Goal: Task Accomplishment & Management: Manage account settings

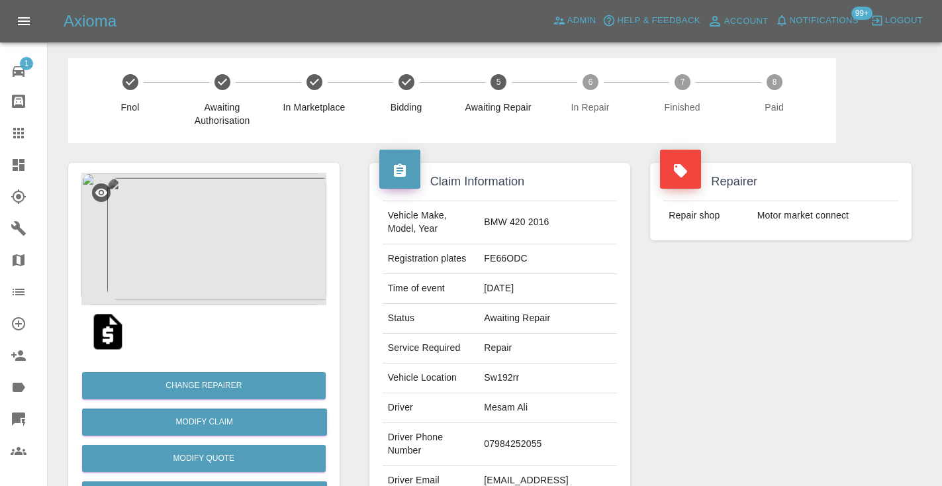
scroll to position [849, 0]
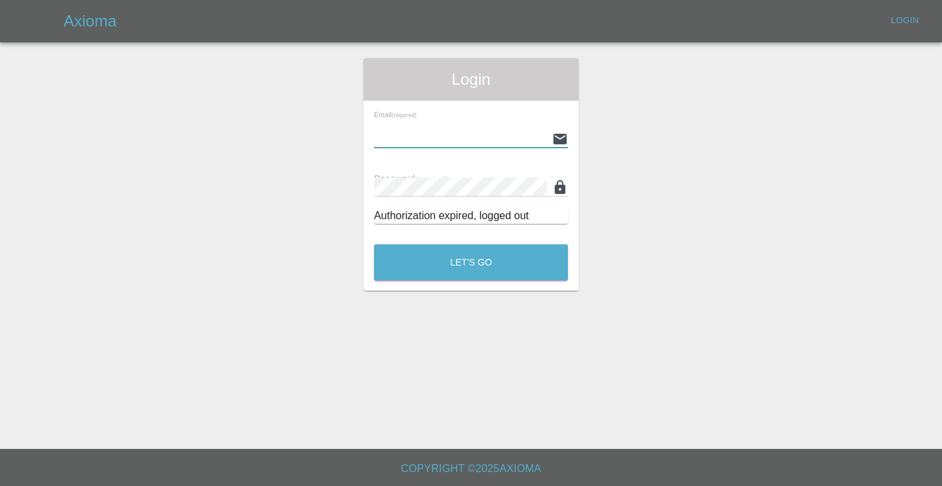
type input "Castrokhonqwana@gmail.com"
click at [471, 262] on button "Let's Go" at bounding box center [471, 262] width 194 height 36
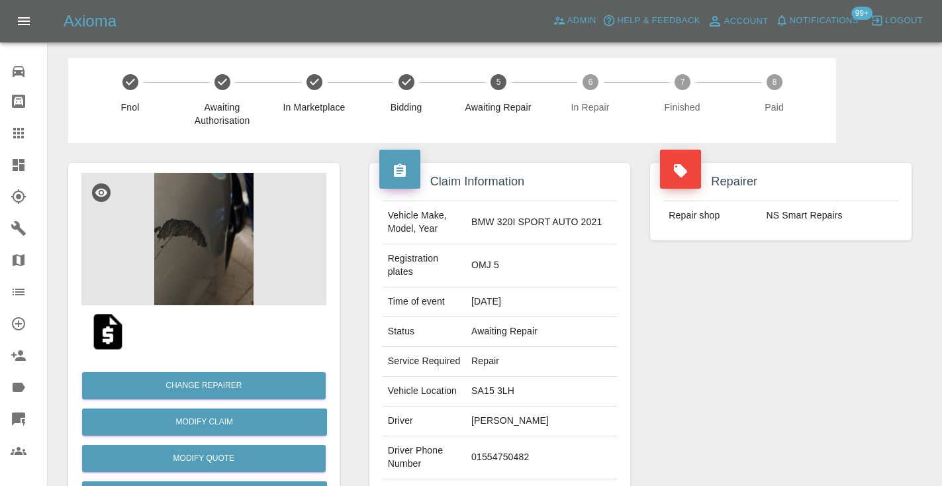
click at [754, 399] on div "Repairer Repair shop NS Smart Repairs" at bounding box center [780, 354] width 281 height 422
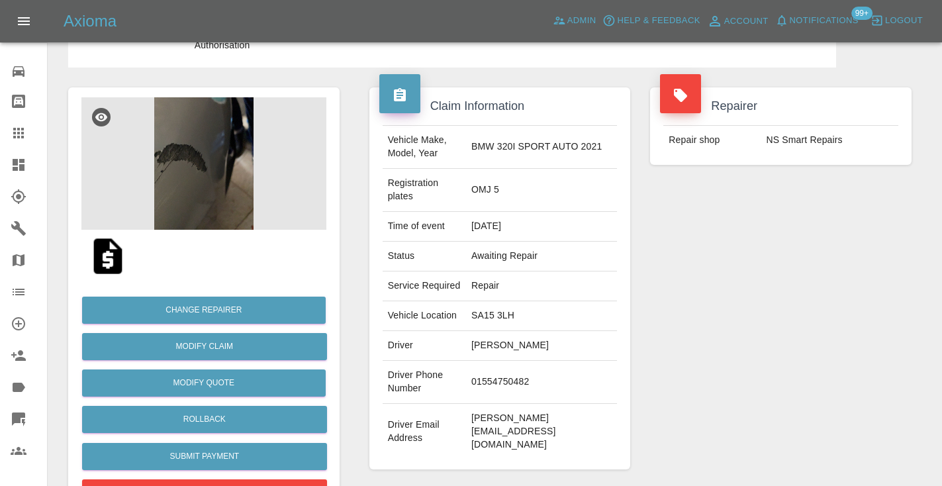
scroll to position [55, 0]
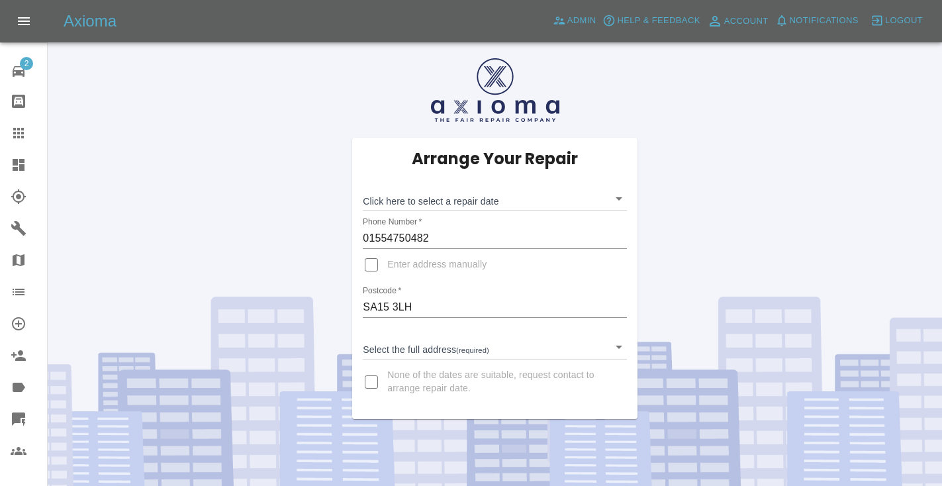
click at [404, 198] on body "Axioma Admin Help & Feedback Account Notifications Logout 2 Repair home Bodysho…" at bounding box center [471, 282] width 942 height 565
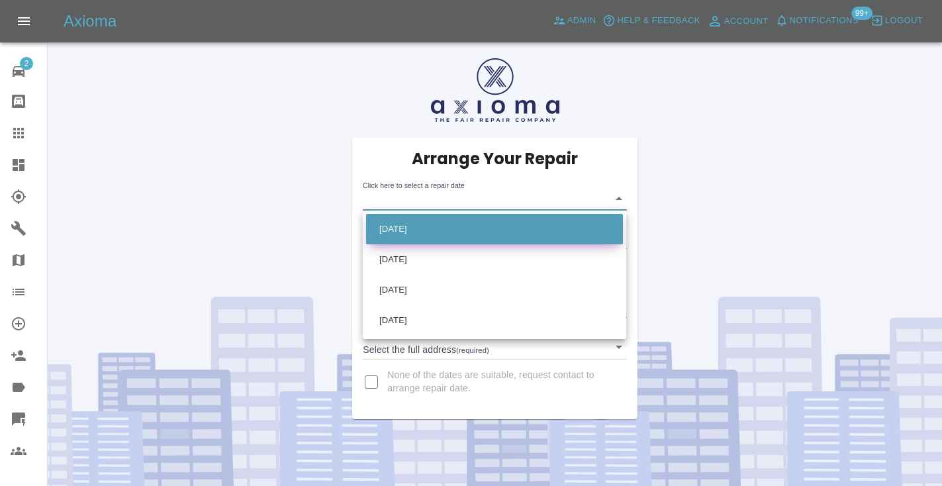
click at [408, 228] on li "Wed Sep 03 2025" at bounding box center [494, 229] width 257 height 30
type input "2025-09-03T00:00:00.000Z"
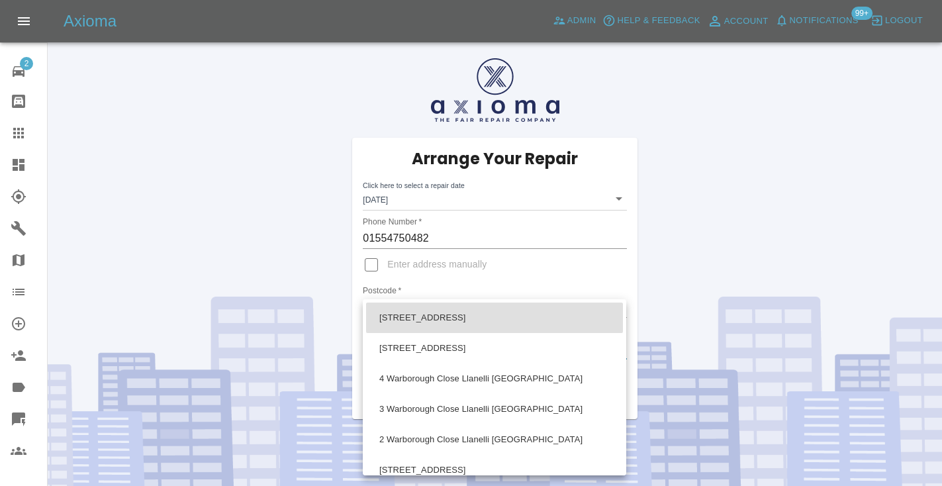
click at [410, 349] on body "Axioma Admin Help & Feedback Account Notifications 99+ Logout 2 Repair home Bod…" at bounding box center [471, 282] width 942 height 565
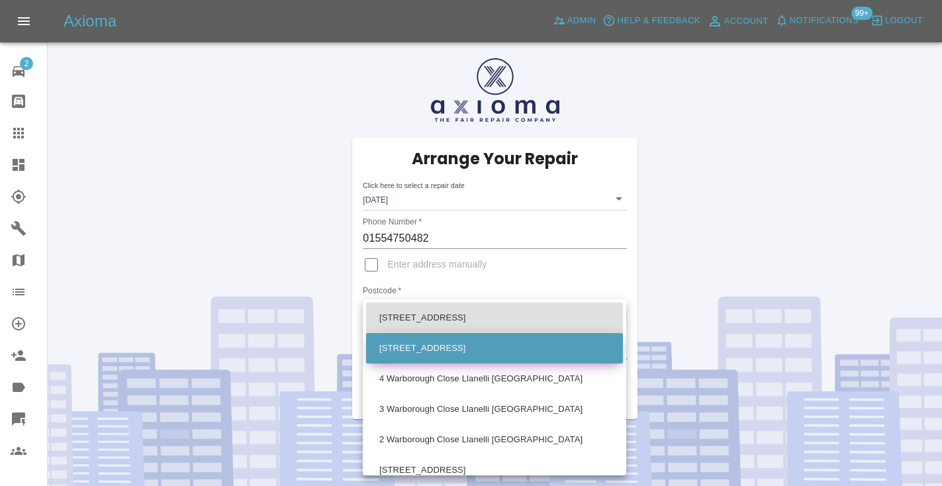
click at [420, 344] on li "5 Warborough Close Llanelli Carmarthenshire" at bounding box center [494, 348] width 257 height 30
type input "5 Warborough Close Llanelli Carmarthenshire"
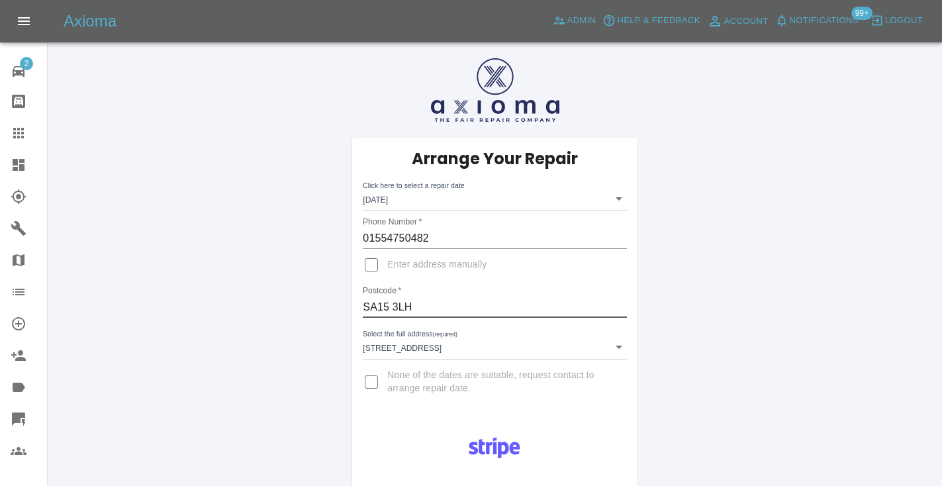
click at [402, 305] on input "SA15 3LH" at bounding box center [494, 306] width 263 height 21
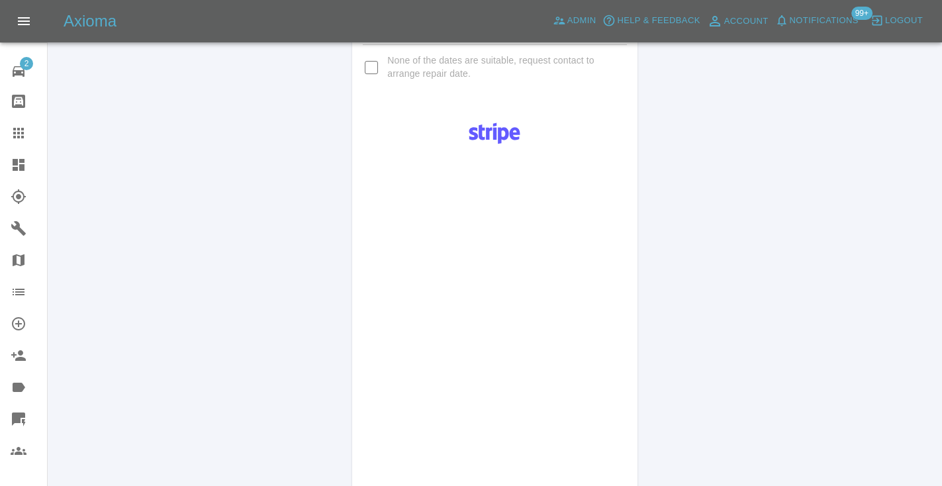
scroll to position [320, 0]
click at [613, 308] on div "Pay £38 Booking Fee" at bounding box center [494, 326] width 285 height 441
click at [619, 291] on div "Pay £38 Booking Fee" at bounding box center [494, 352] width 285 height 492
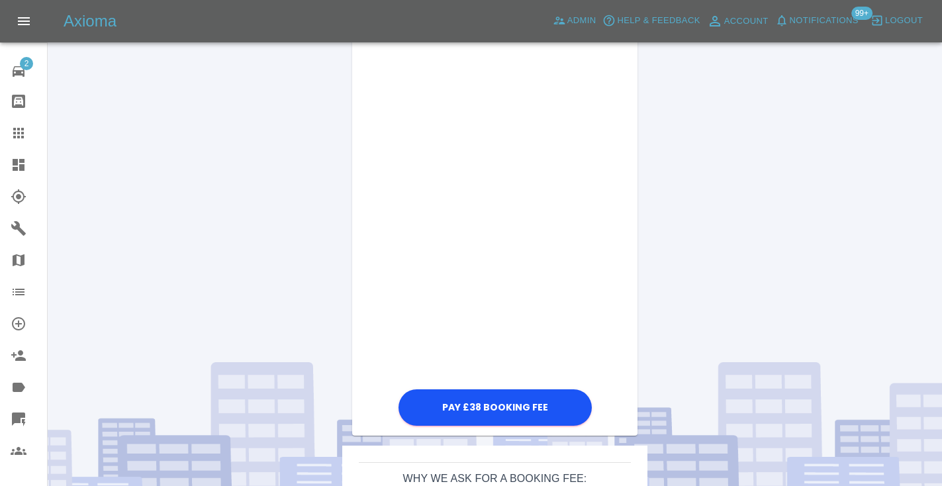
click at [608, 231] on div "Pay £38 Booking Fee" at bounding box center [494, 69] width 285 height 719
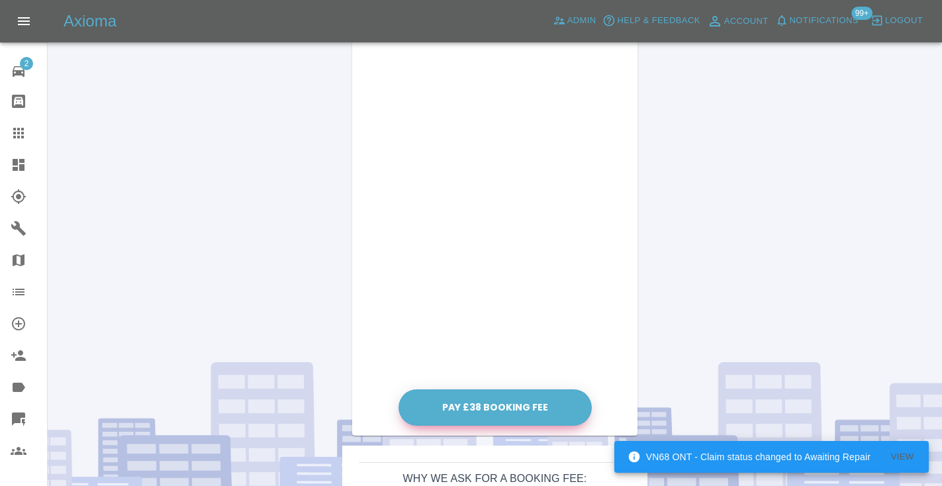
click at [508, 410] on button "Pay £38 Booking Fee" at bounding box center [494, 407] width 193 height 36
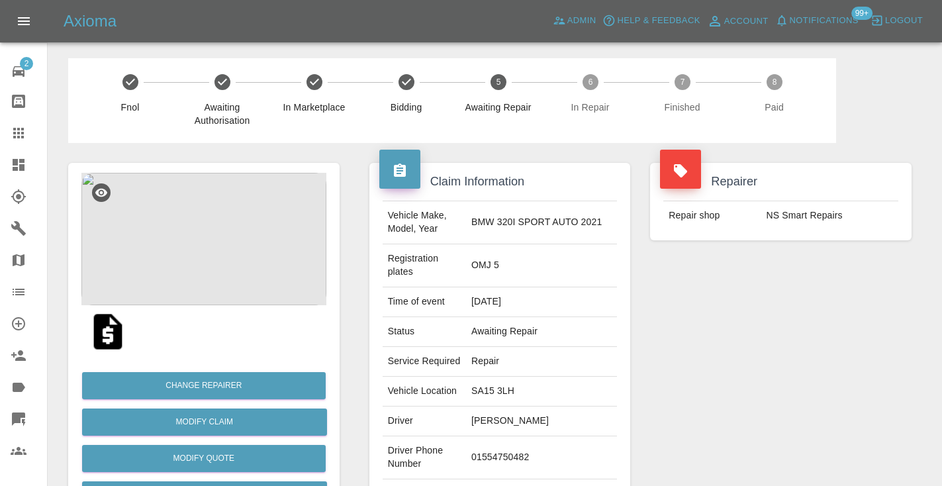
click at [807, 388] on div "Repairer Repair shop NS Smart Repairs" at bounding box center [780, 354] width 281 height 422
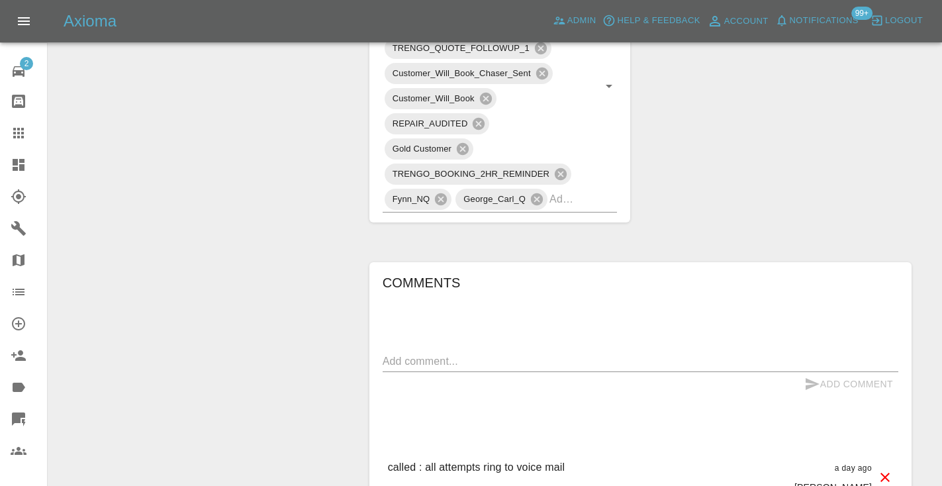
scroll to position [844, 0]
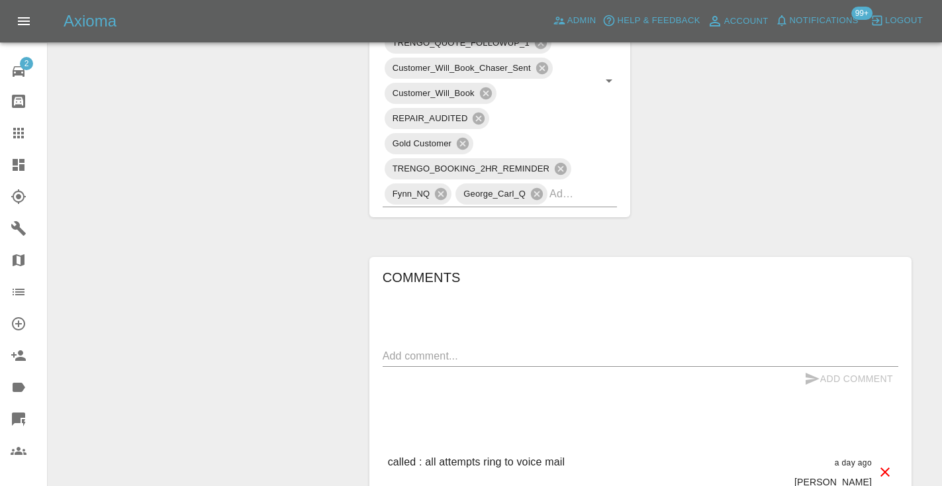
click at [400, 348] on textarea at bounding box center [641, 355] width 516 height 15
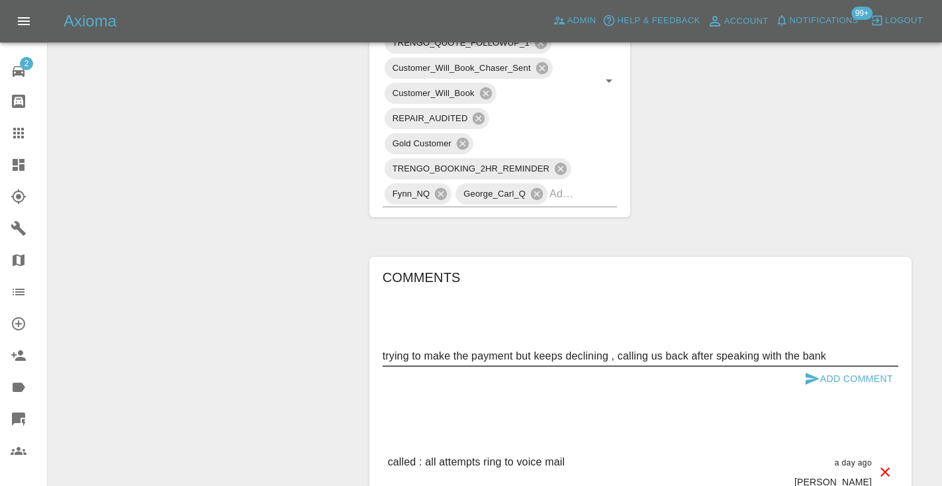
type textarea "trying to make the payment but keeps declining , calling us back after speaking…"
click at [809, 373] on icon "submit" at bounding box center [812, 379] width 14 height 12
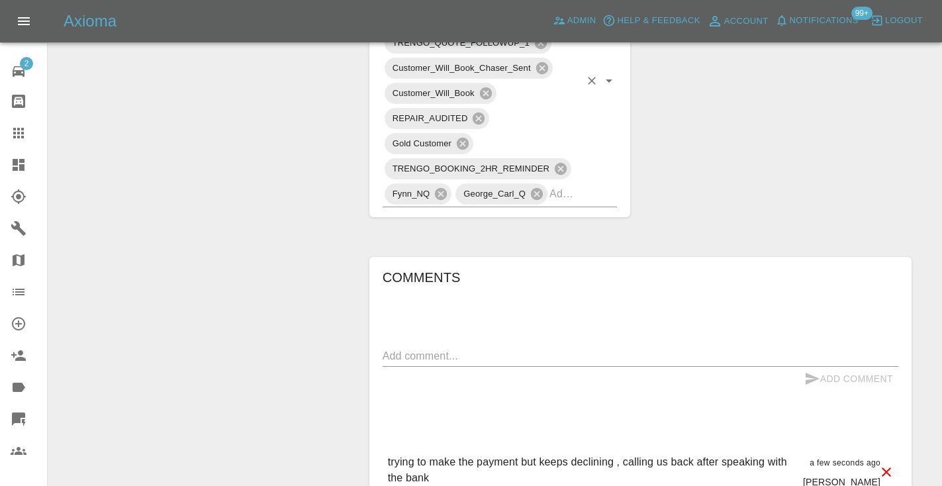
click at [582, 140] on div "TRENGO_BOOKING_NOTIFICATION TRENGO_REPAIRER_ALLOCATED TRENGO_BOOKING_FOLLOWUP_1…" at bounding box center [500, 81] width 235 height 252
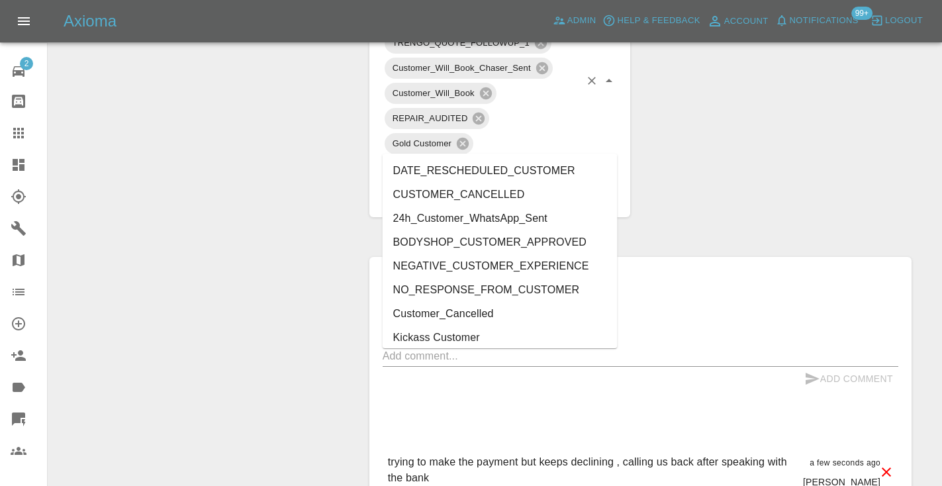
type input "cust"
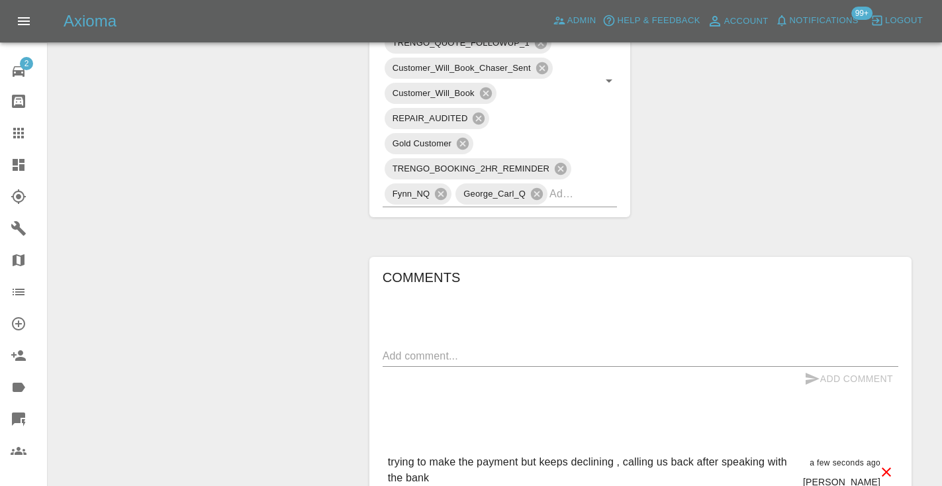
click at [257, 262] on div "Change Repairer Modify Claim Modify Quote Rollback Submit Payment Archive" at bounding box center [203, 43] width 291 height 1491
click at [15, 130] on icon at bounding box center [18, 133] width 11 height 11
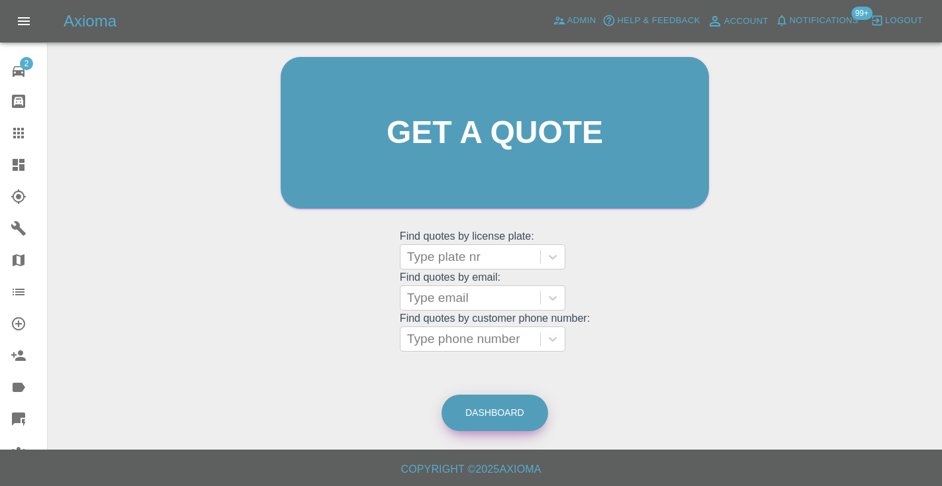
click at [527, 406] on link "Dashboard" at bounding box center [494, 412] width 107 height 36
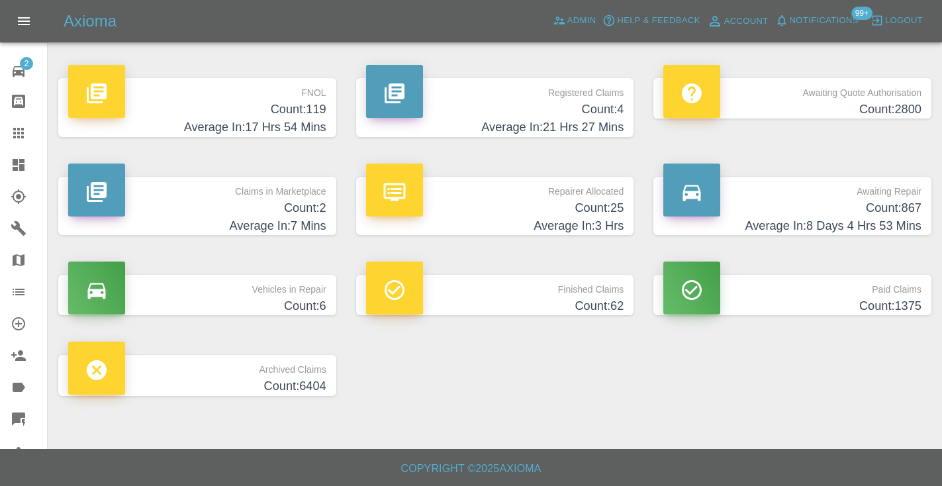
click at [875, 193] on p "Awaiting Repair" at bounding box center [792, 188] width 258 height 23
click at [847, 218] on h4 "Average In: 8 Days 4 Hrs 54 Mins" at bounding box center [792, 226] width 258 height 18
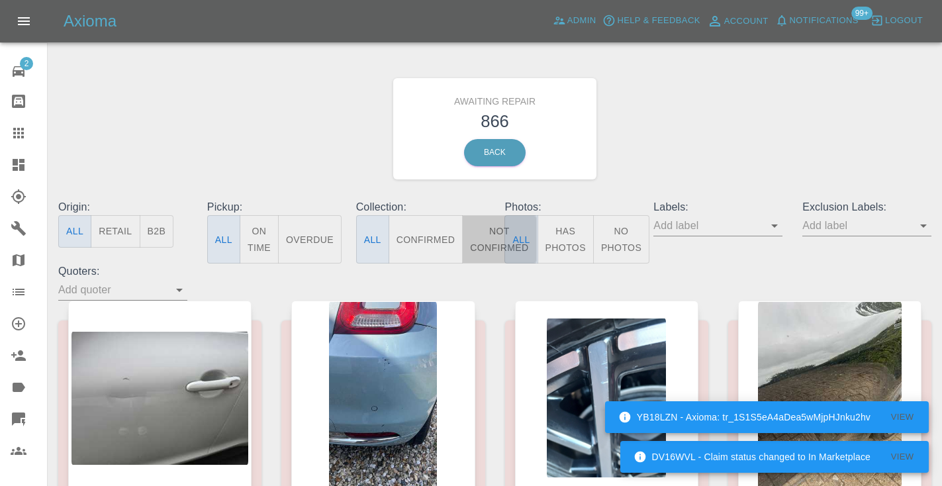
click at [490, 240] on button "Not Confirmed" at bounding box center [499, 239] width 74 height 48
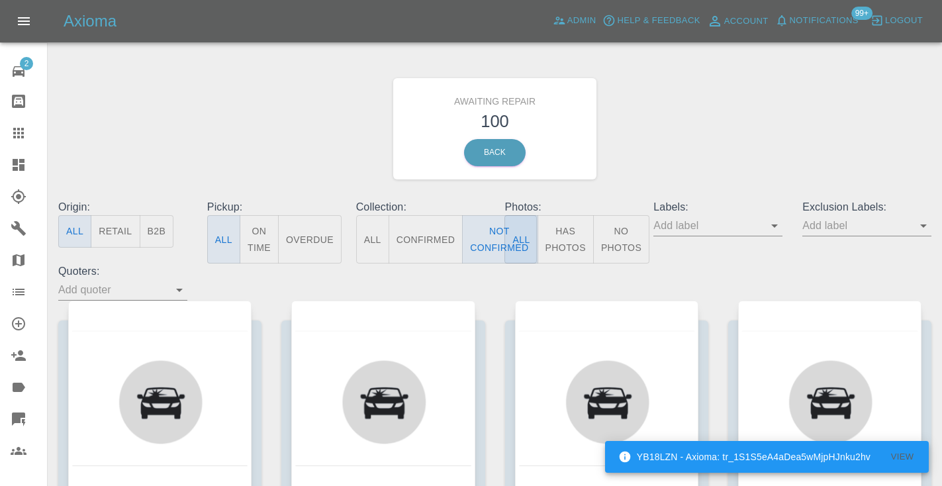
click at [739, 119] on div "Awaiting Repair 100 Back" at bounding box center [494, 128] width 893 height 141
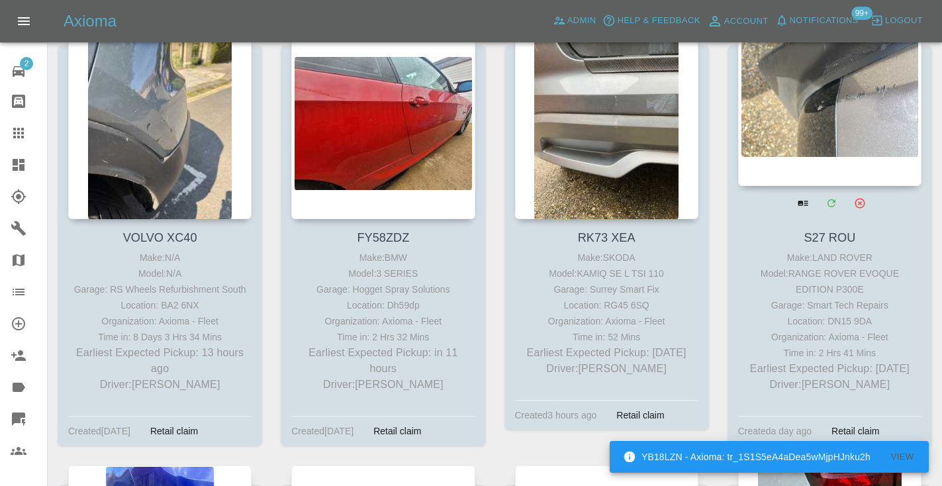
scroll to position [269, 0]
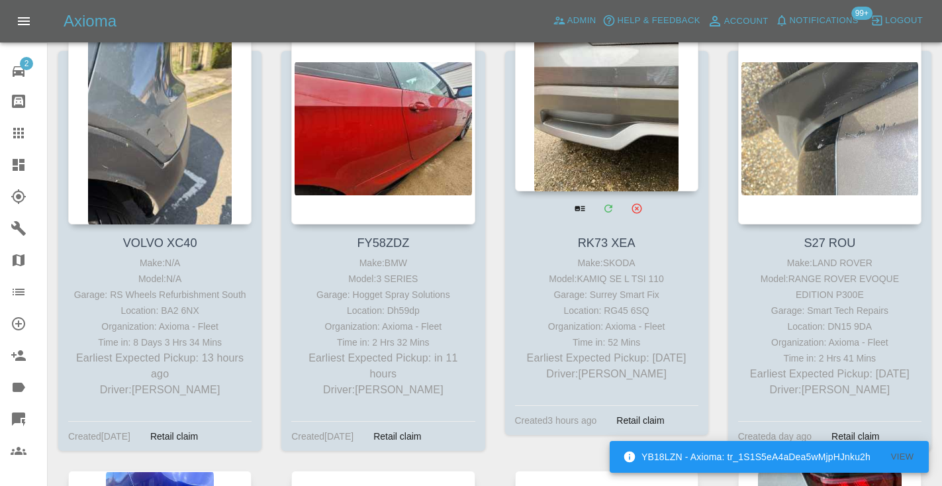
click at [648, 113] on div at bounding box center [606, 94] width 183 height 193
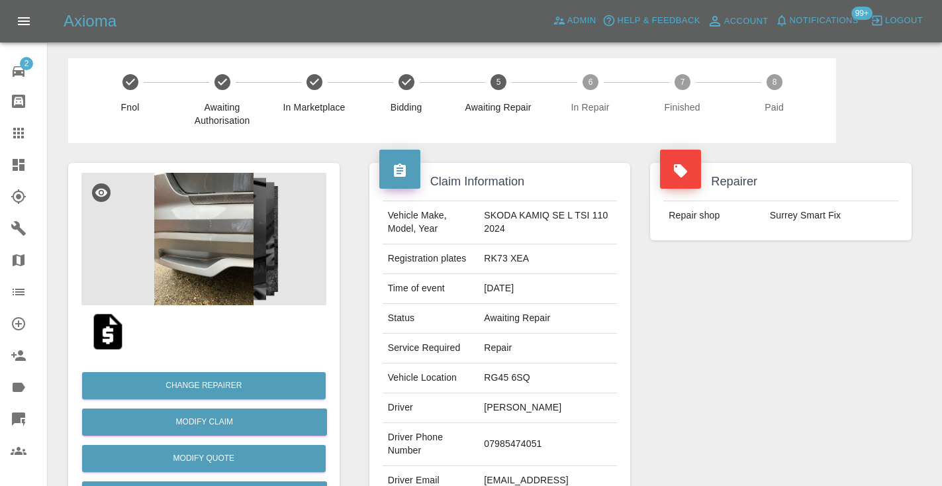
click at [518, 436] on td "07985474051" at bounding box center [547, 444] width 138 height 43
copy td "07985474051"
click at [780, 336] on div "Repairer Repair shop Surrey Smart Fix" at bounding box center [780, 340] width 281 height 395
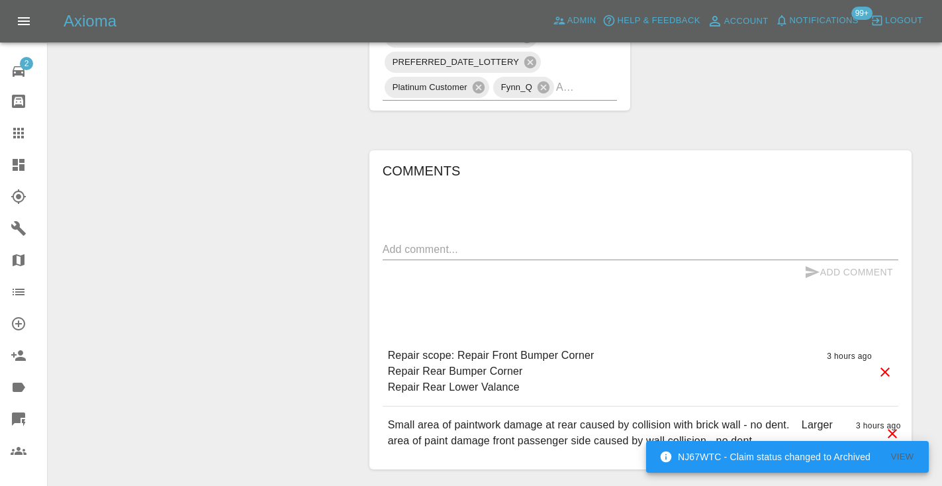
scroll to position [917, 0]
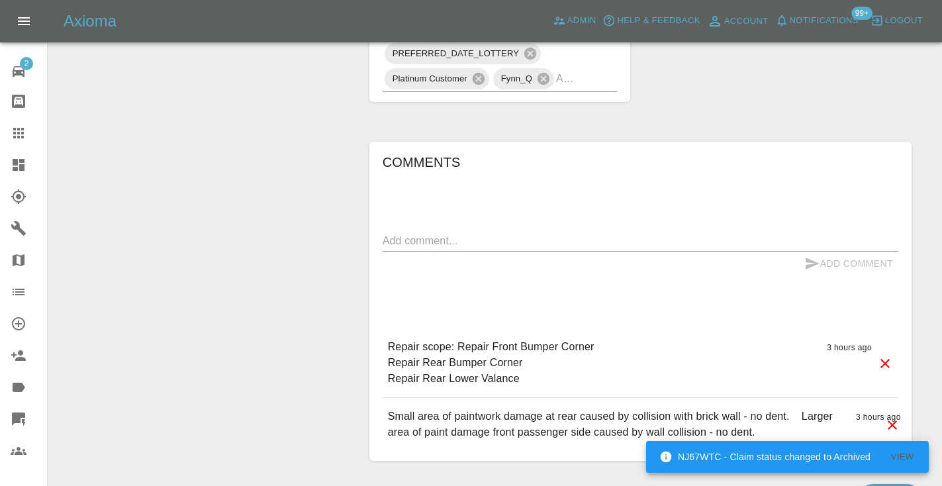
click at [589, 251] on div "Add Comment" at bounding box center [641, 263] width 516 height 24
click at [580, 233] on textarea at bounding box center [641, 240] width 516 height 15
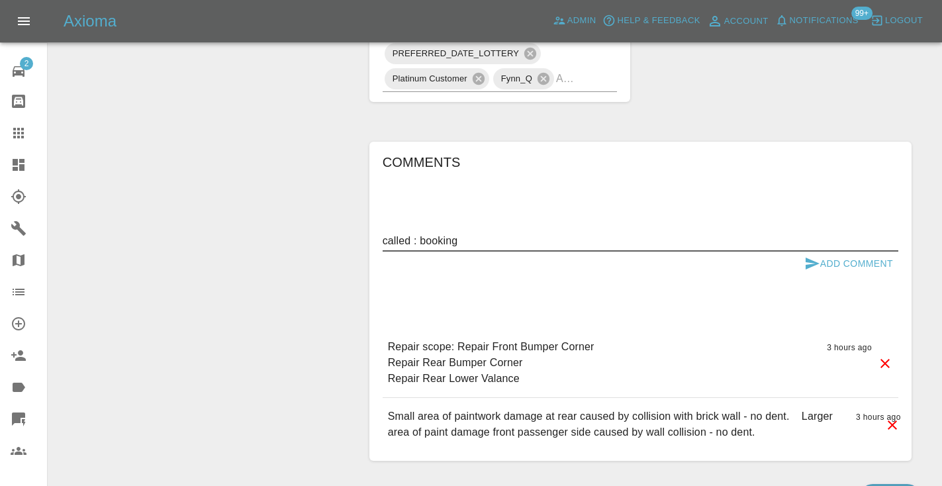
type textarea "called : booking"
click at [849, 251] on button "Add Comment" at bounding box center [848, 263] width 99 height 24
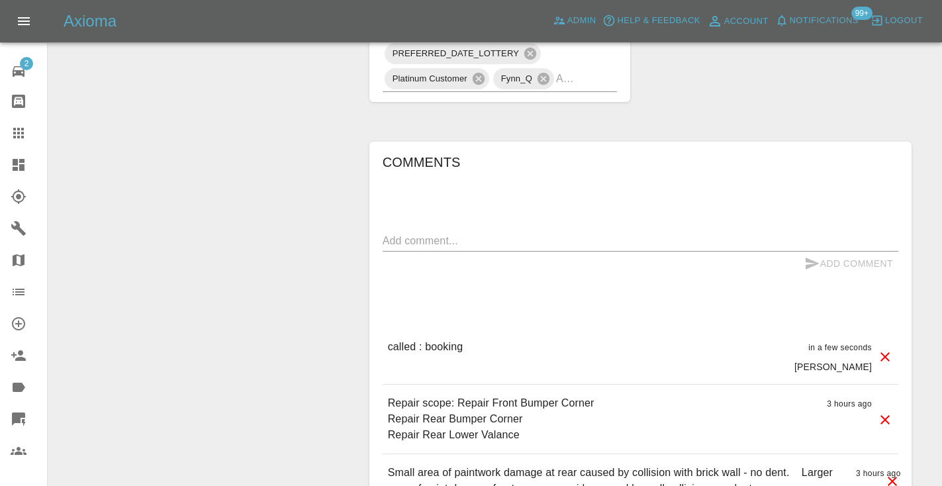
click at [570, 68] on input "text" at bounding box center [568, 78] width 24 height 21
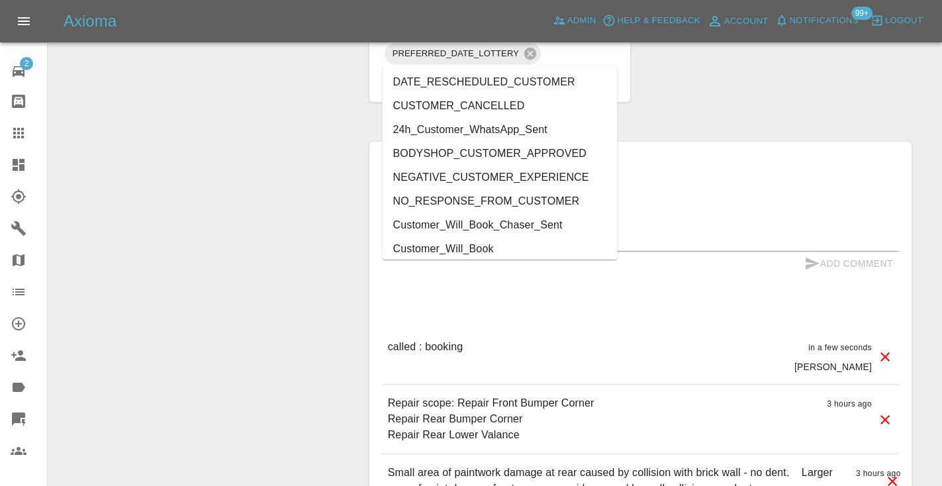
type input "cust"
click at [518, 242] on li "Customer_Will_Book" at bounding box center [500, 249] width 235 height 24
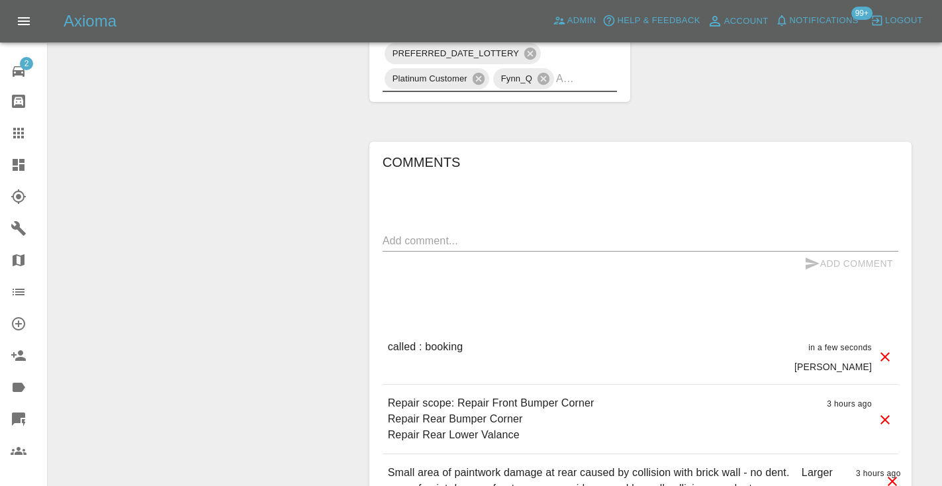
click at [23, 132] on icon at bounding box center [18, 133] width 11 height 11
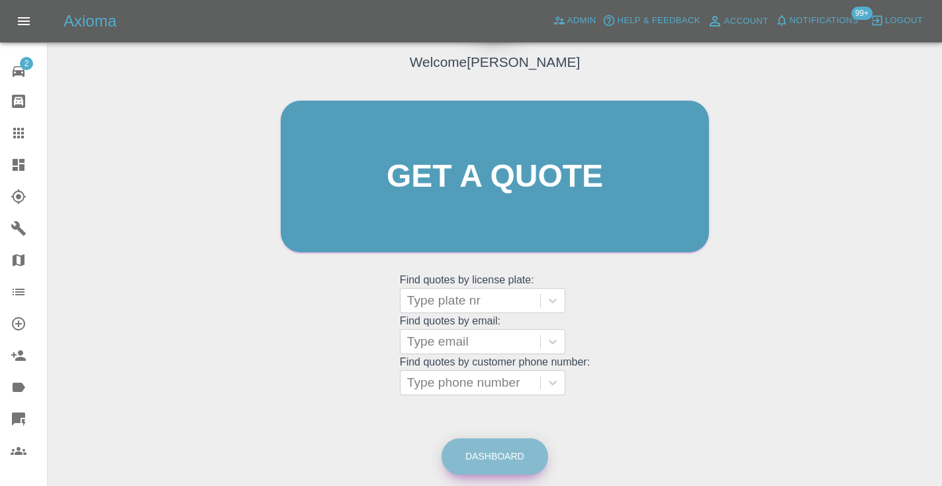
click at [503, 457] on link "Dashboard" at bounding box center [494, 456] width 107 height 36
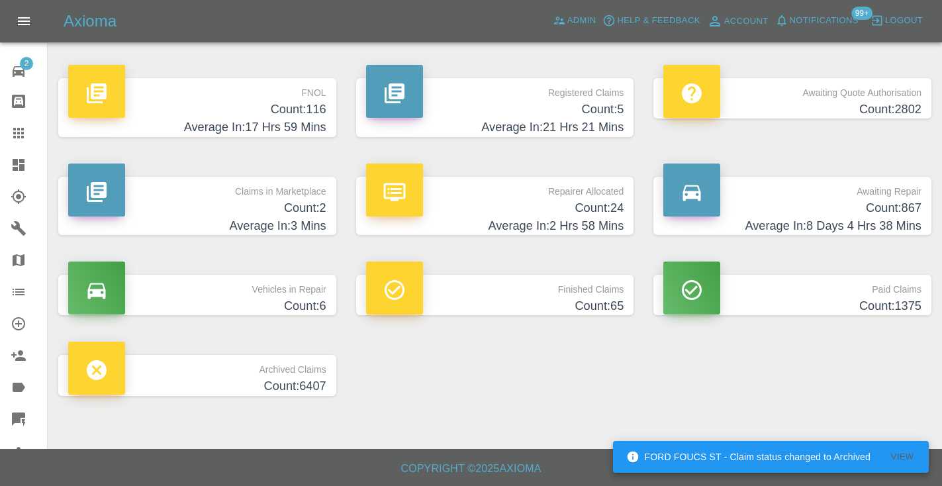
click at [870, 222] on h4 "Average In: 8 Days 4 Hrs 38 Mins" at bounding box center [792, 226] width 258 height 18
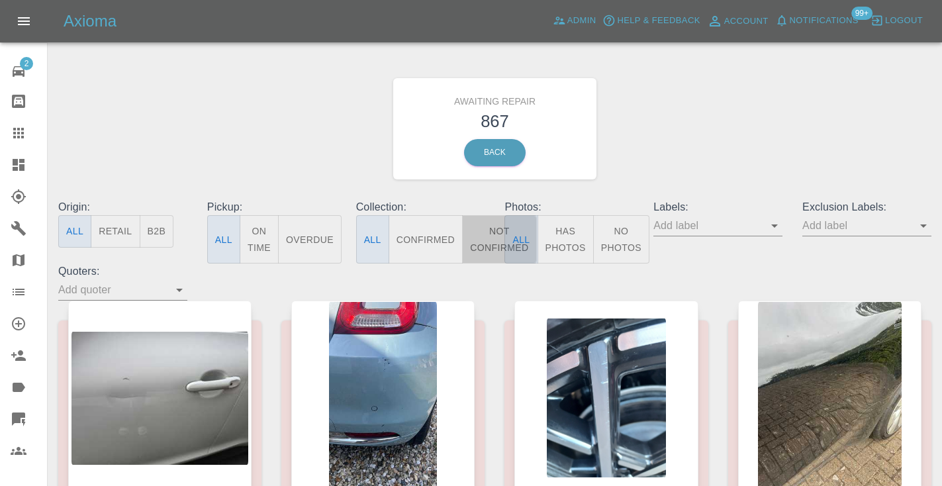
click at [489, 226] on button "Not Confirmed" at bounding box center [499, 239] width 74 height 48
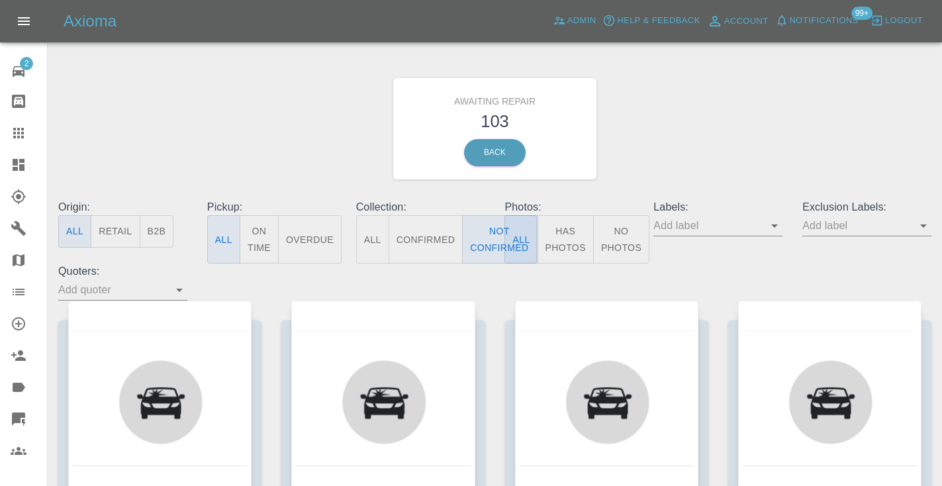
click at [708, 129] on div "Awaiting Repair 103 Back" at bounding box center [494, 128] width 893 height 141
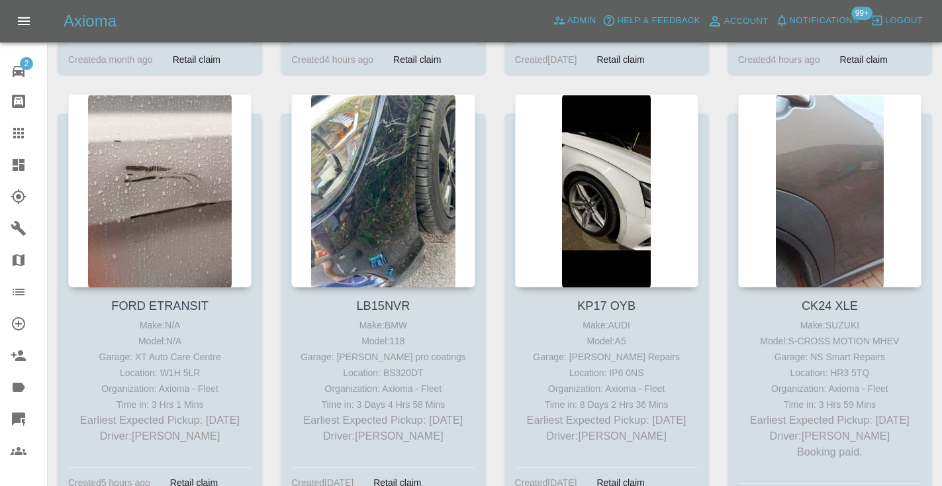
scroll to position [3710, 0]
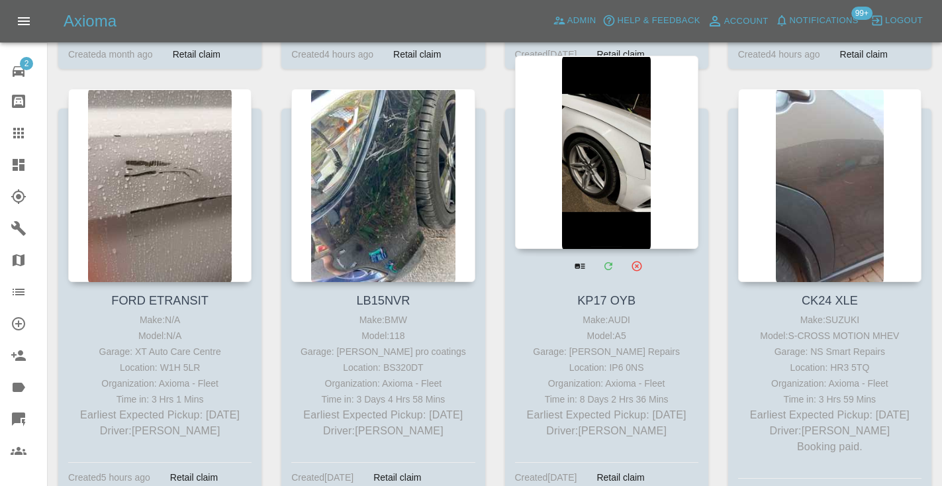
click at [595, 116] on div at bounding box center [606, 152] width 183 height 193
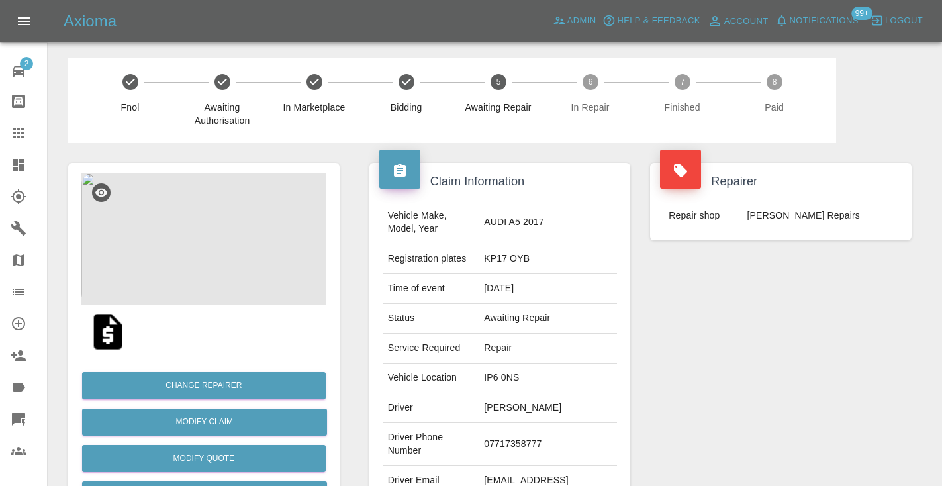
click at [545, 435] on td "07717358777" at bounding box center [547, 444] width 138 height 43
copy td "07717358777"
click at [825, 343] on div "Repairer Repair shop Jays Smart Repairs" at bounding box center [780, 340] width 281 height 395
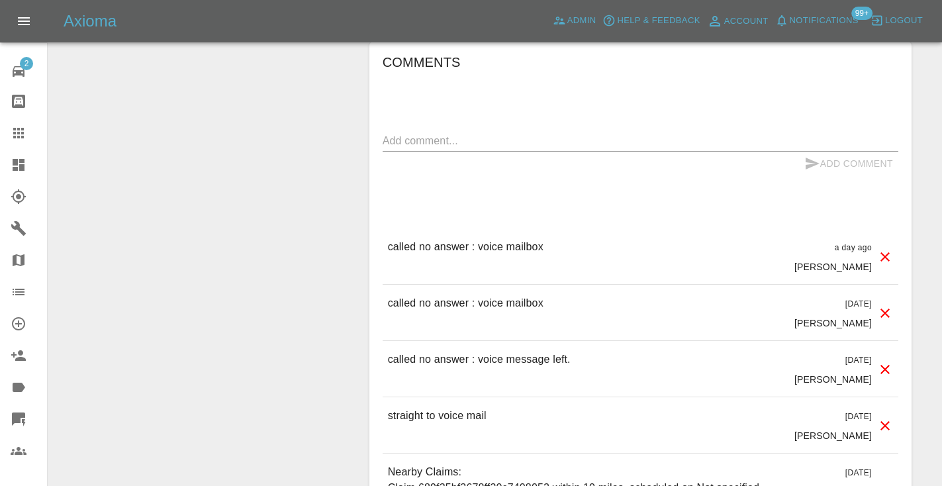
scroll to position [1363, 0]
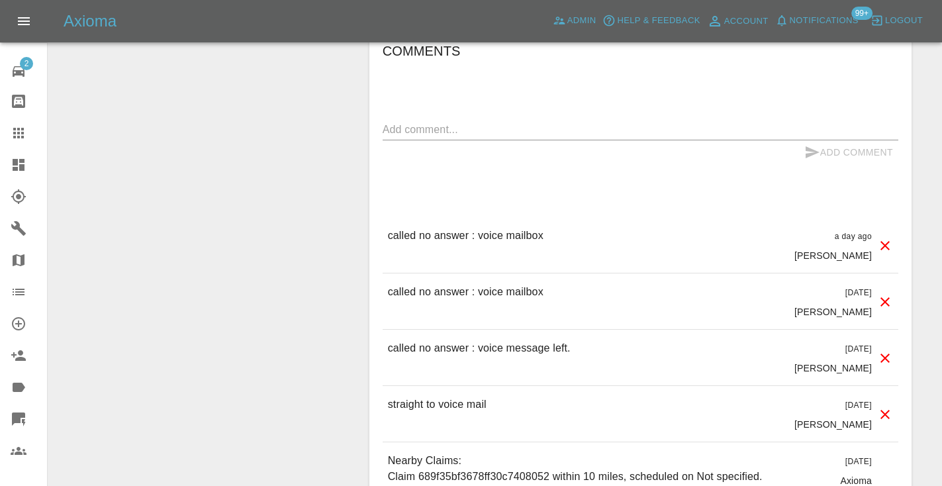
click at [511, 122] on textarea at bounding box center [641, 129] width 516 height 15
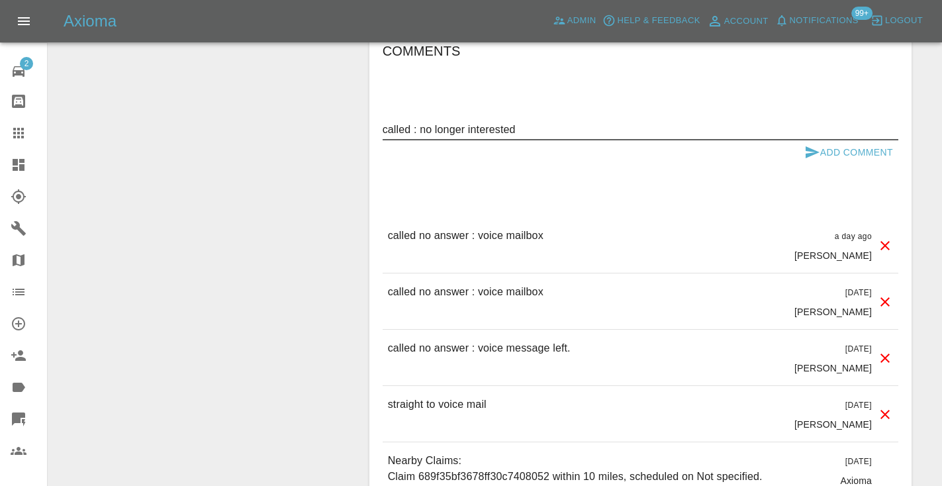
type textarea "called : no longer interested"
click at [828, 140] on button "Add Comment" at bounding box center [848, 152] width 99 height 24
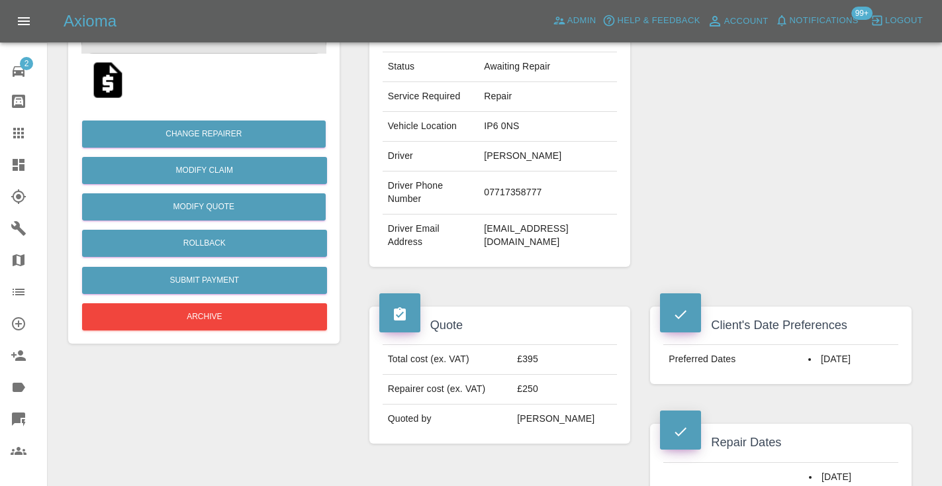
scroll to position [240, 0]
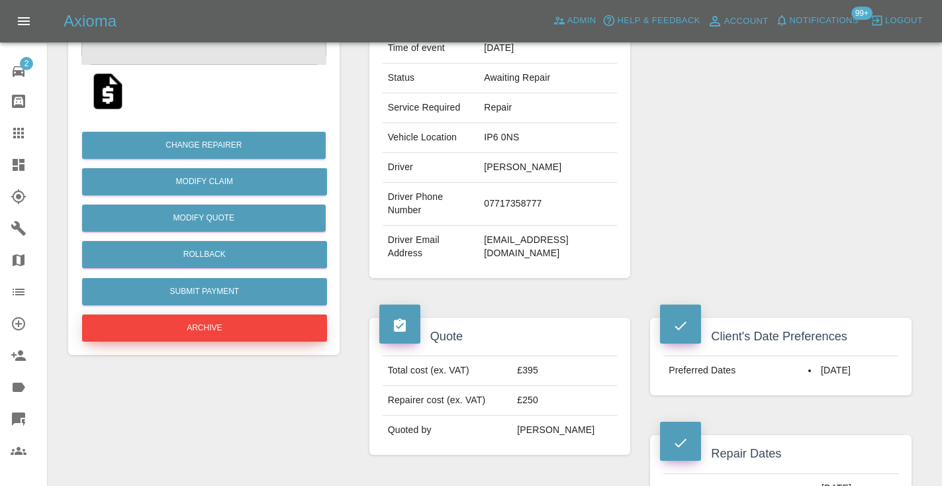
click at [137, 317] on button "Archive" at bounding box center [204, 327] width 245 height 27
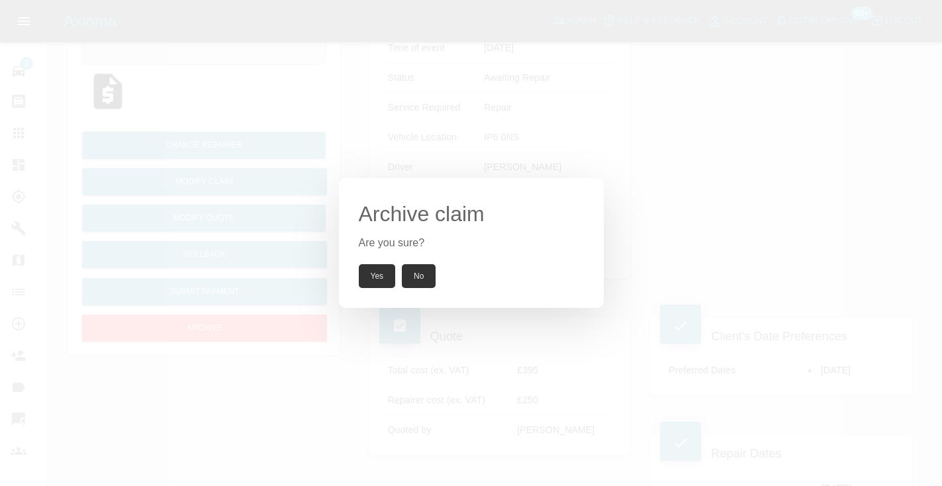
click at [386, 270] on button "Yes" at bounding box center [377, 276] width 37 height 24
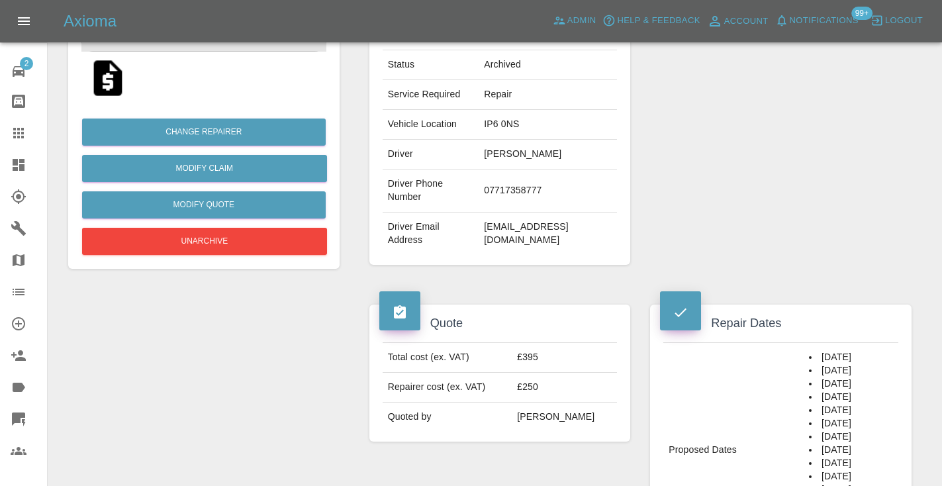
click at [28, 135] on div at bounding box center [29, 133] width 37 height 16
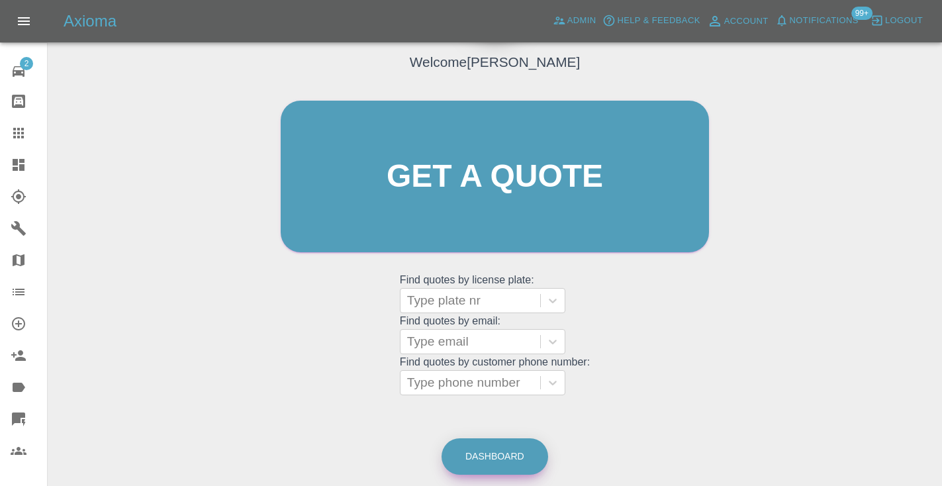
click at [515, 445] on link "Dashboard" at bounding box center [494, 456] width 107 height 36
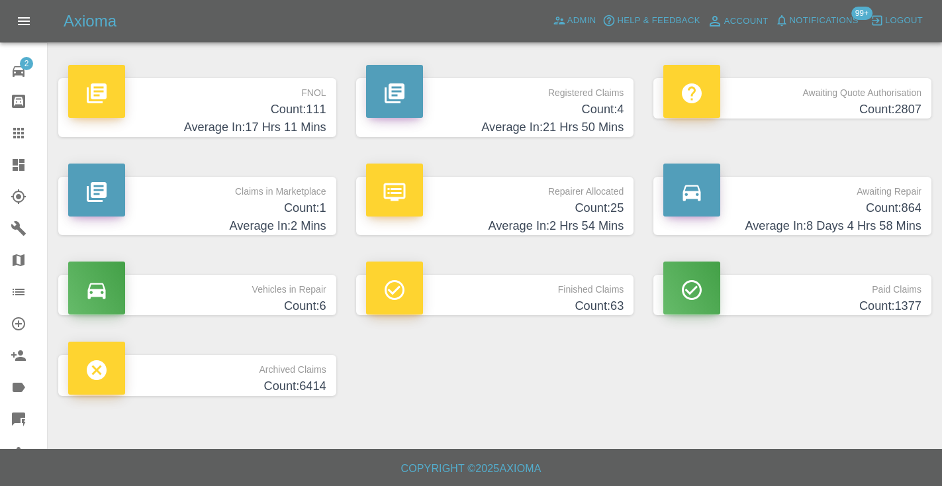
click at [892, 193] on p "Awaiting Repair" at bounding box center [792, 188] width 258 height 23
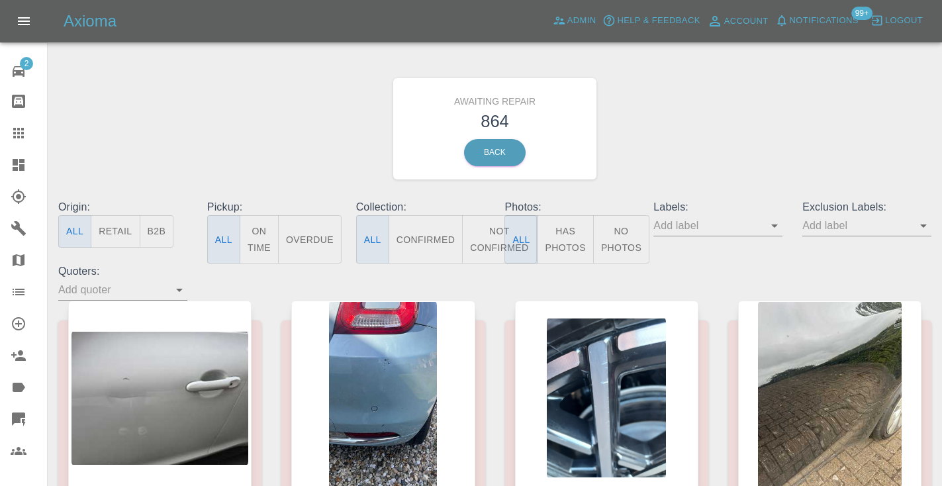
click at [480, 227] on button "Not Confirmed" at bounding box center [499, 239] width 74 height 48
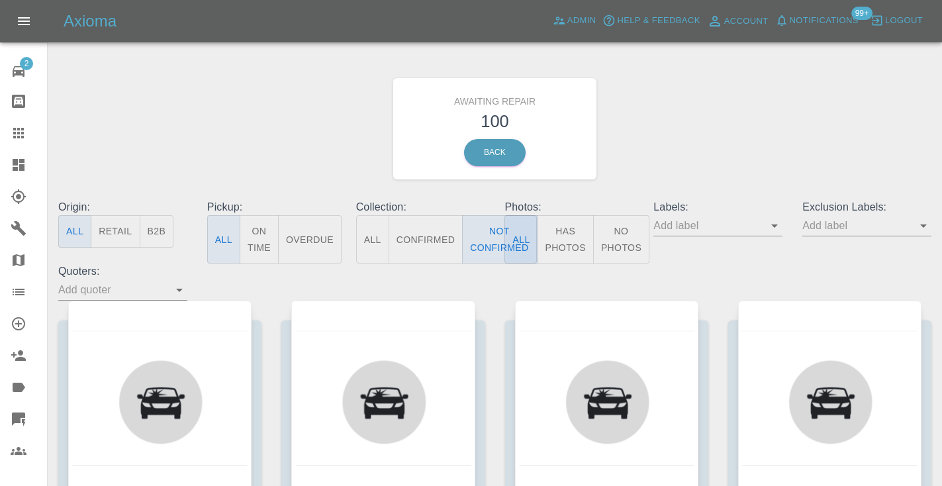
click at [772, 90] on div "Awaiting Repair 100 Back" at bounding box center [494, 128] width 893 height 141
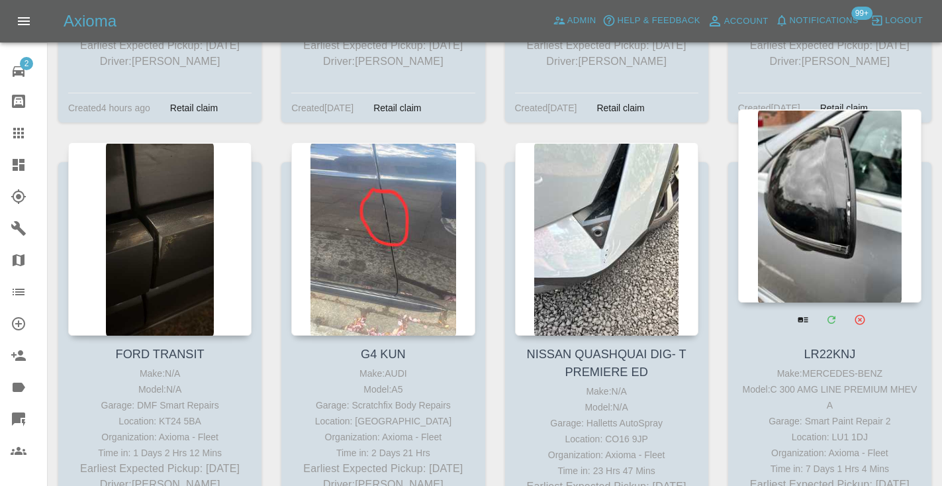
scroll to position [5777, 0]
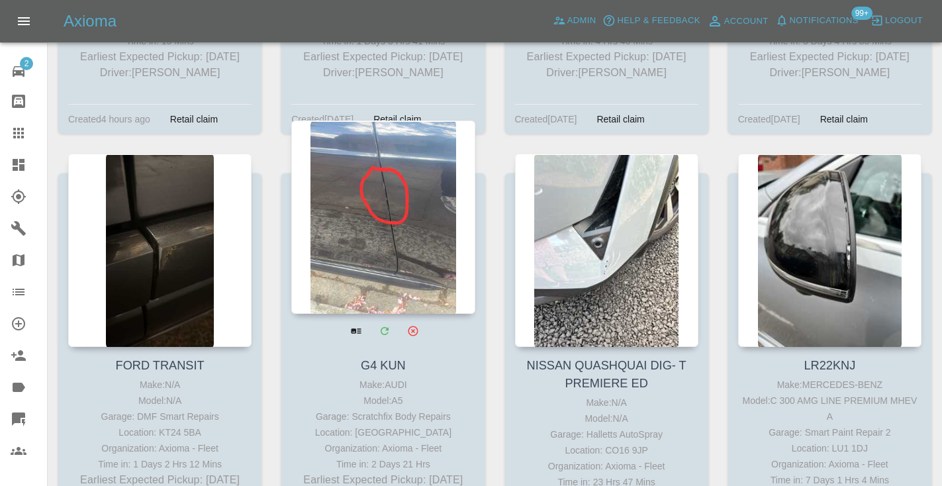
click at [381, 179] on div at bounding box center [382, 216] width 183 height 193
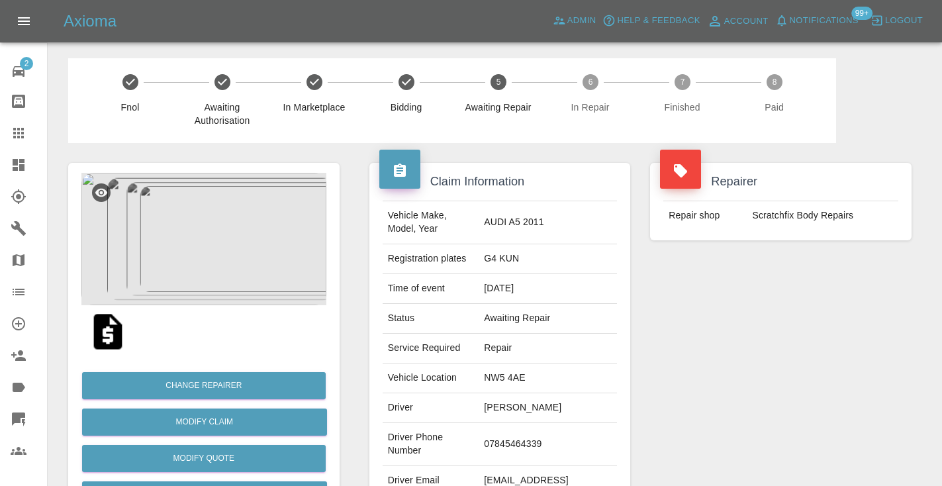
click at [502, 445] on td "07845464339" at bounding box center [547, 444] width 138 height 43
copy td "07845464339"
click at [807, 326] on div "Repairer Repair shop Scratchfix Body Repairs" at bounding box center [780, 340] width 281 height 395
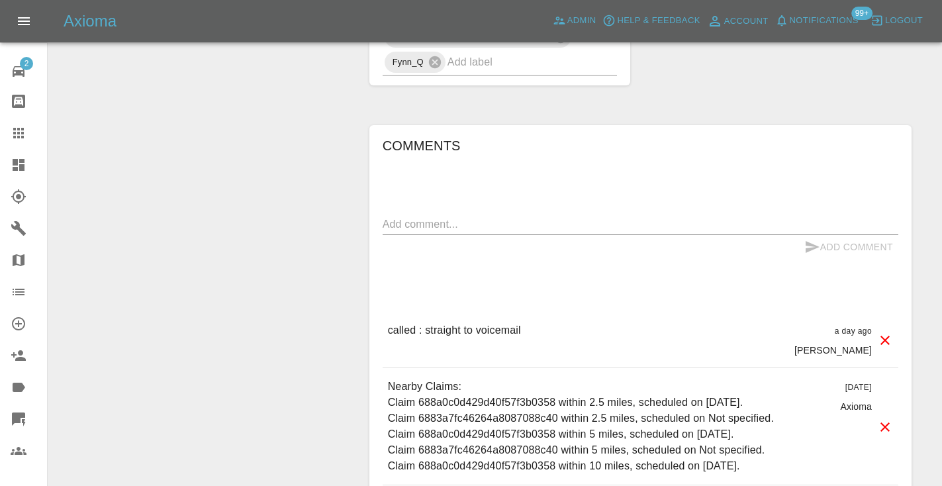
scroll to position [1210, 0]
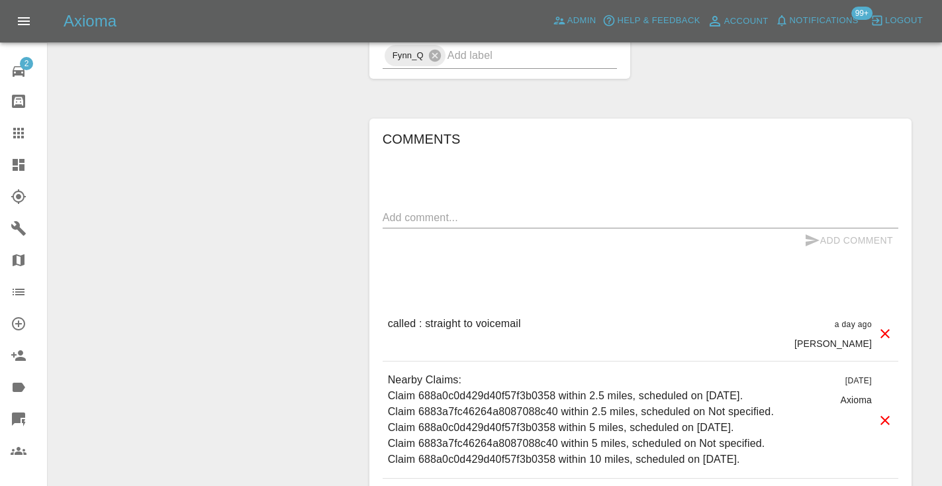
click at [496, 204] on div "Comments x Add Comment called : straight to voicemail a day ago Castro called :…" at bounding box center [641, 349] width 516 height 442
click at [473, 216] on textarea at bounding box center [641, 217] width 516 height 15
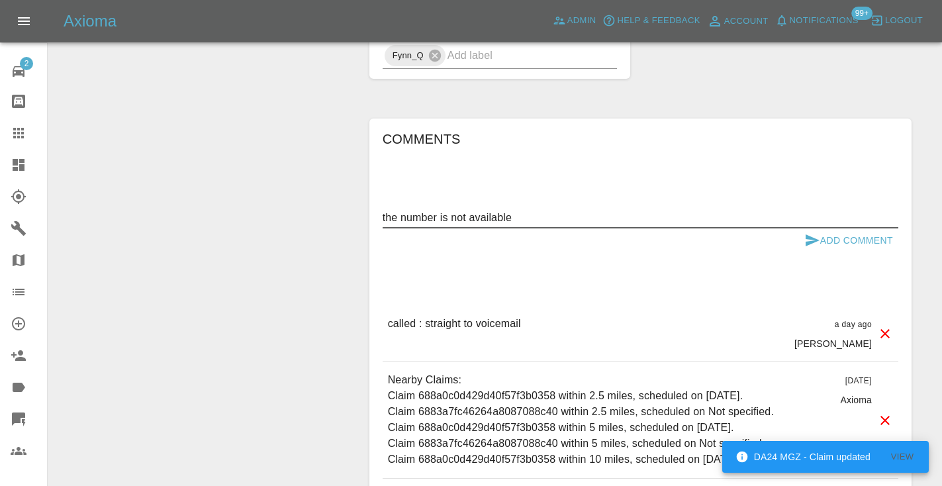
type textarea "the number is not available"
click at [804, 246] on icon "submit" at bounding box center [812, 240] width 16 height 16
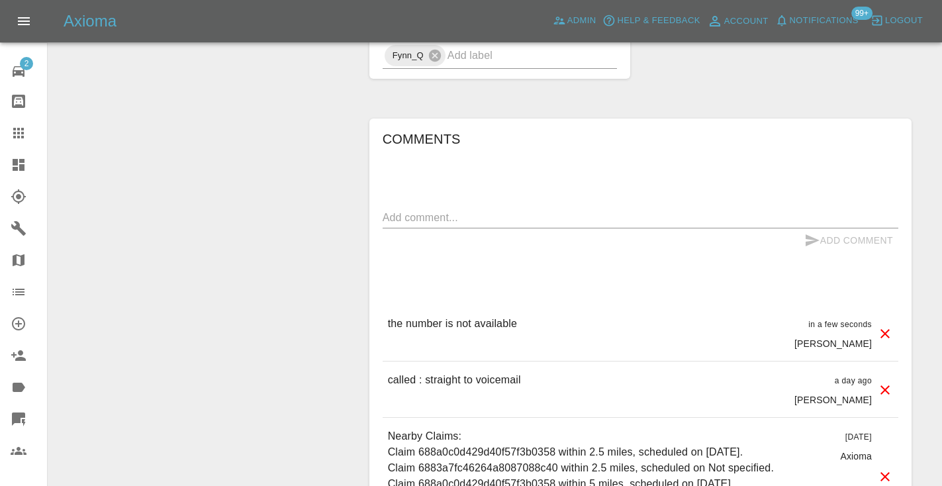
click at [29, 131] on div at bounding box center [29, 133] width 37 height 16
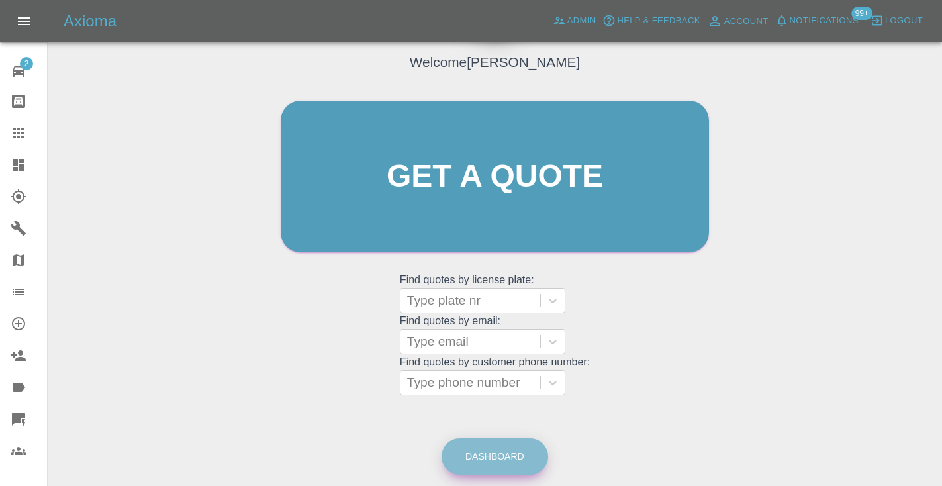
click at [523, 457] on link "Dashboard" at bounding box center [494, 456] width 107 height 36
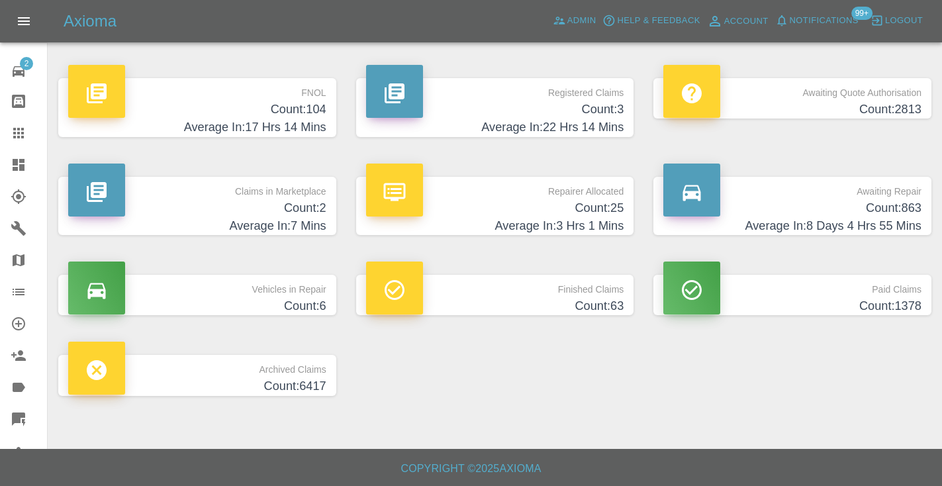
click at [893, 201] on h4 "Count: 863" at bounding box center [792, 208] width 258 height 18
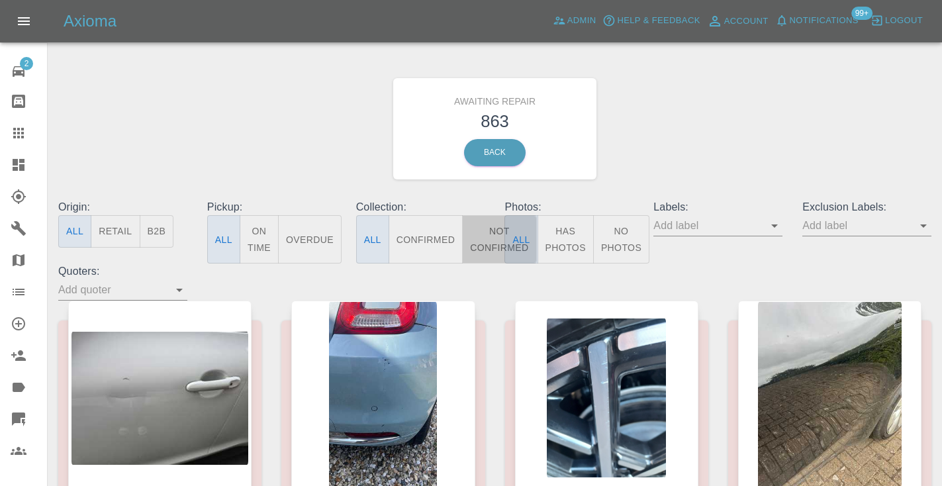
click at [496, 231] on button "Not Confirmed" at bounding box center [499, 239] width 74 height 48
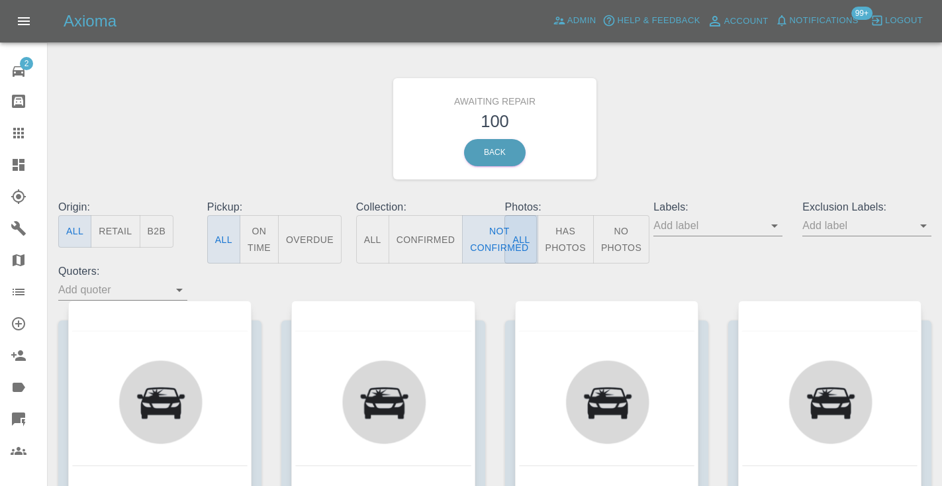
click at [789, 101] on div "Awaiting Repair 100 Back" at bounding box center [494, 128] width 893 height 141
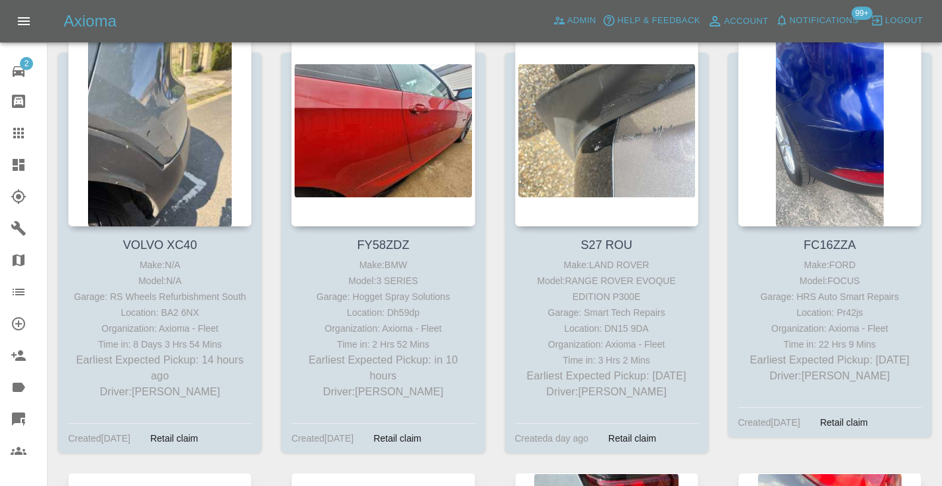
scroll to position [248, 0]
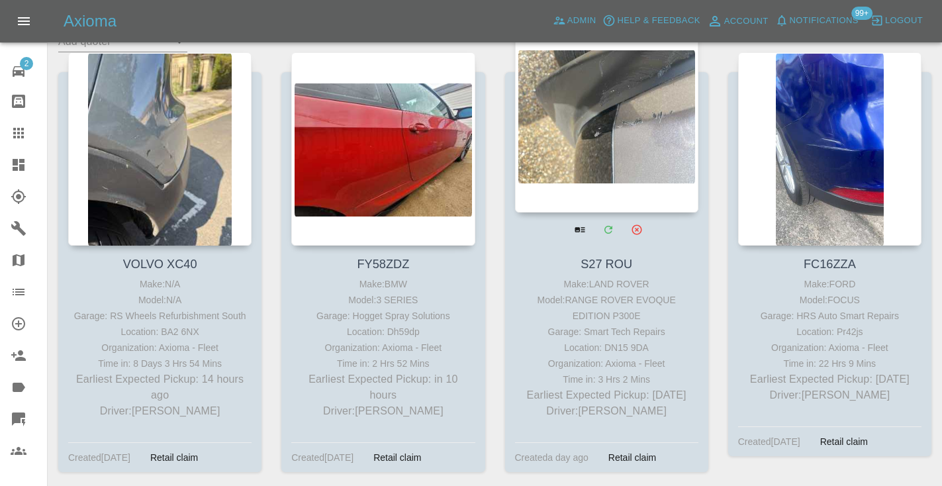
click at [586, 126] on div at bounding box center [606, 115] width 183 height 193
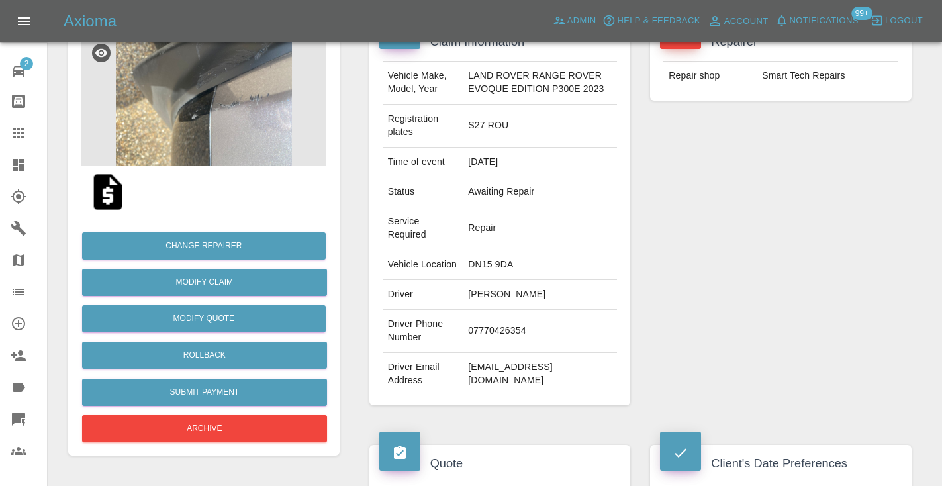
scroll to position [160, 0]
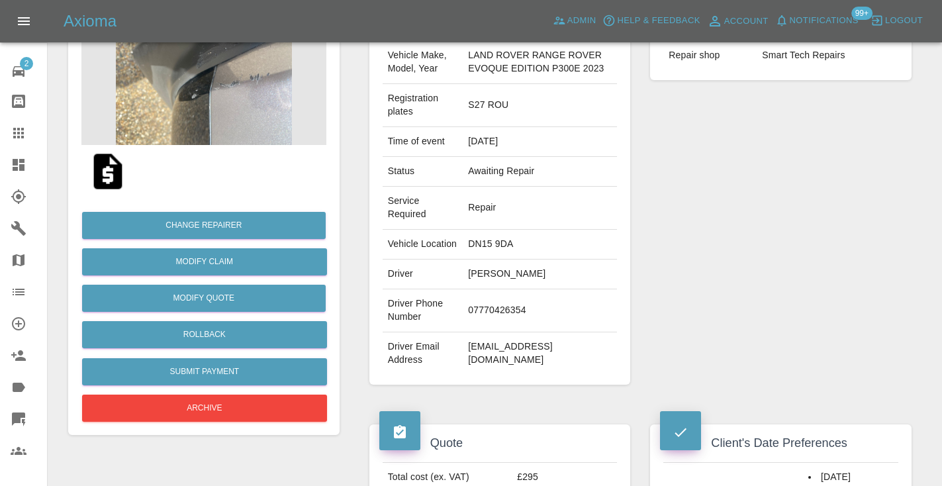
click at [479, 322] on td "07770426354" at bounding box center [540, 310] width 154 height 43
copy td "07770426354"
click at [805, 201] on div "Repairer Repair shop Smart Tech Repairs" at bounding box center [780, 194] width 281 height 422
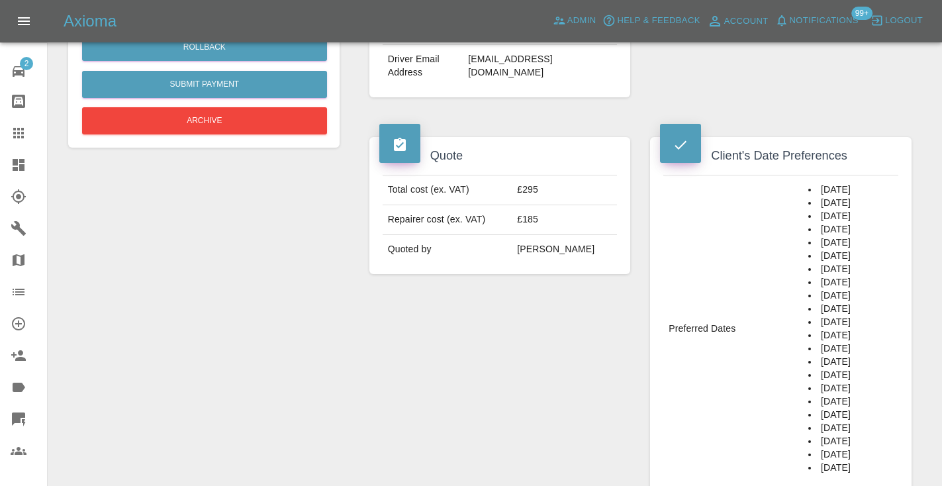
scroll to position [449, 0]
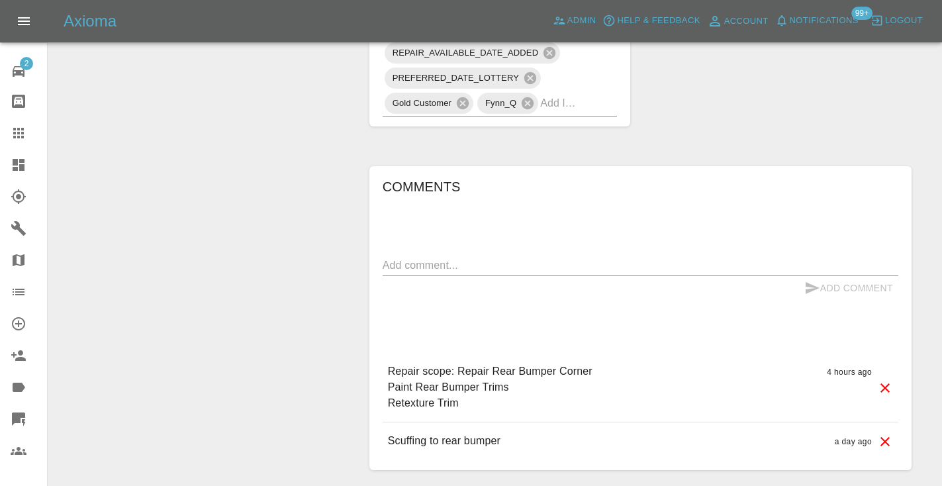
scroll to position [1199, 0]
click at [398, 271] on textarea at bounding box center [641, 262] width 516 height 15
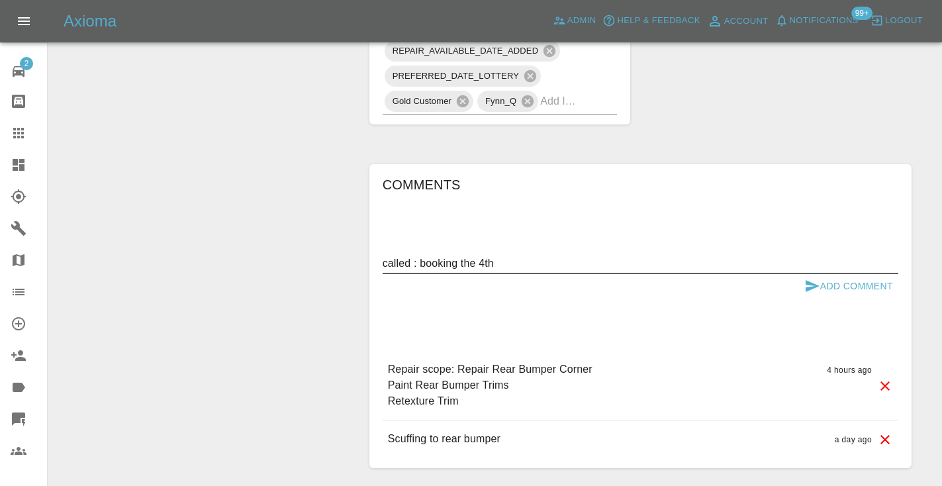
type textarea "called : booking the 4th"
click at [816, 294] on icon "submit" at bounding box center [812, 286] width 16 height 16
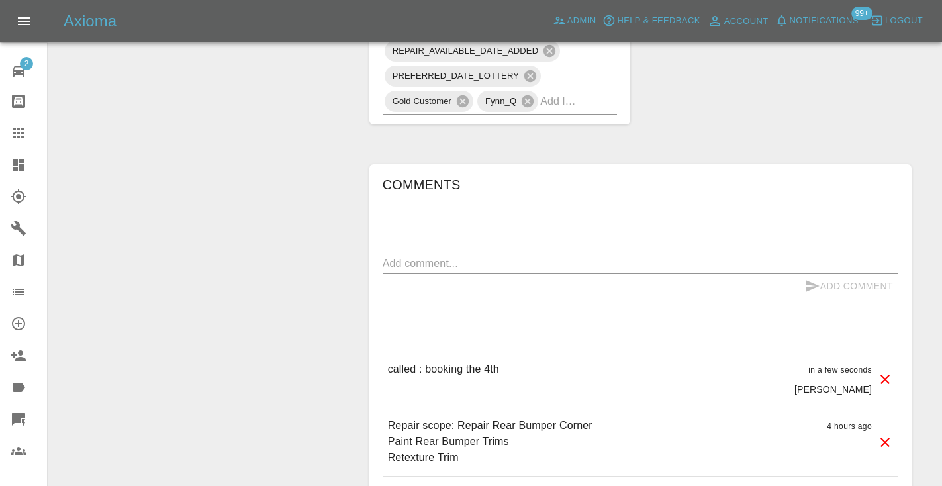
click at [569, 111] on input "text" at bounding box center [560, 101] width 40 height 21
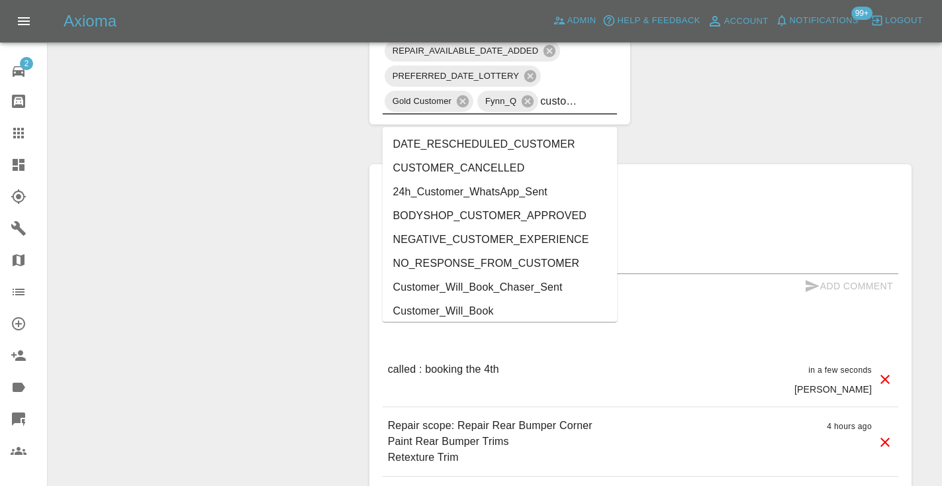
type input "customer_"
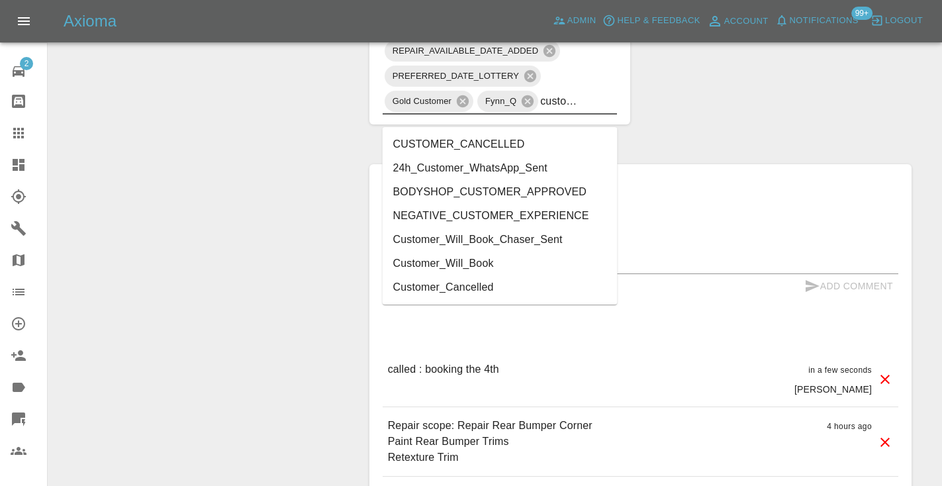
click at [487, 255] on li "Customer_Will_Book" at bounding box center [500, 263] width 235 height 24
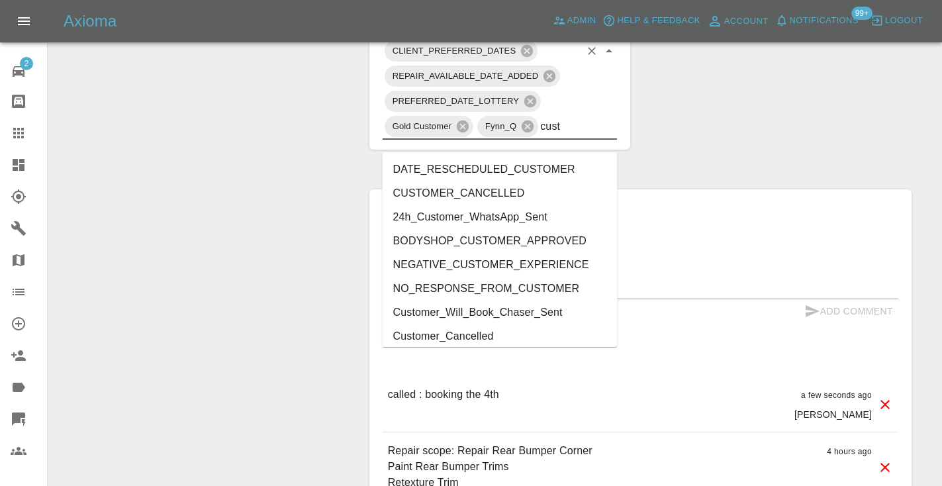
type input "cust"
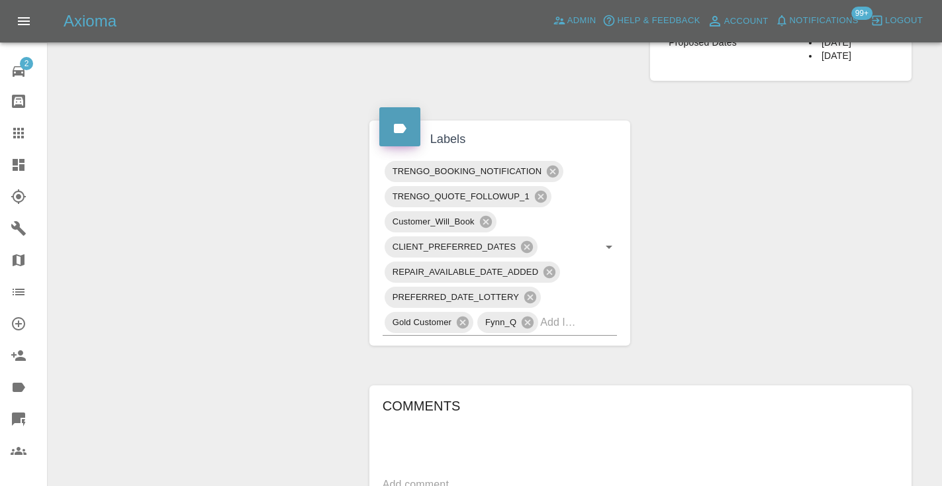
scroll to position [983, 0]
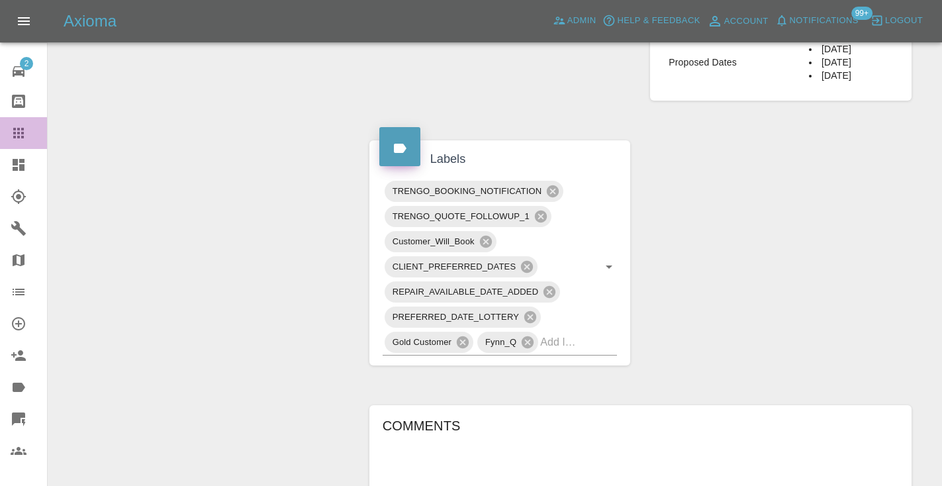
click at [22, 140] on icon at bounding box center [19, 133] width 16 height 16
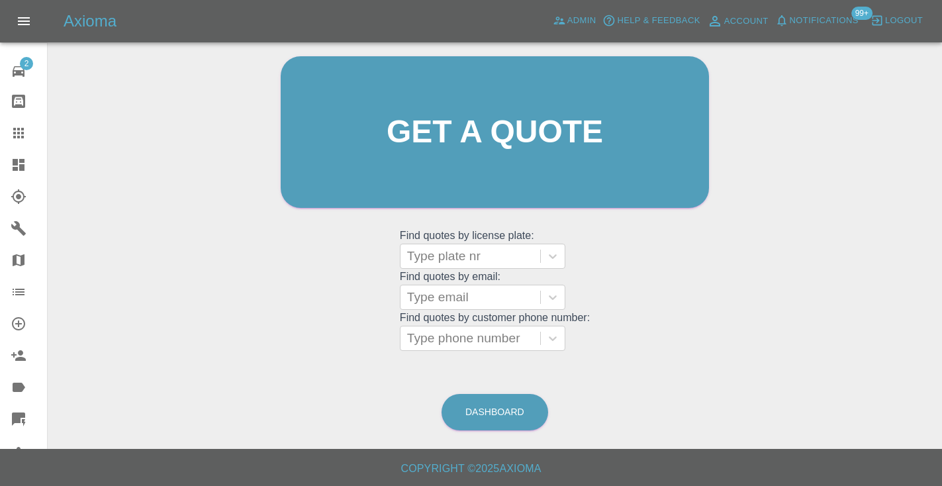
scroll to position [89, 0]
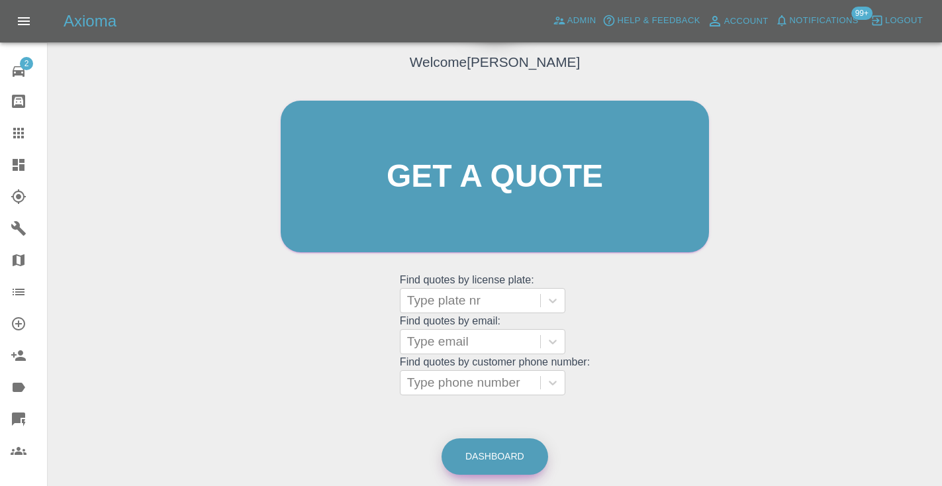
click at [506, 460] on link "Dashboard" at bounding box center [494, 456] width 107 height 36
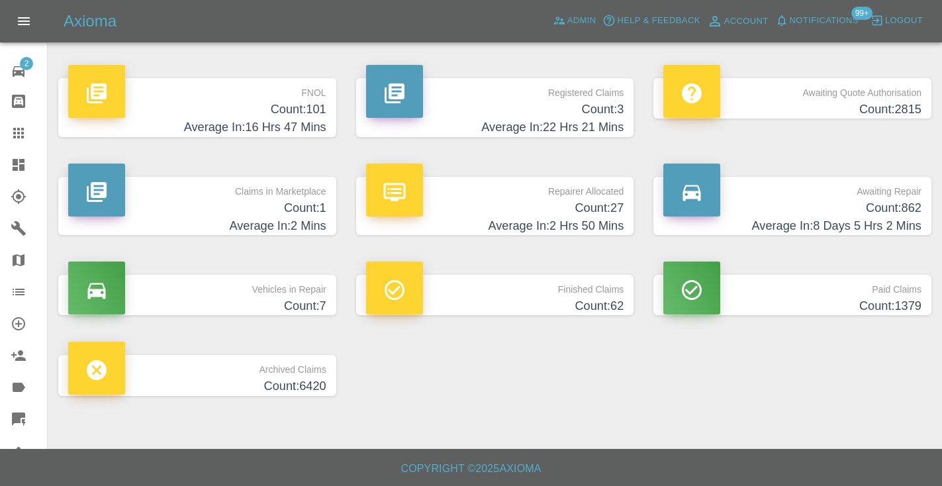
click at [902, 223] on h4 "Average In: 8 Days 5 Hrs 2 Mins" at bounding box center [792, 226] width 258 height 18
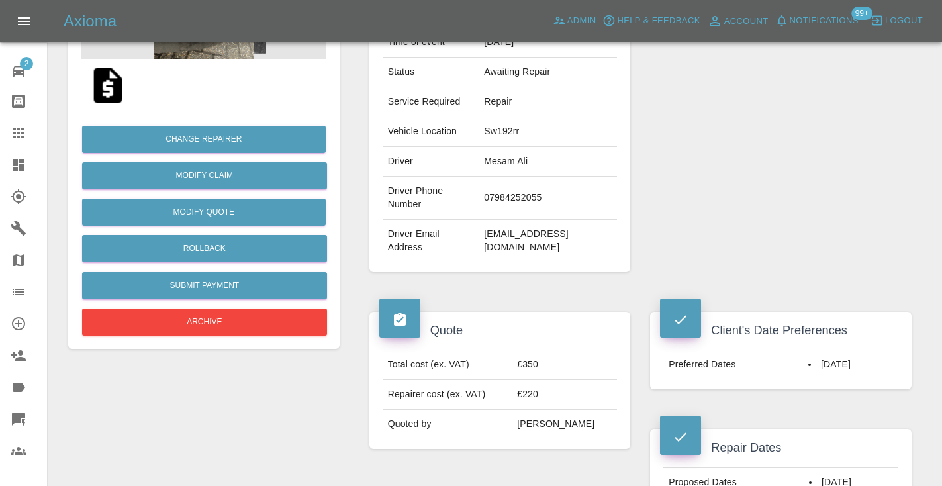
scroll to position [227, 0]
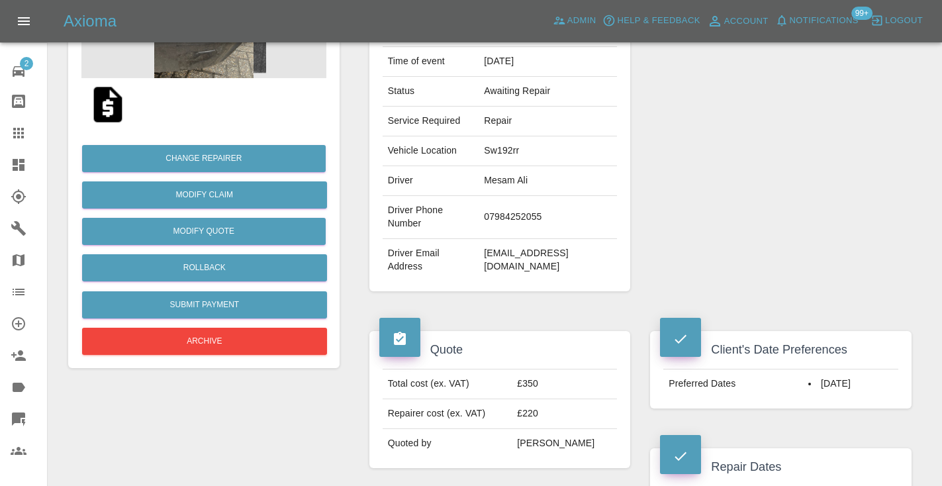
click at [555, 196] on td "07984252055" at bounding box center [547, 217] width 138 height 43
copy td "07984252055"
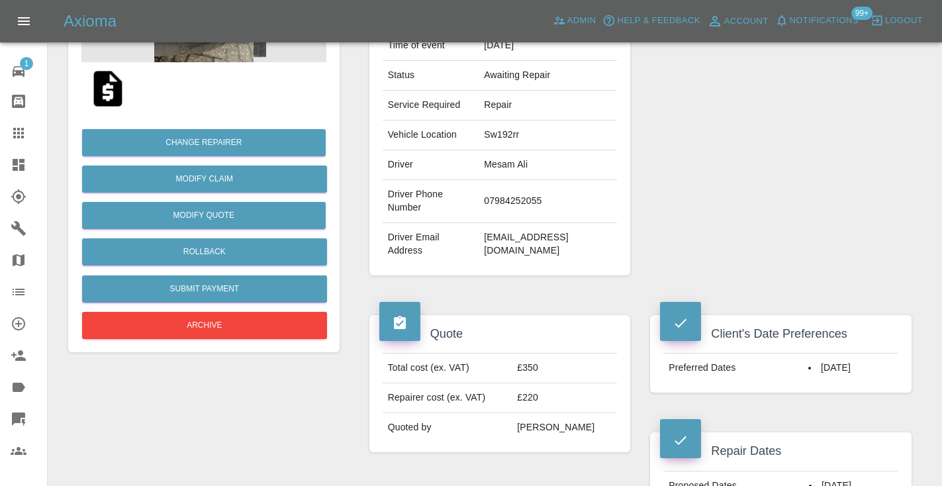
scroll to position [241, 0]
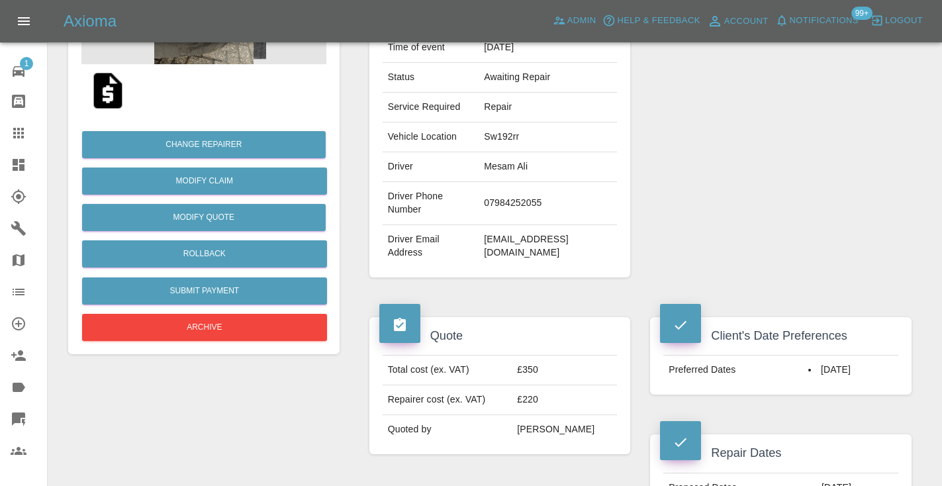
click at [537, 182] on td "07984252055" at bounding box center [547, 203] width 138 height 43
copy td "07984252055"
click at [905, 206] on div "Repairer Repair shop Motor market connect" at bounding box center [780, 99] width 281 height 395
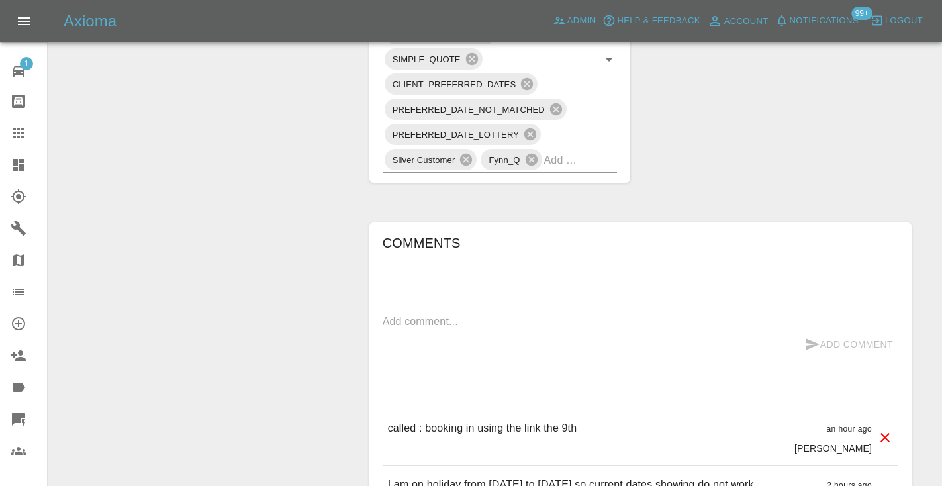
scroll to position [890, 0]
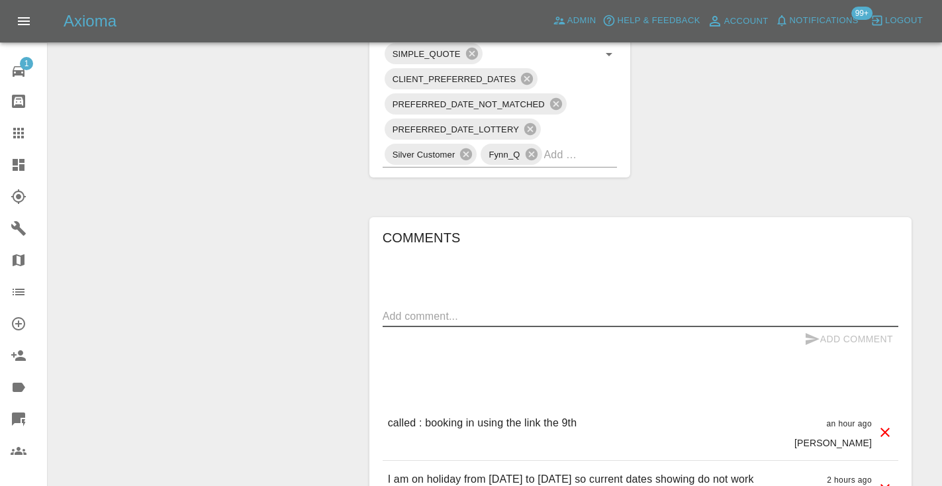
click at [425, 308] on textarea at bounding box center [641, 315] width 516 height 15
type textarea "chased . no answer"
click at [812, 331] on icon "submit" at bounding box center [812, 339] width 16 height 16
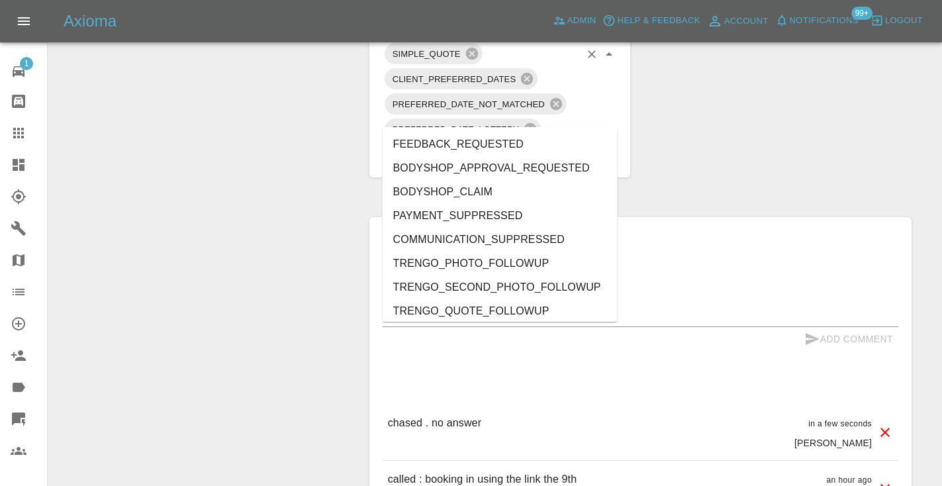
click at [573, 144] on input "text" at bounding box center [562, 154] width 36 height 21
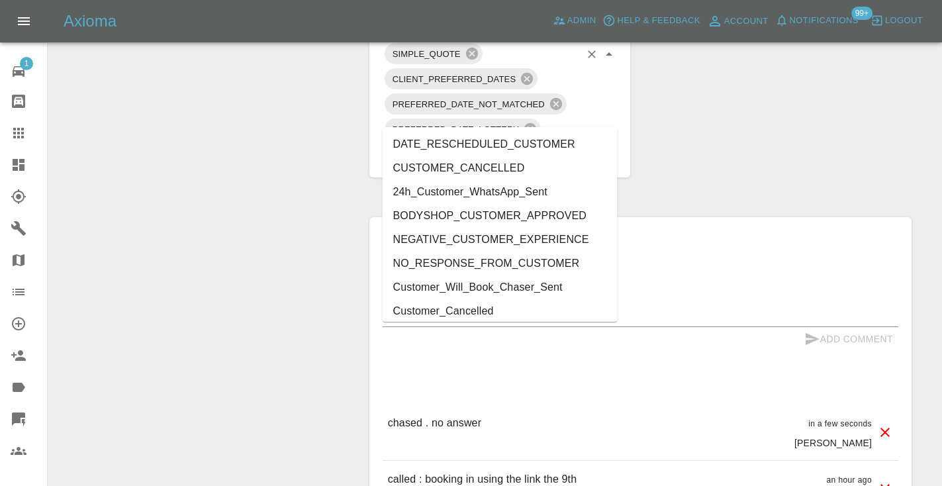
type input "cust"
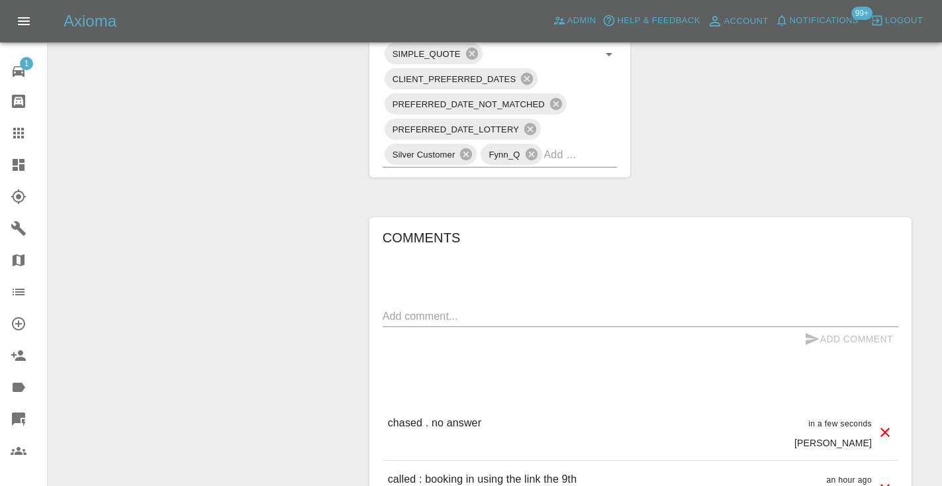
click at [251, 248] on div "Change Repairer Modify Claim Modify Quote Rollback Submit Payment Archive" at bounding box center [203, 24] width 291 height 1543
click at [18, 134] on icon at bounding box center [18, 133] width 11 height 11
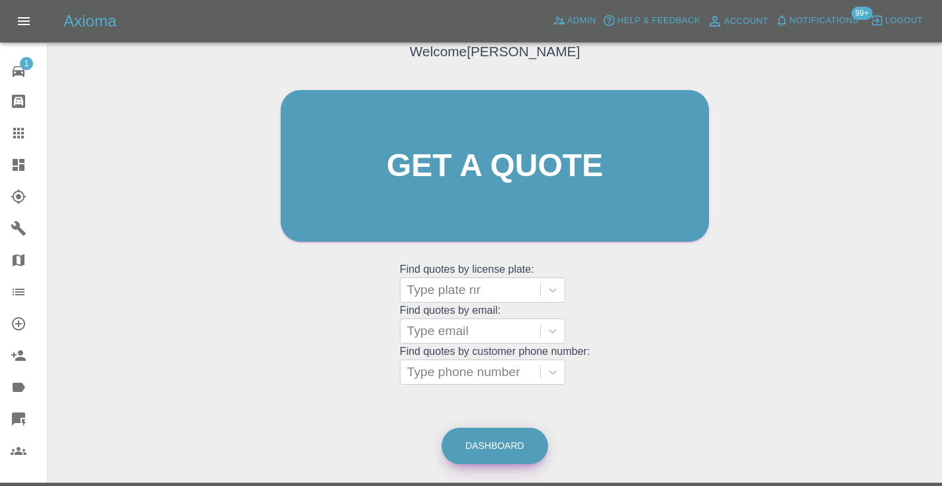
click at [499, 447] on link "Dashboard" at bounding box center [494, 446] width 107 height 36
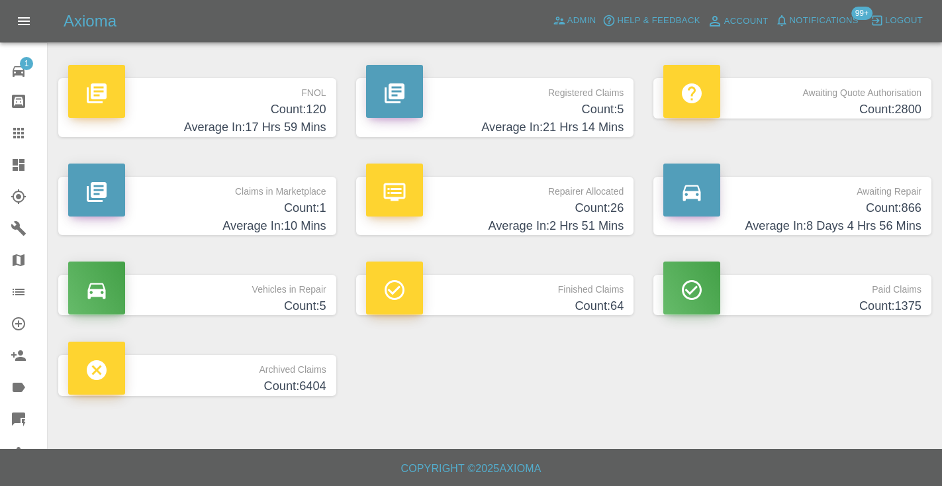
click at [870, 210] on h4 "Count: 866" at bounding box center [792, 208] width 258 height 18
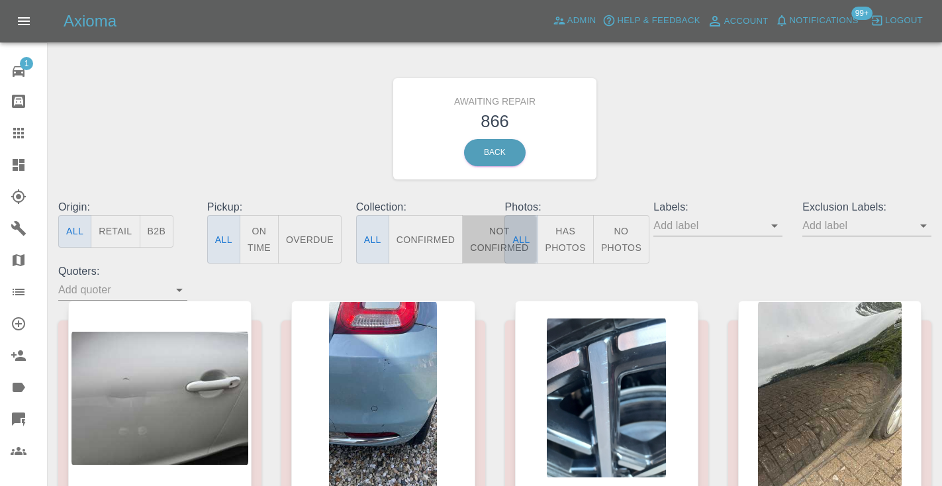
click at [491, 227] on button "Not Confirmed" at bounding box center [499, 239] width 74 height 48
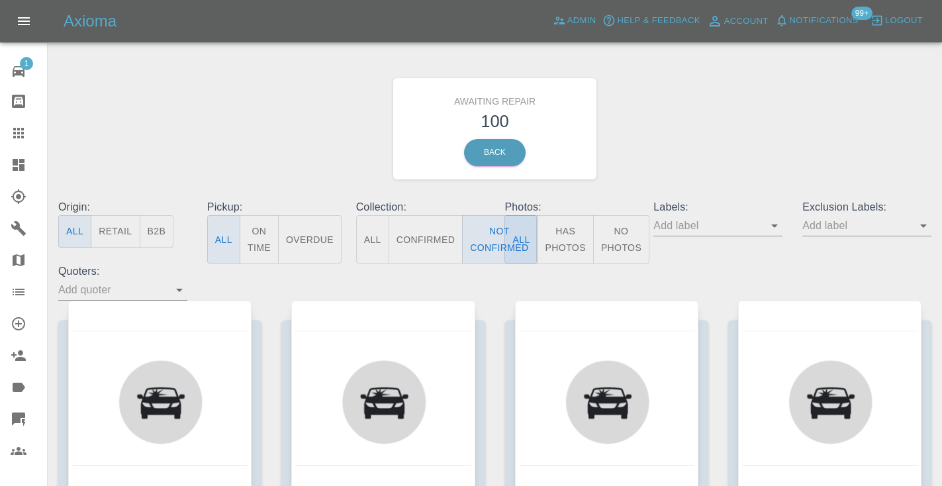
click at [841, 114] on div "Awaiting Repair 100 Back" at bounding box center [494, 128] width 893 height 141
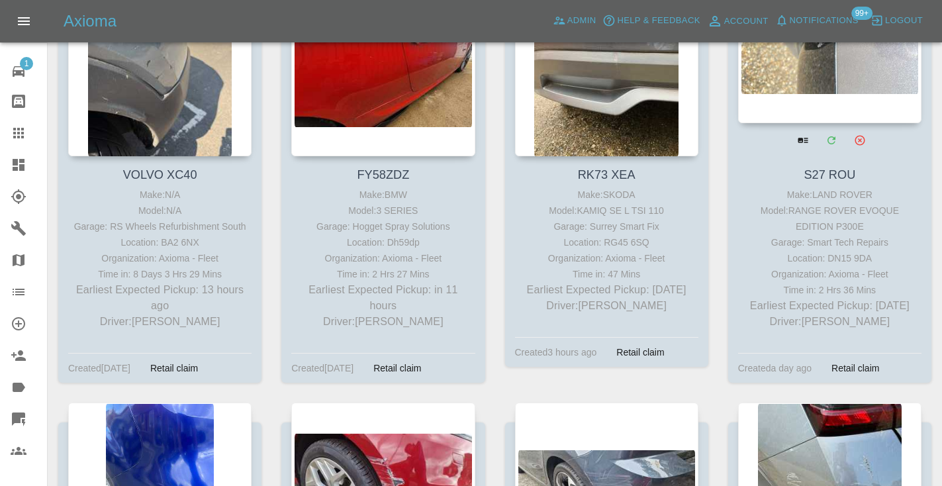
scroll to position [302, 0]
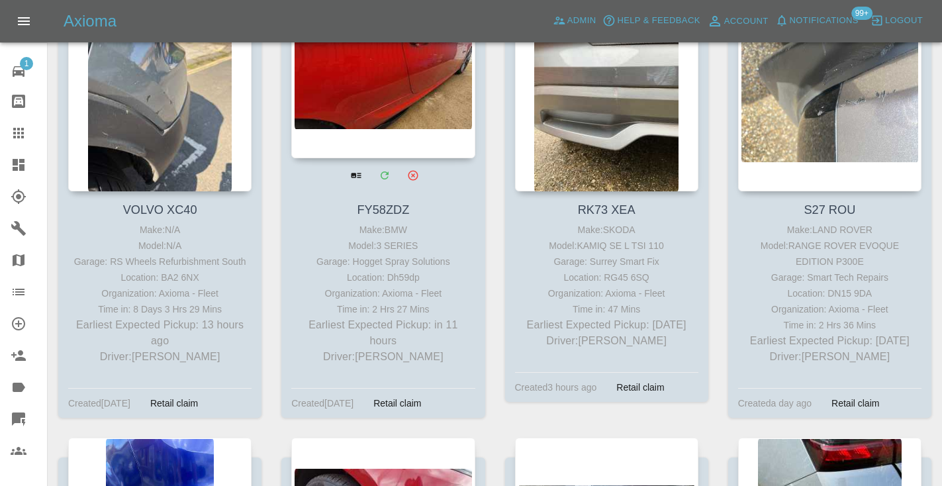
click at [426, 94] on div at bounding box center [382, 61] width 183 height 193
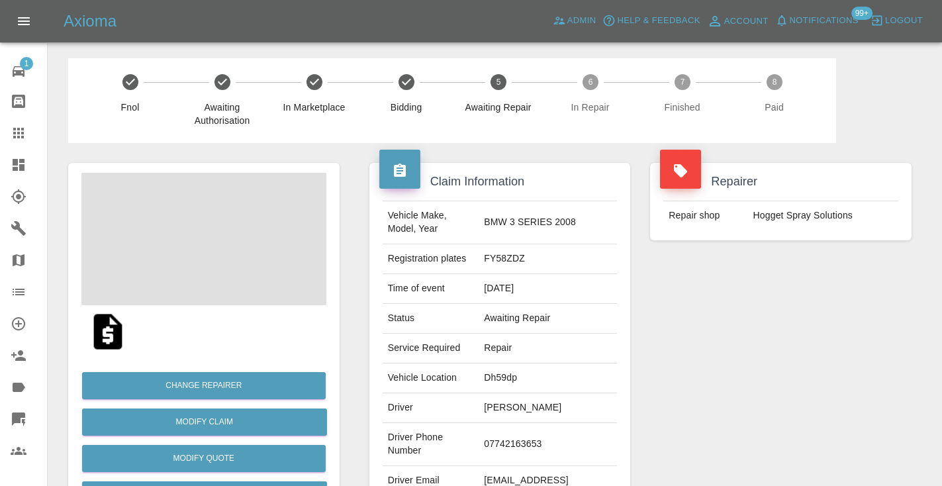
click at [549, 423] on td "07742163653" at bounding box center [547, 444] width 138 height 43
copy td "07742163653"
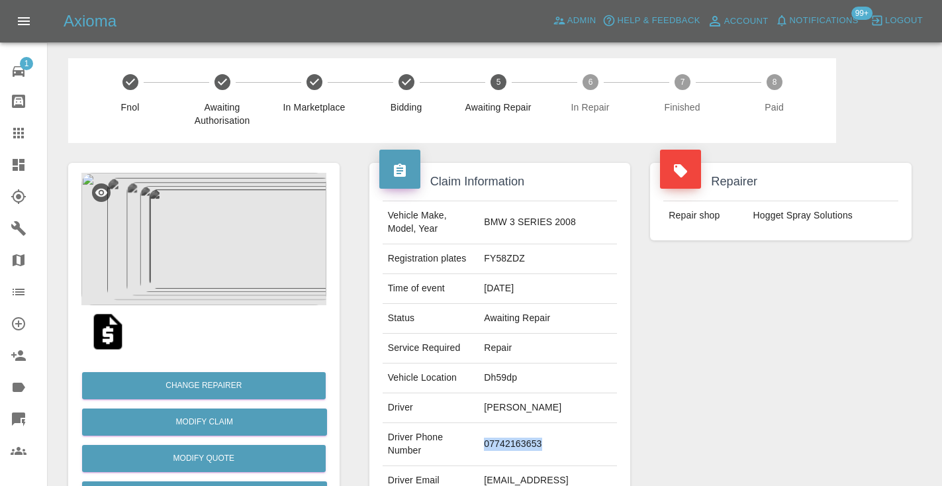
click at [769, 359] on div "Repairer Repair shop Hogget Spray Solutions" at bounding box center [780, 340] width 281 height 395
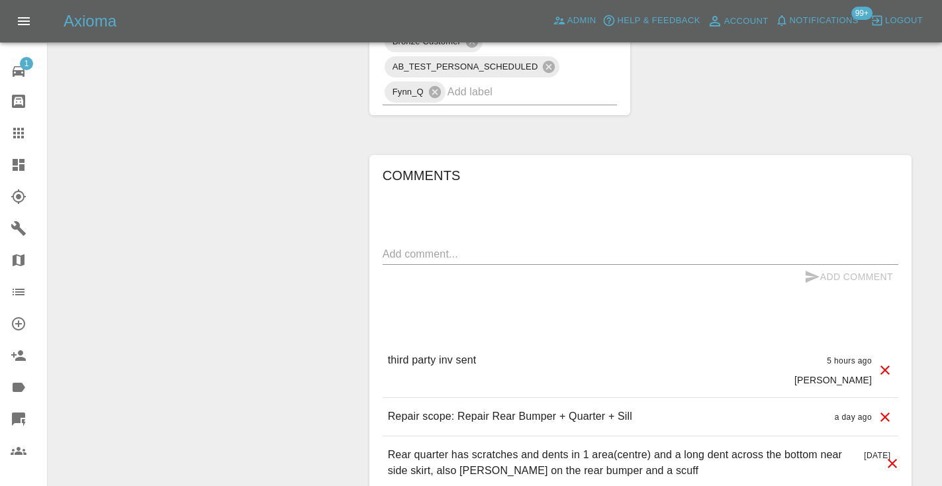
scroll to position [987, 0]
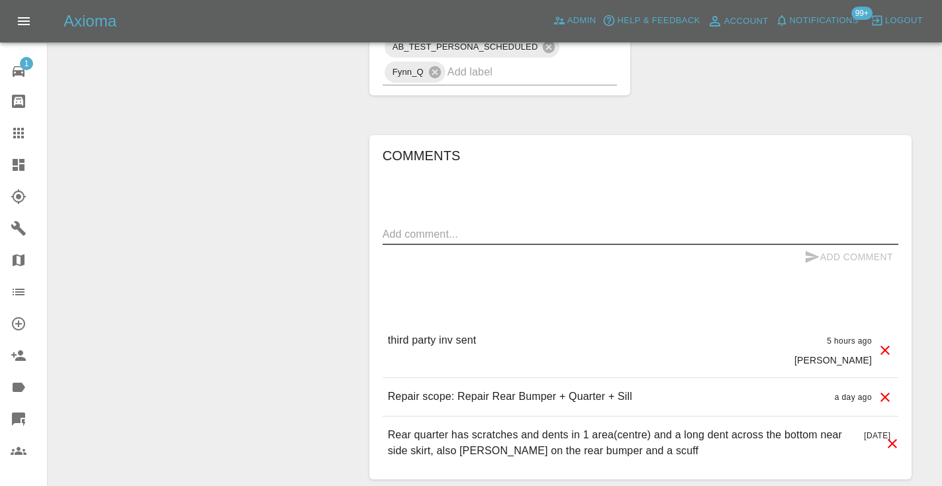
click at [468, 226] on textarea at bounding box center [641, 233] width 516 height 15
type textarea "waiting for invoice to be paid"
click at [808, 249] on icon "submit" at bounding box center [812, 257] width 16 height 16
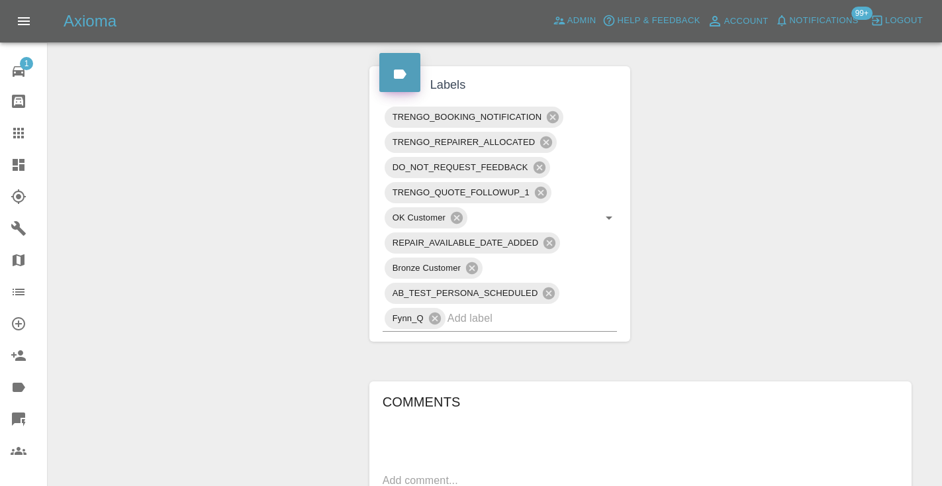
scroll to position [721, 0]
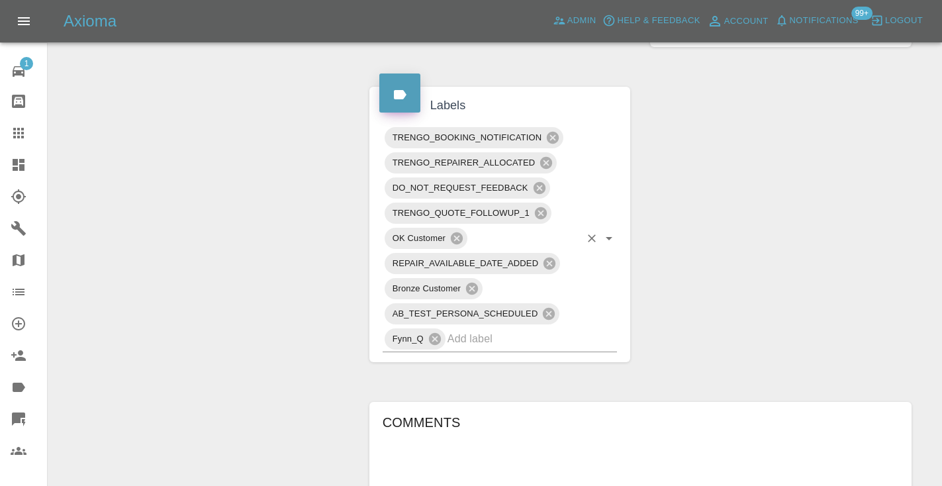
click at [471, 328] on input "text" at bounding box center [513, 338] width 133 height 21
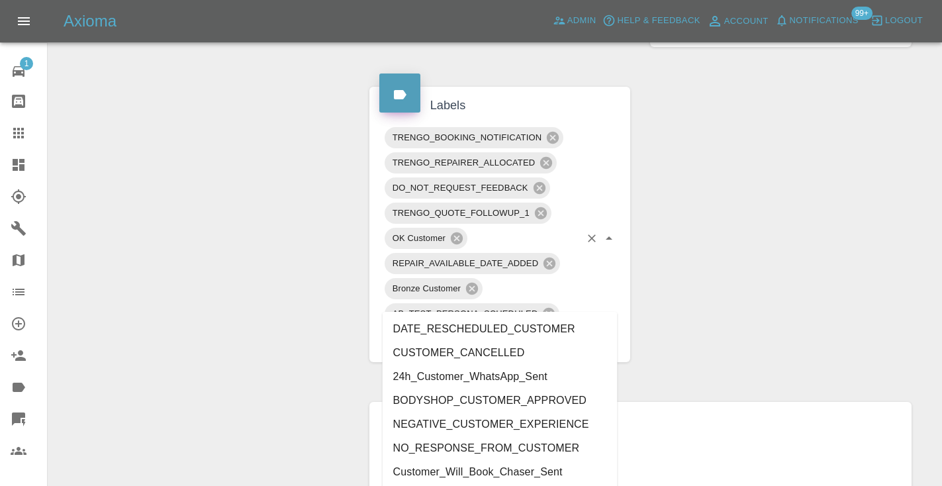
type input "customer_"
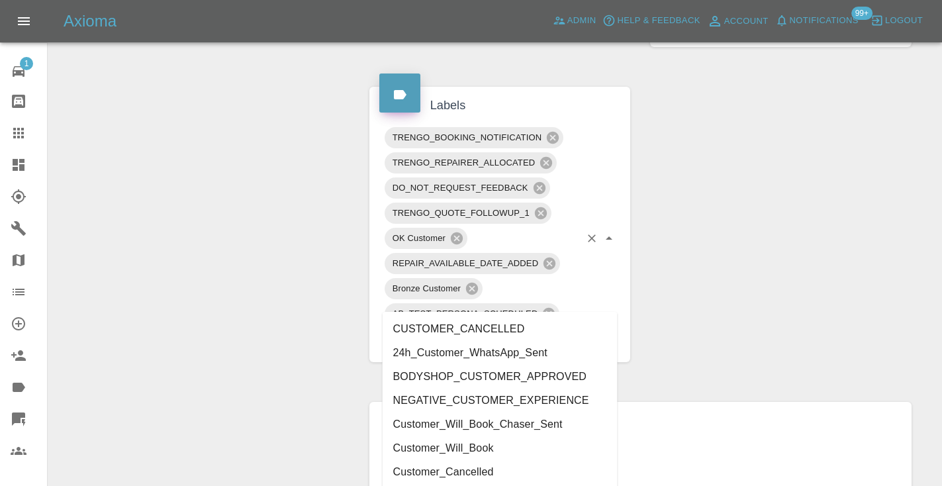
click at [450, 447] on li "Customer_Will_Book" at bounding box center [500, 448] width 235 height 24
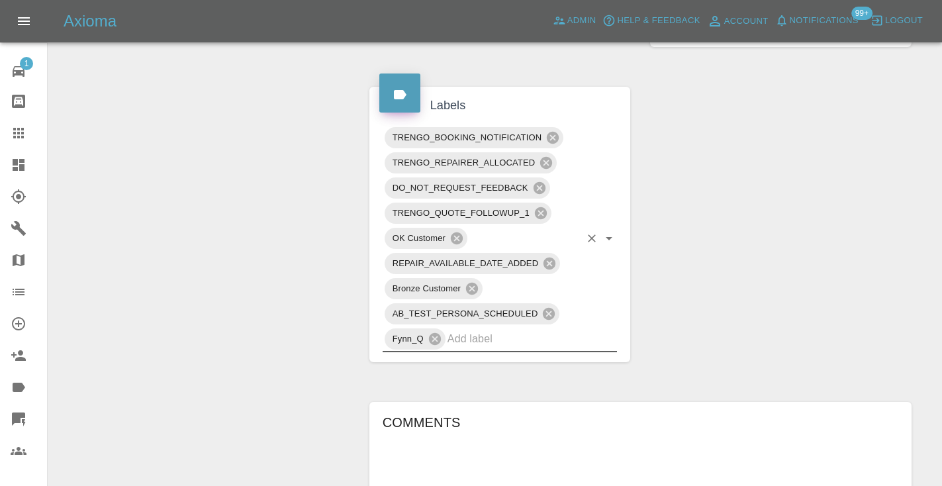
click at [196, 237] on div "Change Repairer Modify Claim Modify Quote Rollback Submit Payment Archive" at bounding box center [203, 122] width 291 height 1400
click at [19, 129] on icon at bounding box center [18, 133] width 11 height 11
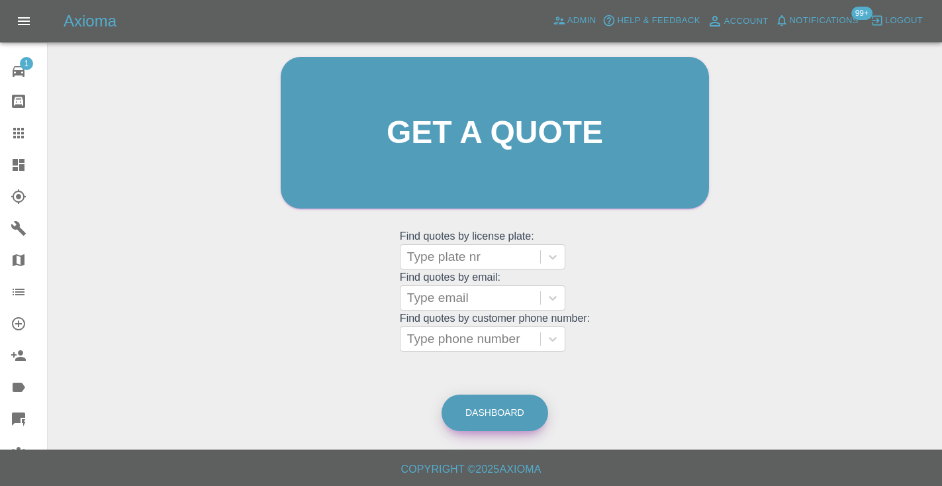
click at [509, 402] on link "Dashboard" at bounding box center [494, 412] width 107 height 36
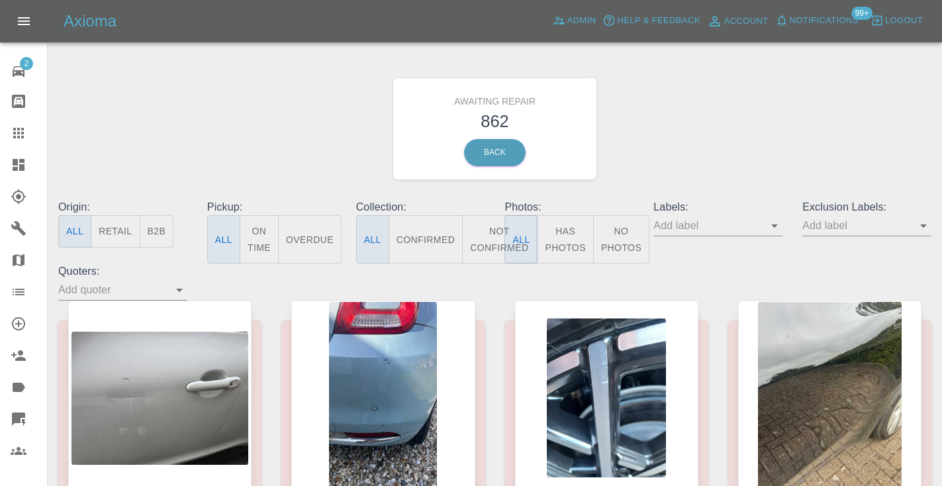
click at [488, 238] on button "Not Confirmed" at bounding box center [499, 239] width 74 height 48
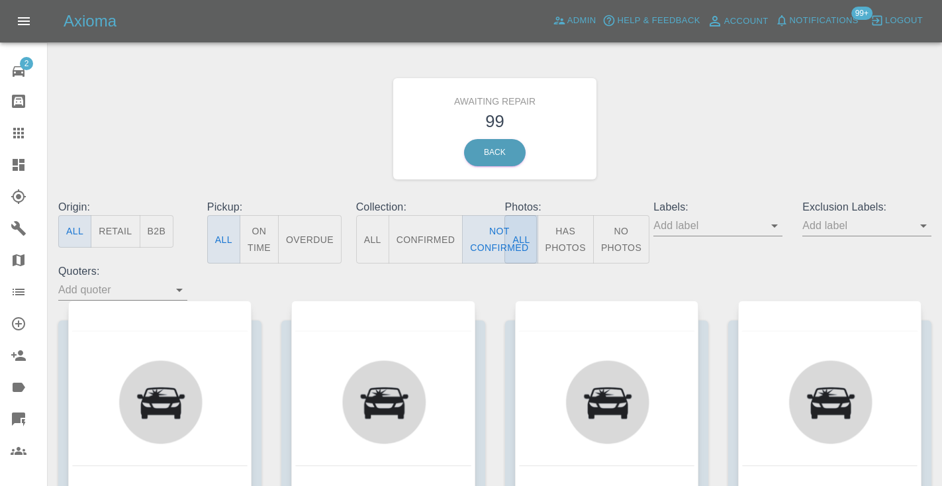
click at [671, 146] on div "Awaiting Repair 99 Back" at bounding box center [494, 128] width 893 height 141
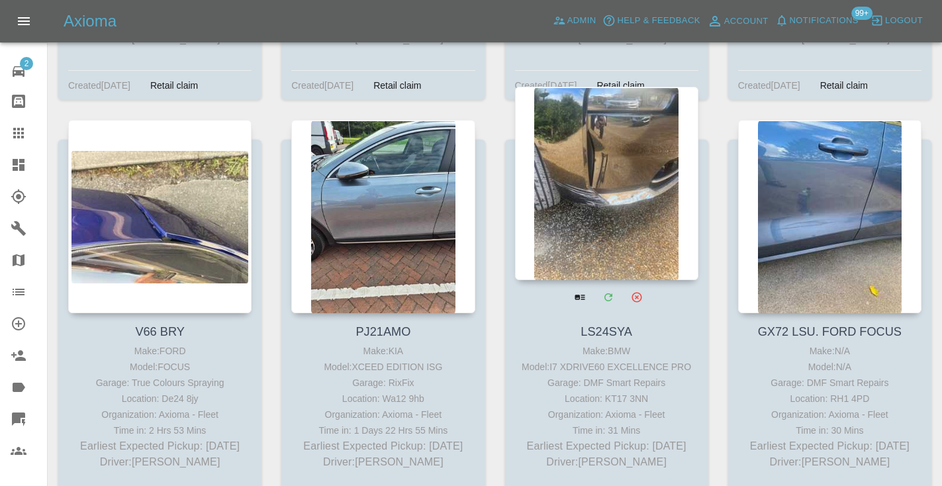
scroll to position [4952, 0]
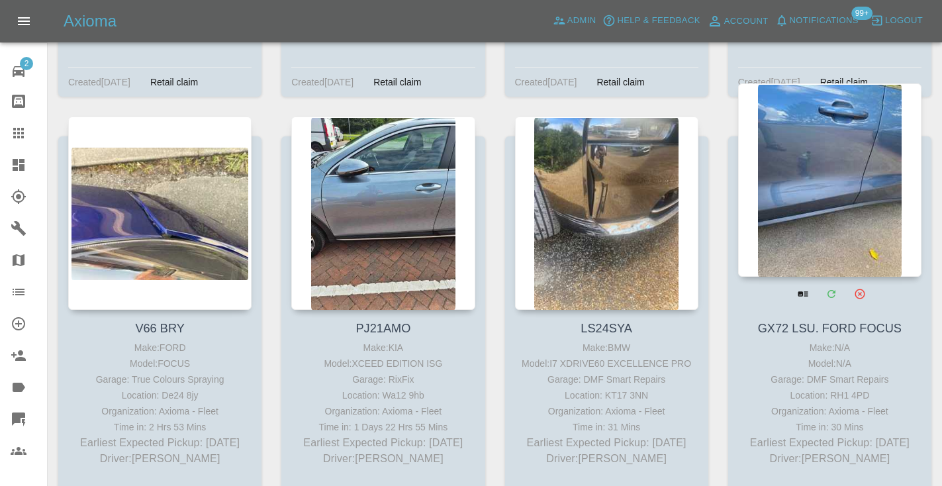
click at [808, 177] on div at bounding box center [829, 179] width 183 height 193
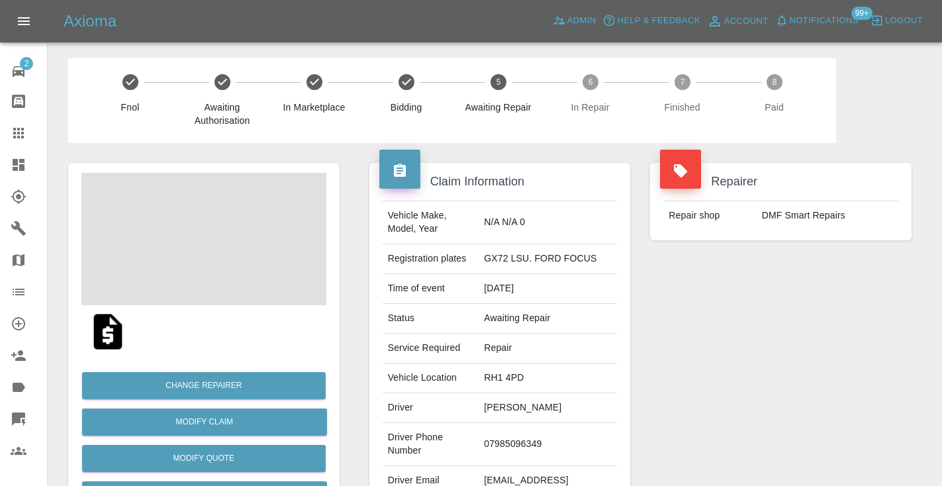
click at [545, 433] on td "07985096349" at bounding box center [547, 444] width 138 height 43
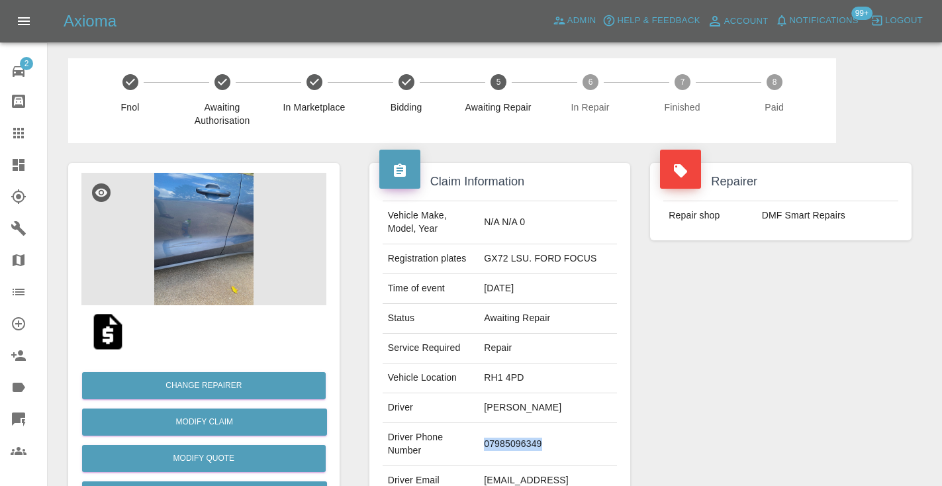
copy td "07985096349"
click at [794, 335] on div "Repairer Repair shop DMF Smart Repairs" at bounding box center [780, 340] width 281 height 395
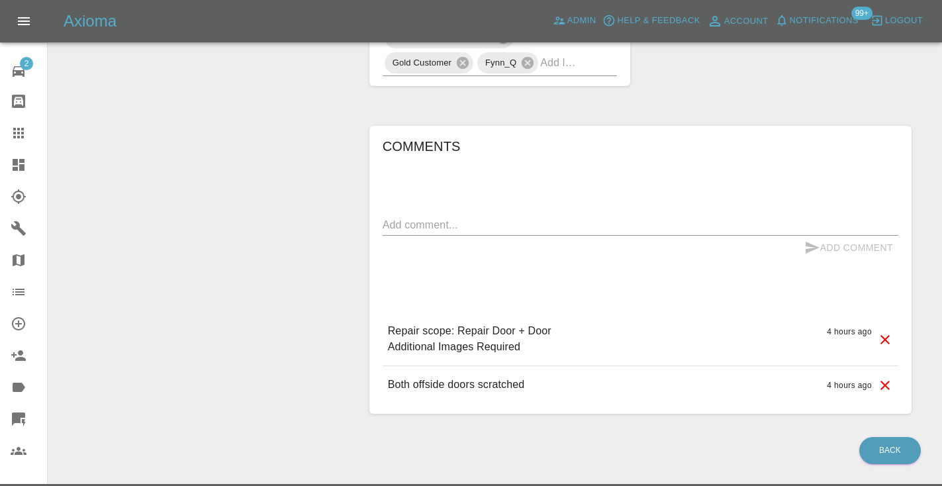
scroll to position [850, 0]
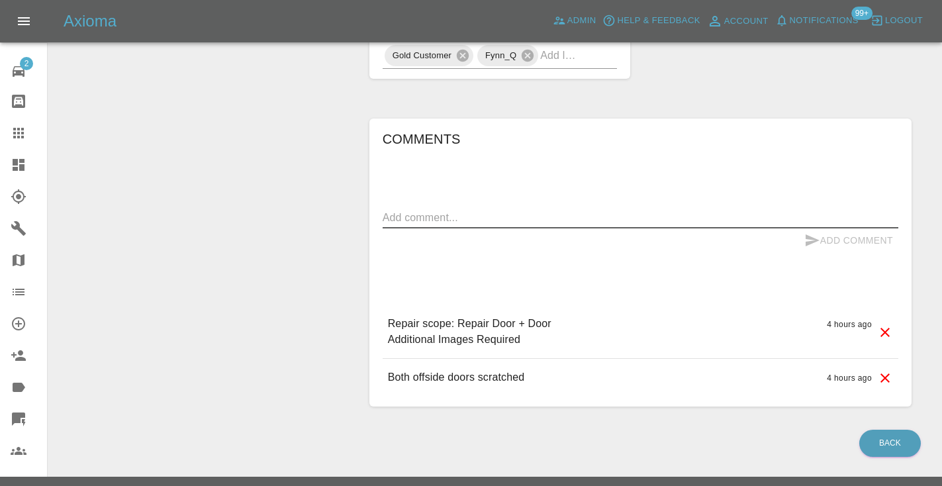
click at [503, 210] on textarea at bounding box center [641, 217] width 516 height 15
type textarea "called no answer : voice mailbox"
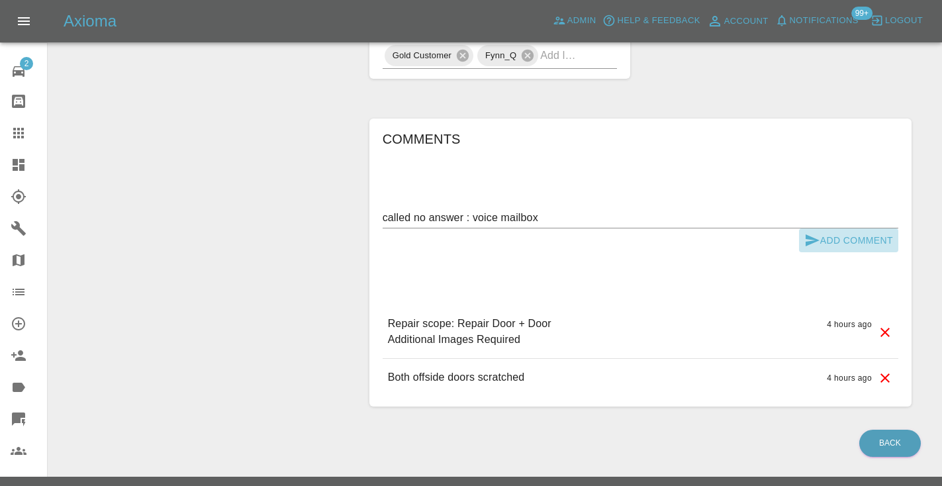
click at [817, 232] on icon "submit" at bounding box center [812, 240] width 16 height 16
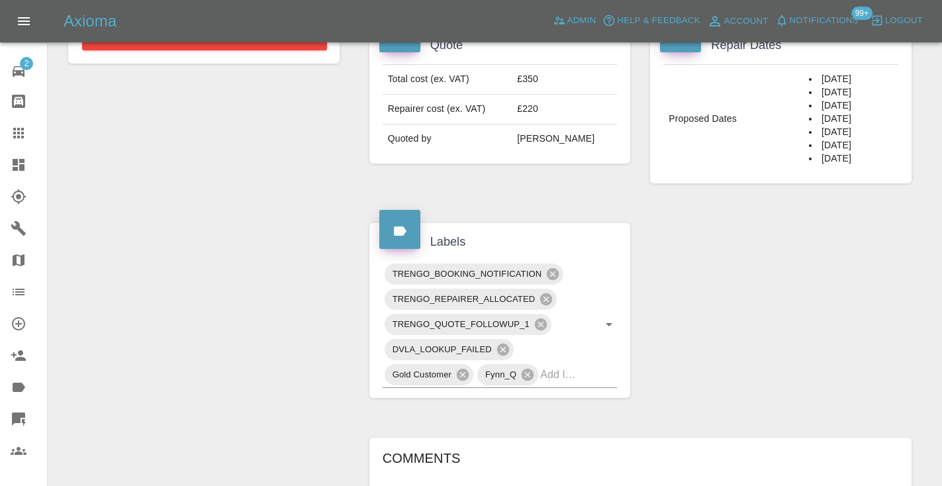
scroll to position [537, 0]
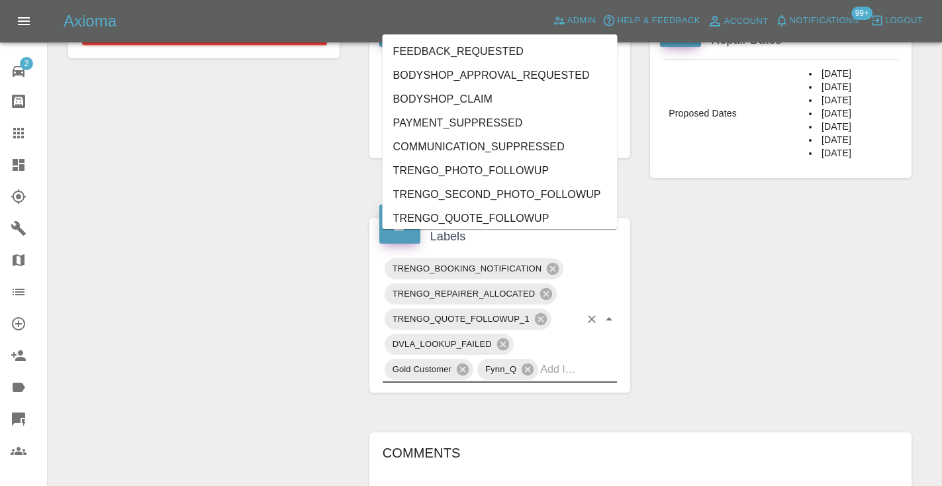
click at [576, 359] on input "text" at bounding box center [560, 369] width 40 height 21
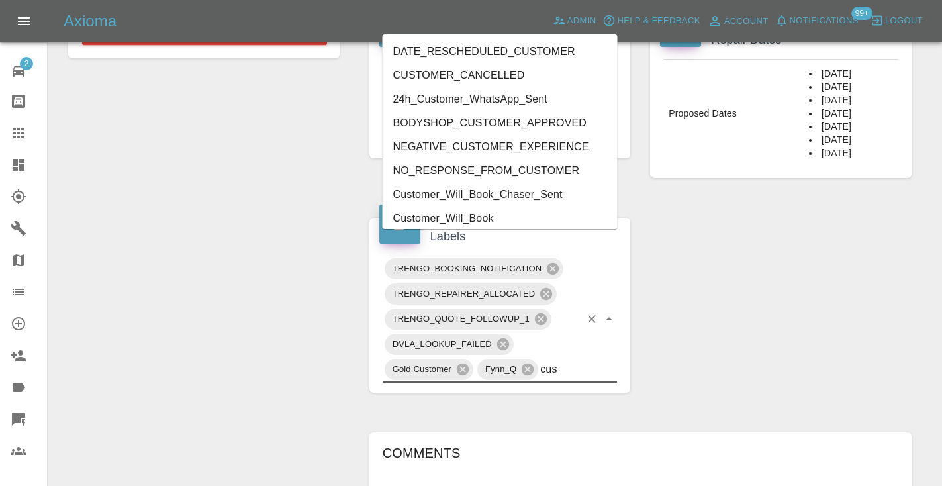
type input "cust"
click at [544, 209] on li "Customer_Will_Book" at bounding box center [500, 218] width 235 height 24
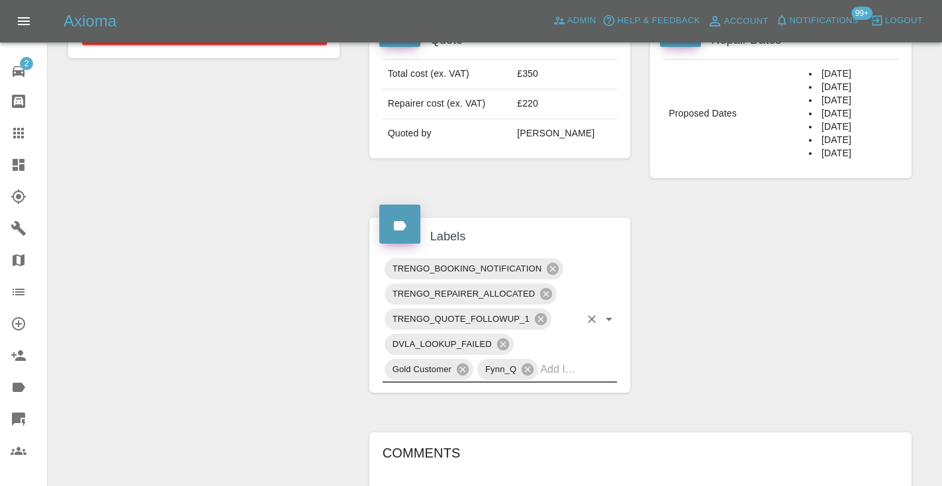
click at [265, 210] on div "Change Repairer Modify Claim Modify Quote Rollback Submit Payment Archive" at bounding box center [203, 201] width 291 height 1190
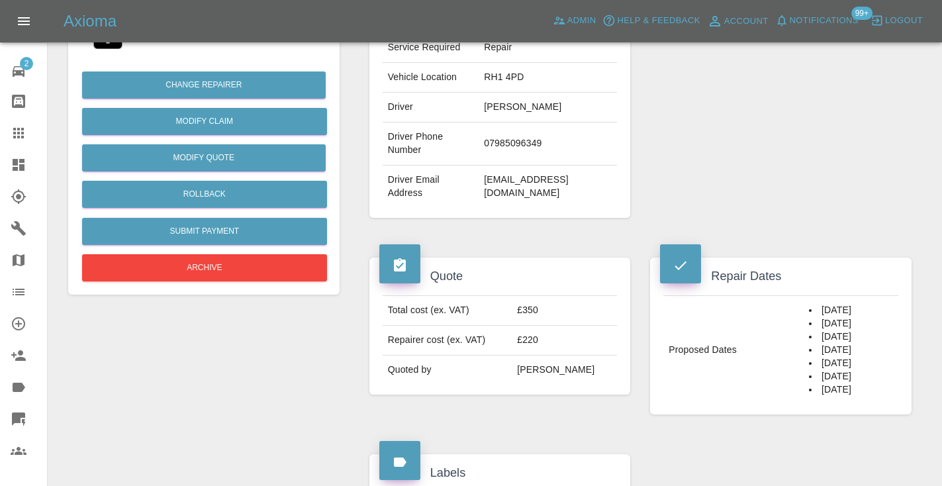
scroll to position [267, 0]
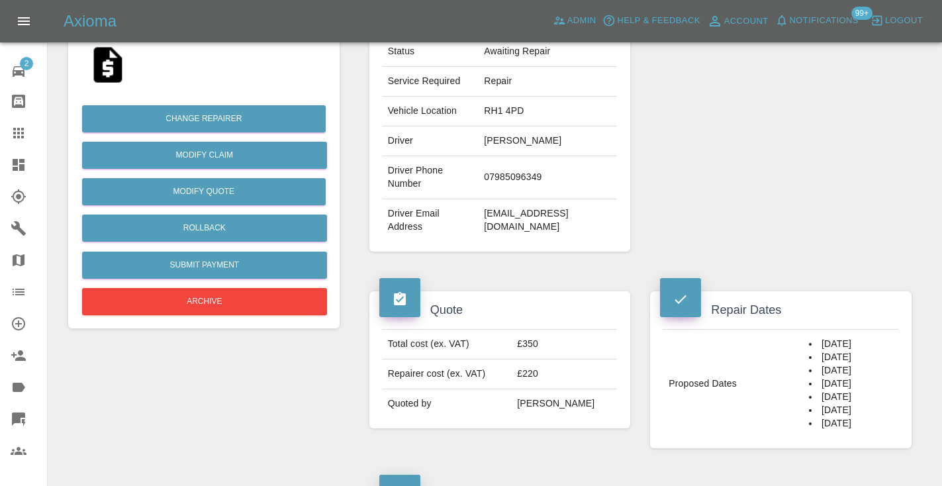
click at [19, 124] on link "Claims" at bounding box center [23, 133] width 47 height 32
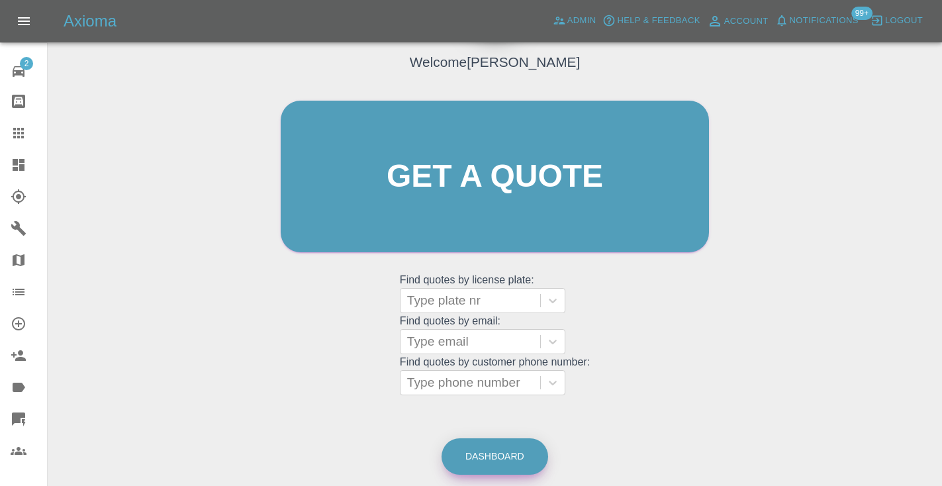
click at [483, 456] on link "Dashboard" at bounding box center [494, 456] width 107 height 36
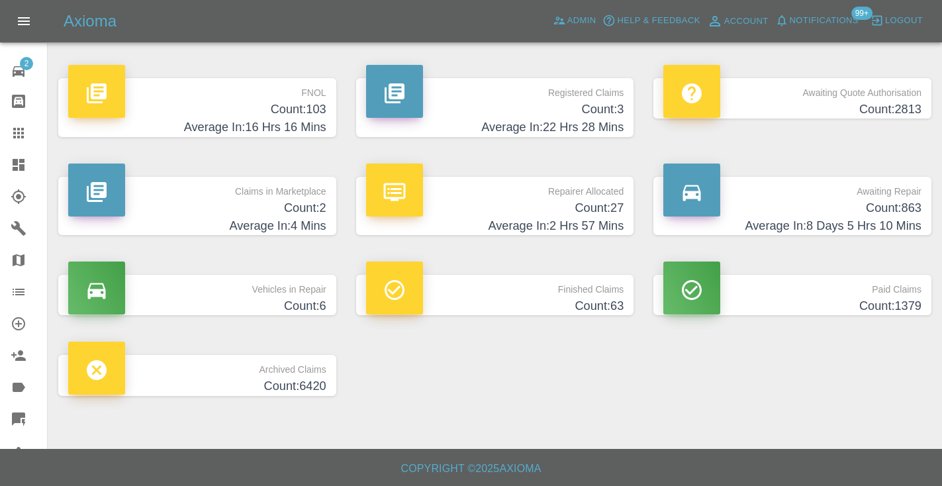
click at [893, 215] on h4 "Count: 863" at bounding box center [792, 208] width 258 height 18
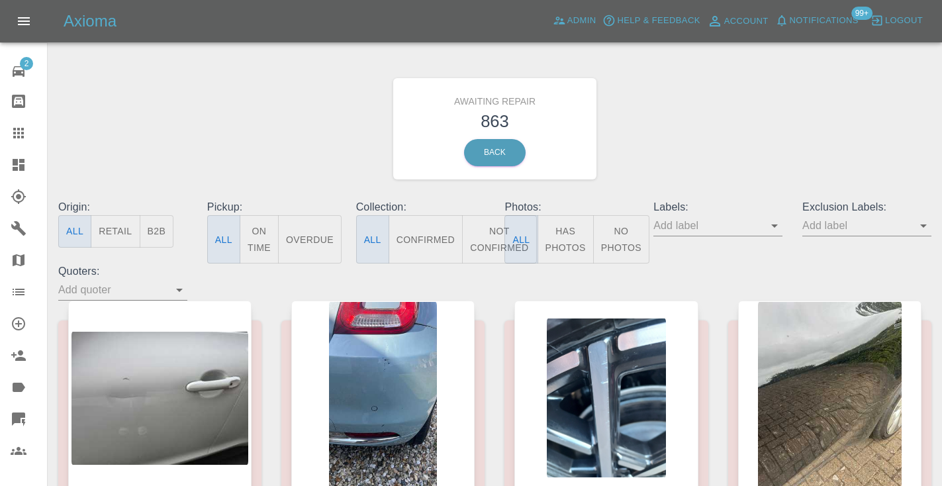
click at [502, 244] on button "Not Confirmed" at bounding box center [499, 239] width 74 height 48
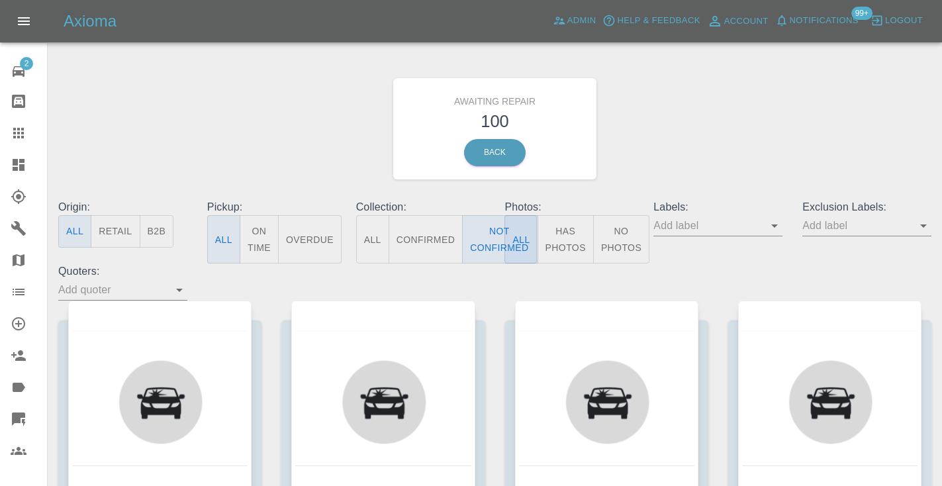
click at [682, 124] on div "Awaiting Repair 100 Back" at bounding box center [494, 128] width 893 height 141
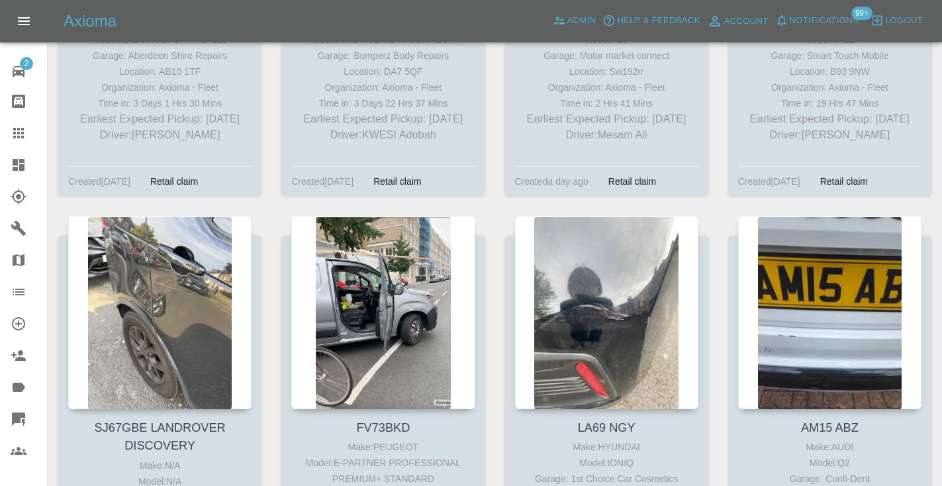
scroll to position [945, 0]
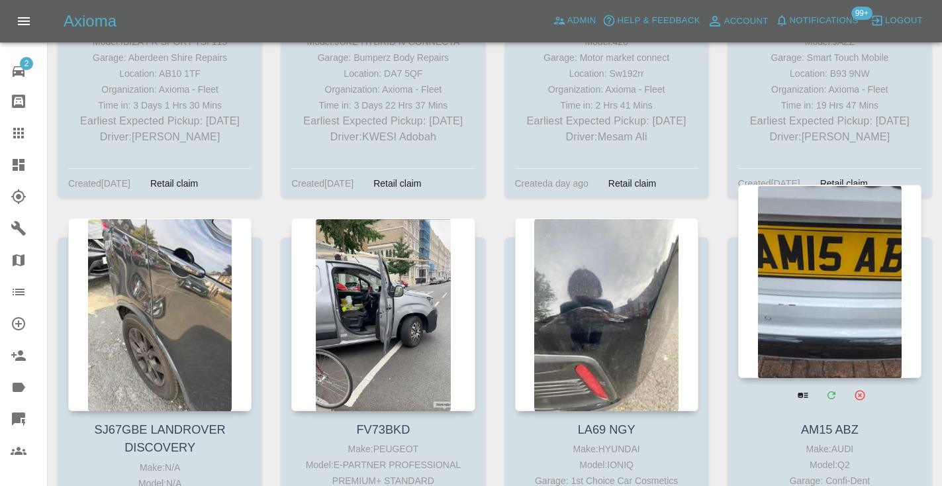
click at [829, 294] on div at bounding box center [829, 281] width 183 height 193
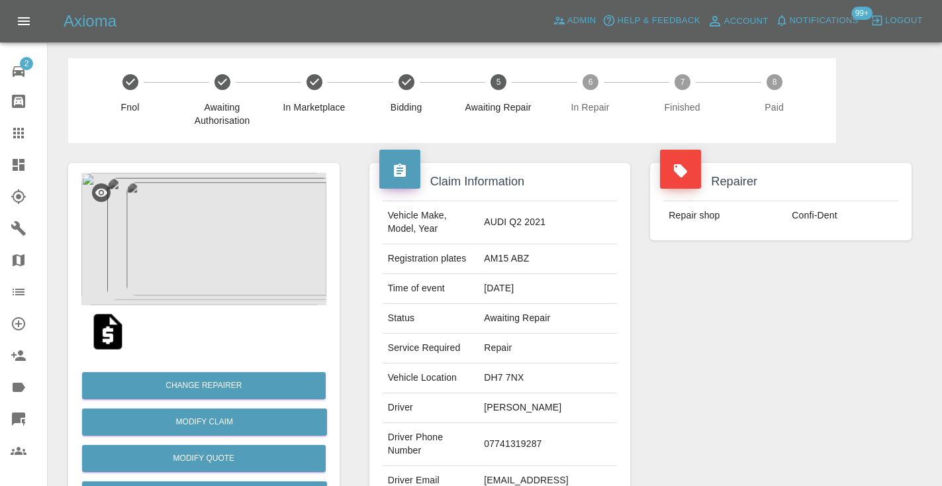
click at [518, 450] on td "07741319287" at bounding box center [547, 444] width 138 height 43
click at [518, 445] on td "07741319287" at bounding box center [547, 444] width 138 height 43
copy td "07741319287"
click at [667, 375] on div "Repairer Repair shop Confi-Dent" at bounding box center [780, 340] width 281 height 395
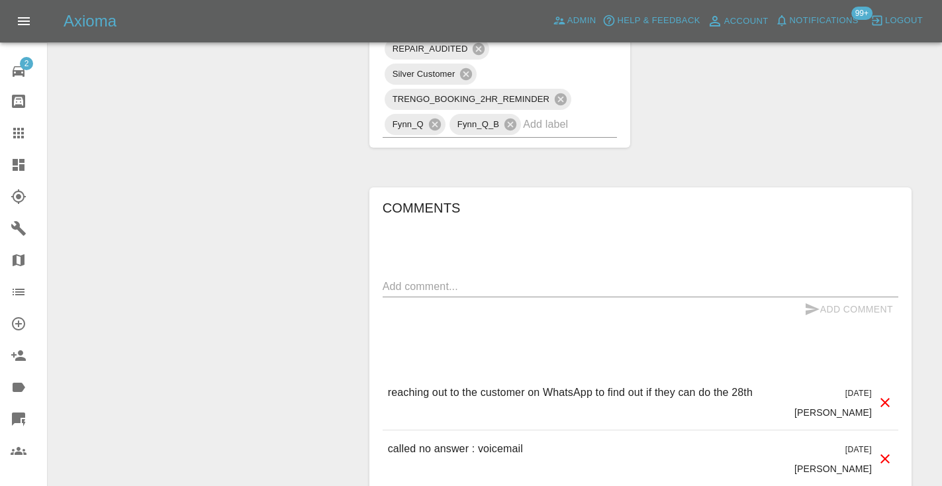
scroll to position [1099, 0]
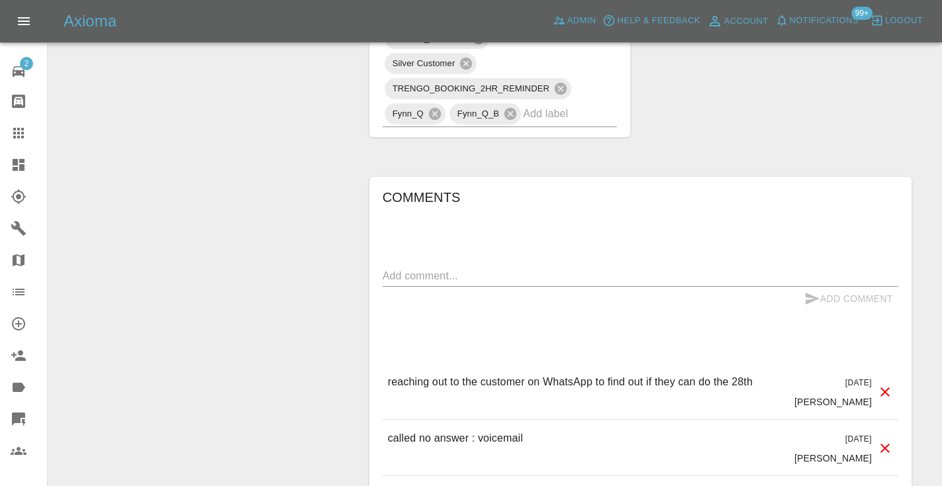
click at [426, 275] on textarea at bounding box center [641, 275] width 516 height 15
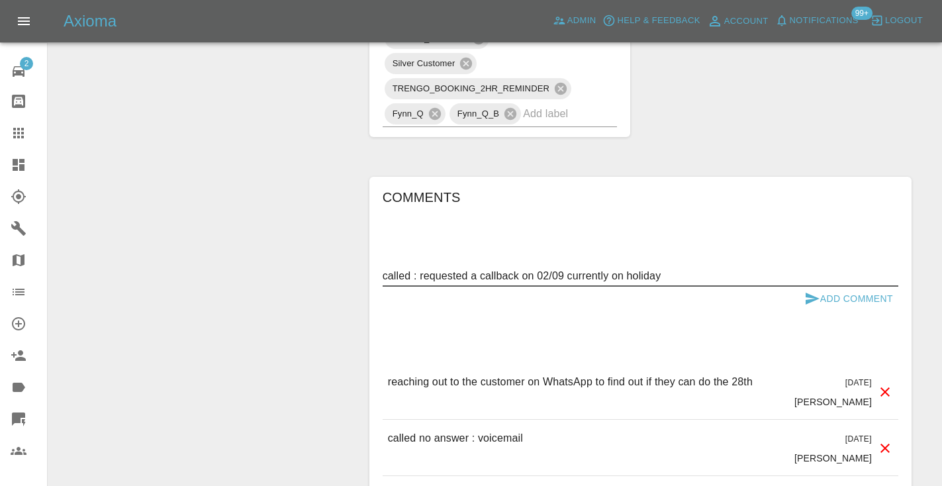
type textarea "called : requested a callback on 02/09 currently on holiday"
click at [852, 289] on button "Add Comment" at bounding box center [848, 299] width 99 height 24
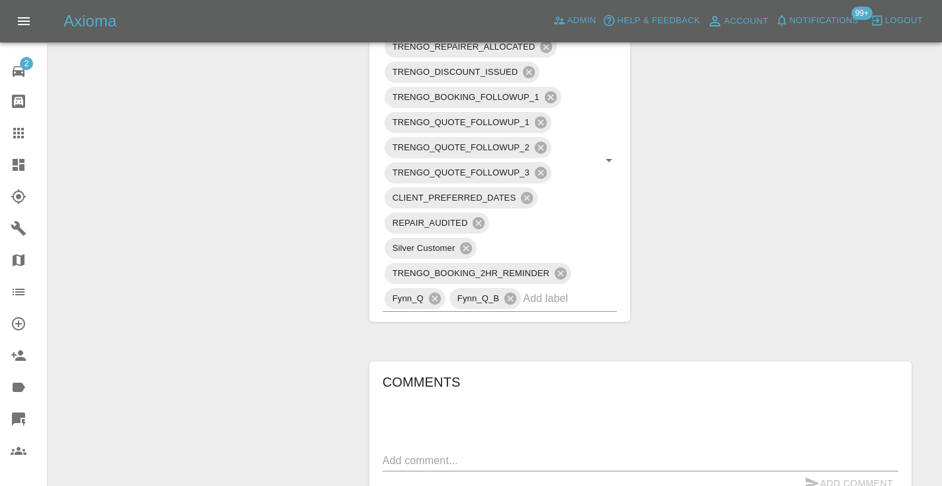
scroll to position [912, 0]
click at [547, 302] on input "text" at bounding box center [551, 300] width 57 height 21
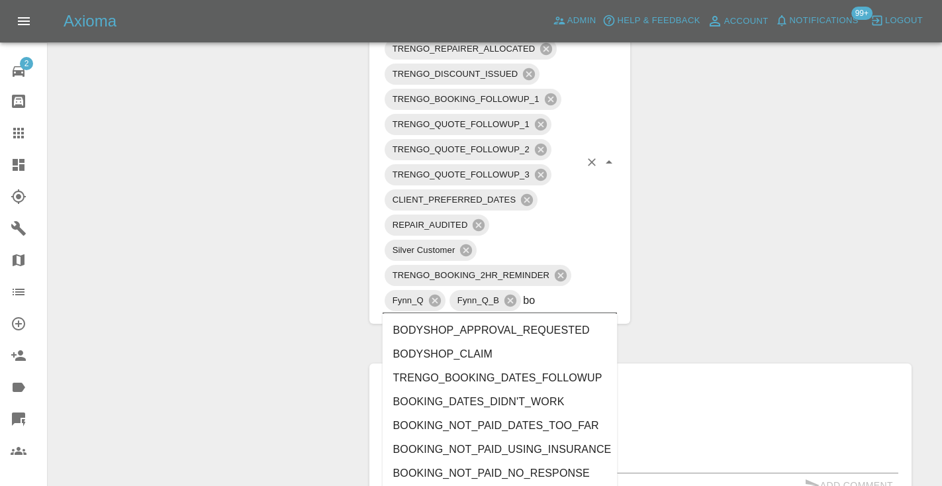
type input "b"
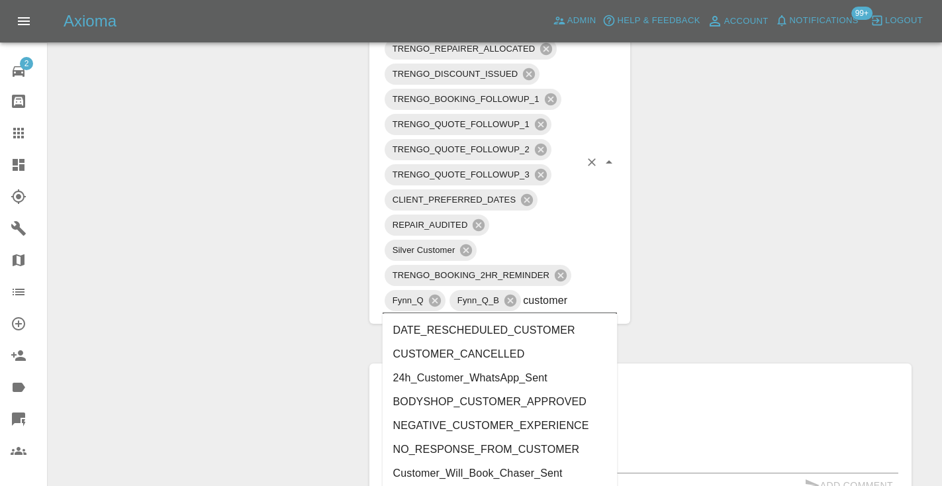
type input "customer_"
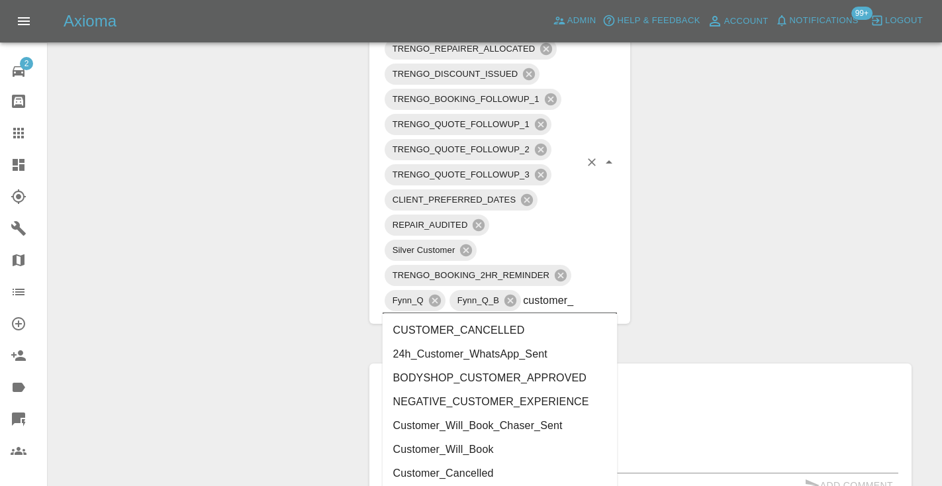
click at [484, 451] on li "Customer_Will_Book" at bounding box center [500, 449] width 235 height 24
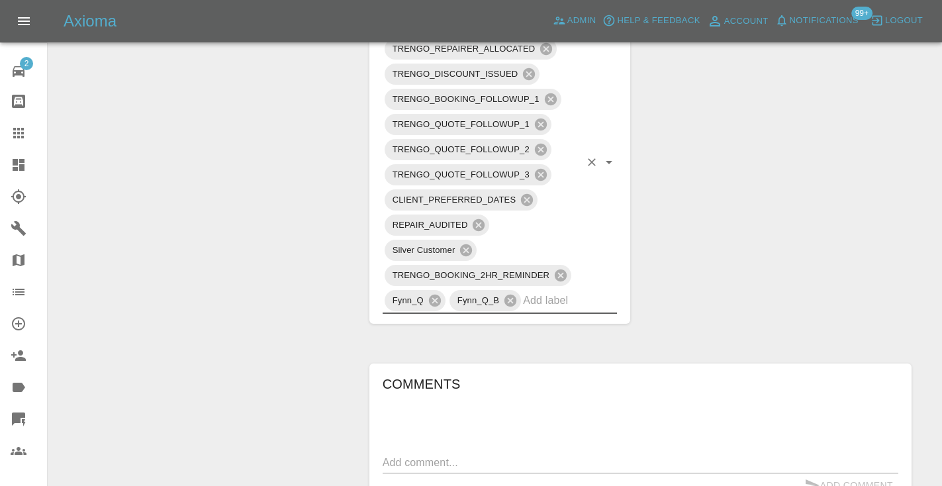
click at [197, 235] on div "Change Repairer Modify Claim Modify Quote Rollback Submit Payment Archive" at bounding box center [203, 75] width 291 height 1689
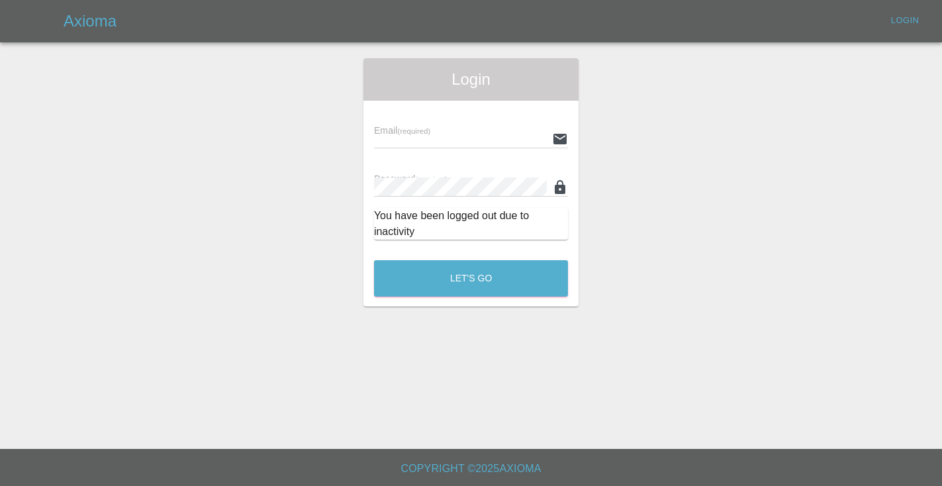
scroll to position [755, 0]
click at [690, 1] on html "Axioma Login Login Email (required) Password (required) You have been logged ou…" at bounding box center [471, 243] width 942 height 486
type input "[EMAIL_ADDRESS][DOMAIN_NAME]"
click at [471, 278] on button "Let's Go" at bounding box center [471, 278] width 194 height 36
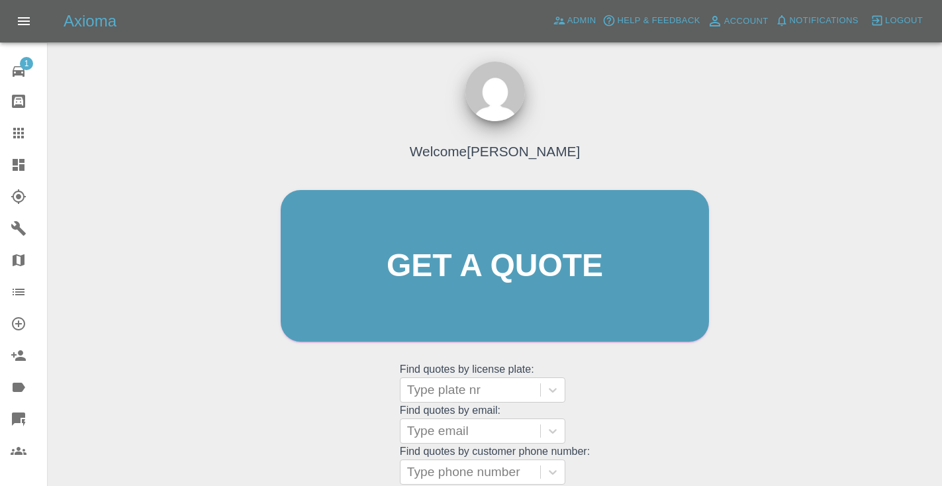
click at [757, 307] on div "Welcome [PERSON_NAME] Get a quote Get a quote Find quotes by license plate: Typ…" at bounding box center [494, 328] width 873 height 475
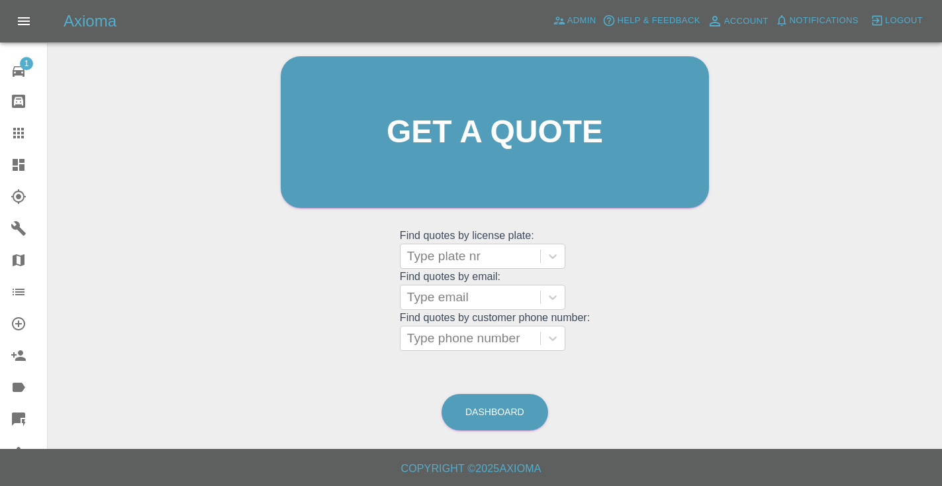
scroll to position [133, 0]
click at [479, 416] on link "Dashboard" at bounding box center [494, 412] width 107 height 36
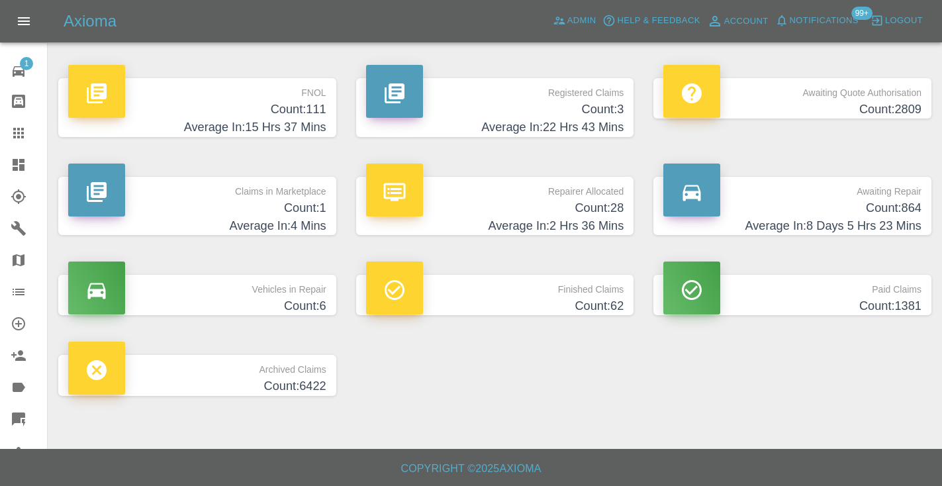
click at [872, 205] on h4 "Count: 864" at bounding box center [792, 208] width 258 height 18
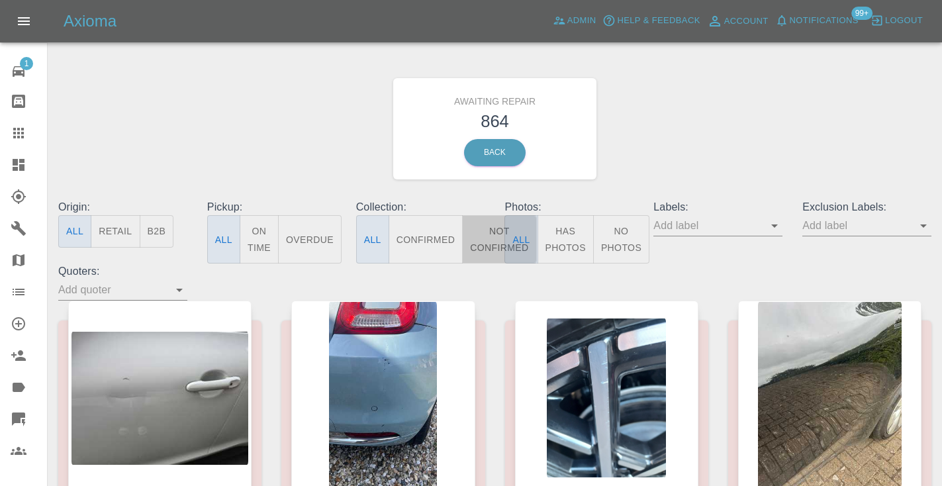
click at [496, 239] on button "Not Confirmed" at bounding box center [499, 239] width 74 height 48
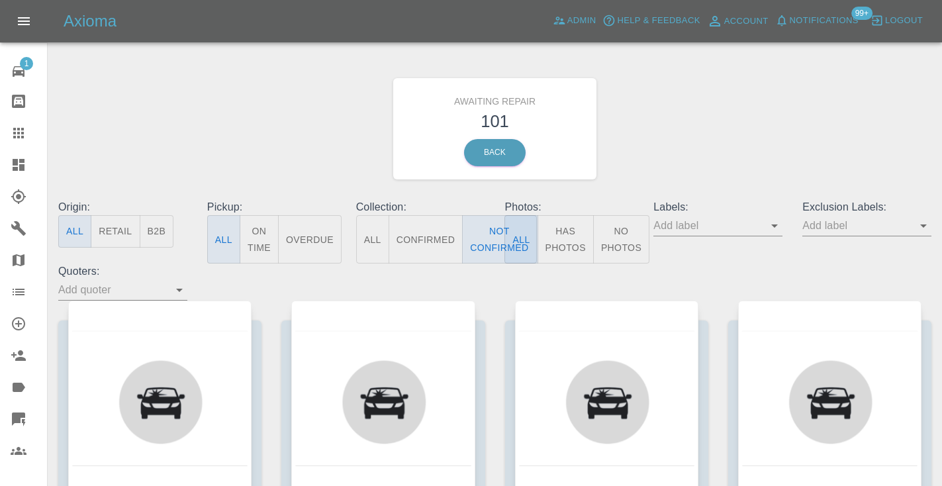
click at [686, 150] on div "Awaiting Repair 101 Back" at bounding box center [494, 128] width 893 height 141
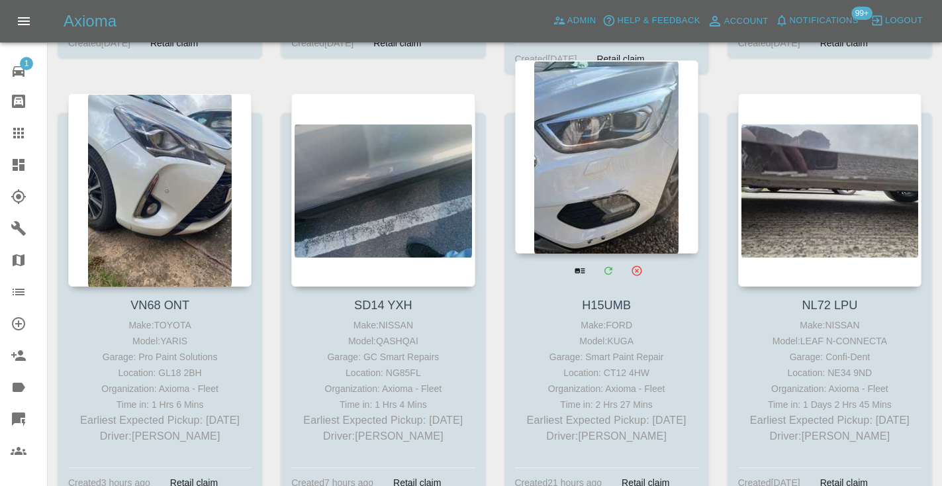
scroll to position [4128, 0]
click at [603, 156] on div at bounding box center [606, 157] width 183 height 193
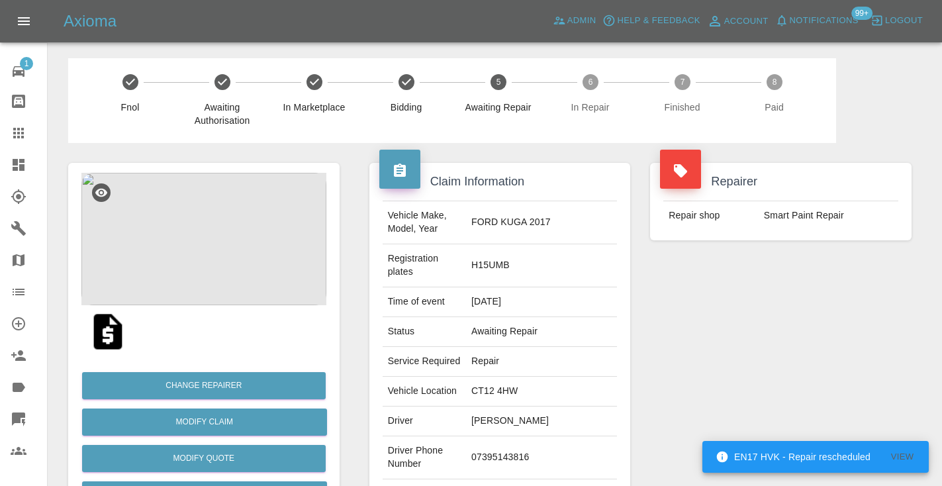
click at [540, 437] on td "07395143816" at bounding box center [541, 457] width 151 height 43
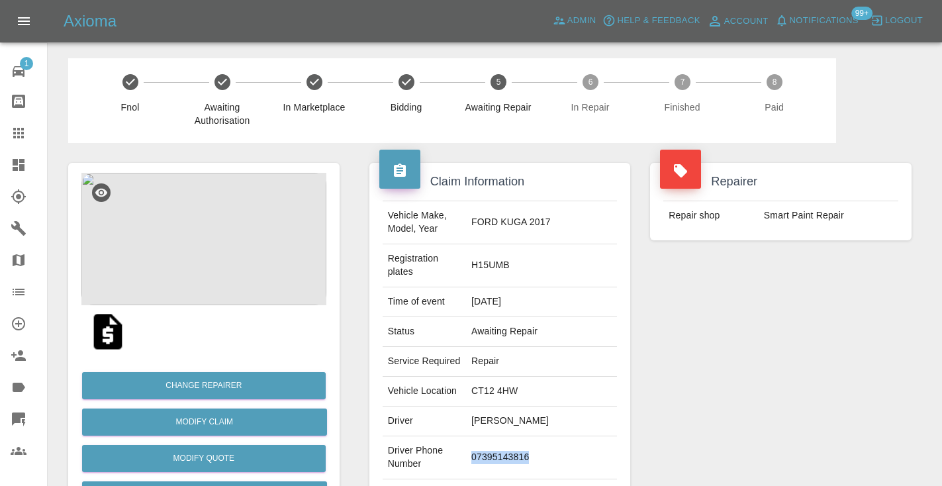
copy td "07395143816"
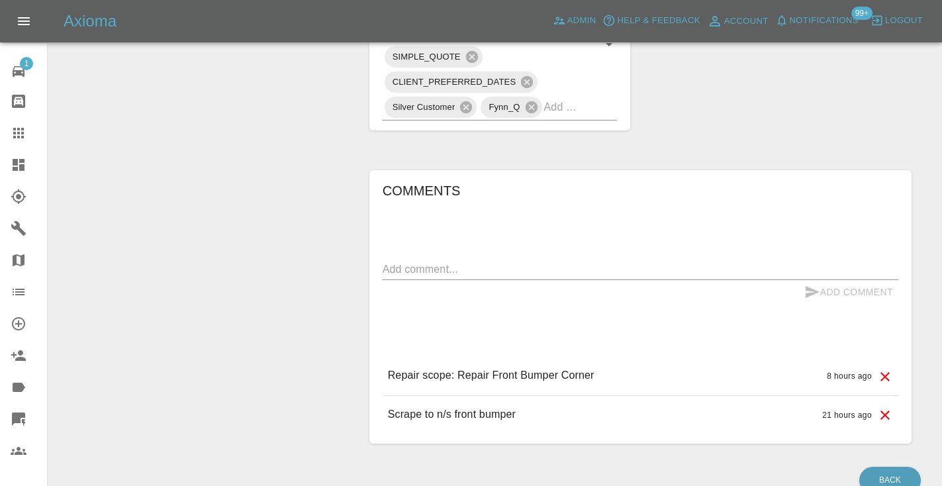
scroll to position [956, 0]
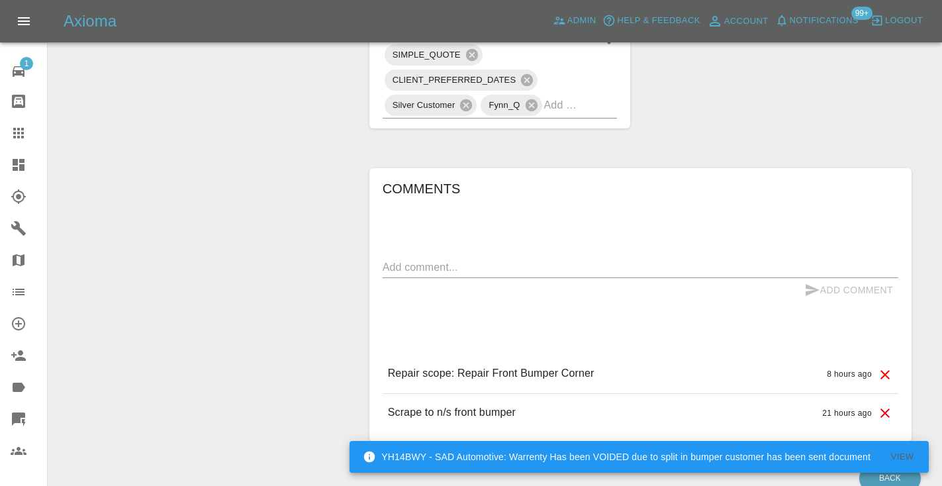
click at [467, 259] on textarea at bounding box center [641, 266] width 516 height 15
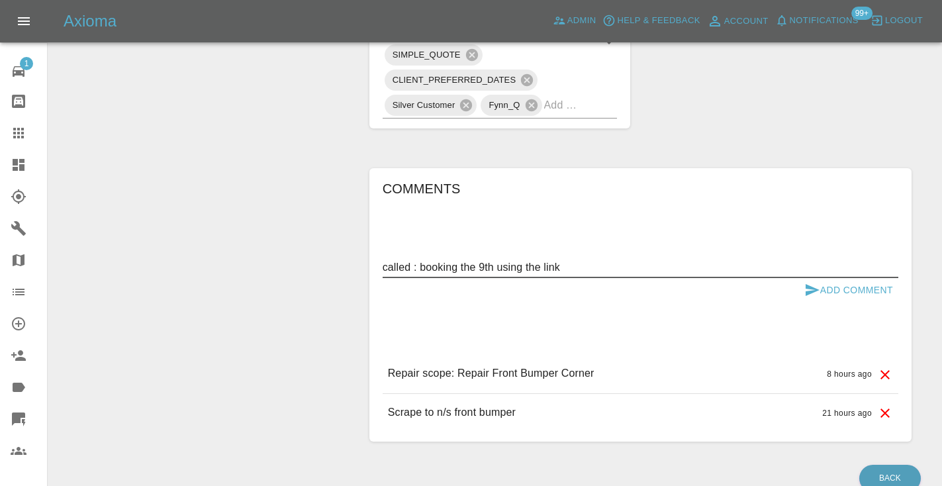
type textarea "called : booking the 9th using the link"
click at [827, 278] on button "Add Comment" at bounding box center [848, 290] width 99 height 24
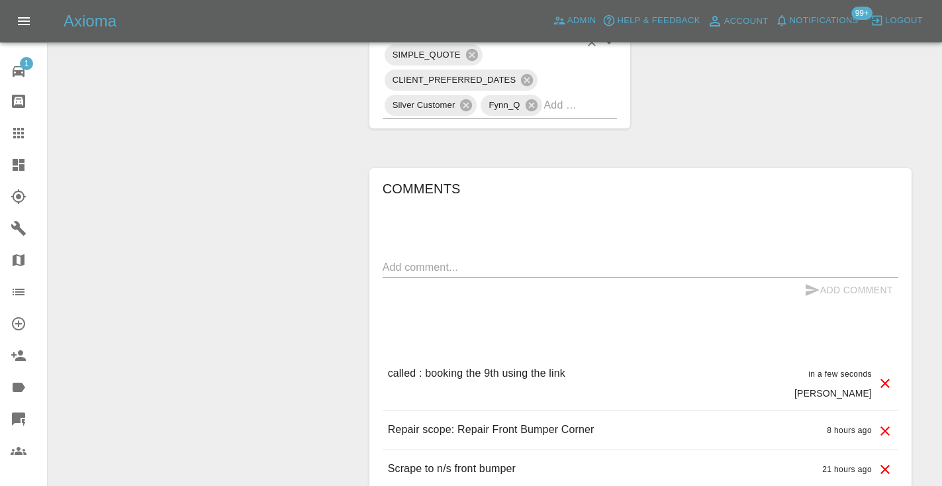
click at [583, 58] on div "TRENGO_BOOKING_NOTIFICATION TRENGO_REPAIRER_ALLOCATED TRENGO_QUOTE_FOLLOWUP_1 S…" at bounding box center [500, 43] width 235 height 152
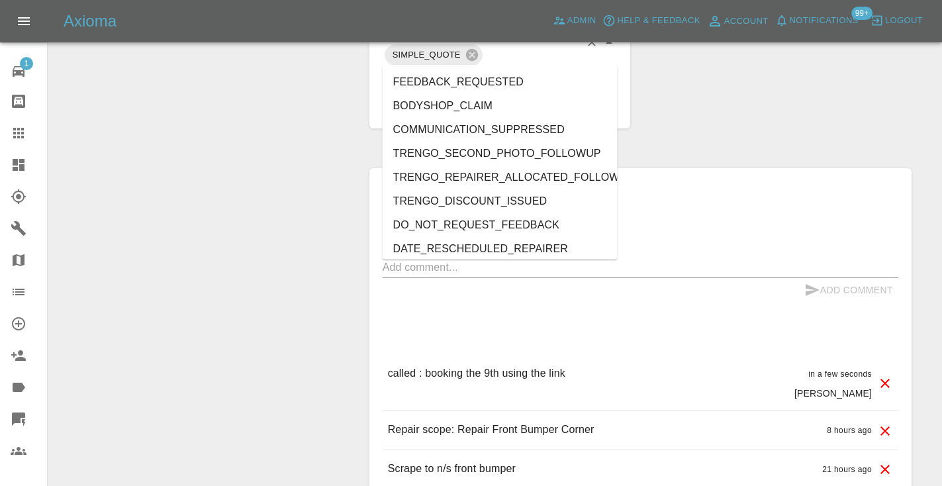
type input "cust"
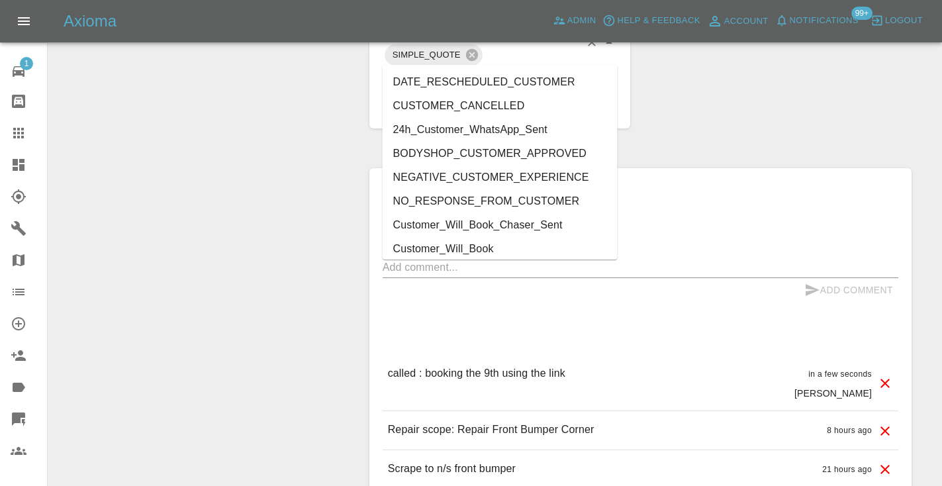
click at [479, 248] on li "Customer_Will_Book" at bounding box center [500, 249] width 235 height 24
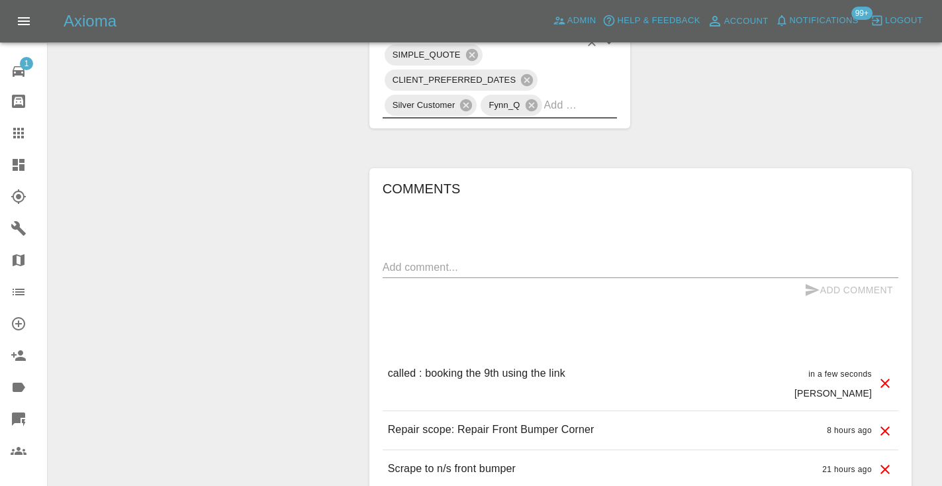
click at [23, 137] on icon at bounding box center [18, 133] width 11 height 11
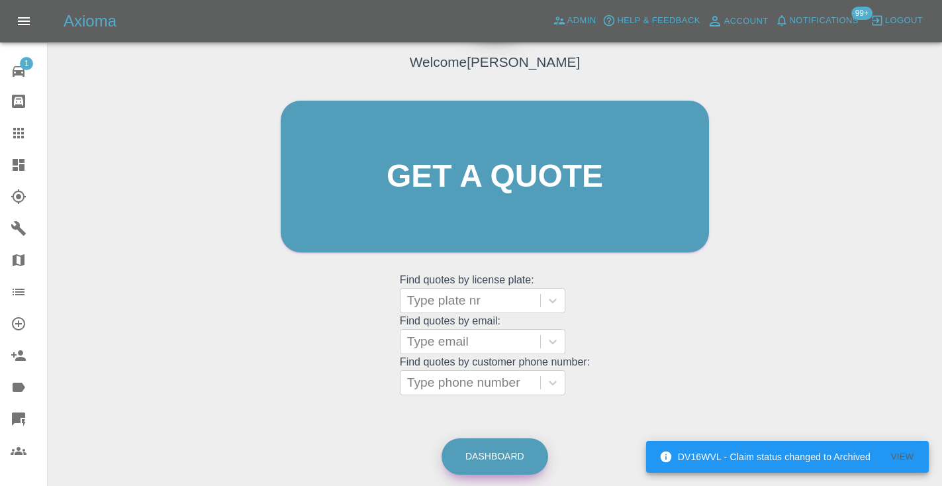
click at [466, 448] on link "Dashboard" at bounding box center [494, 456] width 107 height 36
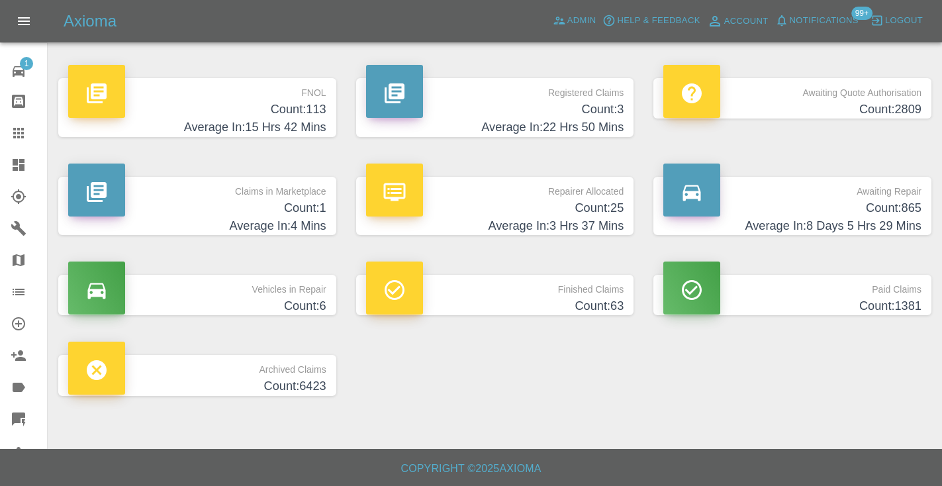
click at [860, 208] on h4 "Count: 865" at bounding box center [792, 208] width 258 height 18
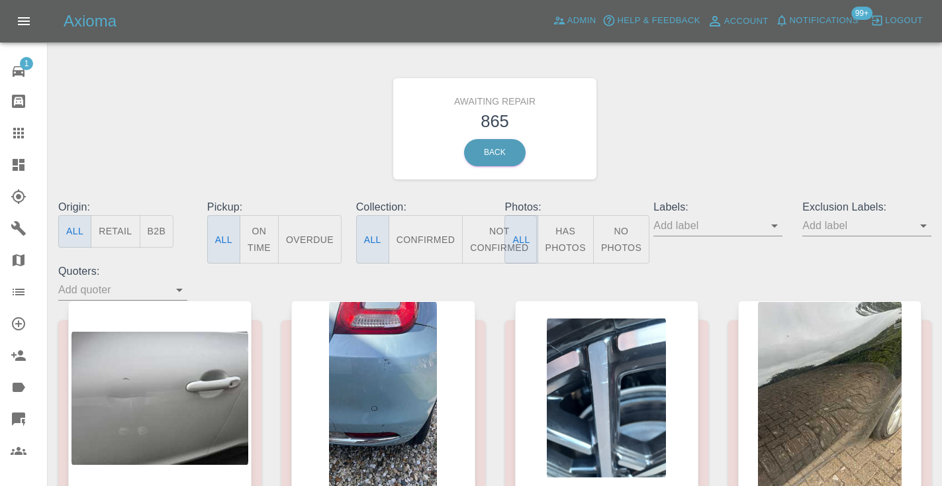
click at [492, 236] on button "Not Confirmed" at bounding box center [499, 239] width 74 height 48
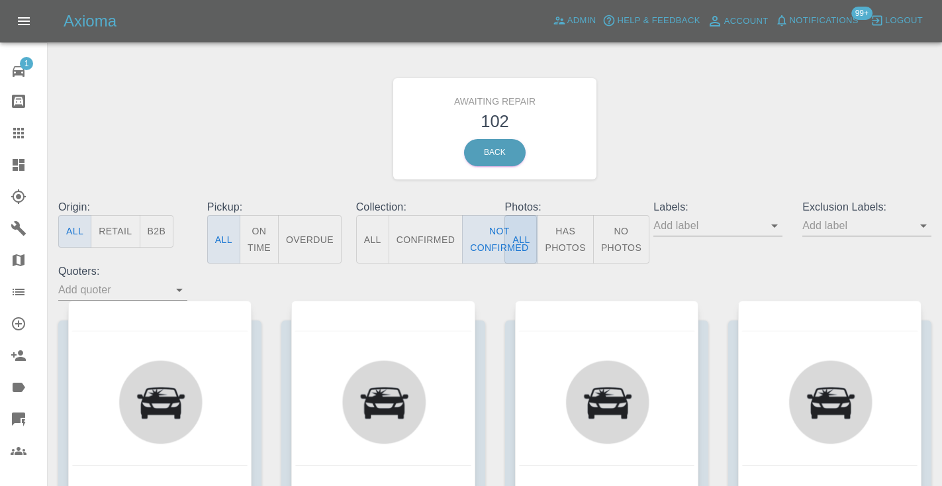
click at [751, 140] on div "Awaiting Repair 102 Back" at bounding box center [494, 128] width 893 height 141
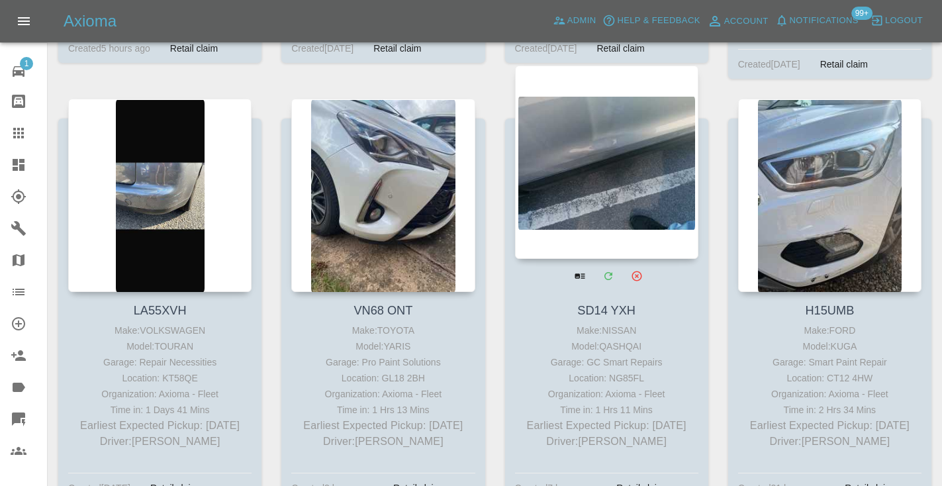
scroll to position [4126, 0]
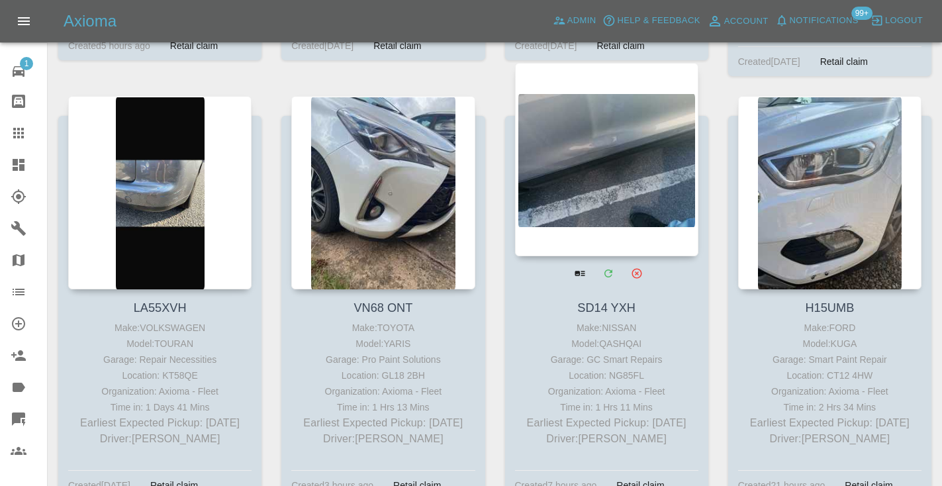
click at [592, 160] on div at bounding box center [606, 159] width 183 height 193
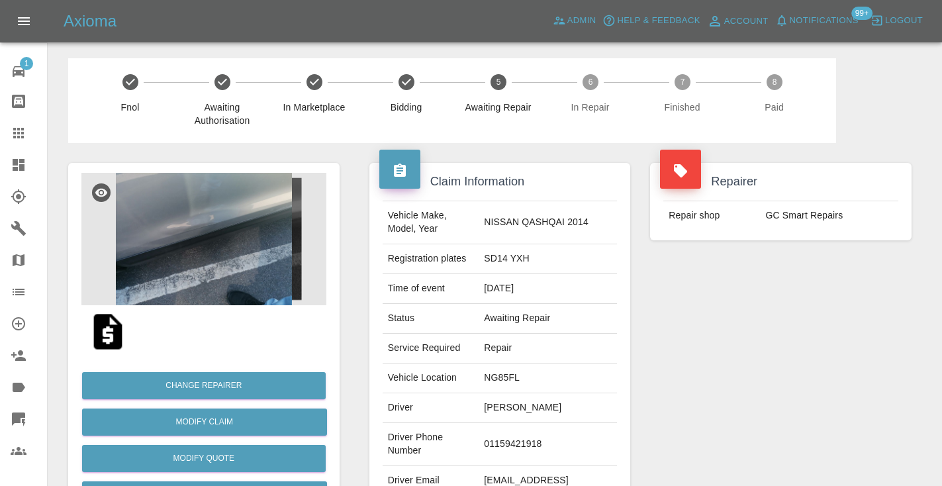
click at [537, 436] on td "01159421918" at bounding box center [547, 444] width 138 height 43
copy td "01159421918"
click at [894, 392] on div "Repairer Repair shop GC Smart Repairs" at bounding box center [780, 340] width 281 height 395
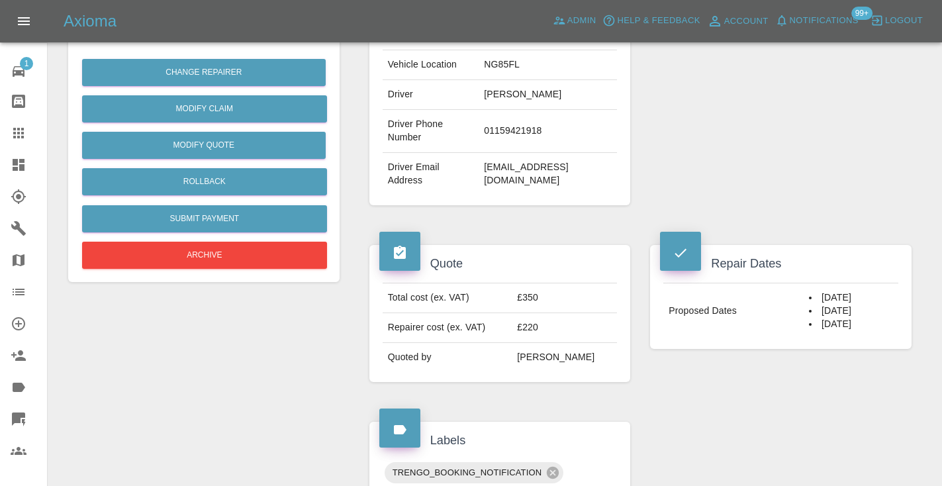
scroll to position [311, 0]
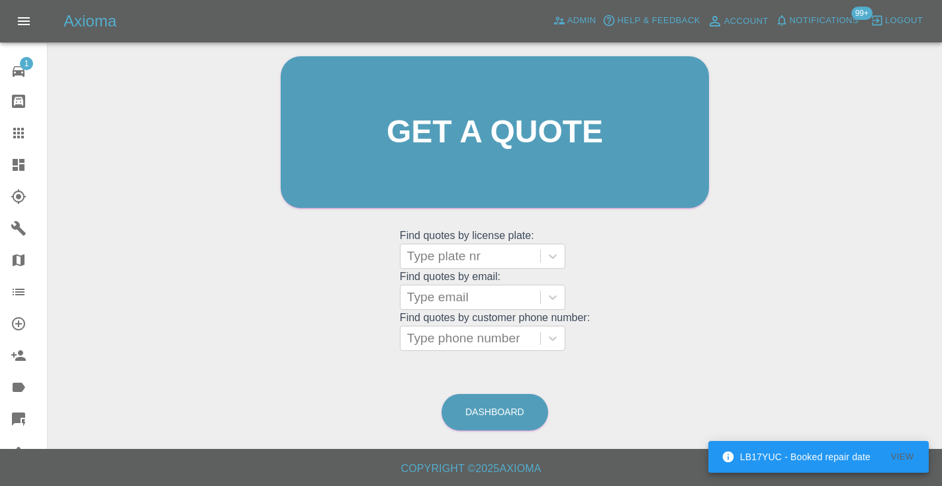
scroll to position [133, 0]
click at [500, 398] on link "Dashboard" at bounding box center [494, 412] width 107 height 36
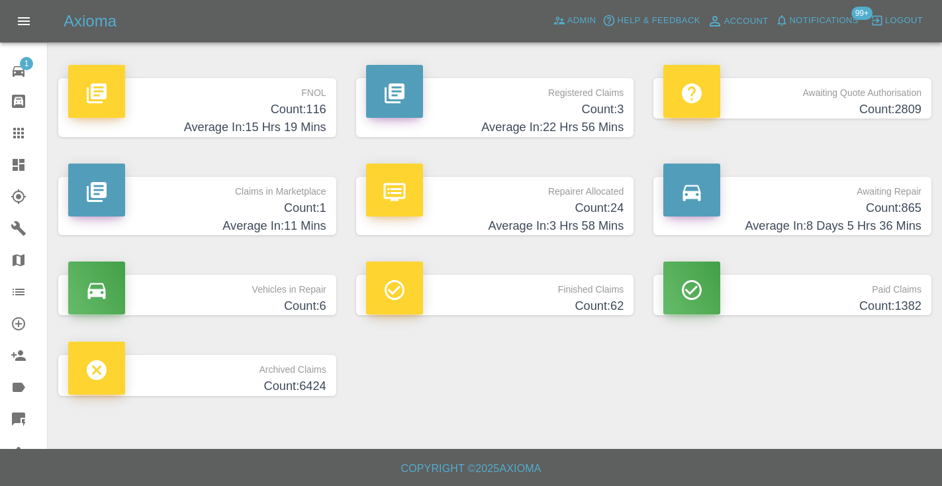
click at [898, 212] on h4 "Count: 865" at bounding box center [792, 208] width 258 height 18
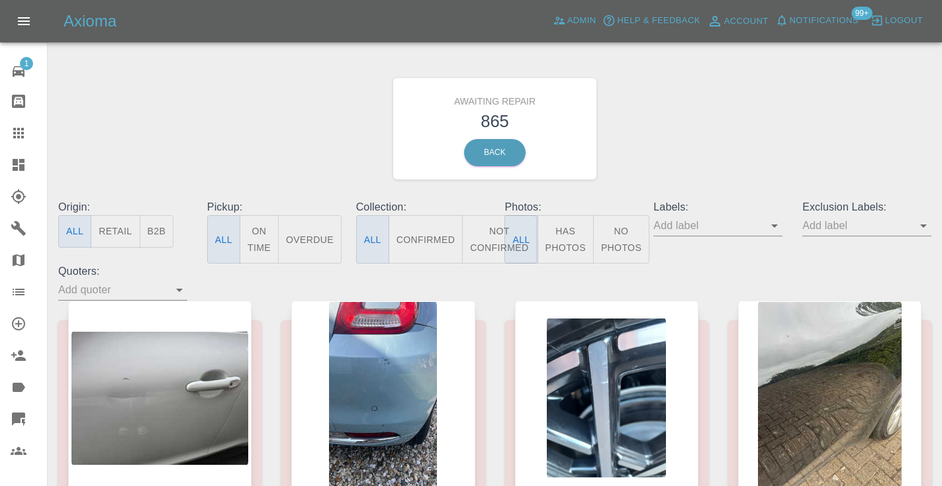
click at [483, 232] on button "Not Confirmed" at bounding box center [499, 239] width 74 height 48
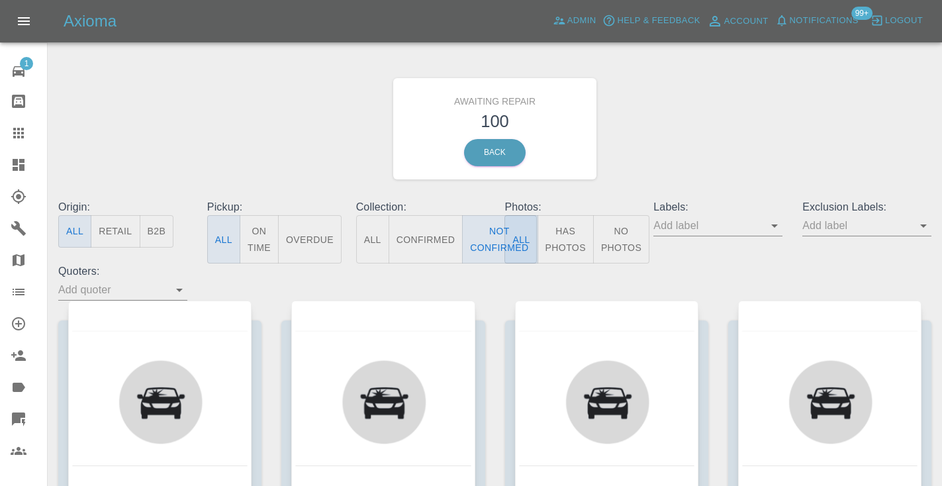
click at [786, 87] on div "Awaiting Repair 100 Back" at bounding box center [494, 128] width 893 height 141
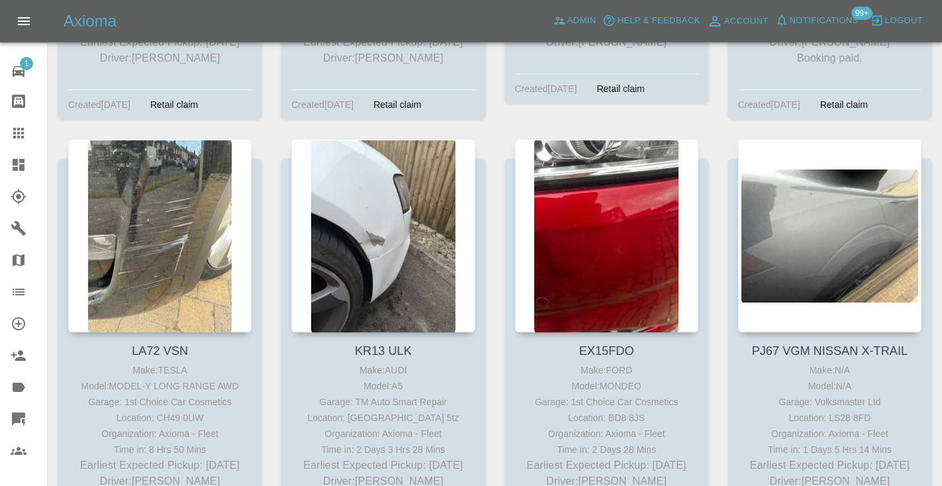
scroll to position [6688, 0]
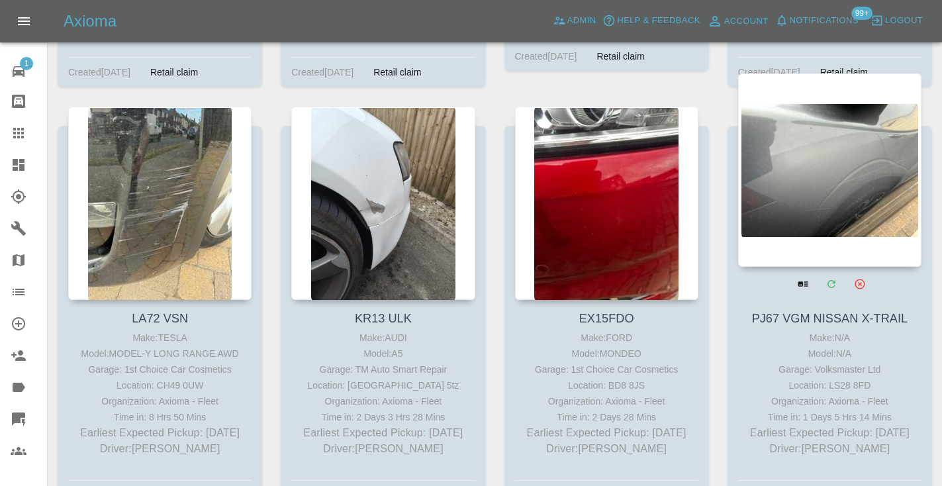
click at [836, 154] on div at bounding box center [829, 169] width 183 height 193
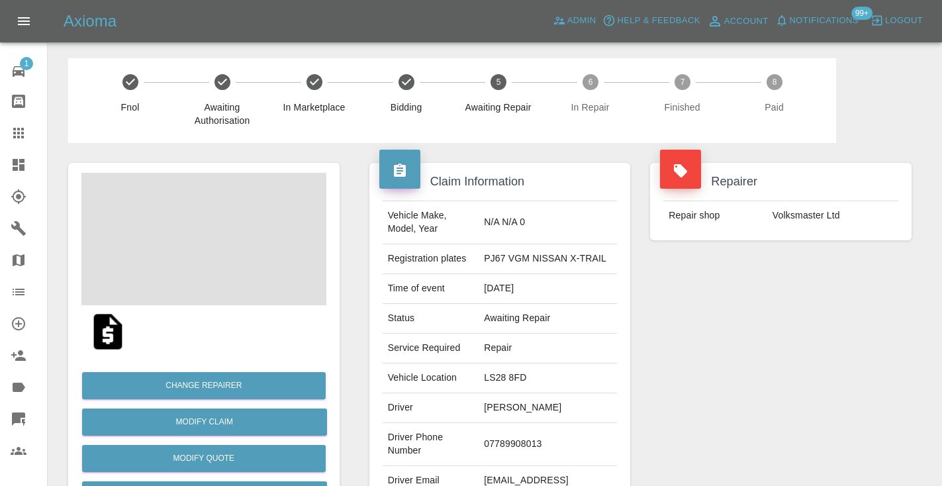
click at [531, 443] on td "07789908013" at bounding box center [547, 444] width 138 height 43
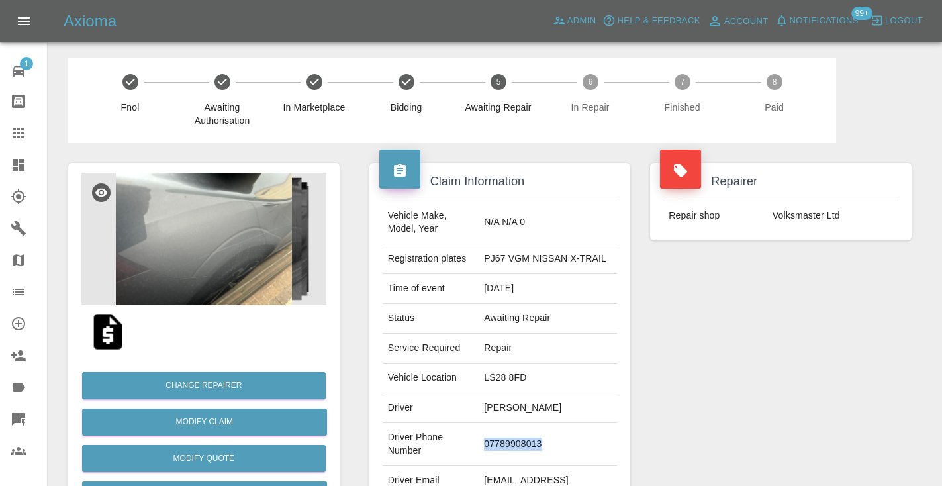
copy td "07789908013"
click at [718, 375] on div "Repairer Repair shop Volksmaster Ltd" at bounding box center [780, 340] width 281 height 395
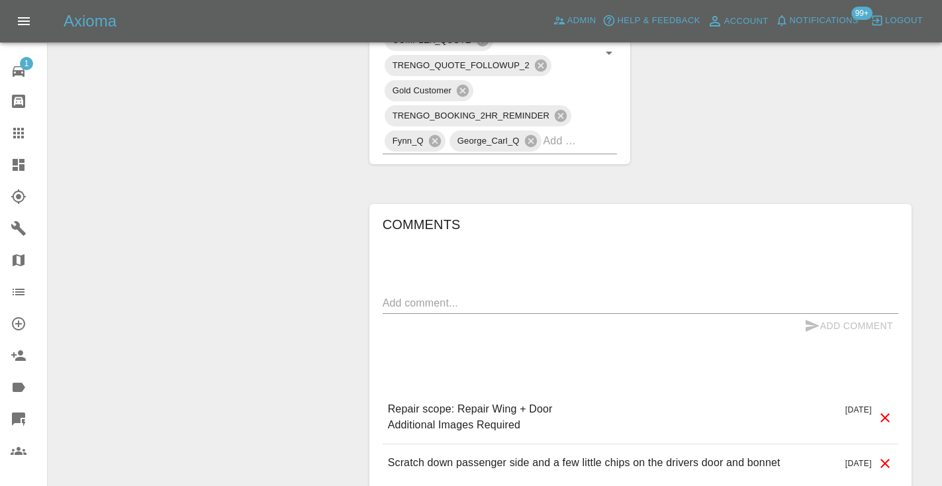
scroll to position [848, 0]
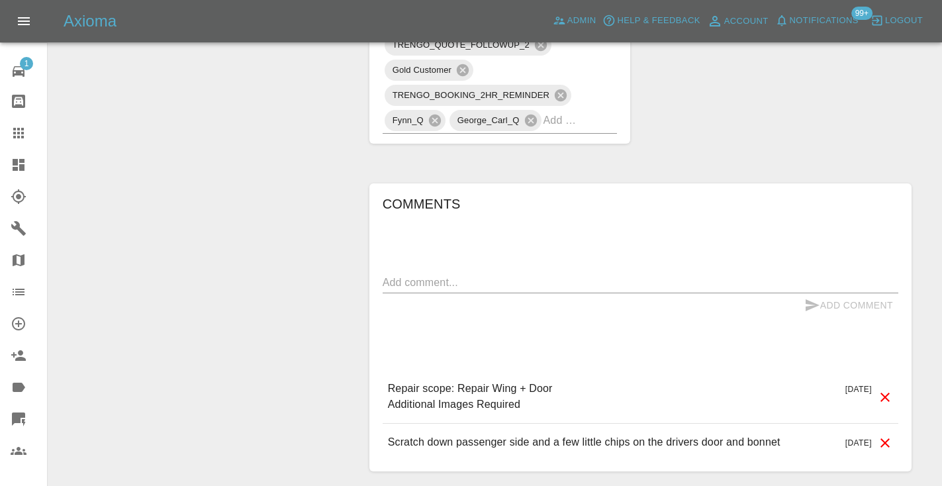
click at [403, 275] on textarea at bounding box center [641, 282] width 516 height 15
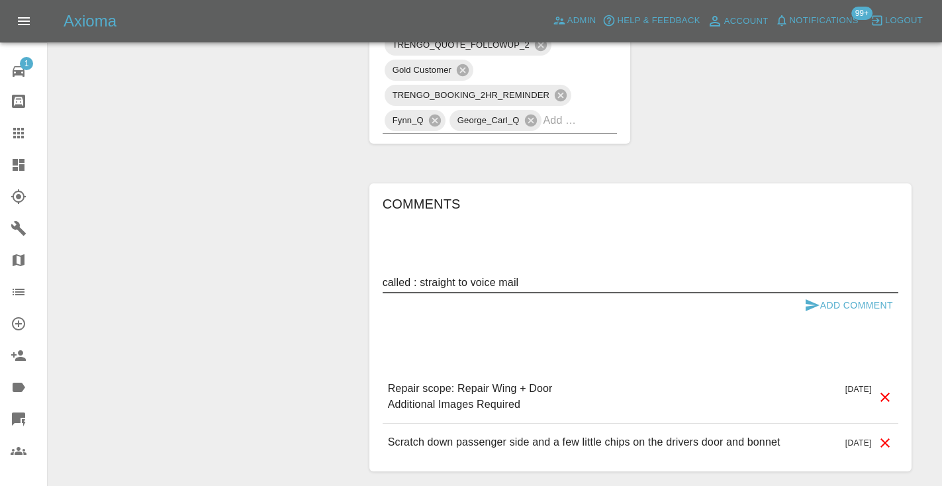
type textarea "called : straight to voice mail"
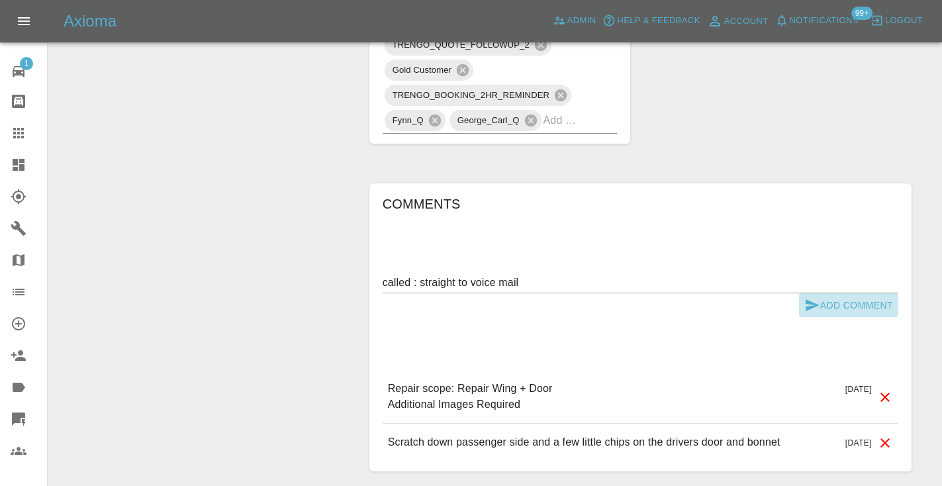
click at [809, 297] on icon "submit" at bounding box center [812, 305] width 16 height 16
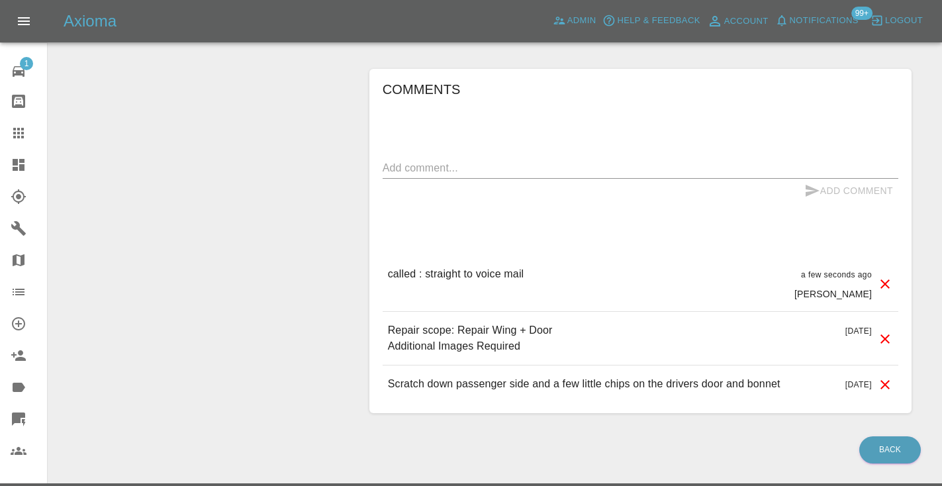
scroll to position [956, 0]
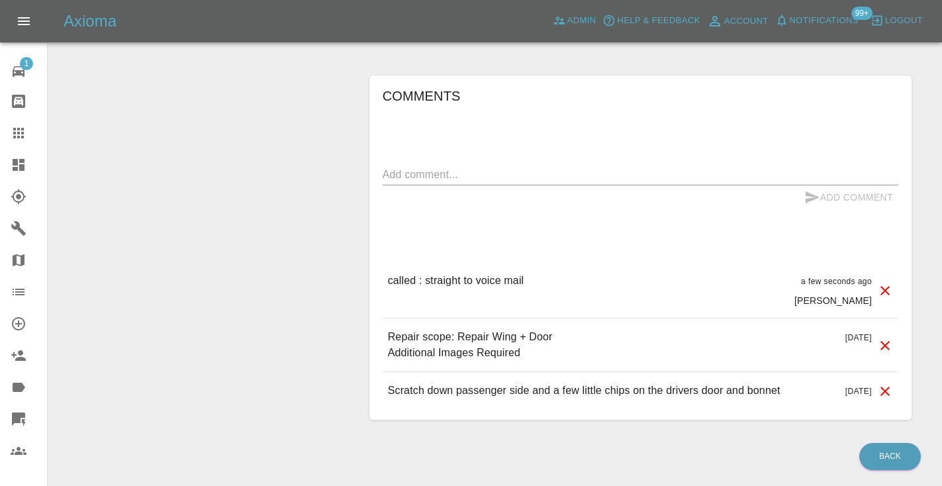
click at [482, 168] on div "x" at bounding box center [641, 174] width 516 height 21
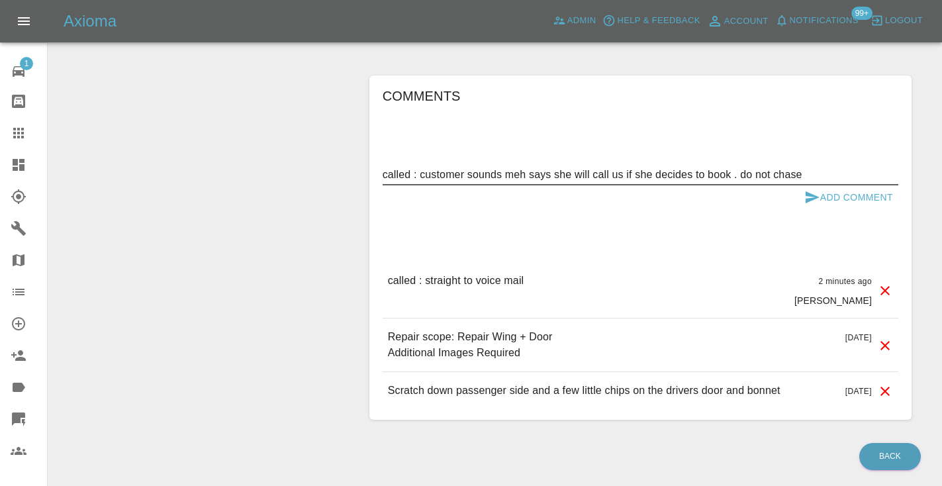
type textarea "called : customer sounds meh says she will call us if she decides to book . do …"
click at [835, 185] on button "Add Comment" at bounding box center [848, 197] width 99 height 24
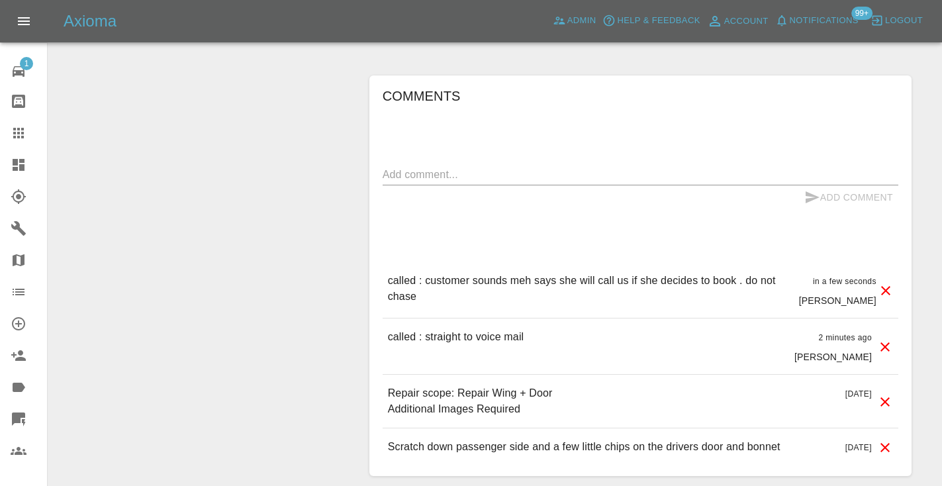
click at [21, 136] on icon at bounding box center [18, 133] width 11 height 11
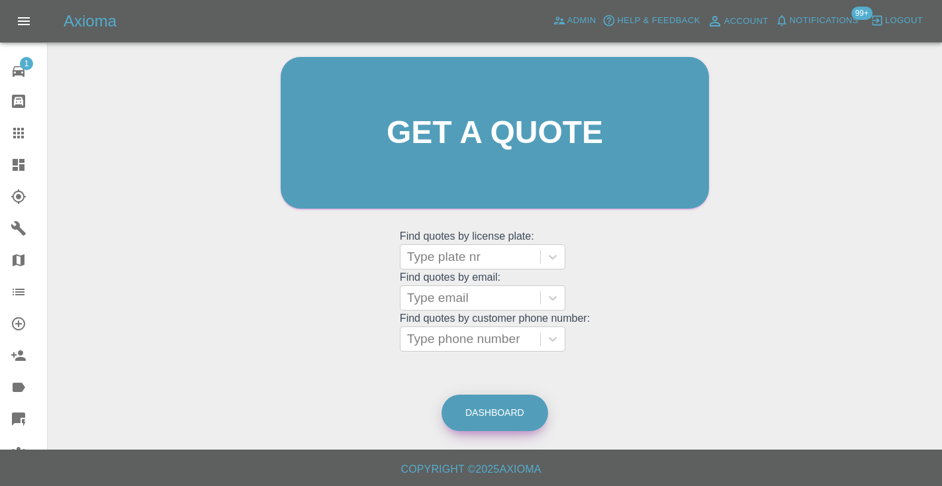
click at [499, 407] on link "Dashboard" at bounding box center [494, 412] width 107 height 36
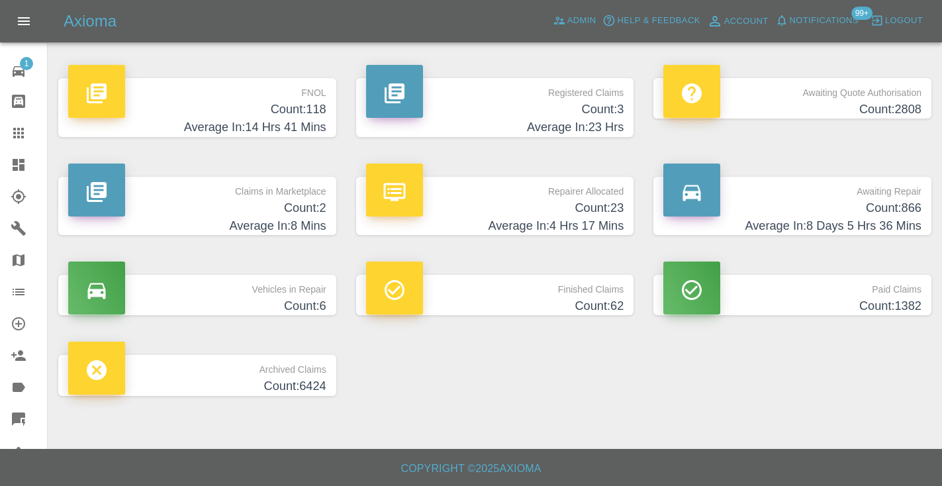
click at [910, 209] on h4 "Count: 866" at bounding box center [792, 208] width 258 height 18
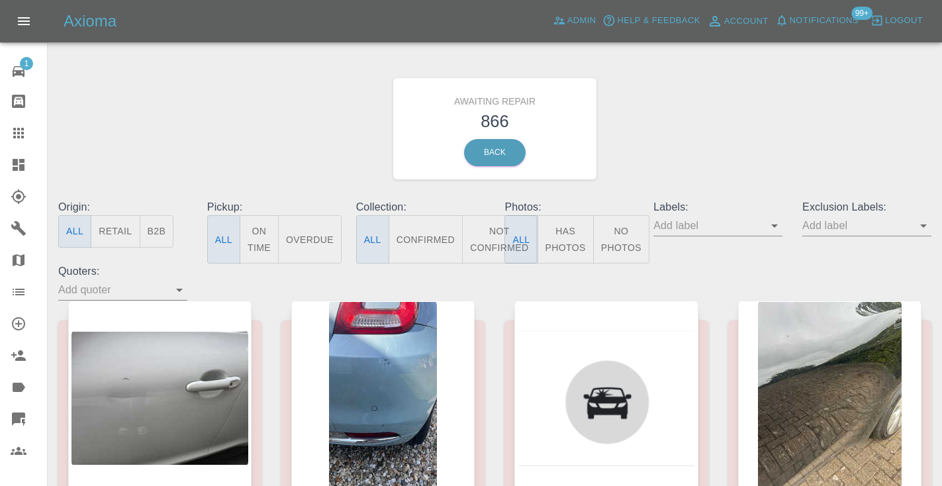
click at [488, 230] on button "Not Confirmed" at bounding box center [499, 239] width 74 height 48
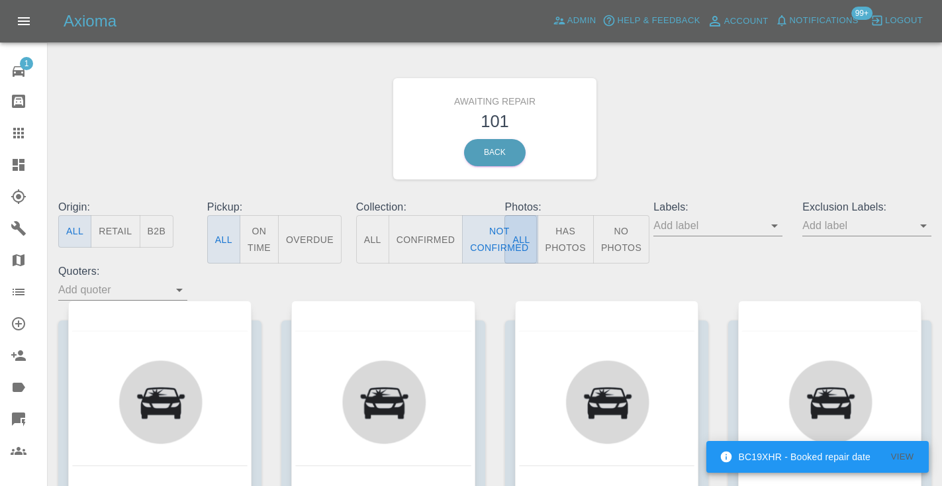
click at [504, 222] on button "All" at bounding box center [520, 239] width 33 height 48
click at [498, 224] on button "Not Confirmed" at bounding box center [499, 239] width 74 height 48
click at [745, 101] on div "Awaiting Repair 101 Back" at bounding box center [494, 128] width 893 height 141
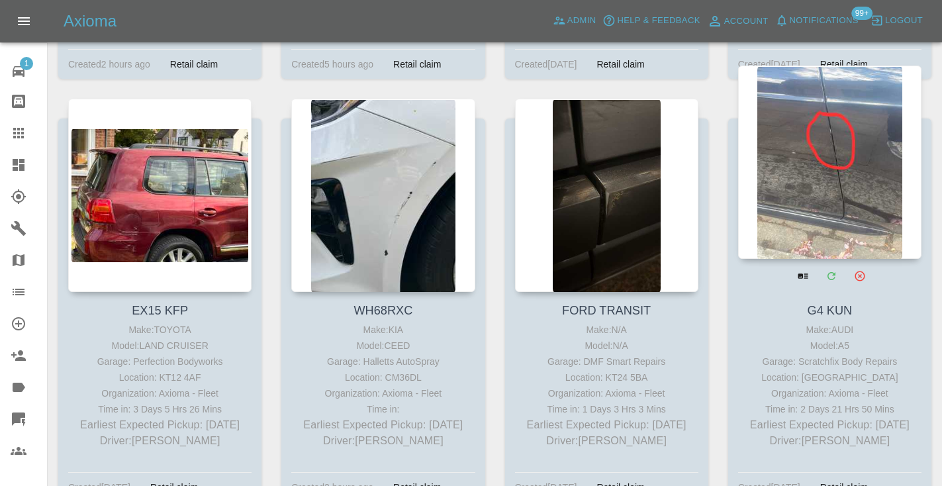
scroll to position [5811, 0]
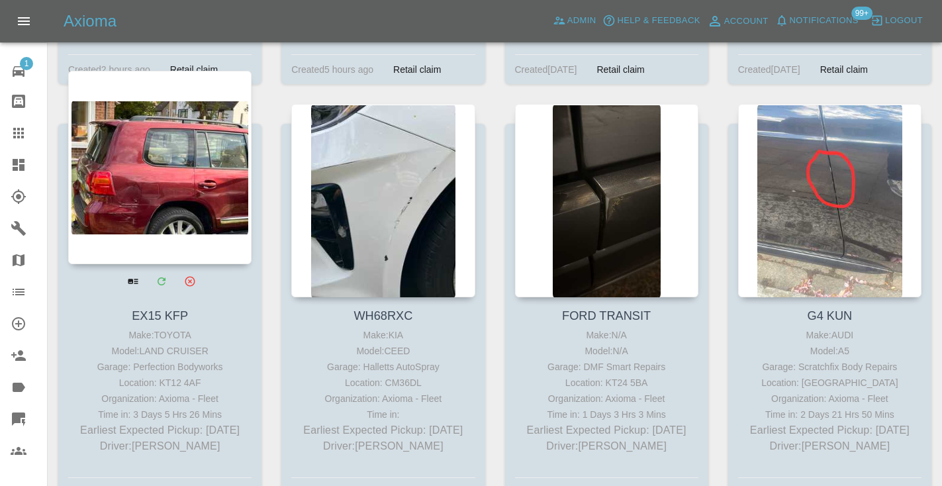
click at [211, 136] on div at bounding box center [159, 167] width 183 height 193
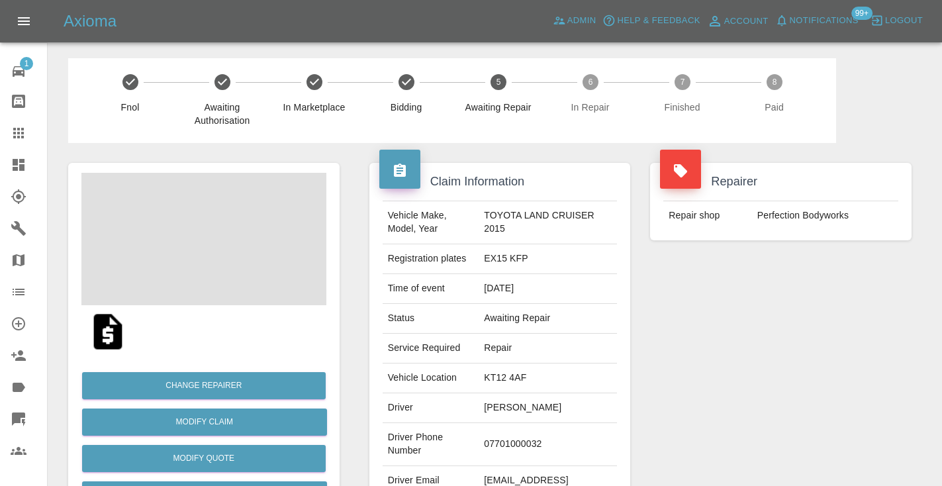
click at [513, 441] on td "07701000032" at bounding box center [547, 444] width 138 height 43
copy td "07701000032"
click at [756, 386] on div "Repairer Repair shop Perfection Bodyworks" at bounding box center [780, 340] width 281 height 395
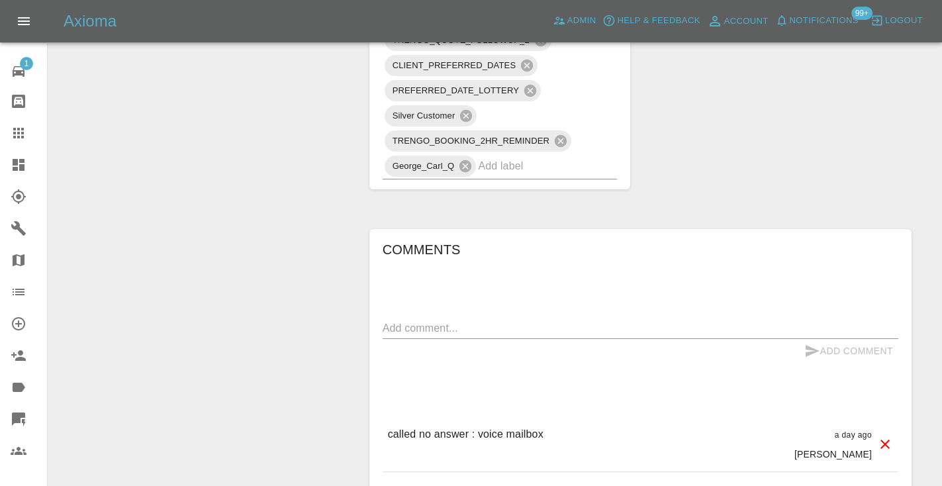
scroll to position [1402, 0]
click at [404, 321] on textarea at bounding box center [641, 328] width 516 height 15
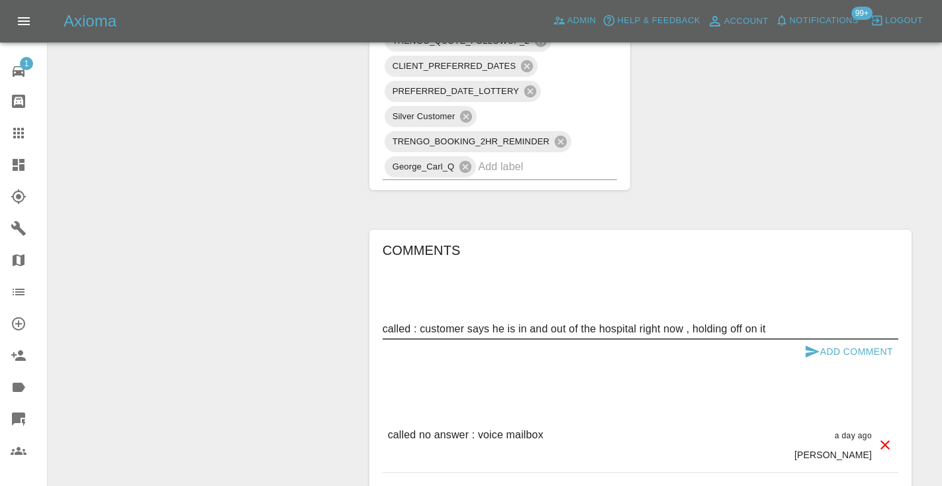
type textarea "called : customer says he is in and out of the hospital right now , holding off…"
click at [815, 343] on icon "submit" at bounding box center [812, 351] width 16 height 16
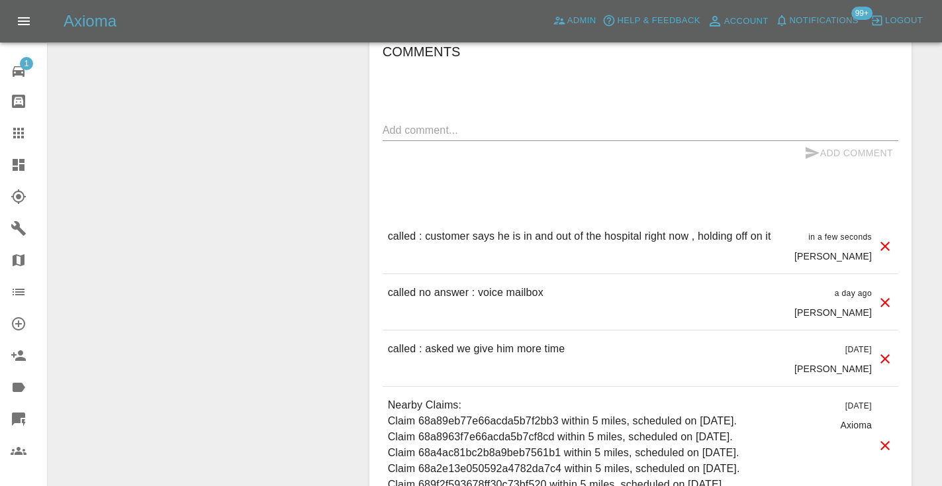
scroll to position [1606, 0]
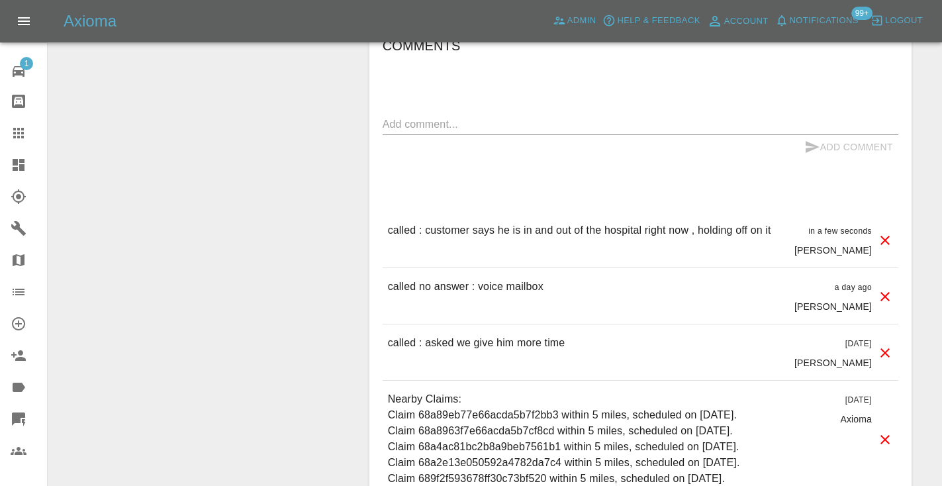
click at [23, 122] on link "Claims" at bounding box center [23, 133] width 47 height 32
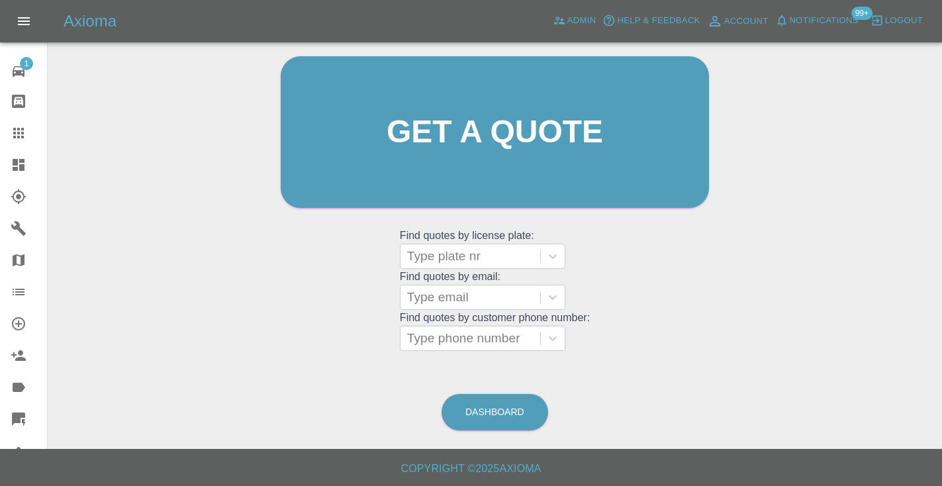
scroll to position [89, 0]
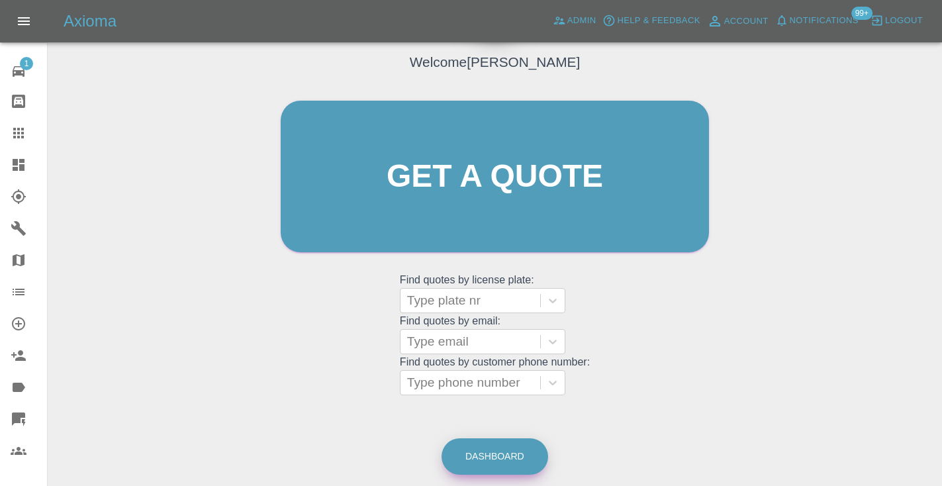
click at [476, 440] on link "Dashboard" at bounding box center [494, 456] width 107 height 36
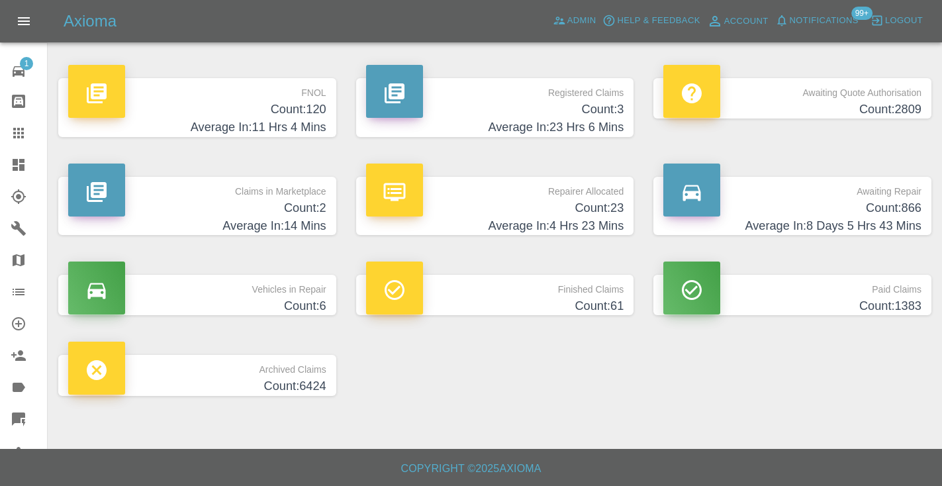
click at [845, 195] on p "Awaiting Repair" at bounding box center [792, 188] width 258 height 23
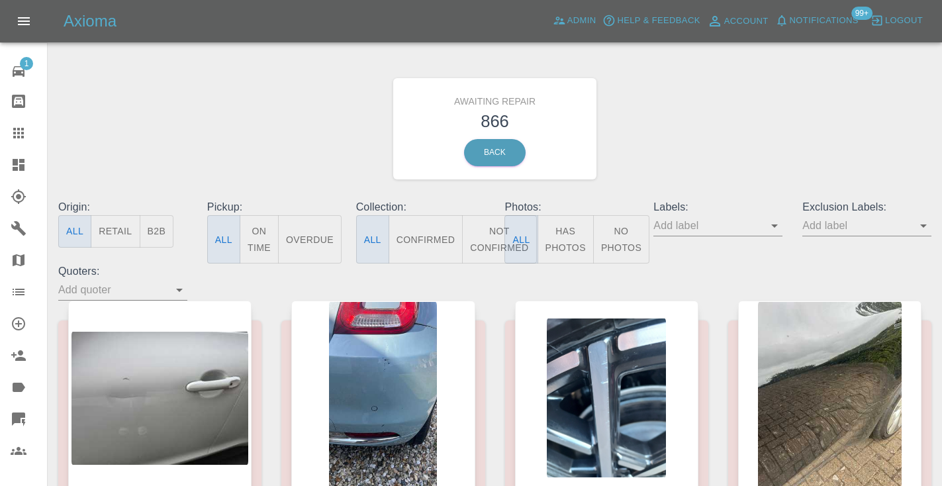
click at [486, 227] on button "Not Confirmed" at bounding box center [499, 239] width 74 height 48
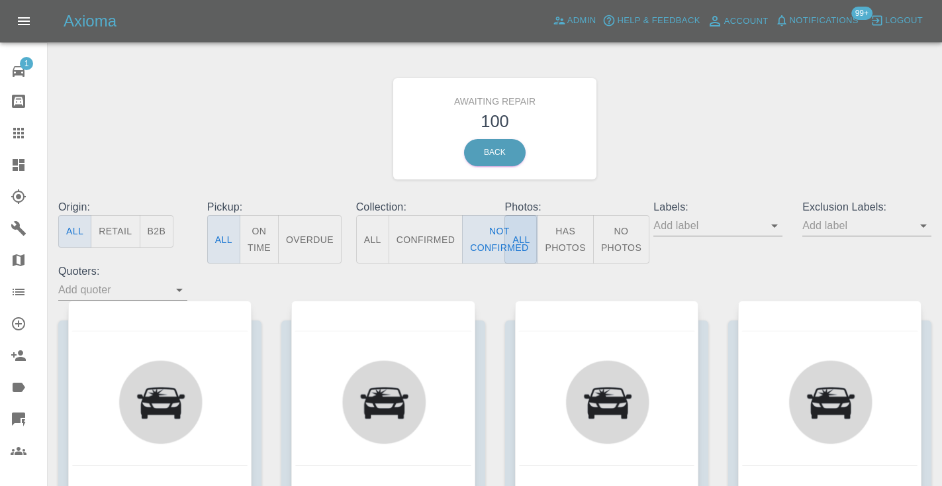
type button "false"
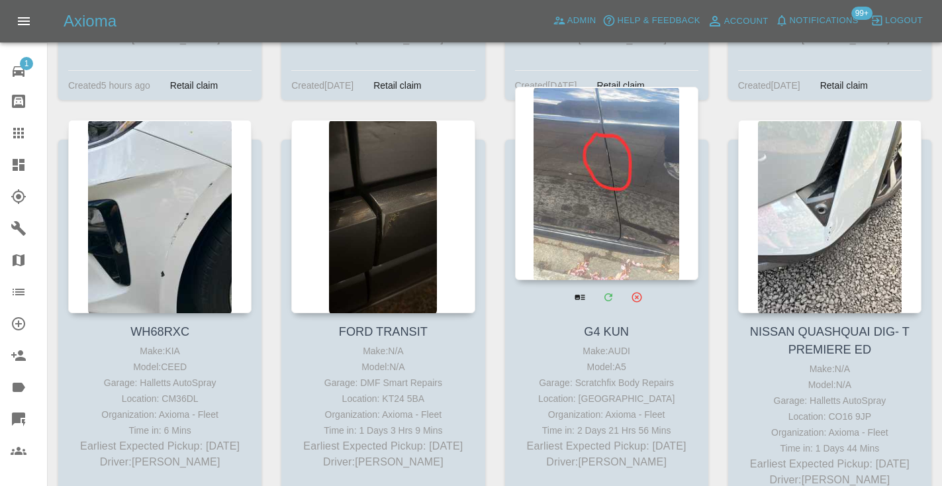
scroll to position [5784, 0]
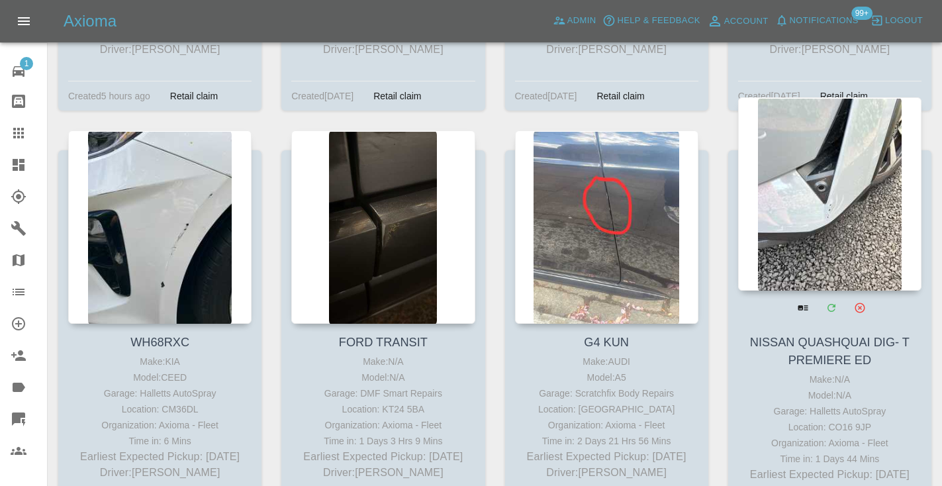
click at [809, 204] on div at bounding box center [829, 193] width 183 height 193
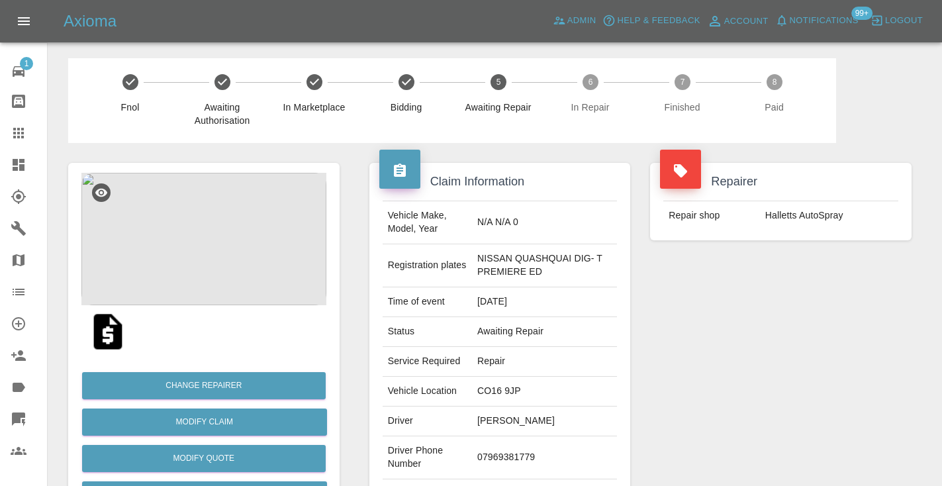
click at [488, 459] on td "07969381779" at bounding box center [544, 457] width 145 height 43
copy td "07969381779"
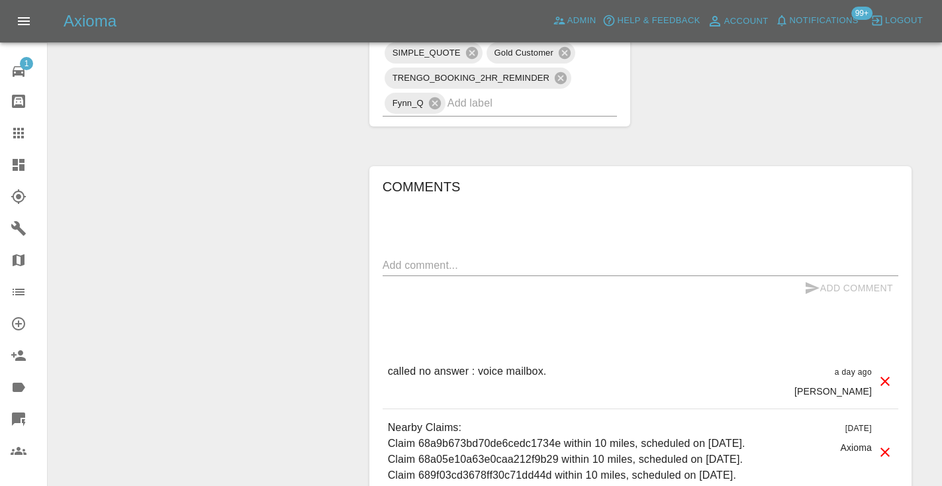
scroll to position [931, 0]
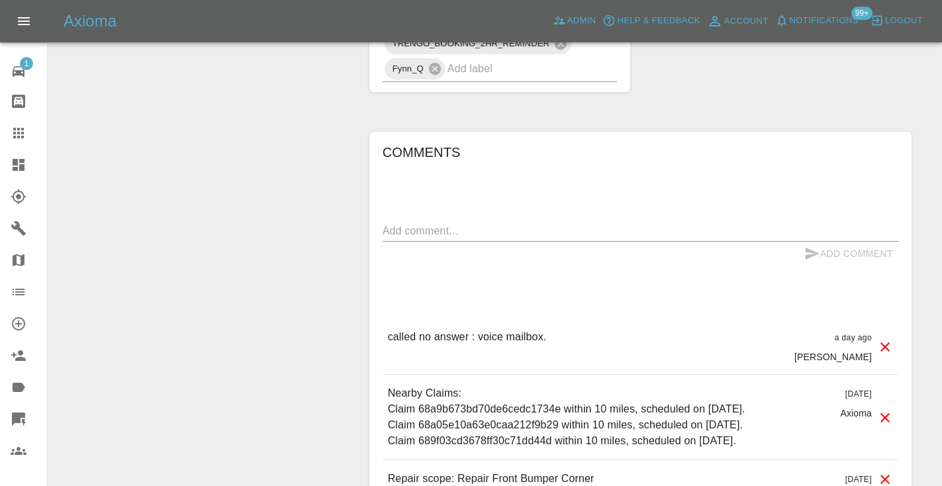
click at [404, 224] on textarea at bounding box center [641, 230] width 516 height 15
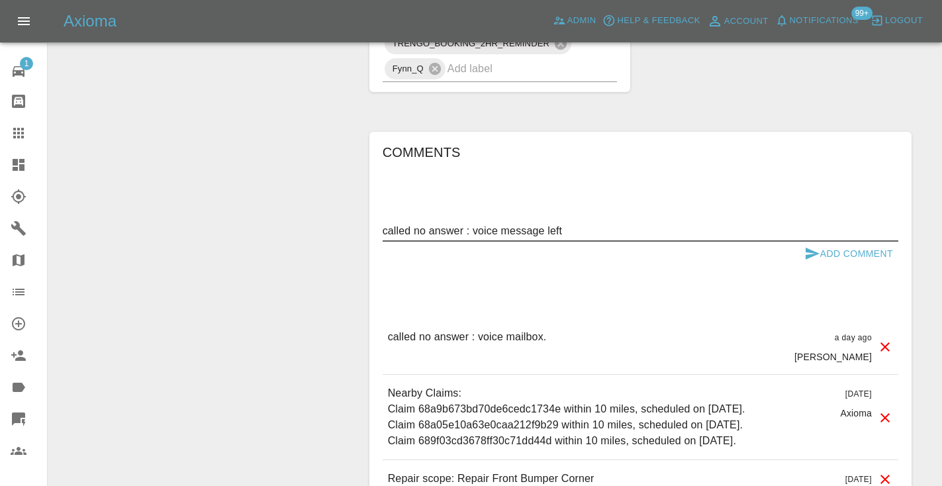
type textarea "called no answer : voice message left"
click at [807, 248] on icon "submit" at bounding box center [812, 254] width 14 height 12
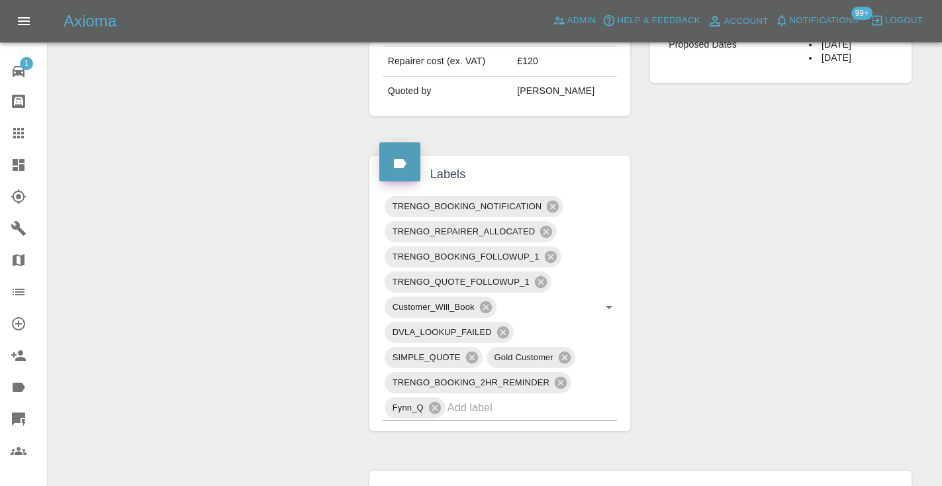
scroll to position [590, 0]
click at [19, 131] on icon at bounding box center [19, 133] width 16 height 16
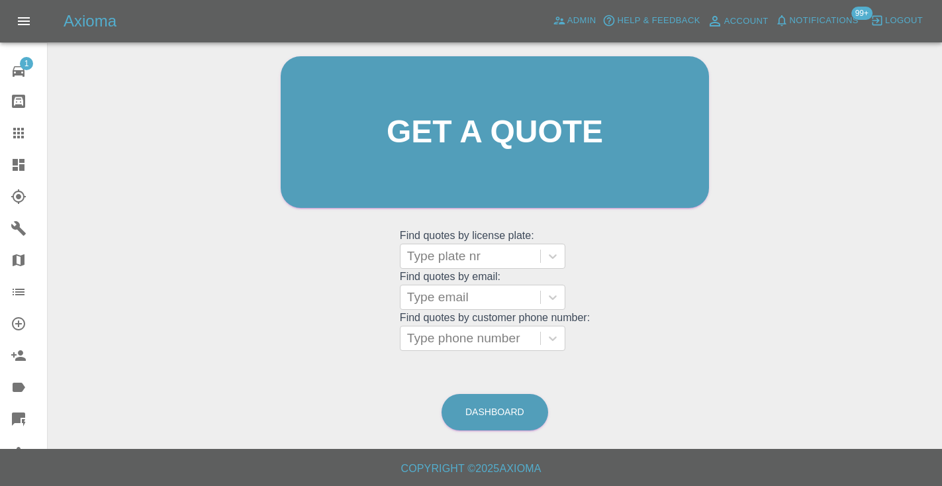
scroll to position [89, 0]
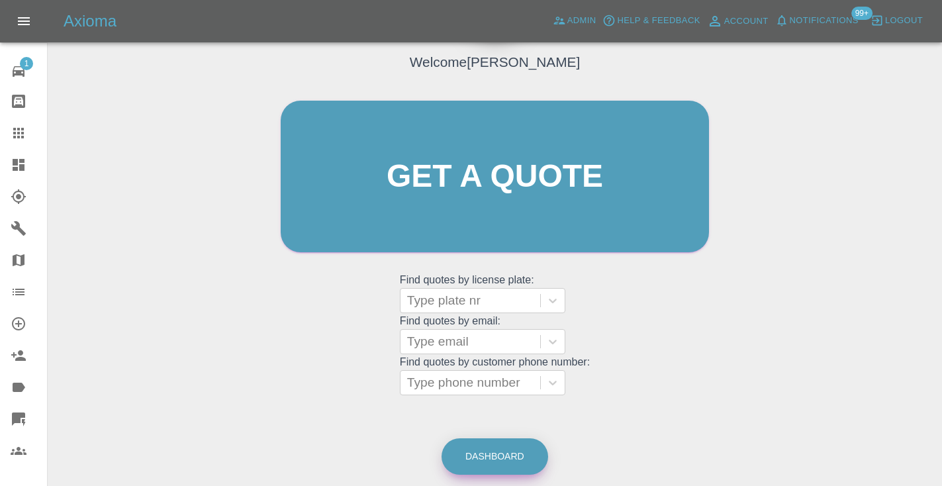
click at [480, 455] on link "Dashboard" at bounding box center [494, 456] width 107 height 36
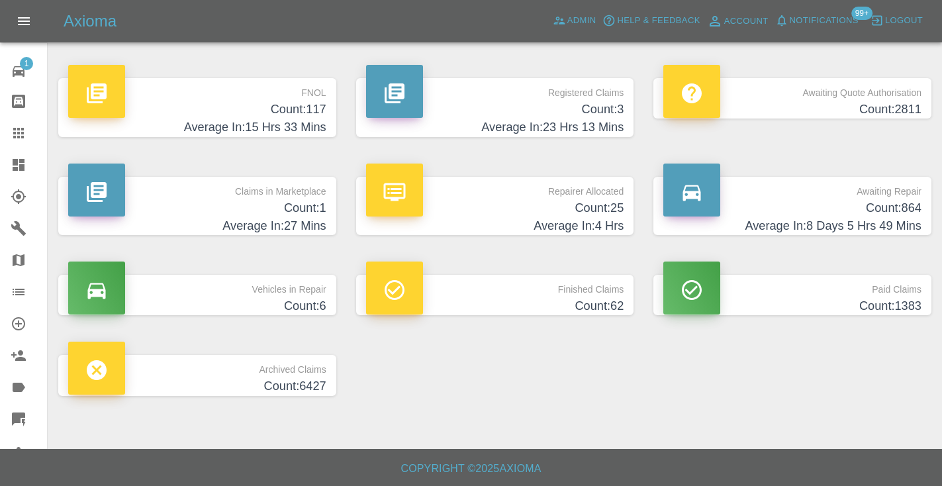
click at [936, 217] on div "Awaiting Repair Count: 864 Average In: 8 Days 5 Hrs 49 Mins" at bounding box center [792, 206] width 298 height 99
click at [889, 206] on h4 "Count: 864" at bounding box center [792, 208] width 258 height 18
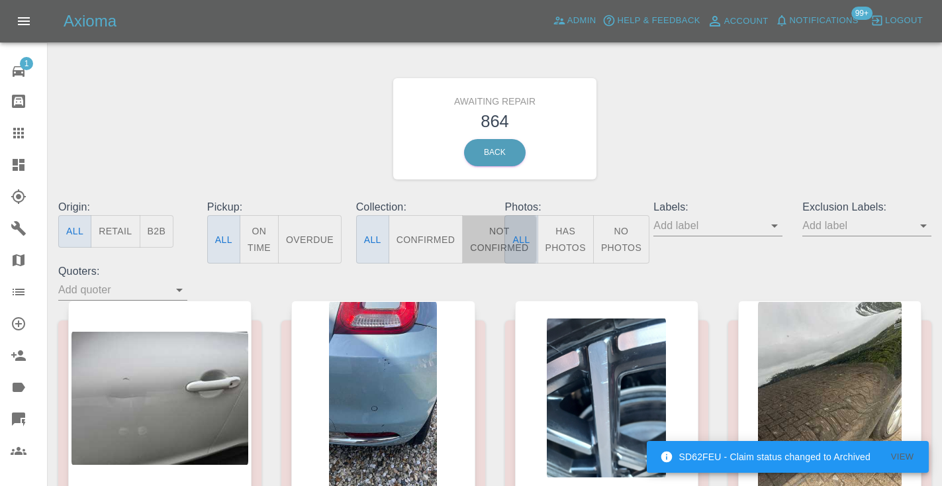
click at [490, 232] on button "Not Confirmed" at bounding box center [499, 239] width 74 height 48
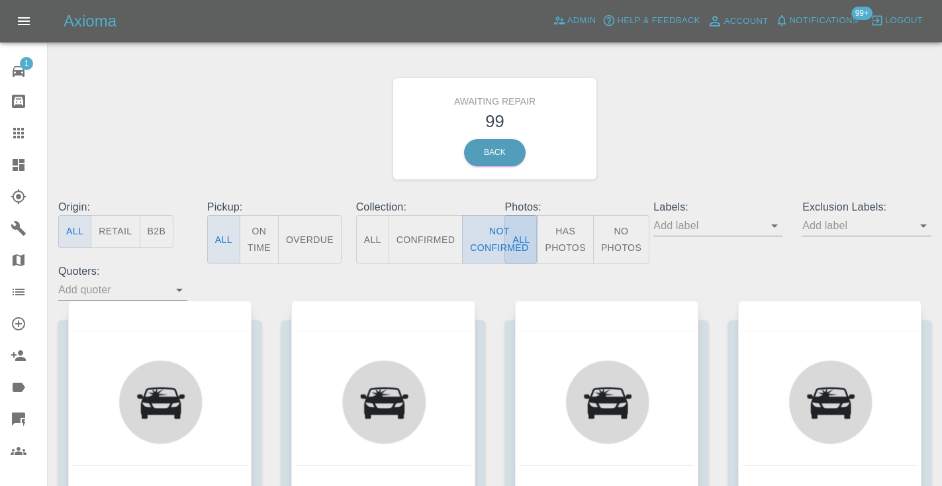
type button "false"
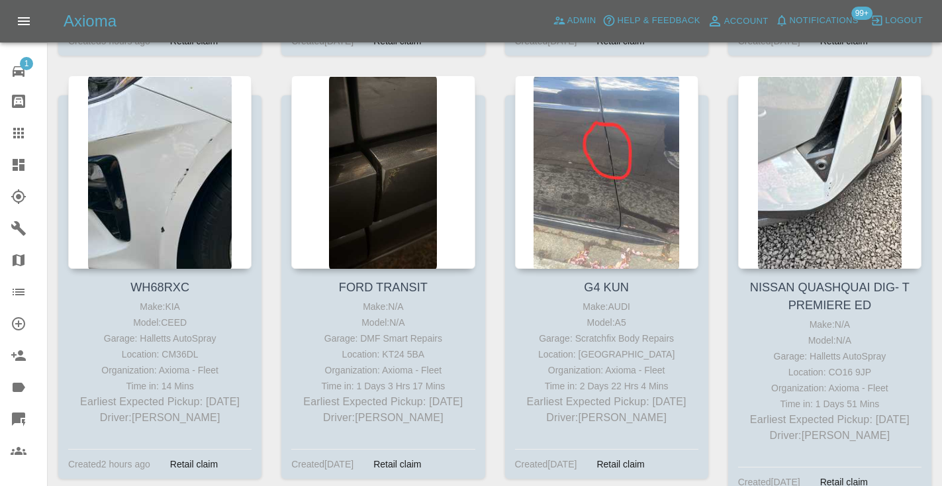
scroll to position [5860, 0]
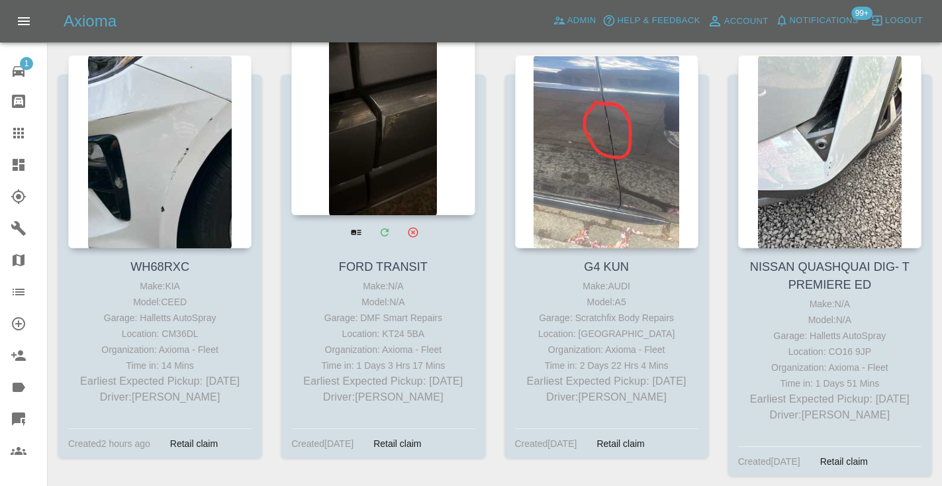
click at [410, 144] on div at bounding box center [382, 118] width 183 height 193
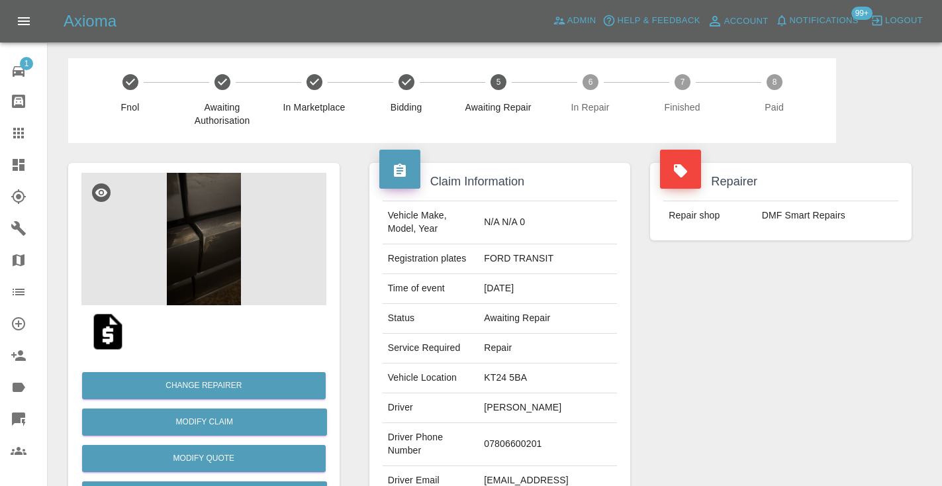
click at [517, 439] on td "07806600201" at bounding box center [547, 444] width 138 height 43
copy td "07806600201"
click at [855, 327] on div "Repairer Repair shop DMF Smart Repairs" at bounding box center [780, 340] width 281 height 395
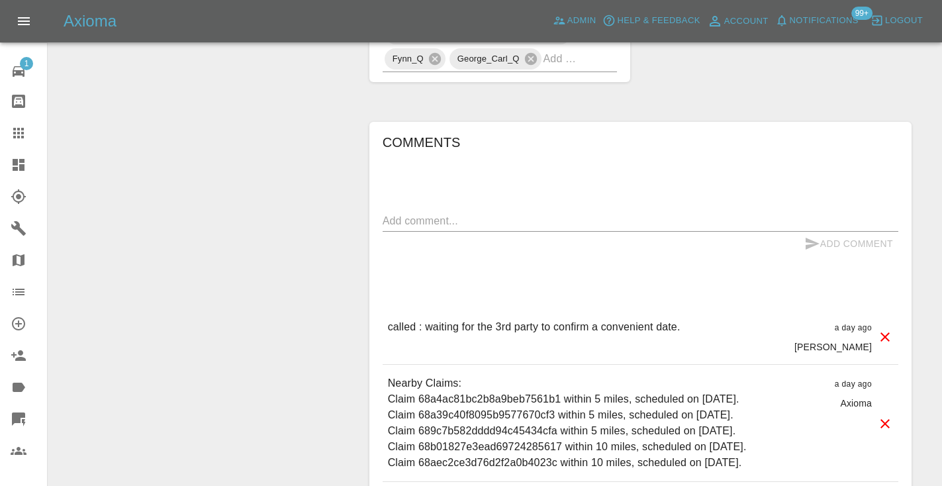
scroll to position [933, 0]
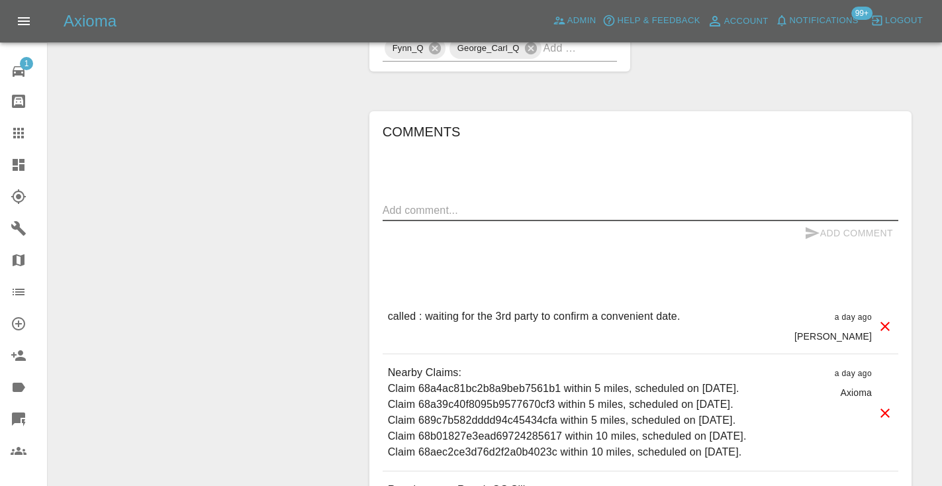
click at [448, 203] on textarea at bounding box center [641, 210] width 516 height 15
type textarea "allow a few days"
click at [809, 225] on icon "submit" at bounding box center [812, 233] width 16 height 16
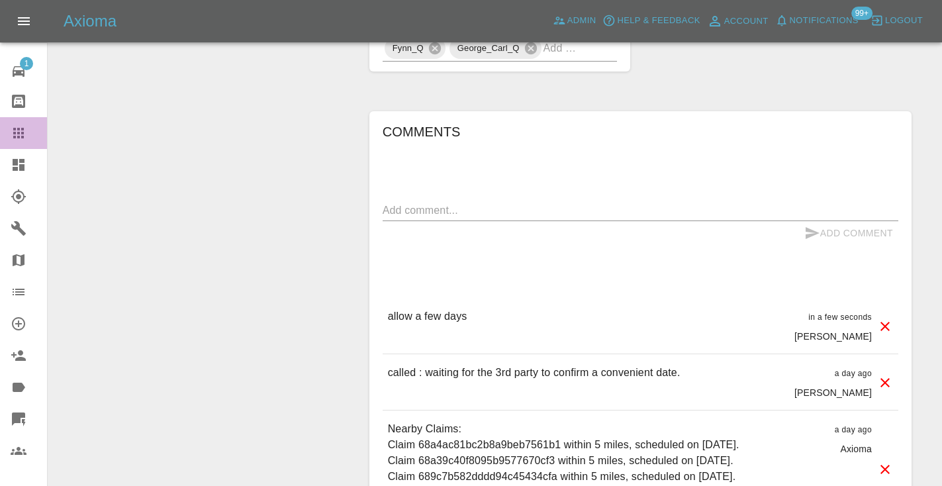
click at [8, 139] on link "Claims" at bounding box center [23, 133] width 47 height 32
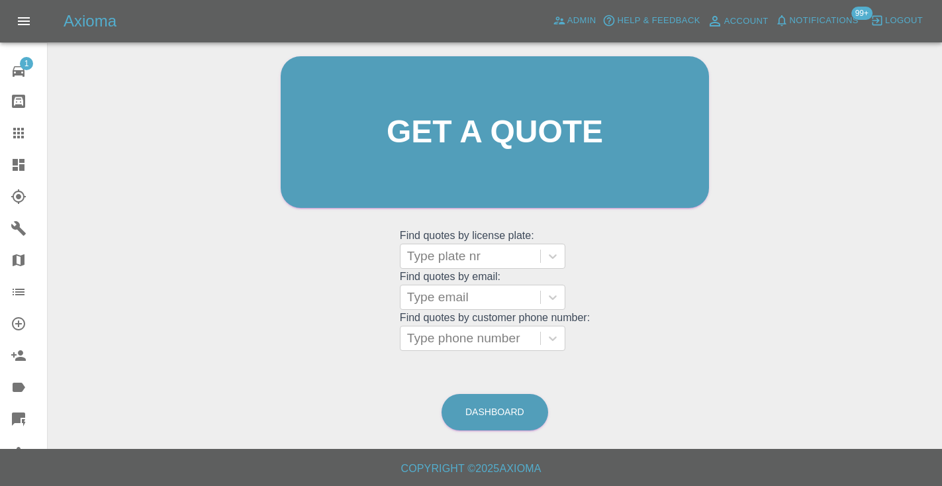
scroll to position [133, 0]
click at [500, 416] on link "Dashboard" at bounding box center [494, 412] width 107 height 36
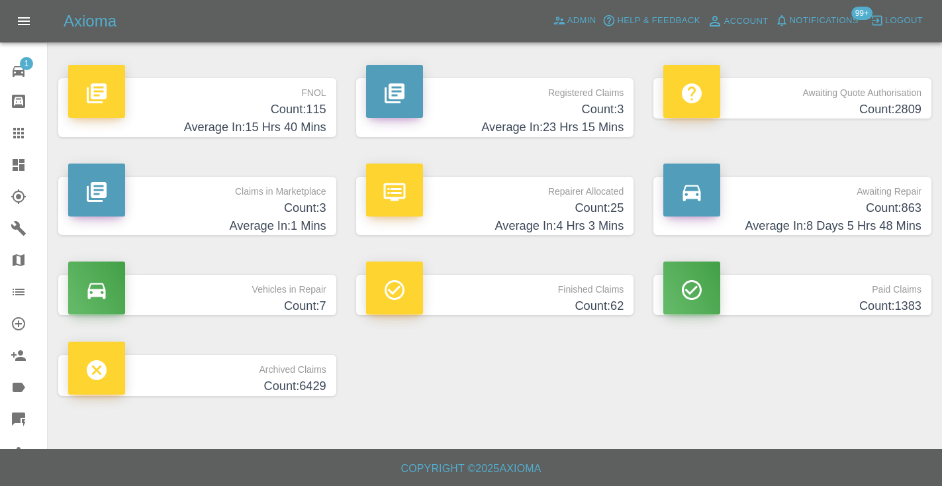
click at [914, 208] on h4 "Count: 863" at bounding box center [792, 208] width 258 height 18
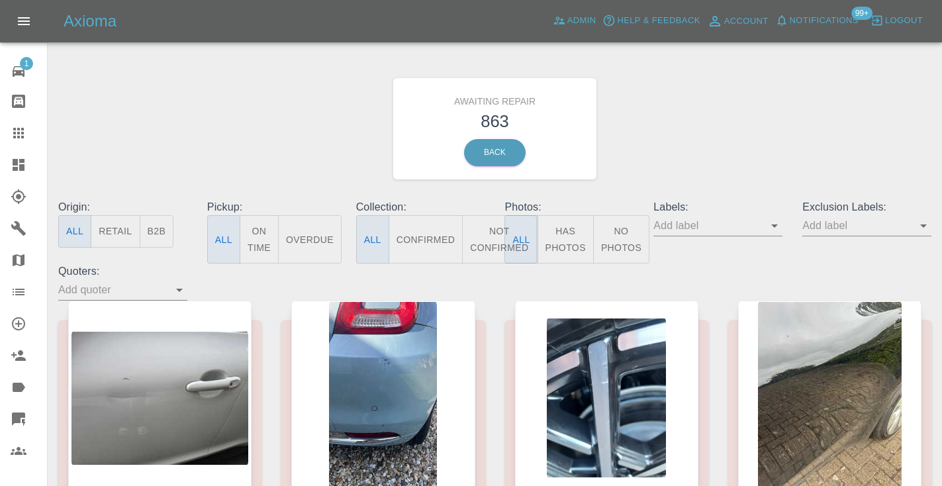
click at [482, 221] on button "Not Confirmed" at bounding box center [499, 239] width 74 height 48
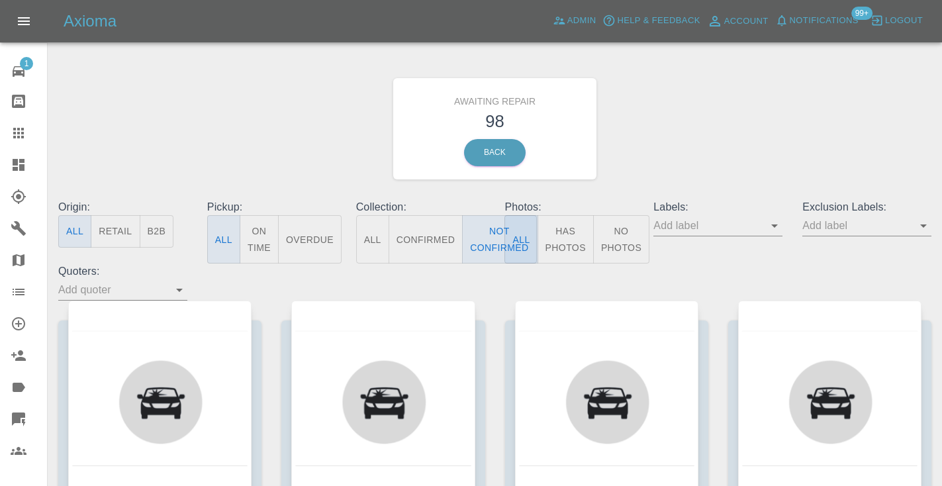
click at [779, 144] on div "Awaiting Repair 98 Back" at bounding box center [494, 128] width 893 height 141
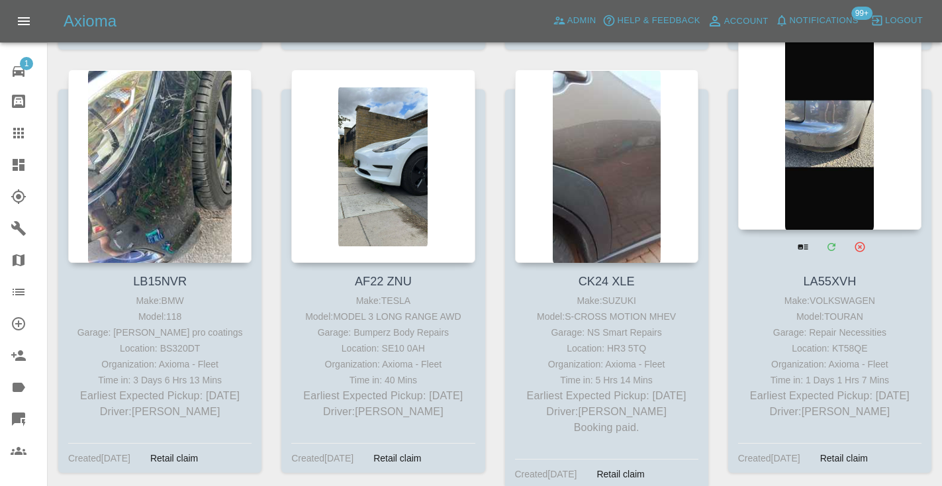
scroll to position [3713, 0]
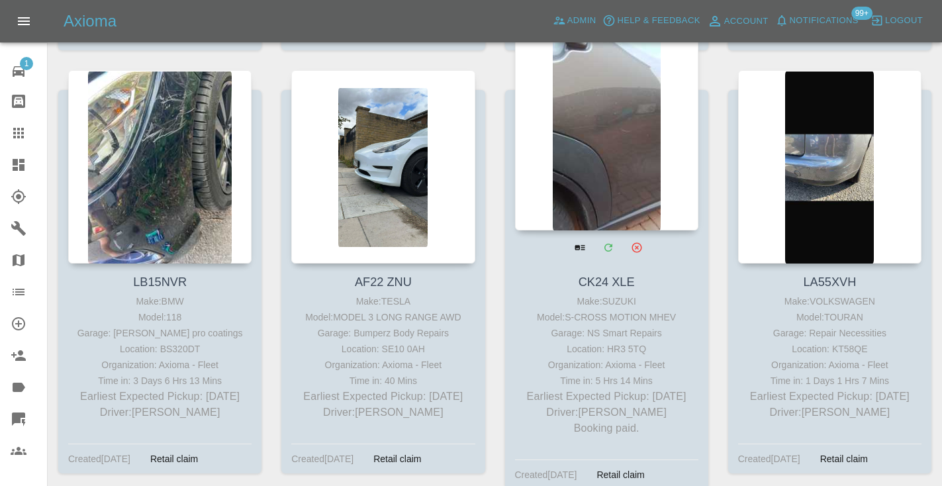
click at [614, 140] on div at bounding box center [606, 133] width 183 height 193
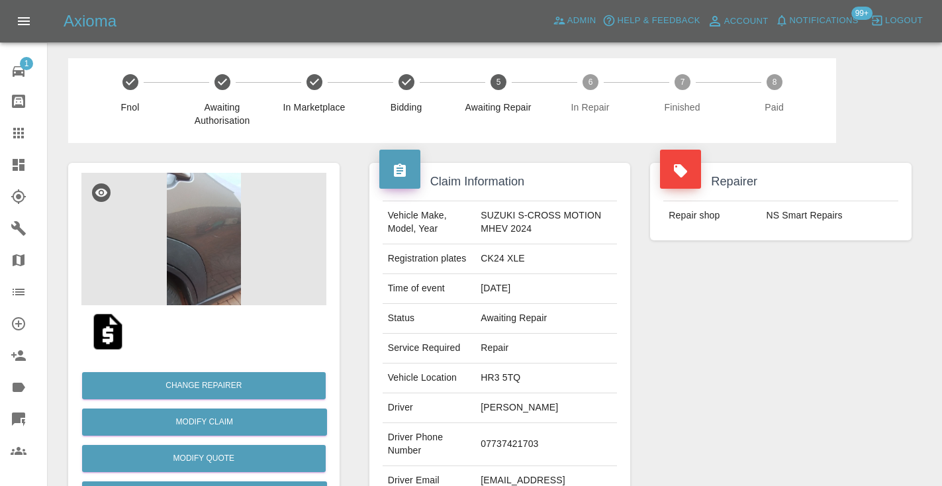
click at [530, 444] on td "07737421703" at bounding box center [546, 444] width 142 height 43
copy td "07737421703"
click at [729, 351] on div "Repairer Repair shop NS Smart Repairs" at bounding box center [780, 340] width 281 height 395
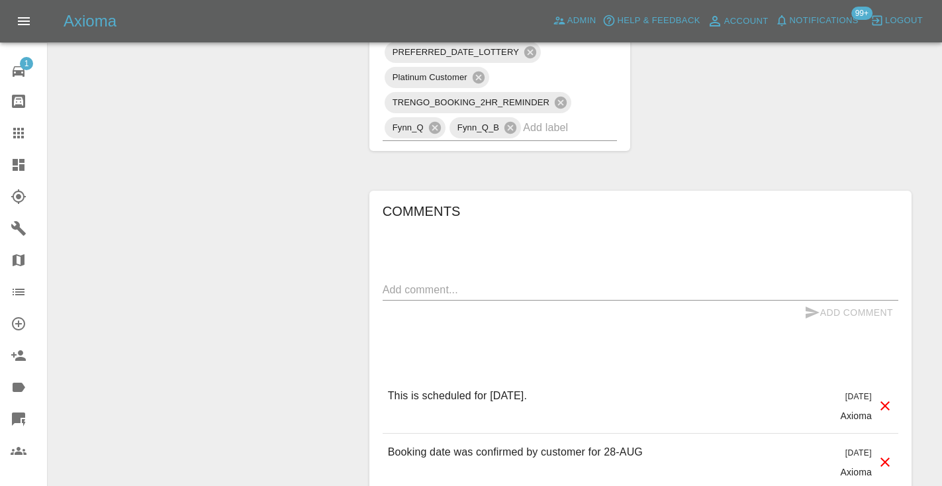
scroll to position [1103, 0]
click at [456, 295] on textarea at bounding box center [641, 288] width 516 height 15
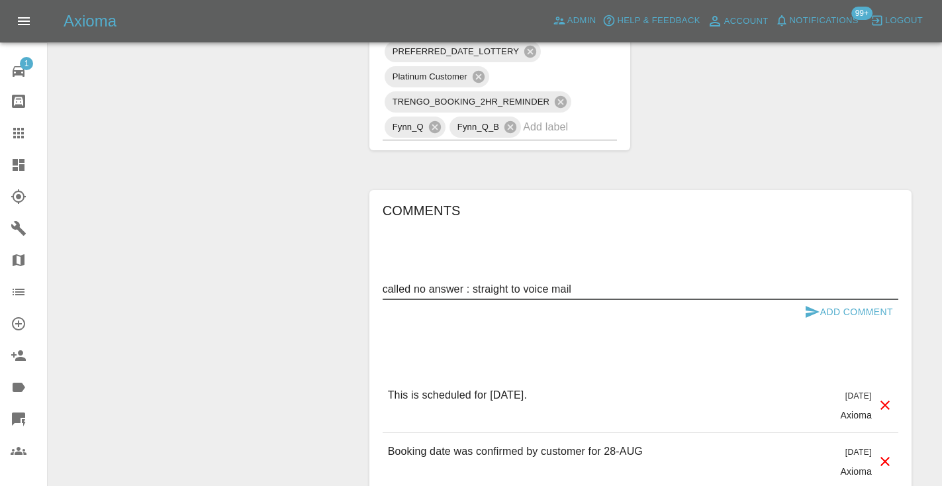
type textarea "called no answer : straight to voice mail"
click at [806, 310] on icon "submit" at bounding box center [812, 312] width 14 height 12
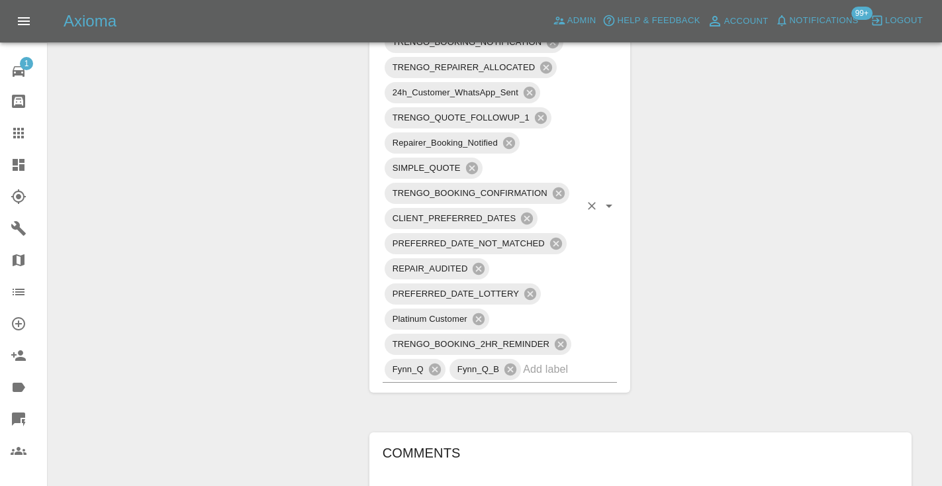
scroll to position [852, 0]
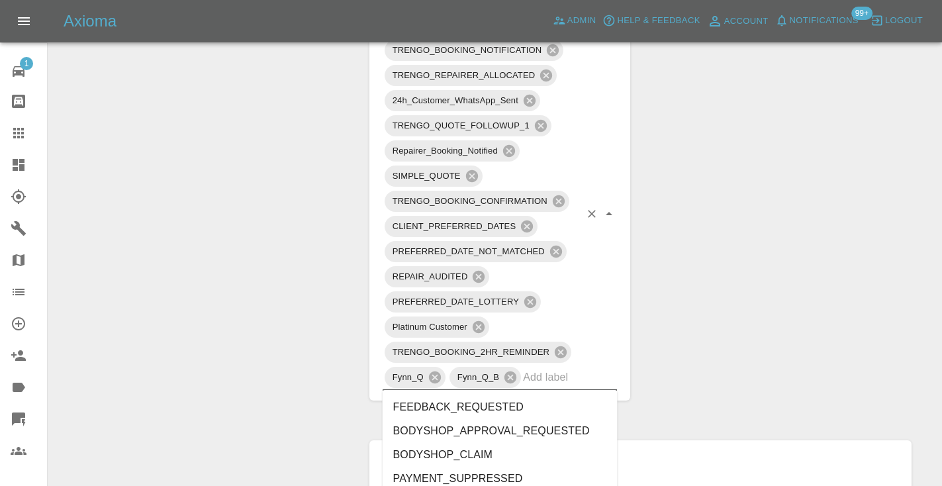
click at [553, 384] on input "text" at bounding box center [551, 377] width 57 height 21
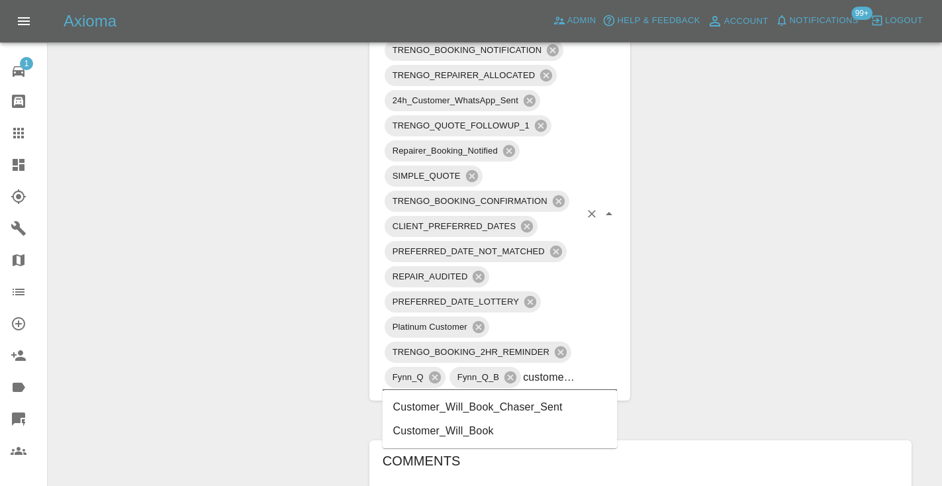
type input "customer_will"
click at [513, 428] on li "Customer_Will_Book" at bounding box center [500, 431] width 235 height 24
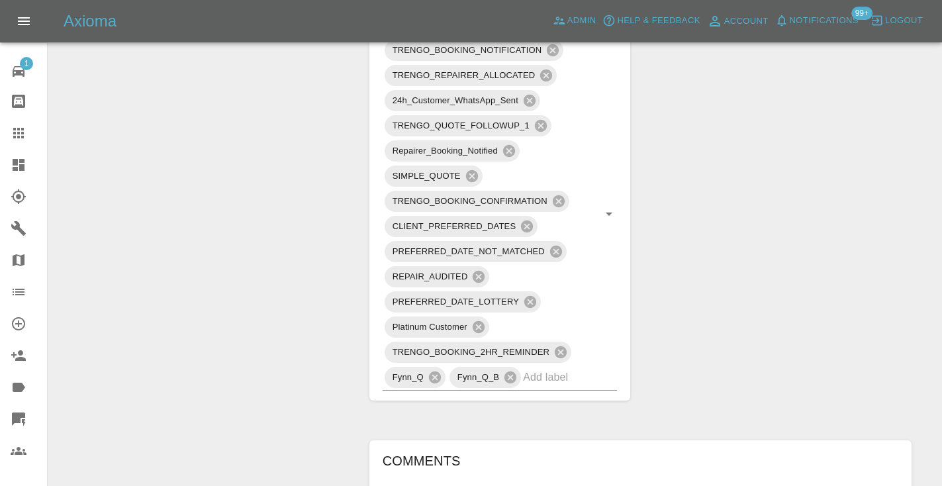
click at [212, 287] on div "Change Repairer Modify Claim Modify Quote Rollback Submit Payment Archive" at bounding box center [203, 139] width 291 height 1697
click at [15, 132] on icon at bounding box center [18, 133] width 11 height 11
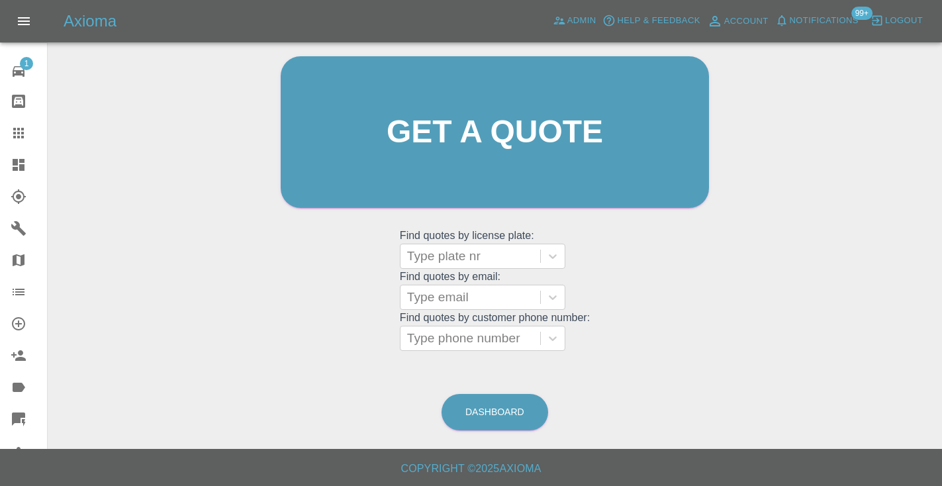
scroll to position [89, 0]
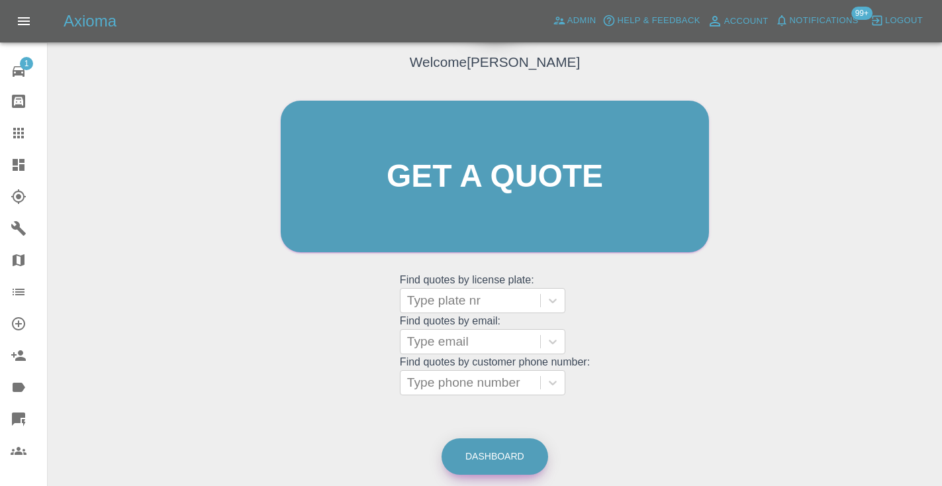
click at [496, 452] on link "Dashboard" at bounding box center [494, 456] width 107 height 36
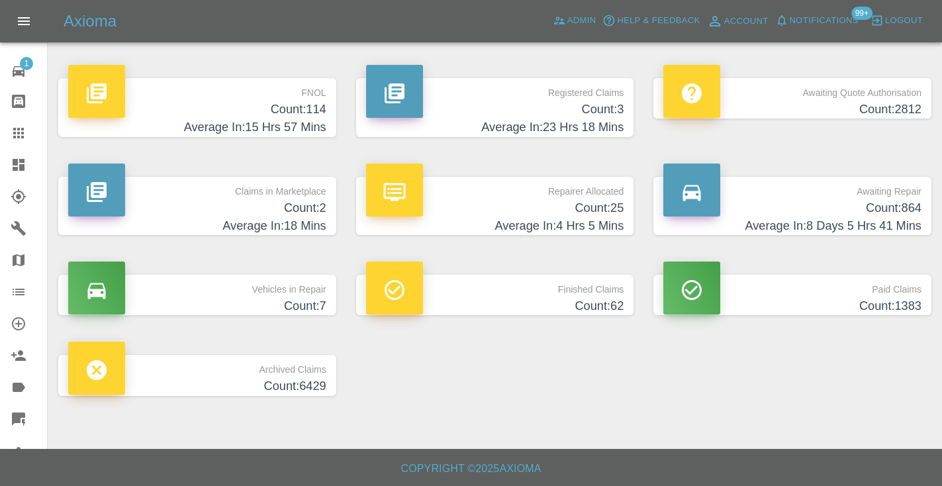
click at [890, 201] on h4 "Count: 864" at bounding box center [792, 208] width 258 height 18
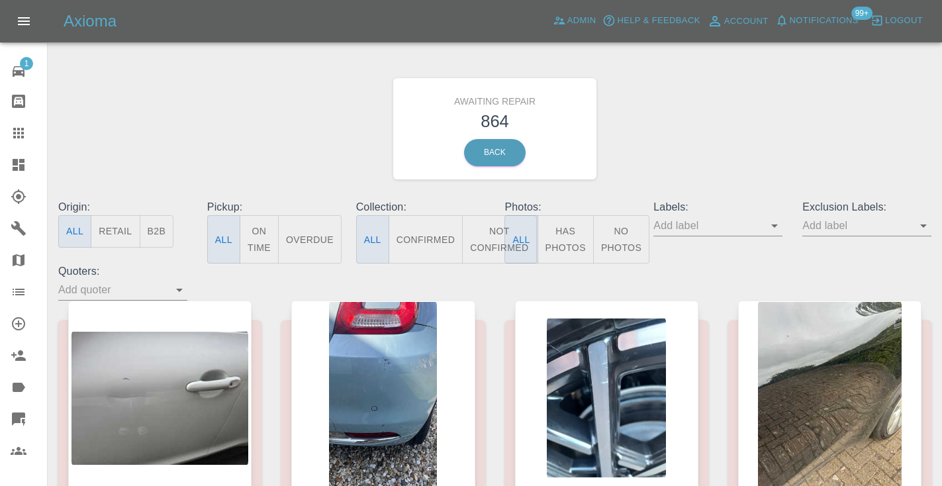
click at [496, 248] on button "Not Confirmed" at bounding box center [499, 239] width 74 height 48
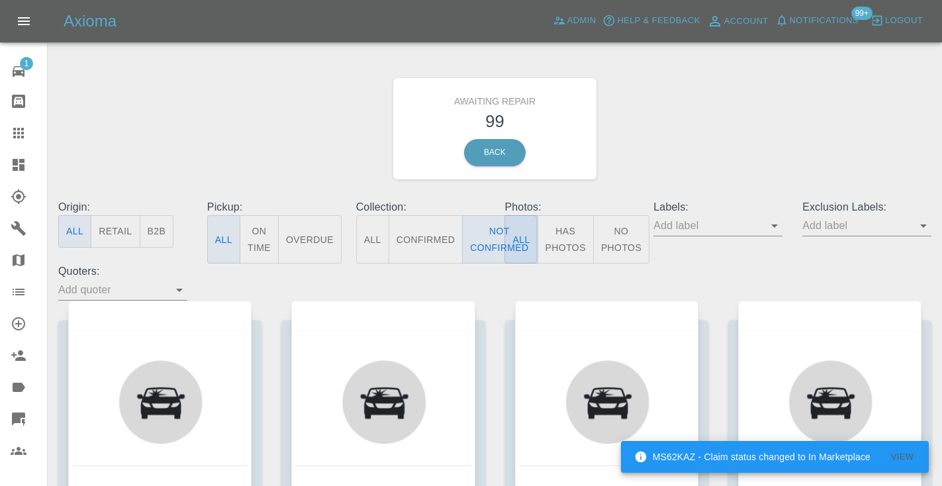
click at [797, 138] on div "Awaiting Repair 99 Back" at bounding box center [494, 128] width 893 height 141
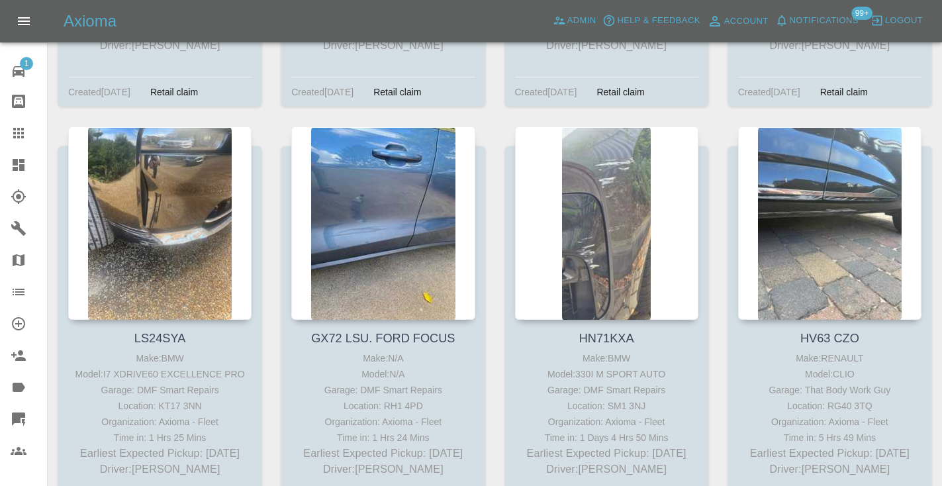
scroll to position [5366, 0]
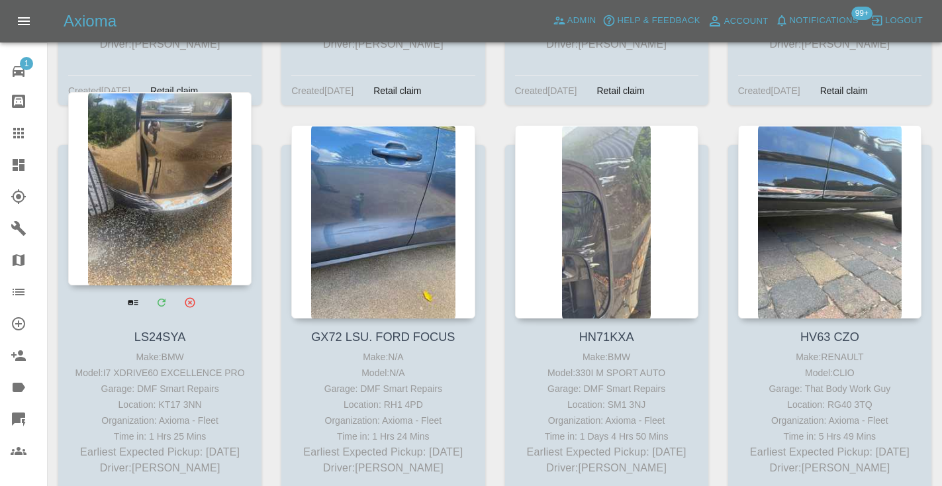
click at [197, 156] on div at bounding box center [159, 188] width 183 height 193
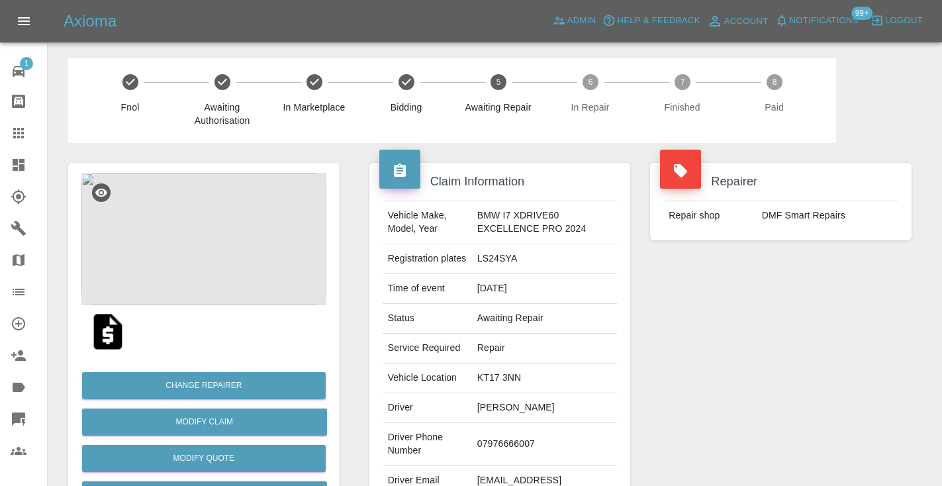
click at [493, 439] on td "07976666007" at bounding box center [545, 444] width 146 height 43
copy td "07976666007"
click at [808, 335] on div "Repairer Repair shop DMF Smart Repairs" at bounding box center [780, 340] width 281 height 395
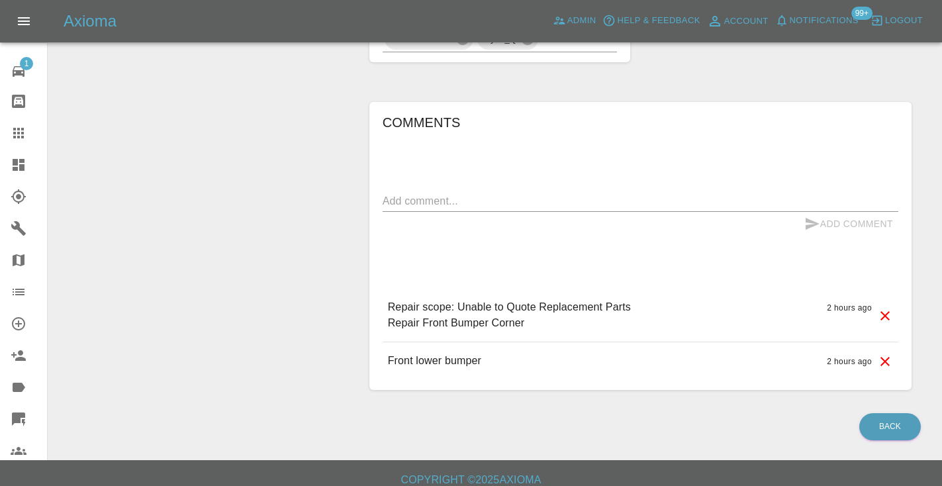
scroll to position [847, 0]
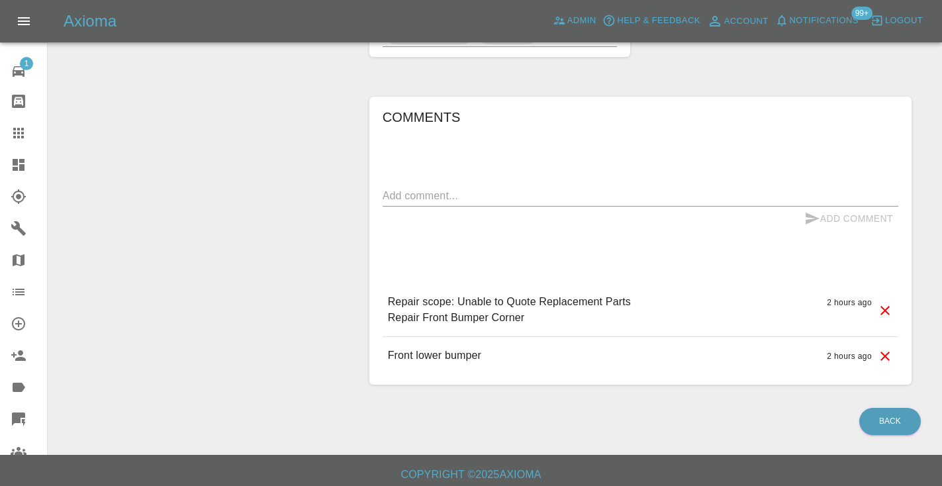
click at [428, 182] on div "Comments x Add Comment Repair scope: Unable to Quote Replacement Parts Repair F…" at bounding box center [641, 241] width 516 height 269
click at [406, 195] on textarea at bounding box center [641, 195] width 516 height 15
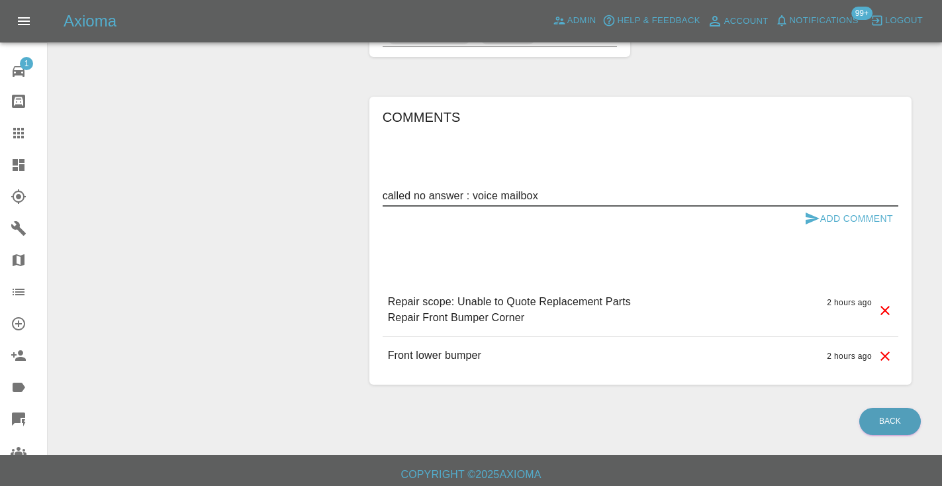
type textarea "called no answer : voice mailbox"
click at [843, 214] on button "Add Comment" at bounding box center [848, 218] width 99 height 24
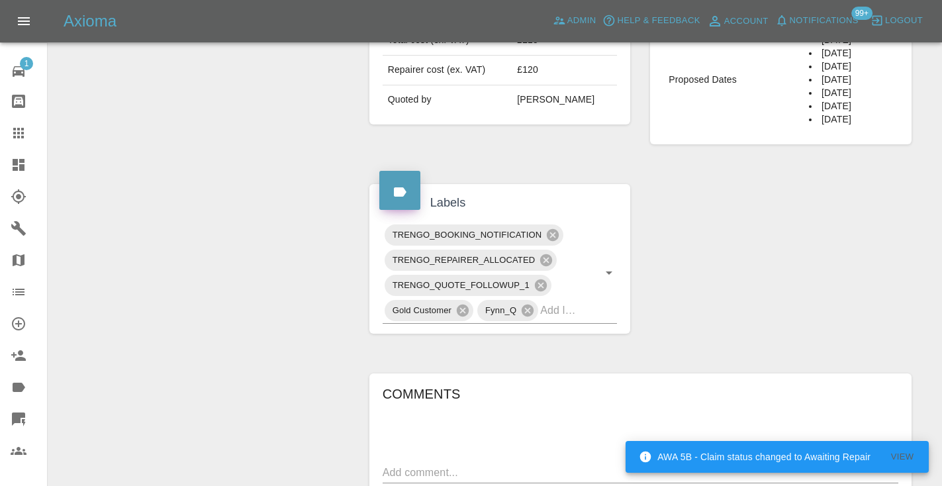
scroll to position [568, 0]
click at [571, 307] on input "text" at bounding box center [560, 312] width 40 height 21
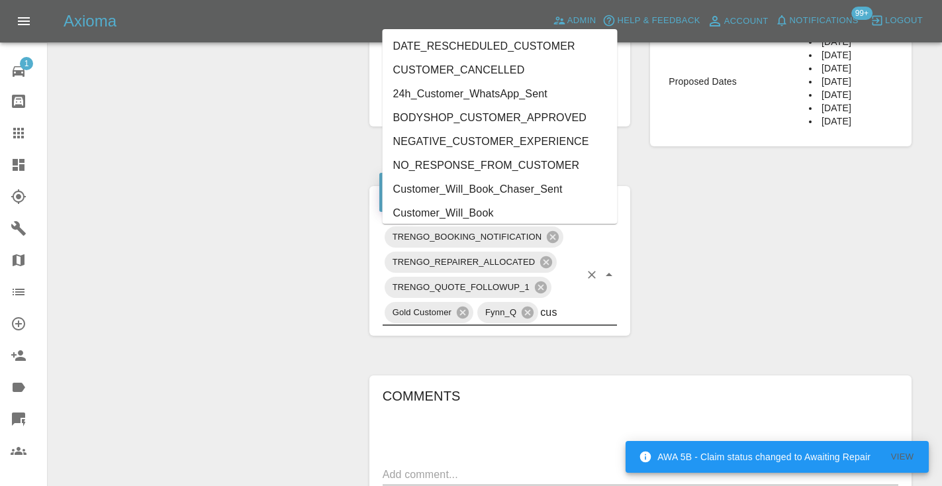
type input "cust"
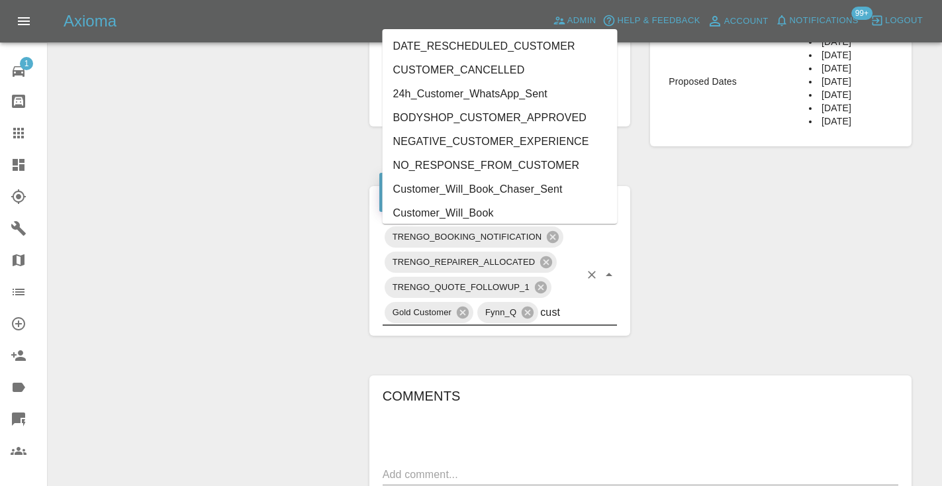
click at [478, 213] on li "Customer_Will_Book" at bounding box center [500, 213] width 235 height 24
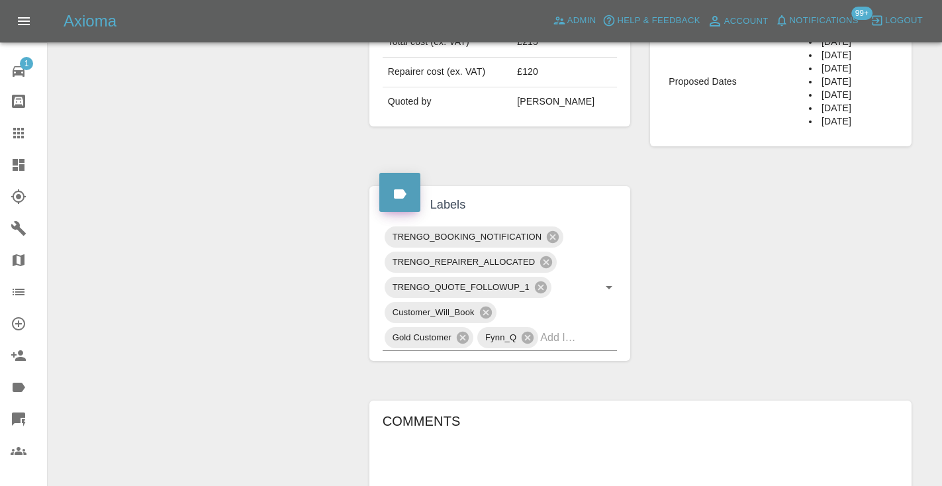
click at [293, 181] on div "Change Repairer Modify Claim Modify Quote Rollback Submit Payment Archive" at bounding box center [203, 169] width 291 height 1190
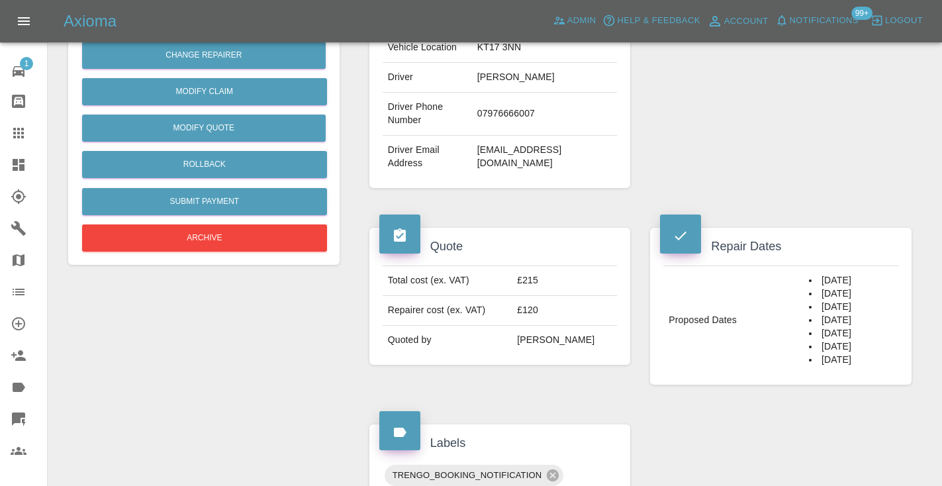
scroll to position [325, 0]
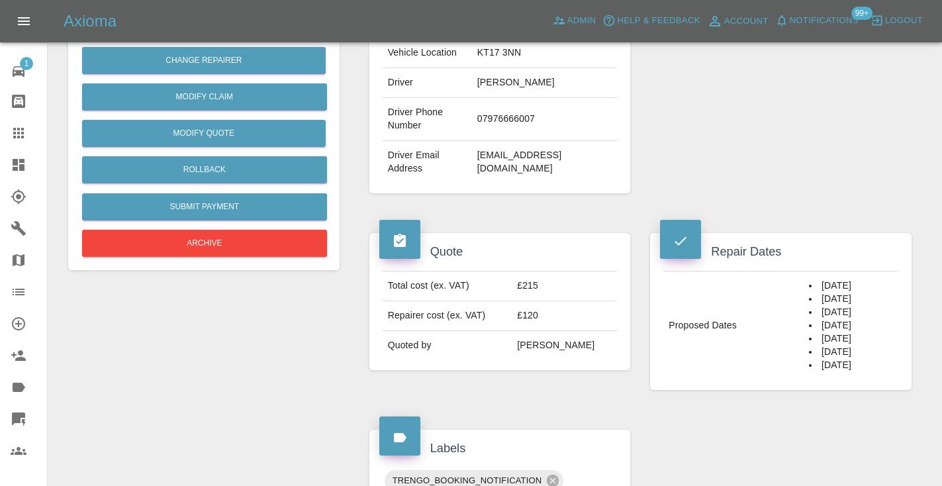
click at [21, 137] on icon at bounding box center [18, 133] width 11 height 11
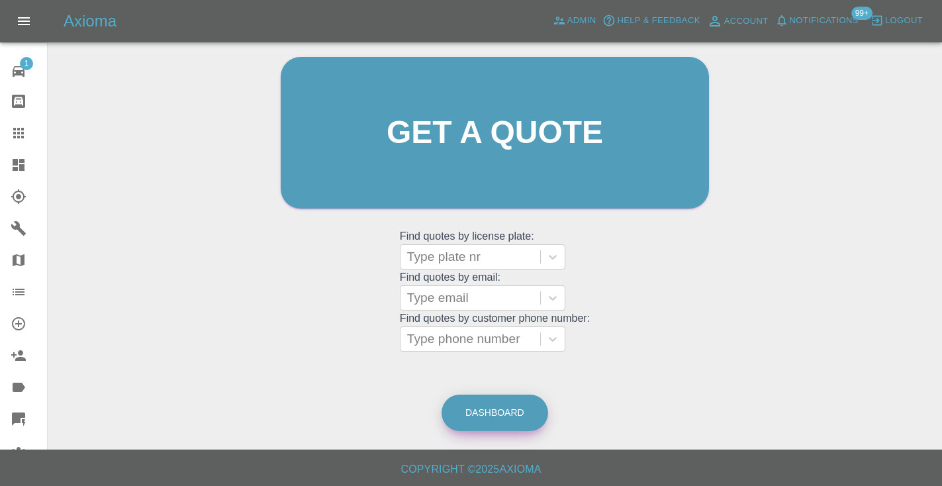
click at [502, 414] on link "Dashboard" at bounding box center [494, 412] width 107 height 36
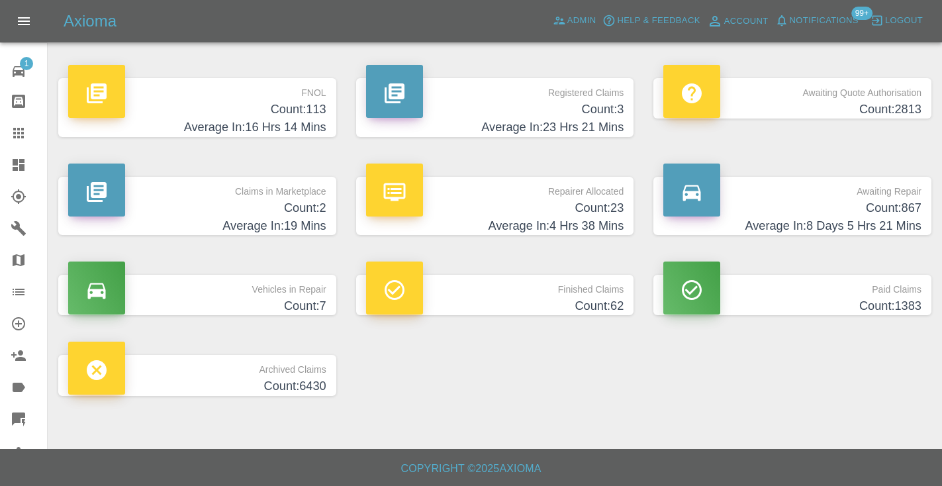
click at [868, 201] on h4 "Count: 867" at bounding box center [792, 208] width 258 height 18
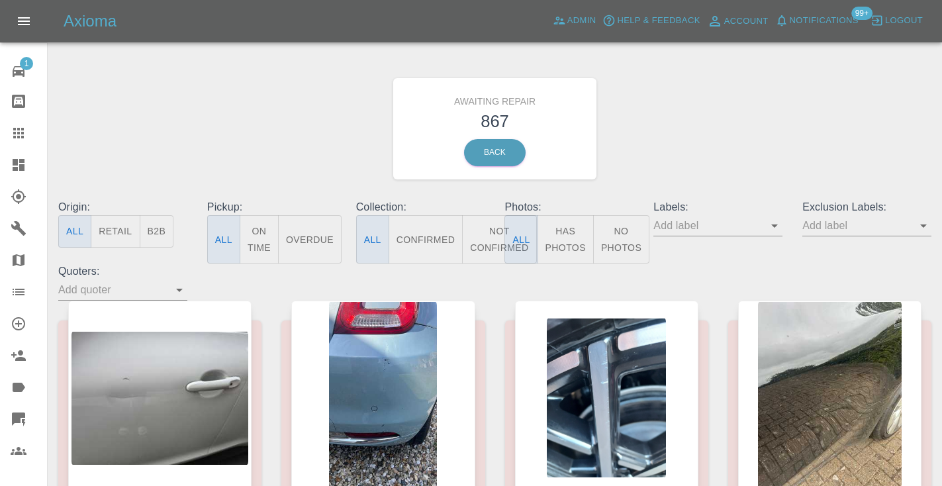
click at [486, 239] on button "Not Confirmed" at bounding box center [499, 239] width 74 height 48
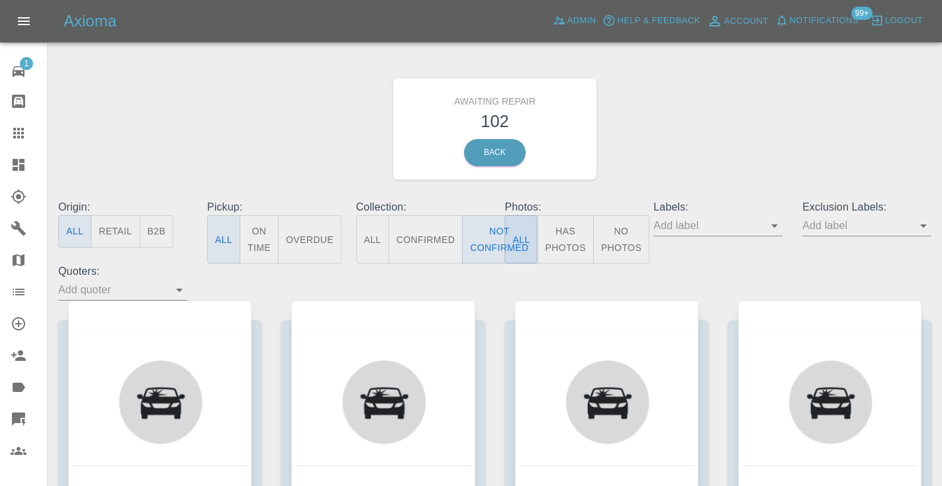
click at [745, 135] on div "Awaiting Repair 102 Back" at bounding box center [494, 128] width 893 height 141
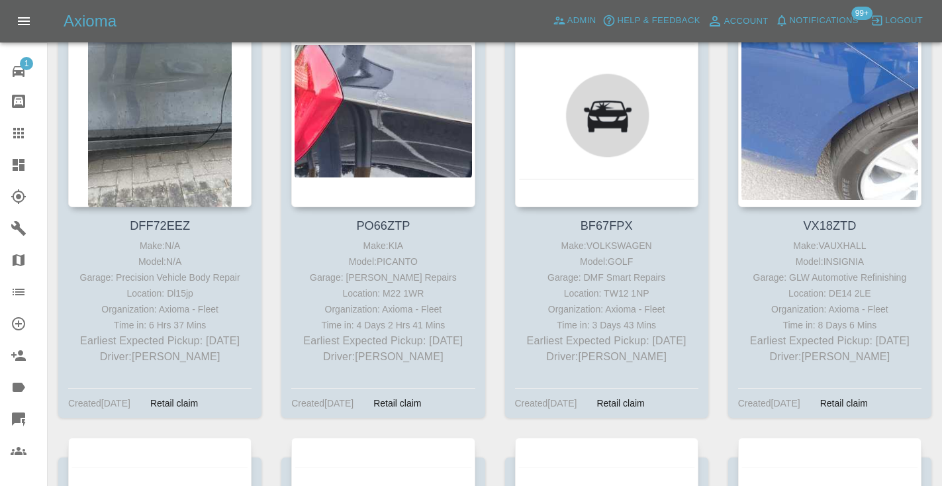
scroll to position [2546, 0]
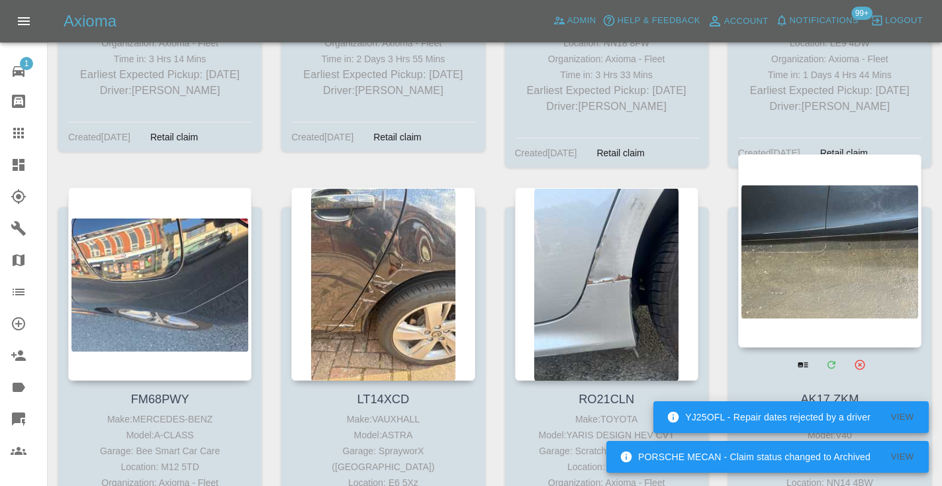
scroll to position [7907, 0]
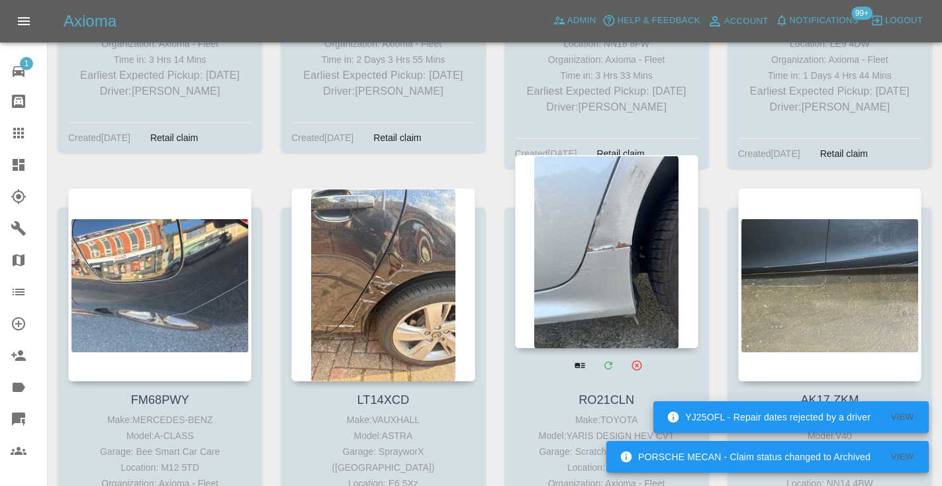
click at [630, 189] on div at bounding box center [606, 251] width 183 height 193
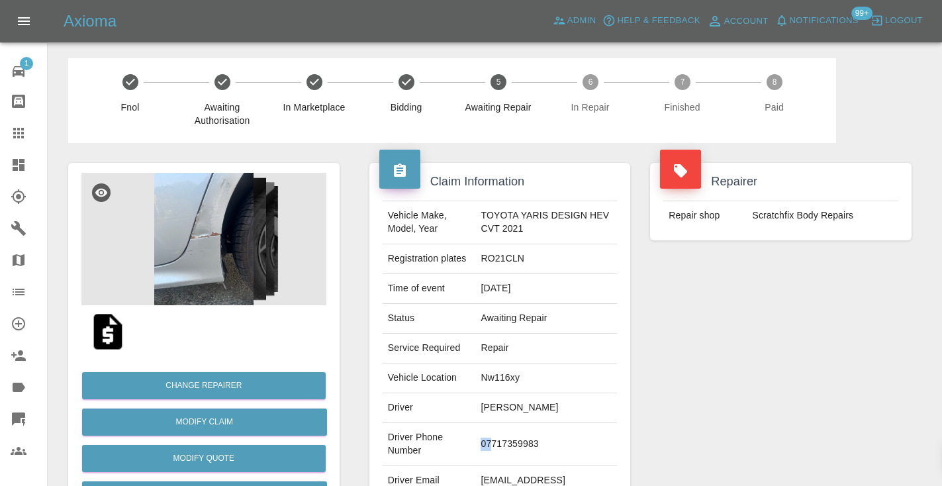
click at [494, 437] on td "07717359983" at bounding box center [546, 444] width 142 height 43
click at [513, 426] on td "07717359983" at bounding box center [546, 444] width 142 height 43
click at [519, 440] on td "07717359983" at bounding box center [546, 444] width 142 height 43
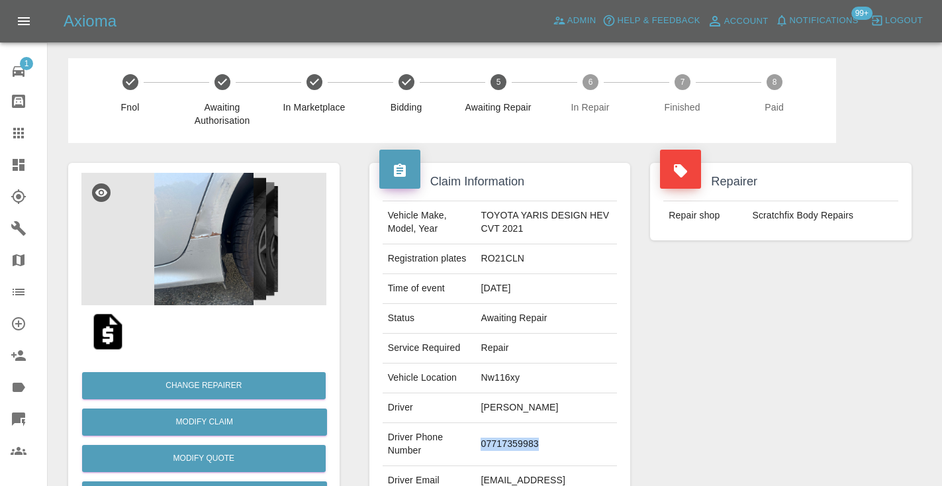
copy td "07717359983"
click at [766, 384] on div "Repairer Repair shop Scratchfix Body Repairs" at bounding box center [780, 340] width 281 height 395
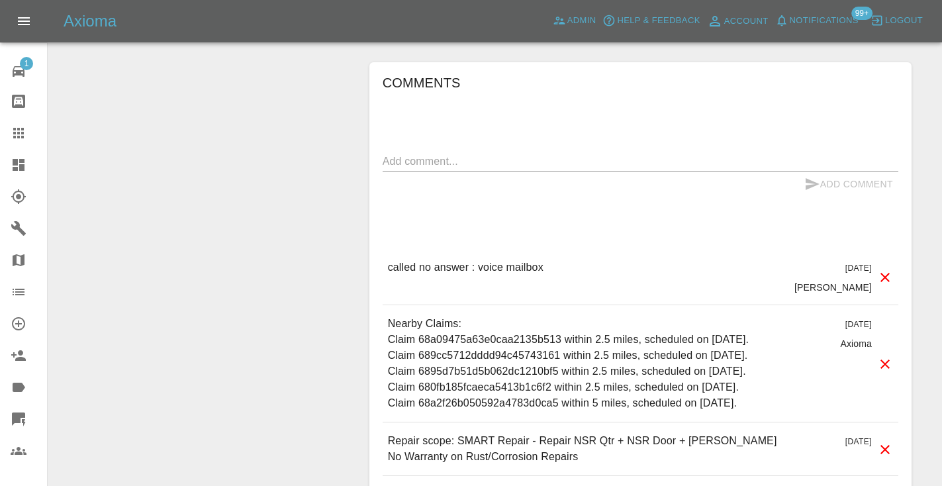
scroll to position [1257, 0]
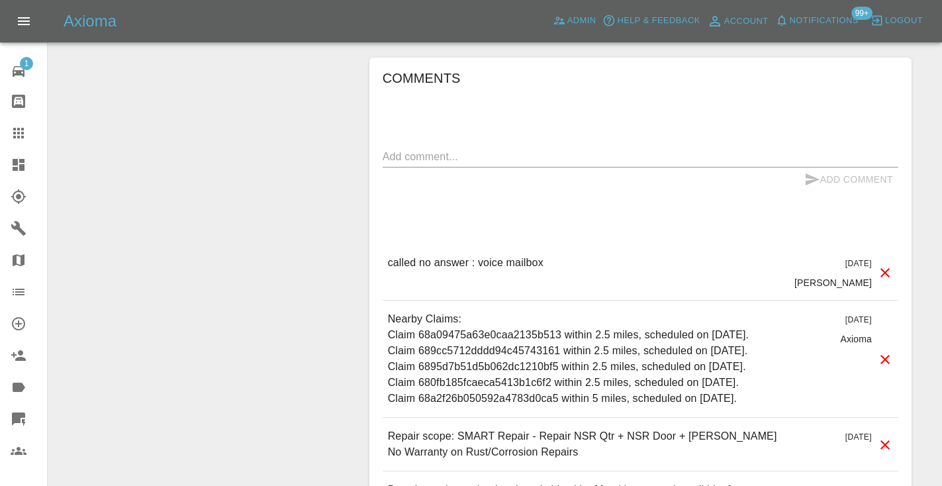
click at [469, 163] on div "x" at bounding box center [641, 156] width 516 height 21
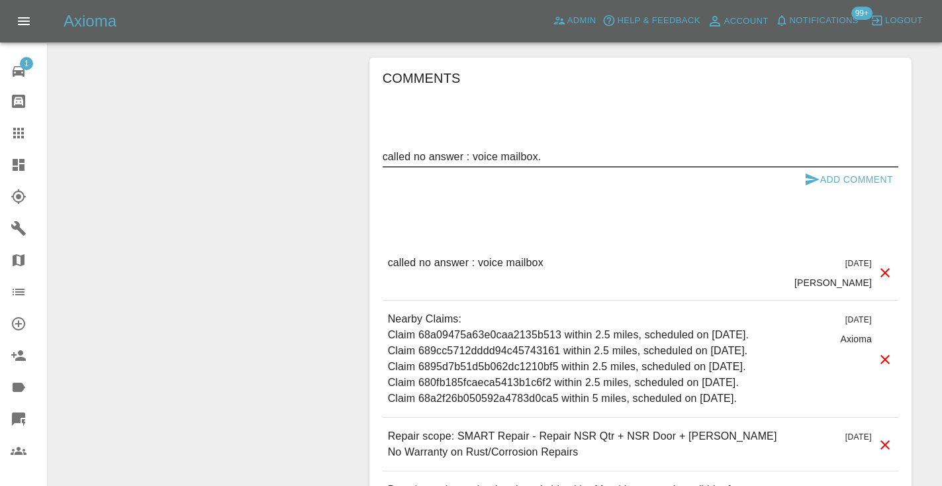
type textarea "called no answer : voice mailbox."
click at [806, 177] on icon "submit" at bounding box center [812, 179] width 14 height 12
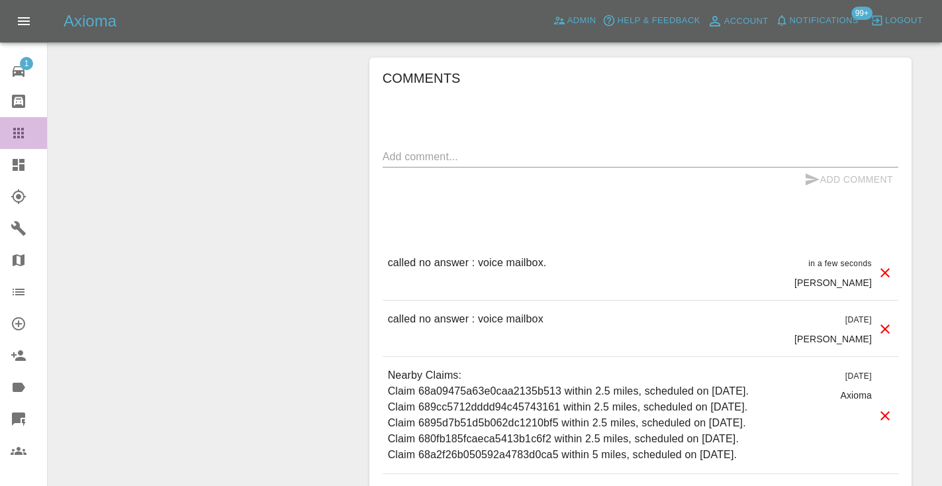
click at [20, 132] on icon at bounding box center [18, 133] width 11 height 11
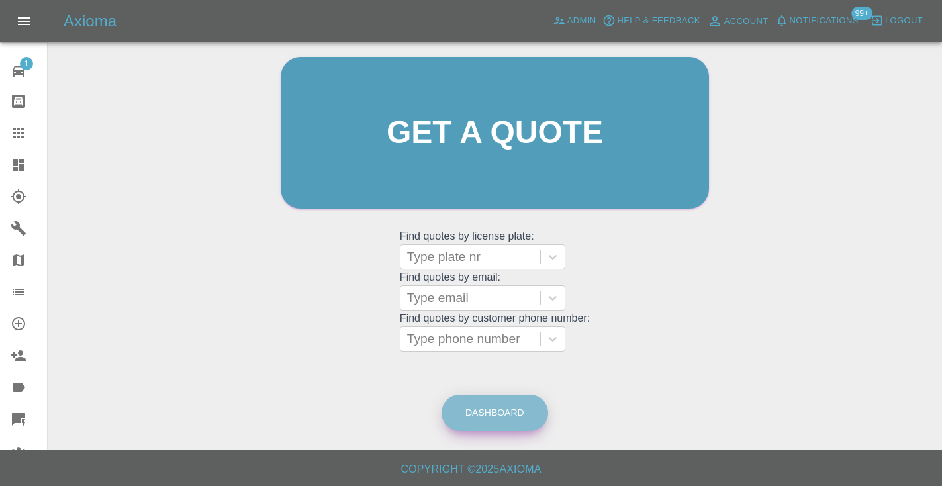
click at [477, 410] on link "Dashboard" at bounding box center [494, 412] width 107 height 36
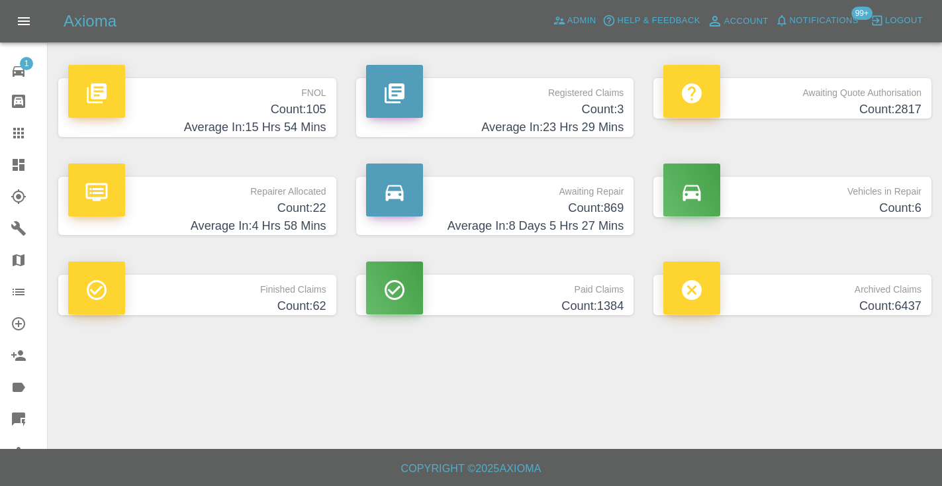
click at [602, 213] on h4 "Count: 869" at bounding box center [495, 208] width 258 height 18
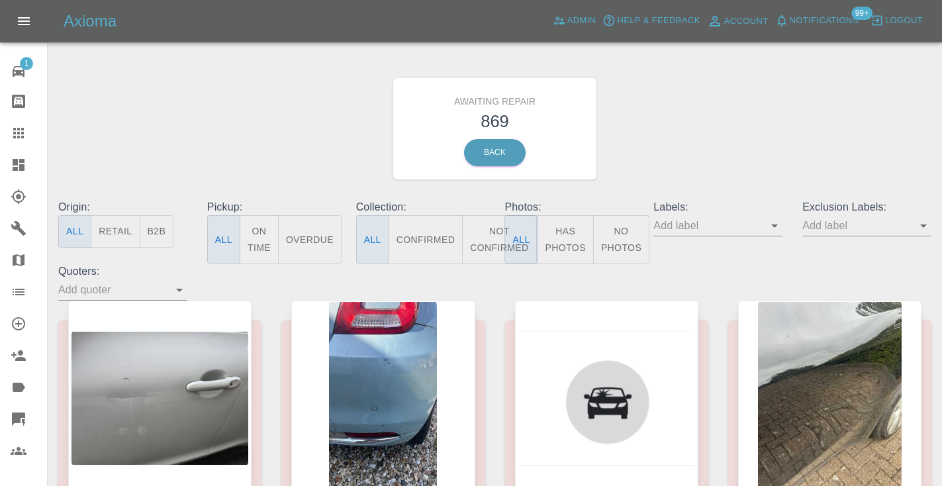
click at [490, 236] on button "Not Confirmed" at bounding box center [499, 239] width 74 height 48
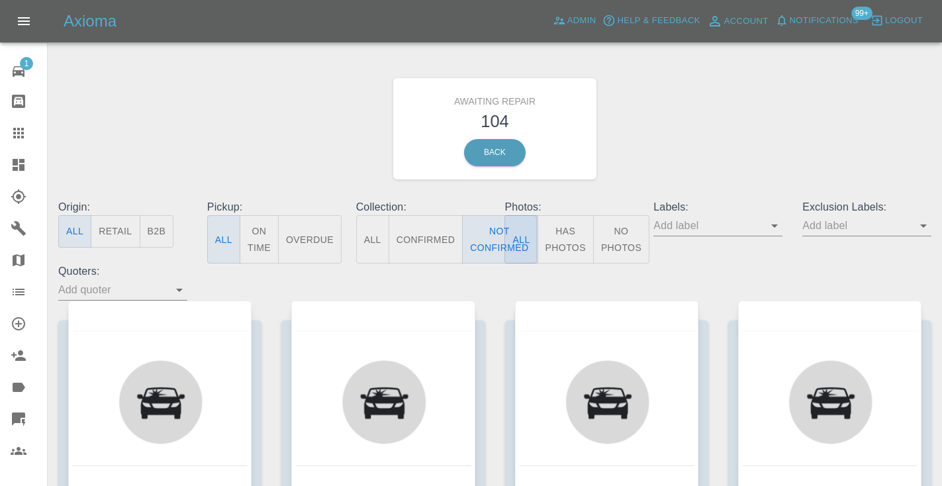
click at [723, 115] on div "Awaiting Repair 104 Back" at bounding box center [494, 128] width 893 height 141
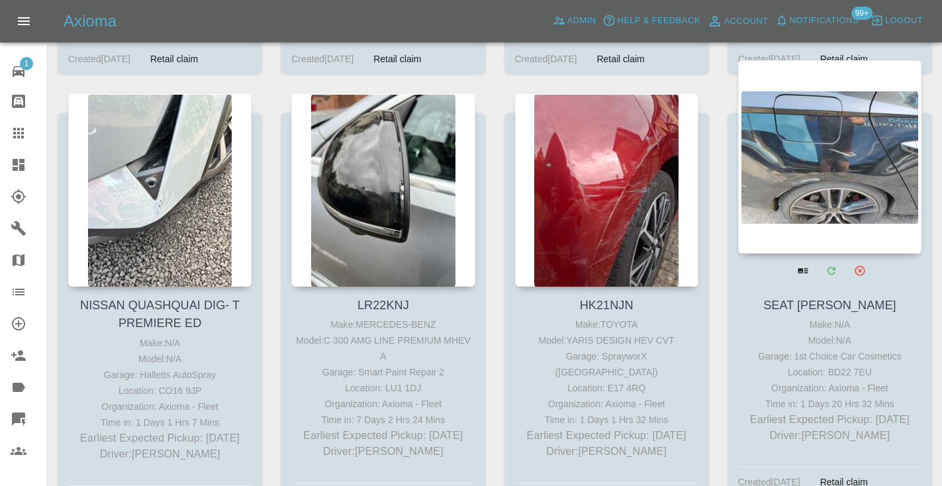
scroll to position [6247, 0]
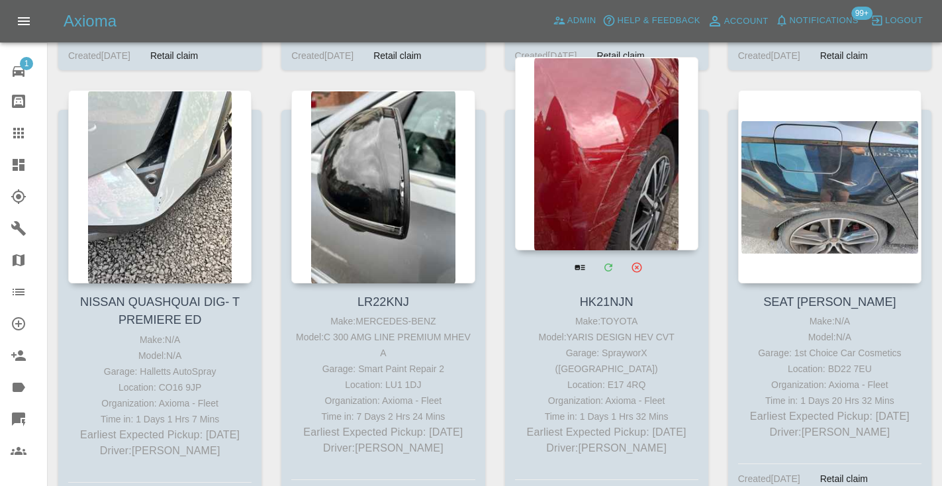
click at [623, 123] on div at bounding box center [606, 153] width 183 height 193
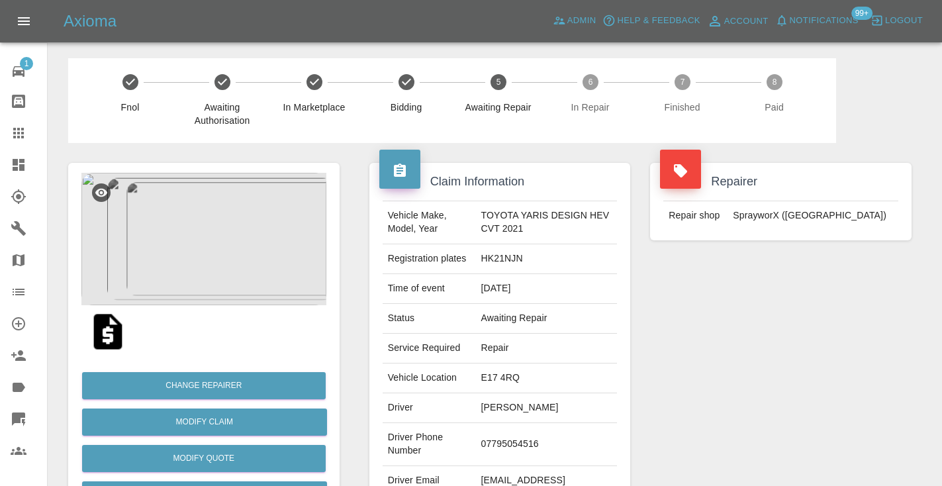
click at [505, 441] on td "07795054516" at bounding box center [546, 444] width 142 height 43
copy td "07795054516"
click at [760, 379] on div "Repairer Repair shop SprayworX (Kent)" at bounding box center [780, 340] width 281 height 395
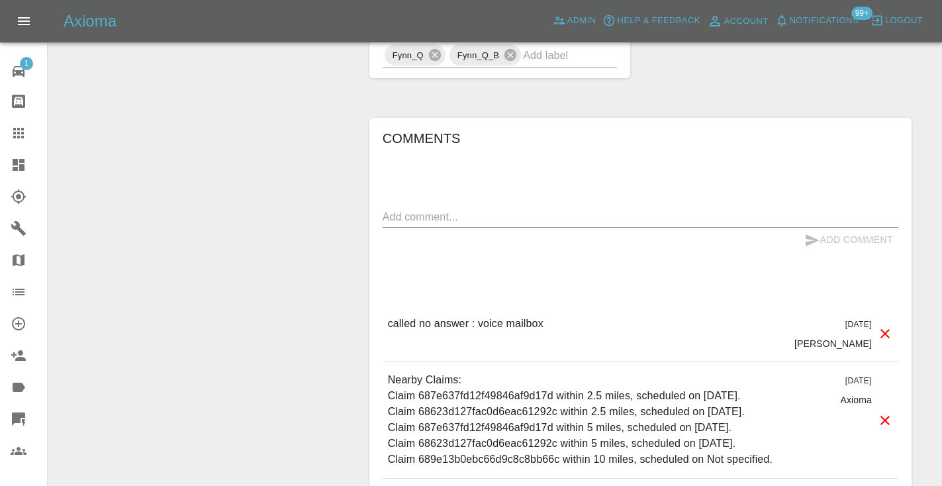
scroll to position [1199, 0]
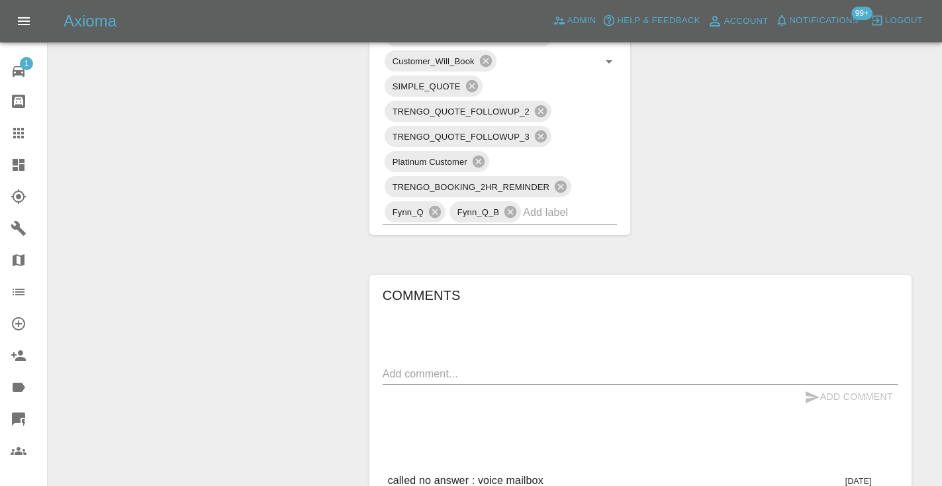
scroll to position [1051, 0]
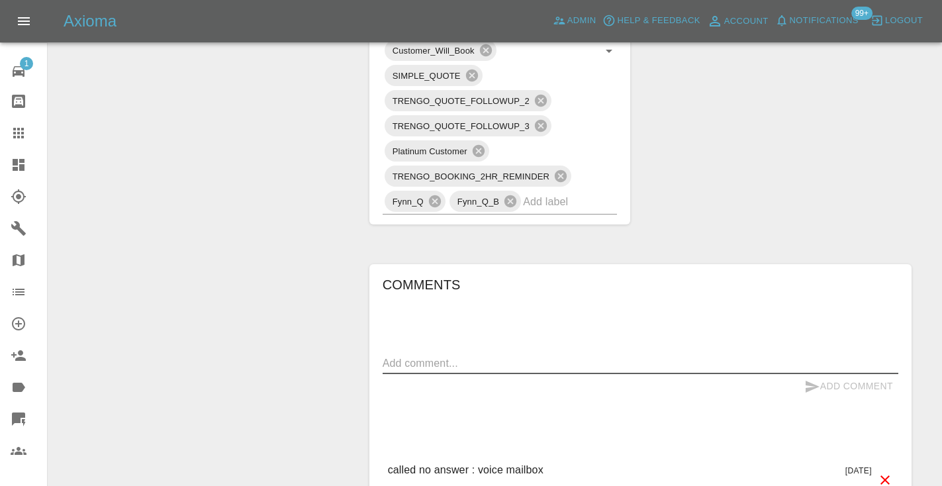
click at [408, 361] on textarea at bounding box center [641, 362] width 516 height 15
type textarea "called no answer : voice message left"
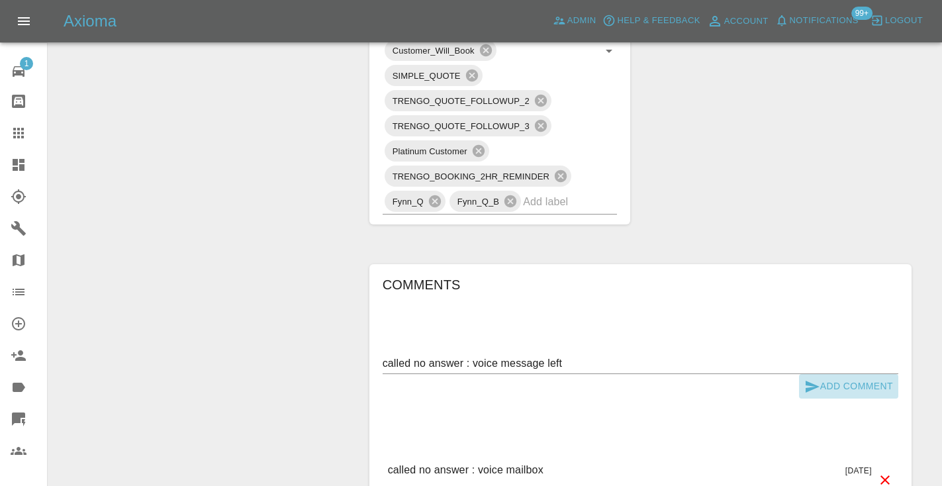
click at [805, 385] on icon "submit" at bounding box center [812, 387] width 14 height 12
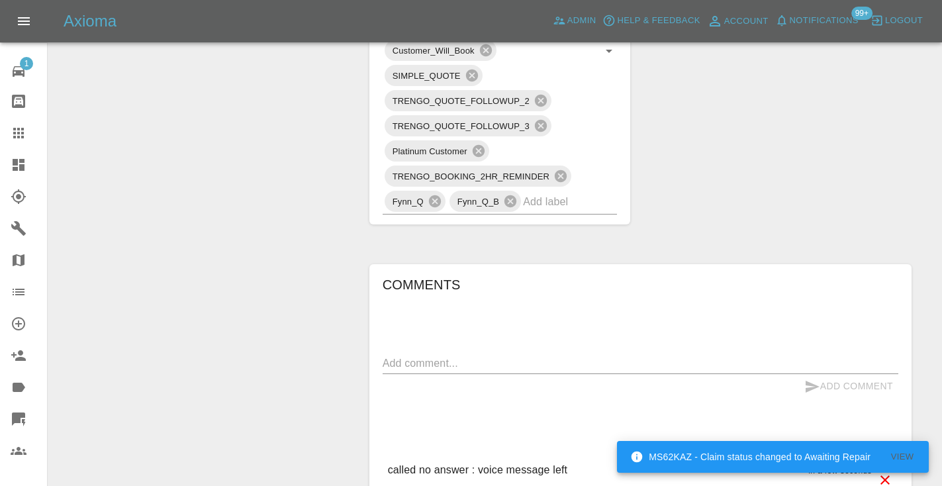
click at [19, 134] on icon at bounding box center [18, 133] width 11 height 11
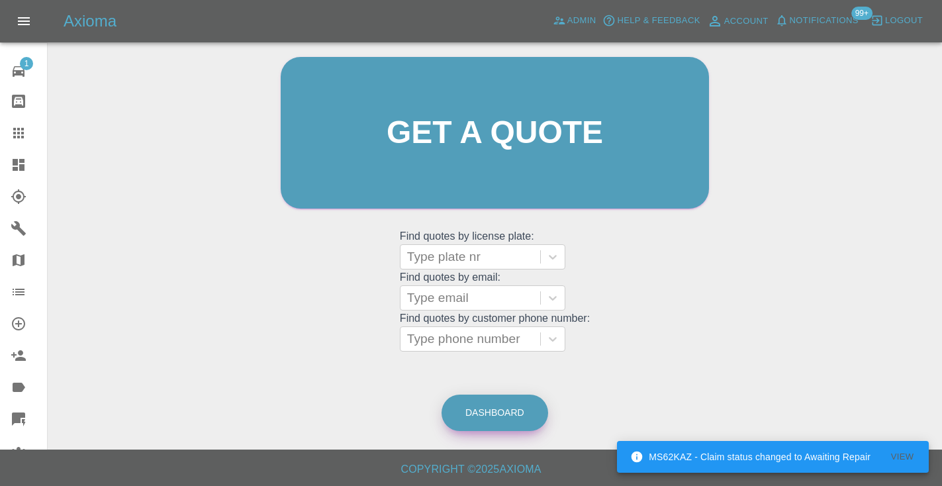
click at [490, 408] on link "Dashboard" at bounding box center [494, 412] width 107 height 36
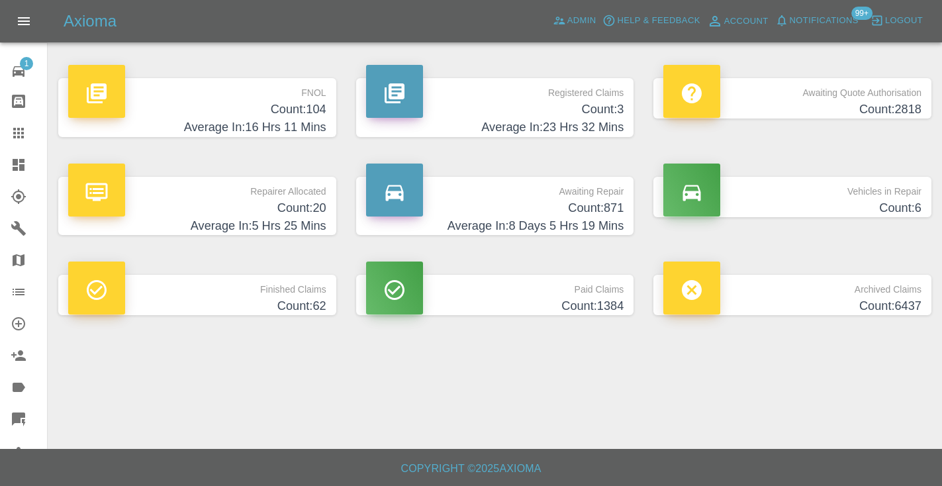
click at [604, 216] on h4 "Count: 871" at bounding box center [495, 208] width 258 height 18
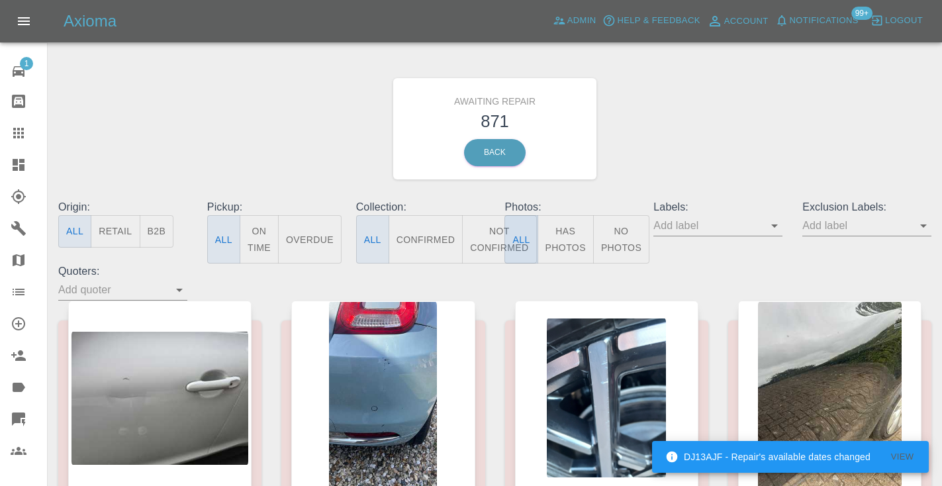
click at [506, 236] on button "All" at bounding box center [520, 239] width 33 height 48
click at [490, 239] on button "Not Confirmed" at bounding box center [499, 239] width 74 height 48
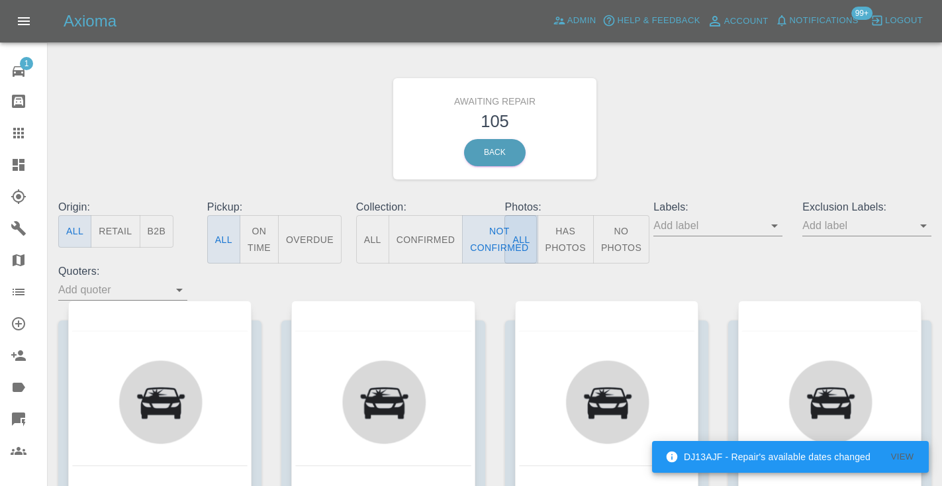
click at [703, 109] on div "Awaiting Repair 105 Back" at bounding box center [494, 128] width 893 height 141
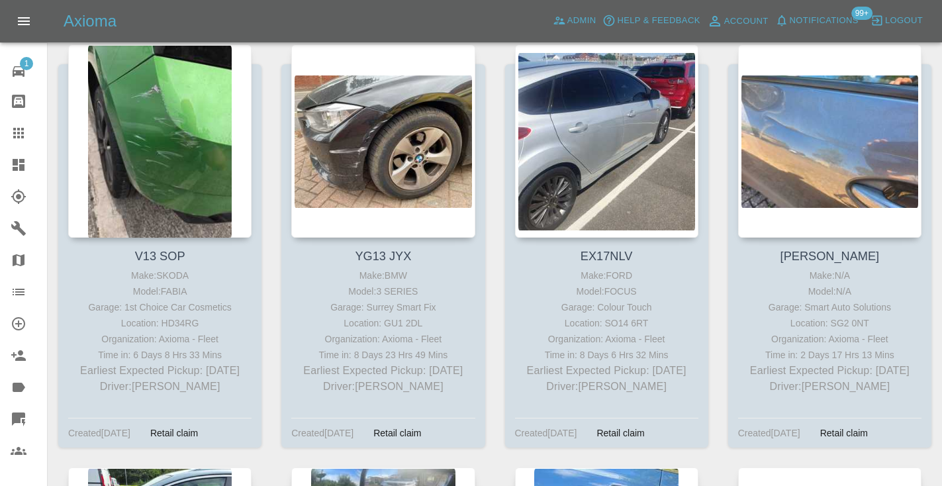
scroll to position [5021, 0]
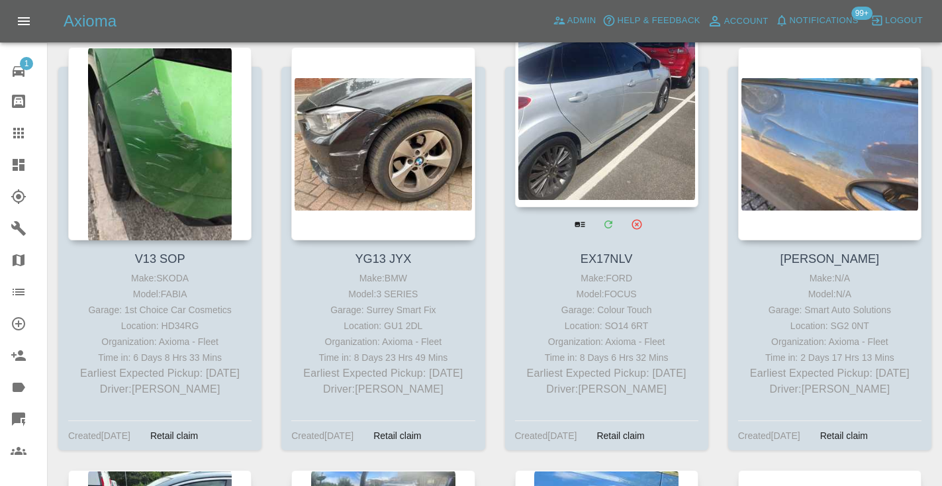
click at [619, 102] on div at bounding box center [606, 110] width 183 height 193
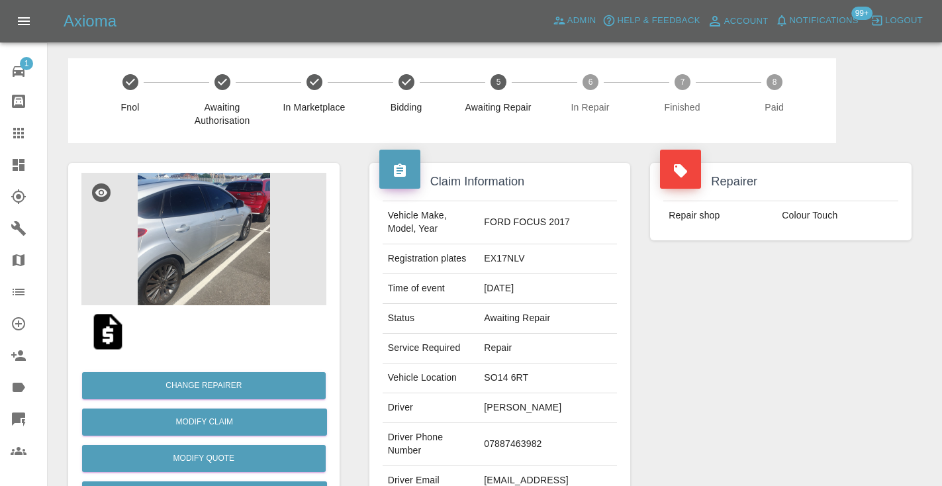
click at [521, 437] on td "07887463982" at bounding box center [547, 444] width 138 height 43
copy td "07887463982"
click at [750, 369] on div "Repairer Repair shop Colour Touch" at bounding box center [780, 340] width 281 height 395
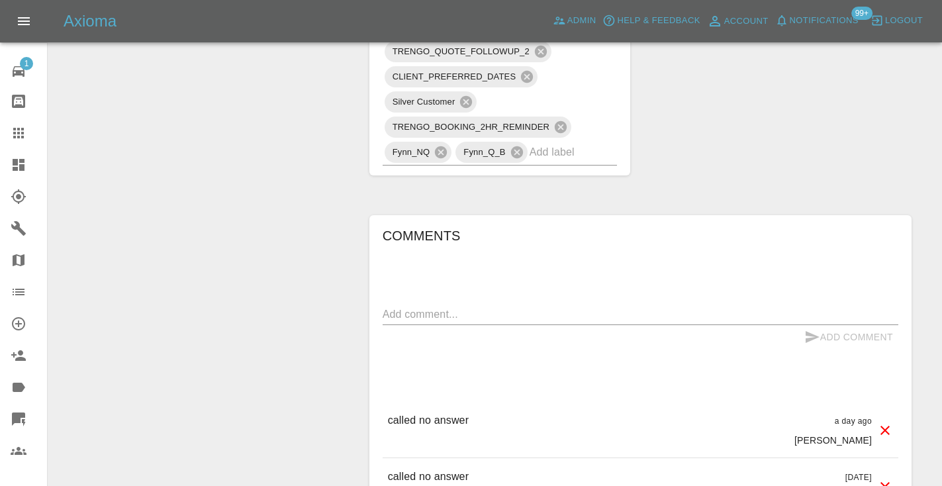
scroll to position [930, 0]
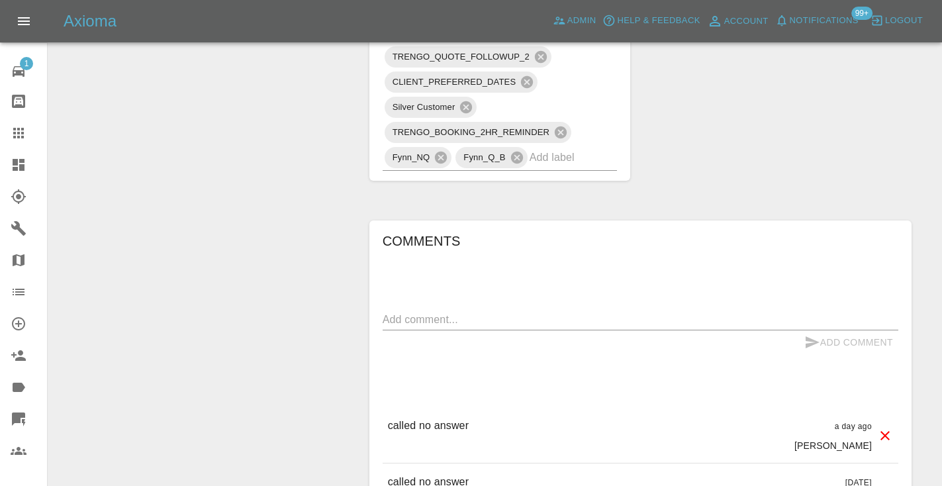
click at [404, 312] on textarea at bounding box center [641, 319] width 516 height 15
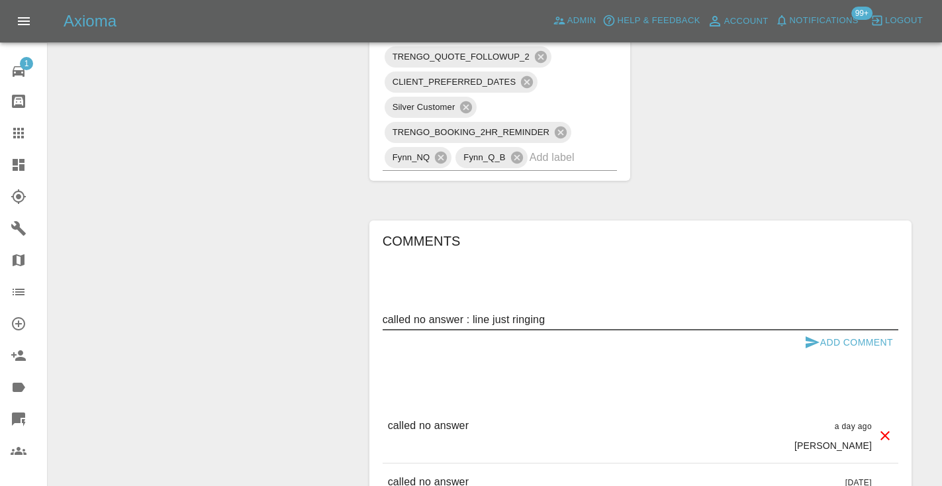
type textarea "called no answer : line just ringing"
click at [858, 330] on button "Add Comment" at bounding box center [848, 342] width 99 height 24
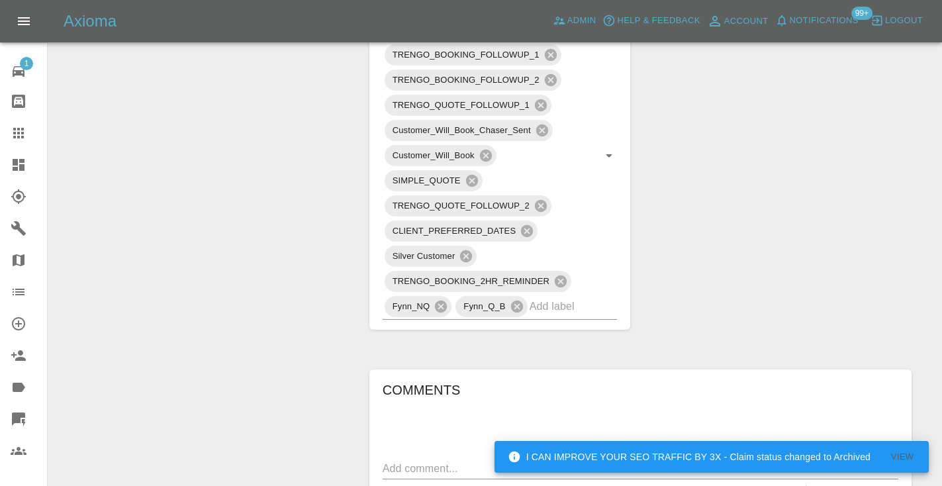
scroll to position [782, 0]
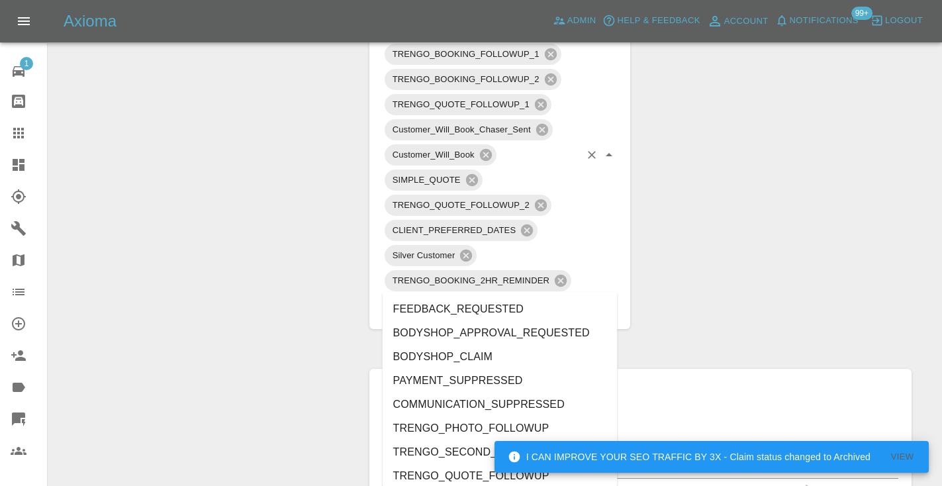
click at [546, 295] on input "text" at bounding box center [554, 305] width 51 height 21
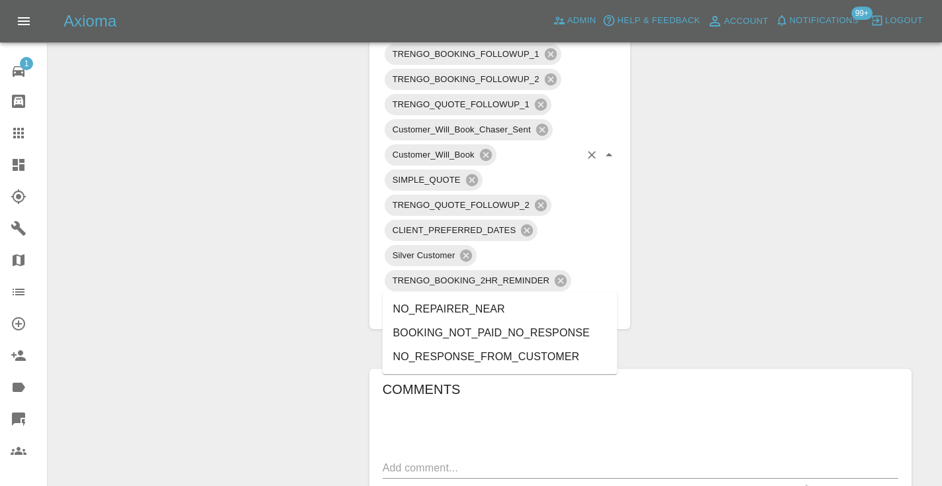
type input "no_res"
click at [483, 330] on li "NO_RESPONSE_FROM_CUSTOMER" at bounding box center [500, 333] width 235 height 24
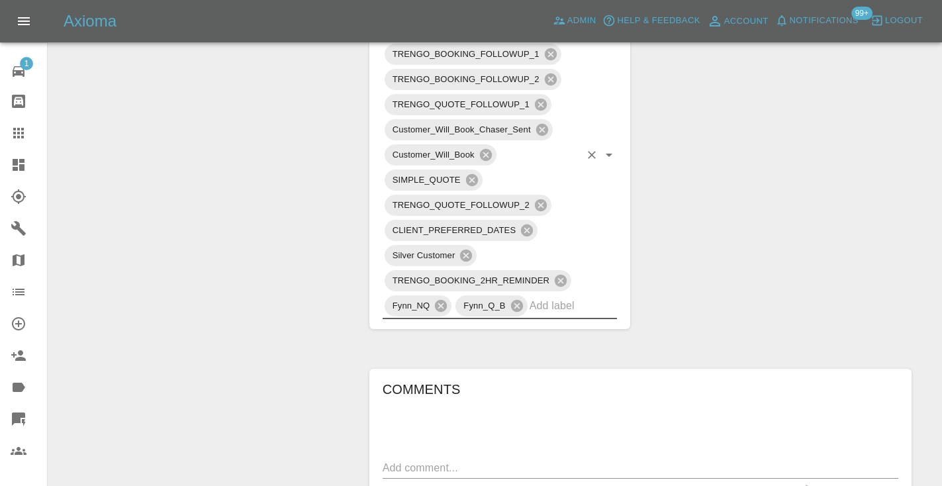
click at [263, 264] on div "Change Repairer Modify Claim Modify Quote Rollback Submit Payment Archive" at bounding box center [203, 341] width 291 height 1960
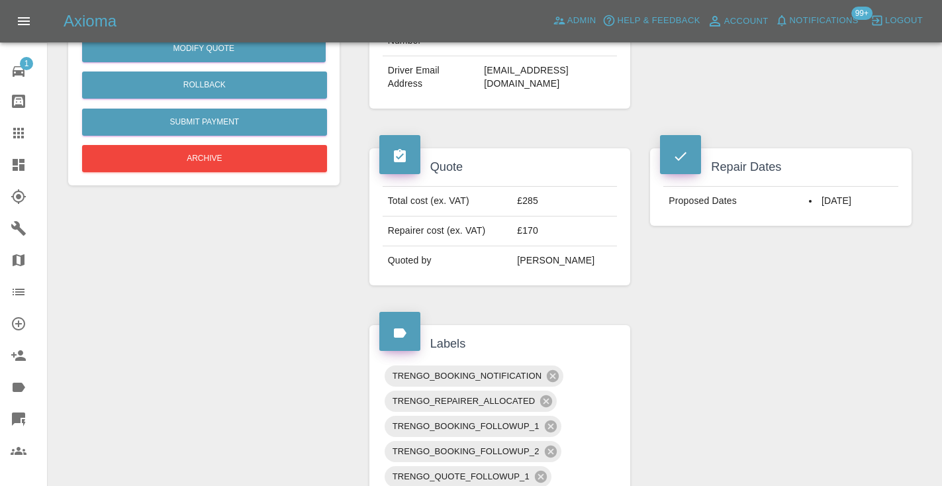
scroll to position [398, 0]
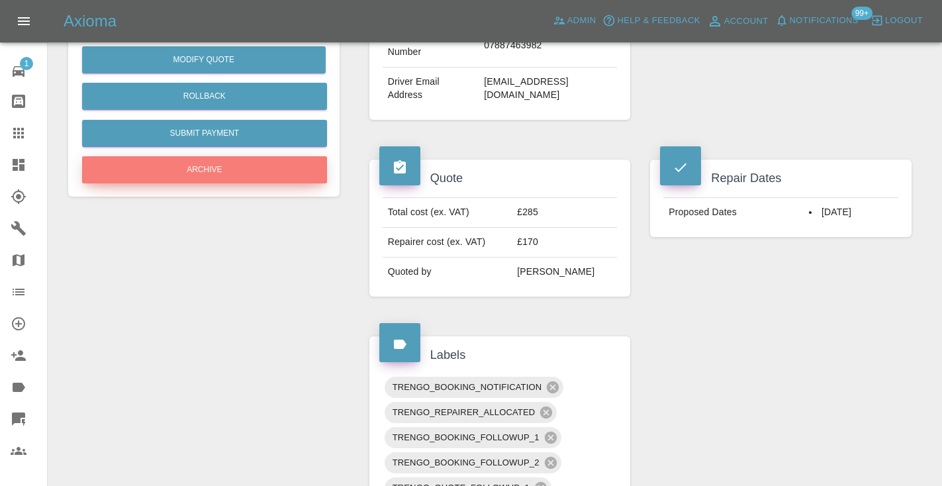
click at [226, 158] on button "Archive" at bounding box center [204, 169] width 245 height 27
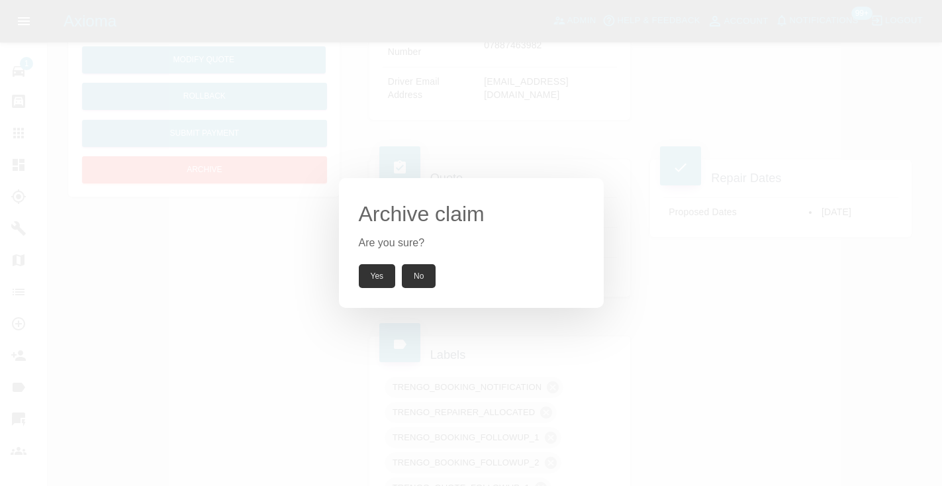
click at [365, 269] on button "Yes" at bounding box center [377, 276] width 37 height 24
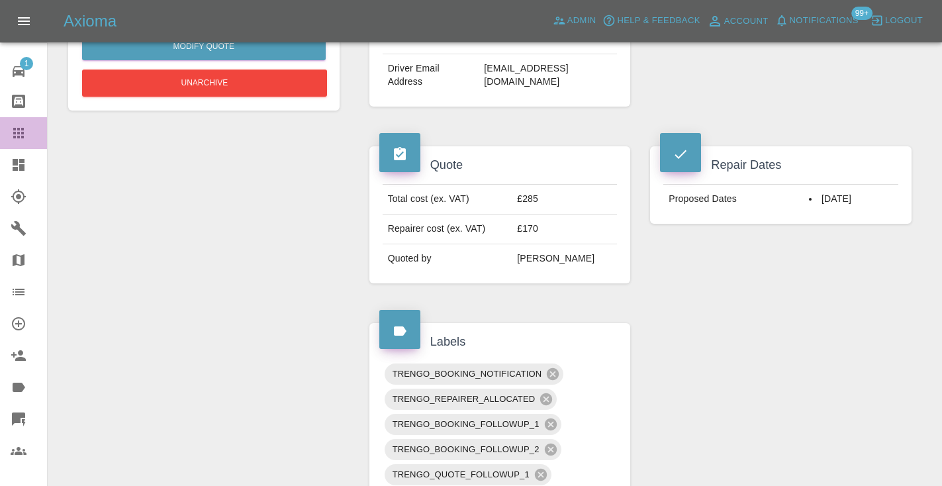
click at [20, 130] on icon at bounding box center [18, 133] width 11 height 11
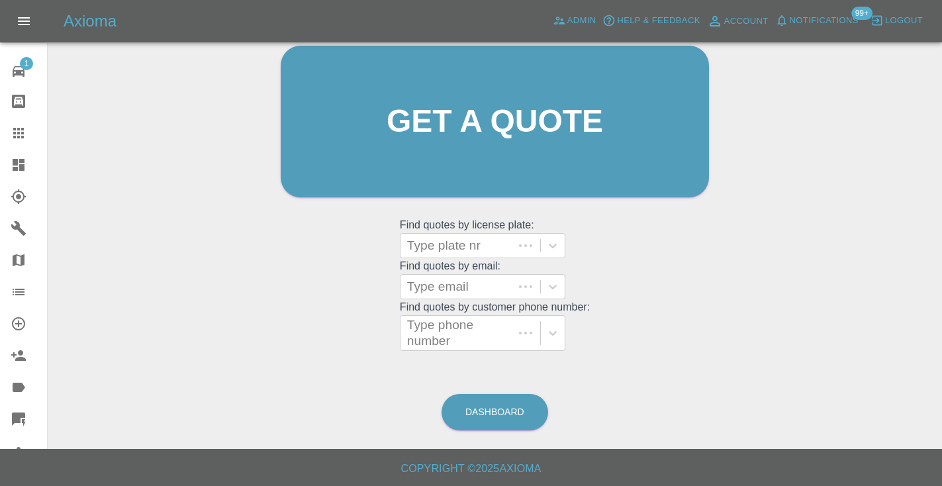
scroll to position [133, 0]
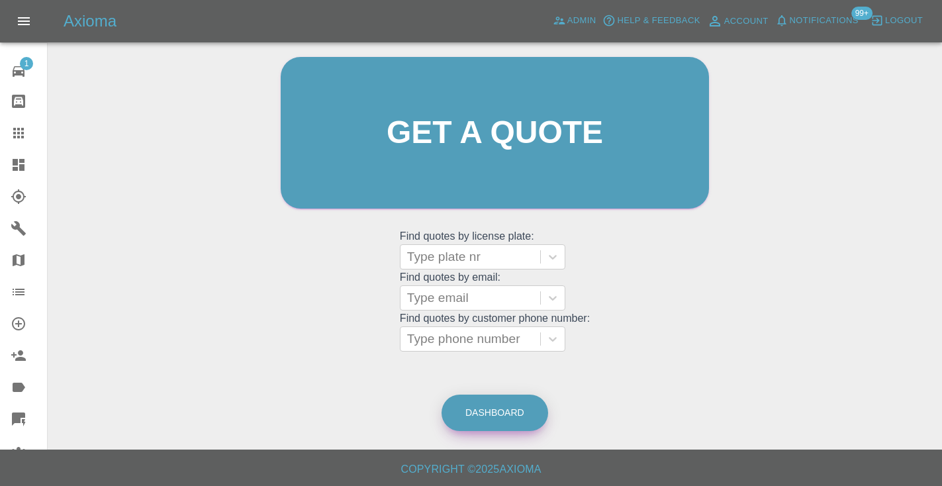
click at [498, 413] on link "Dashboard" at bounding box center [494, 412] width 107 height 36
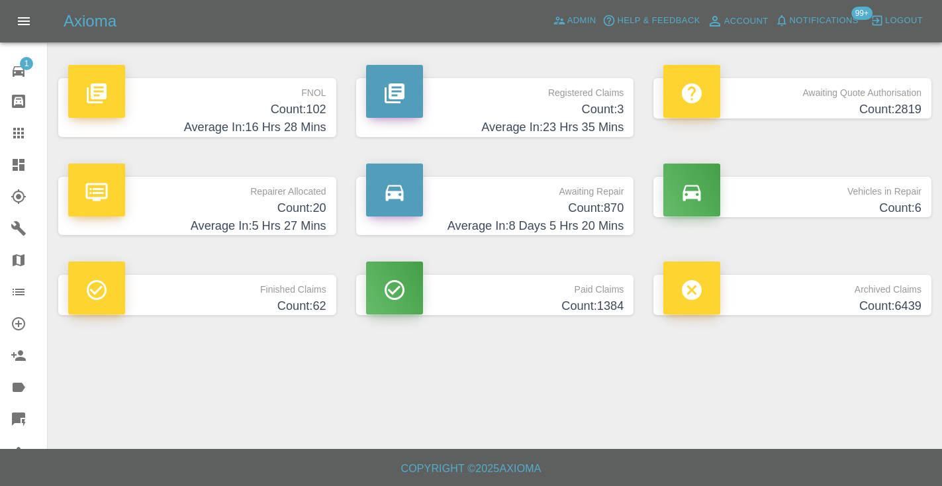
click at [590, 206] on h4 "Count: 870" at bounding box center [495, 208] width 258 height 18
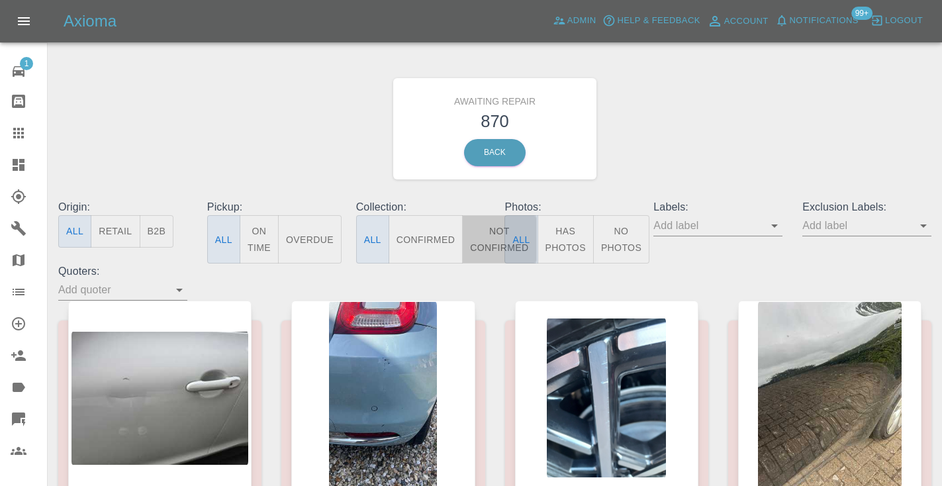
click at [483, 241] on button "Not Confirmed" at bounding box center [499, 239] width 74 height 48
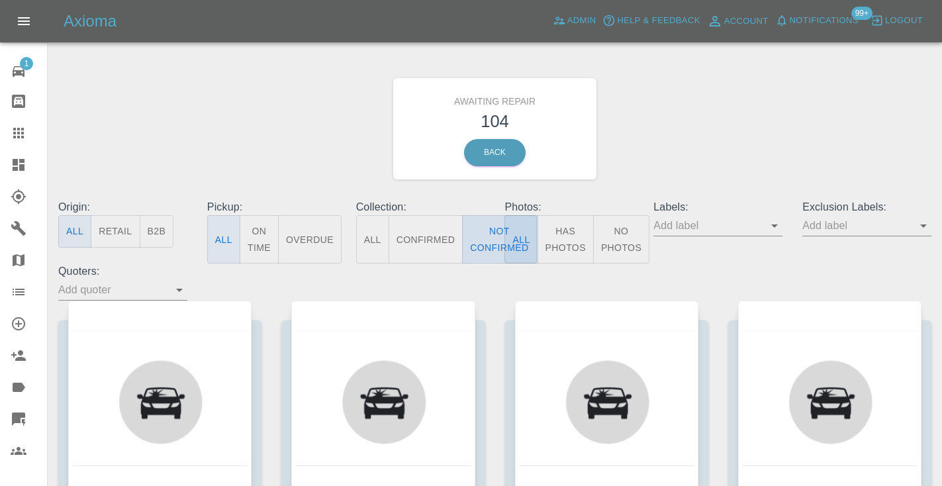
click at [498, 237] on button "Not Confirmed" at bounding box center [499, 239] width 74 height 48
click at [750, 129] on div "Awaiting Repair 104 Back" at bounding box center [494, 128] width 893 height 141
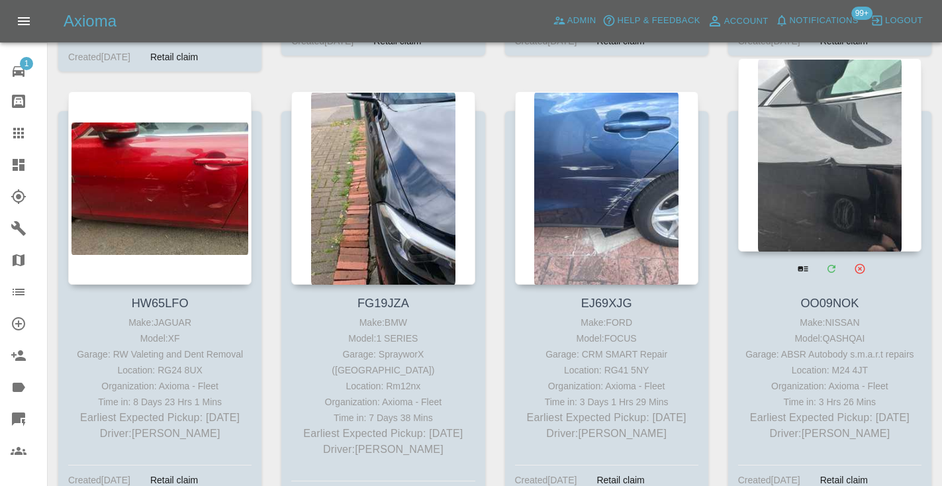
scroll to position [7106, 0]
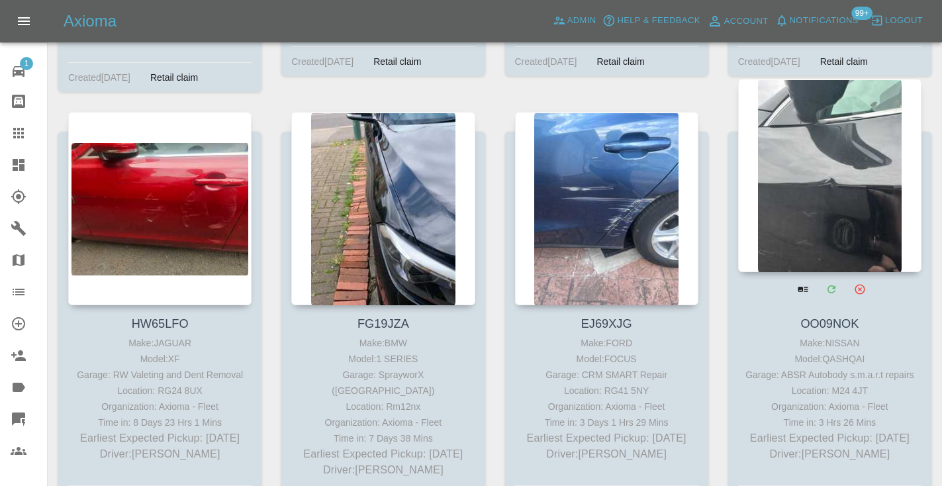
click at [832, 116] on div at bounding box center [829, 175] width 183 height 193
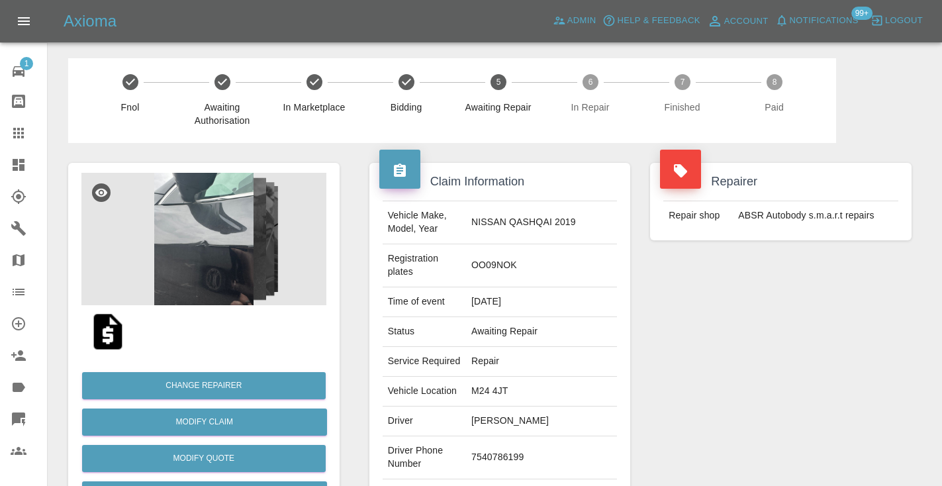
click at [547, 436] on td "7540786199" at bounding box center [541, 457] width 151 height 43
copy td "7540786199"
click at [842, 410] on div "Repairer Repair shop ABSR Autobody s.m.a.r.t repairs" at bounding box center [780, 354] width 281 height 422
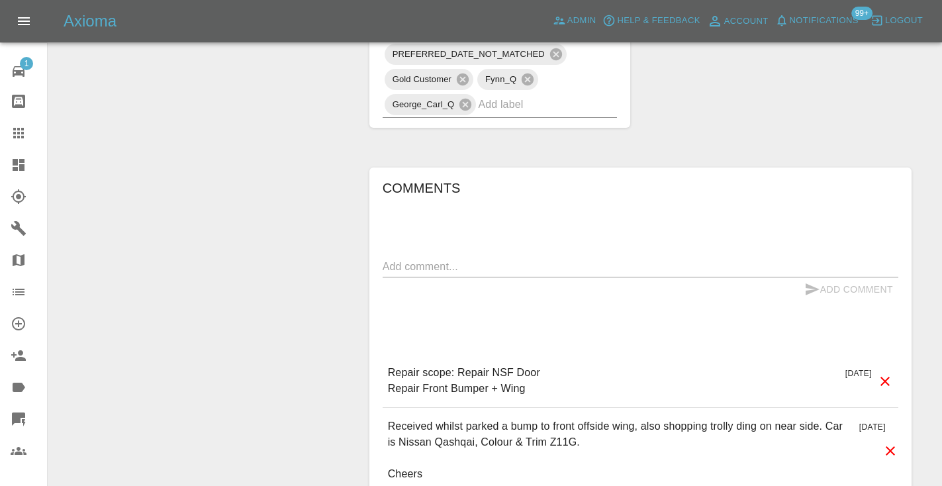
scroll to position [995, 0]
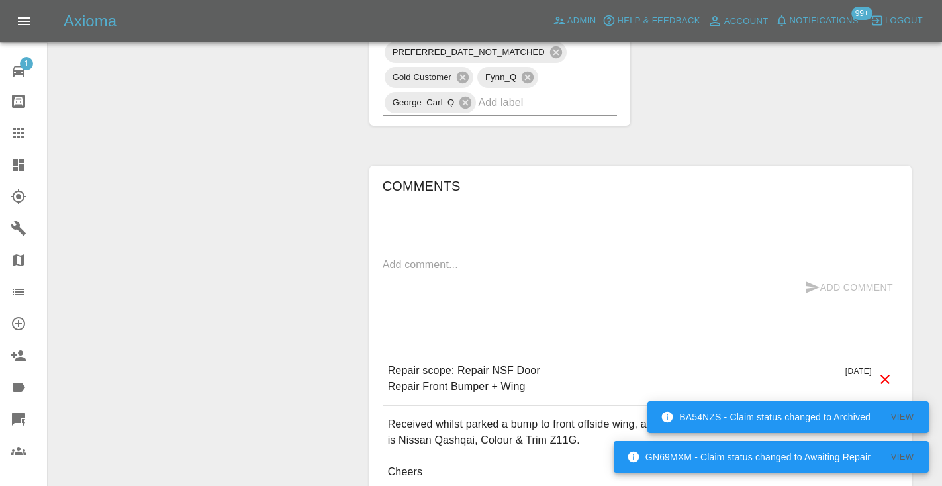
click at [471, 257] on textarea at bounding box center [641, 264] width 516 height 15
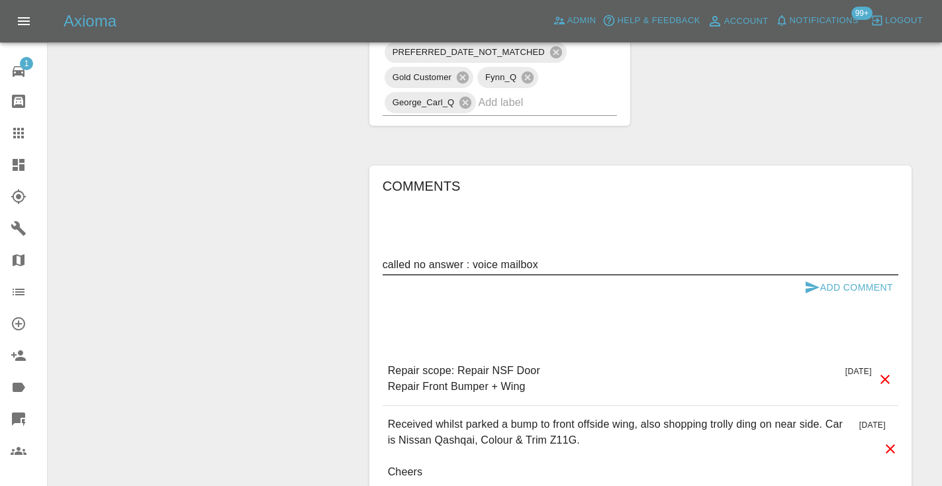
type textarea "called no answer : voice mailbox"
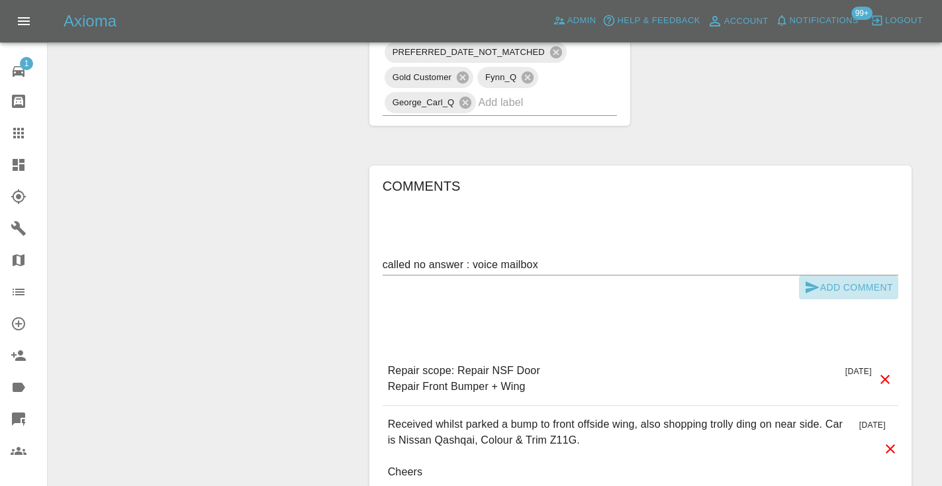
click at [805, 281] on icon "submit" at bounding box center [812, 287] width 14 height 12
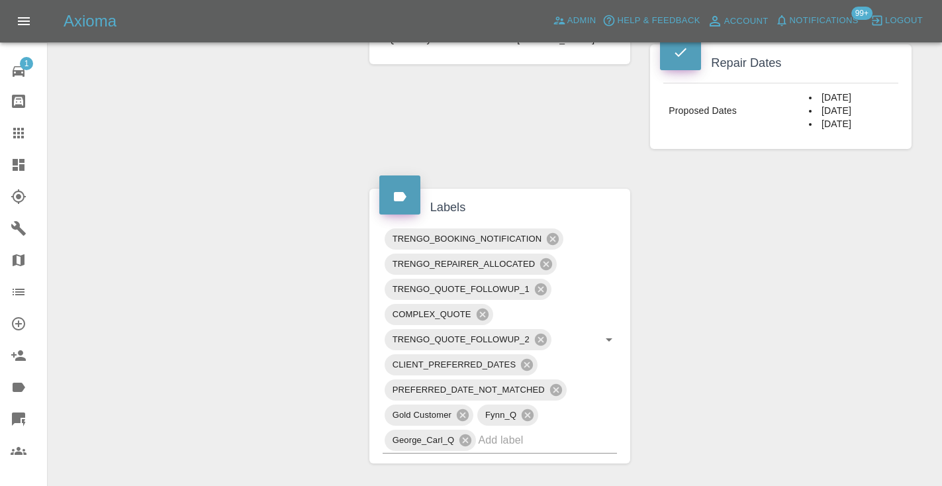
scroll to position [658, 0]
click at [491, 429] on input "text" at bounding box center [529, 439] width 102 height 21
type input "customer_will"
click at [488, 445] on li "Customer_Will_Book" at bounding box center [500, 440] width 235 height 24
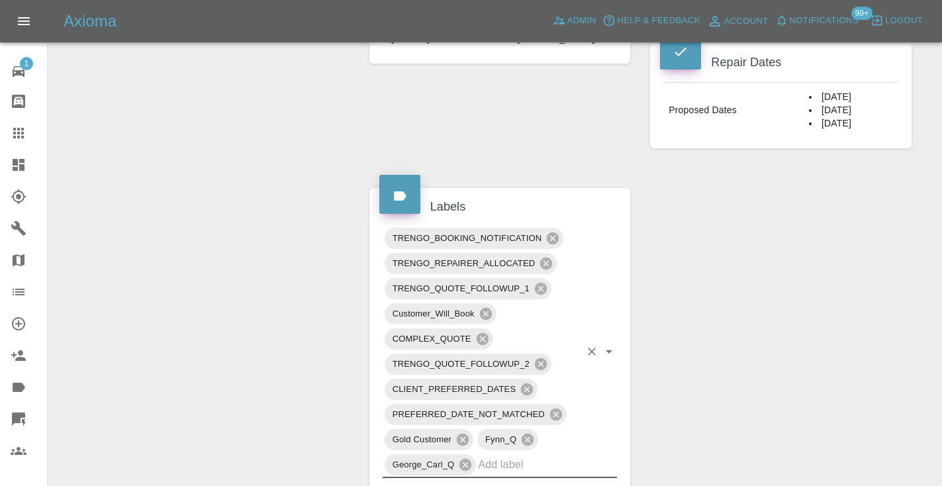
click at [713, 340] on div "Claim Information Vehicle Make, Model, Year NISSAN QASHQAI 2019 Registration pl…" at bounding box center [640, 211] width 562 height 1453
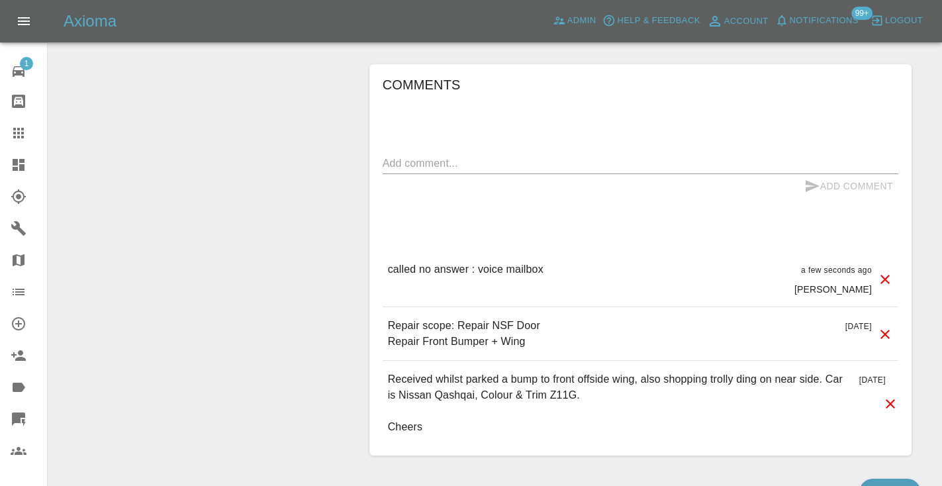
scroll to position [1117, 0]
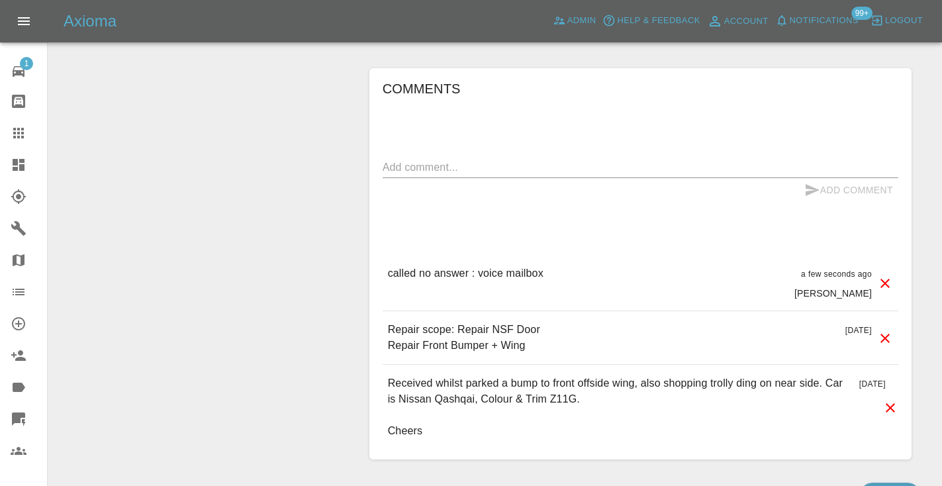
click at [21, 127] on icon at bounding box center [19, 133] width 16 height 16
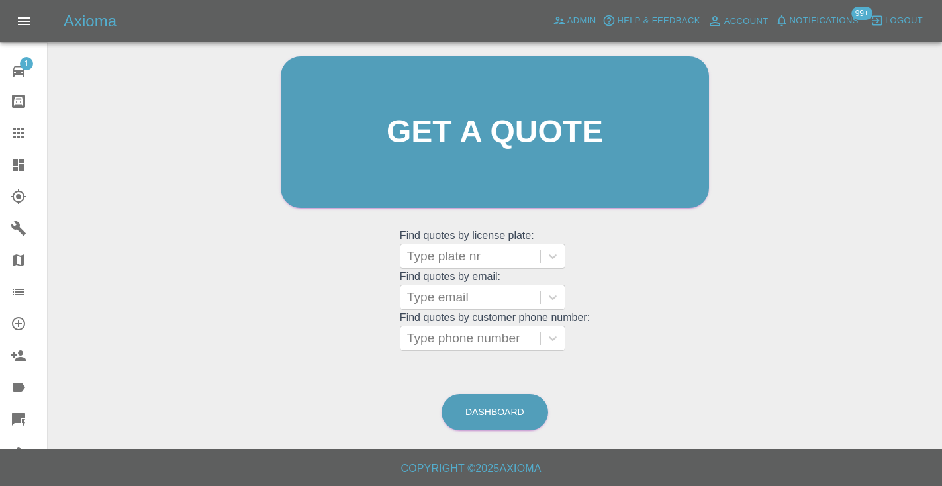
scroll to position [89, 0]
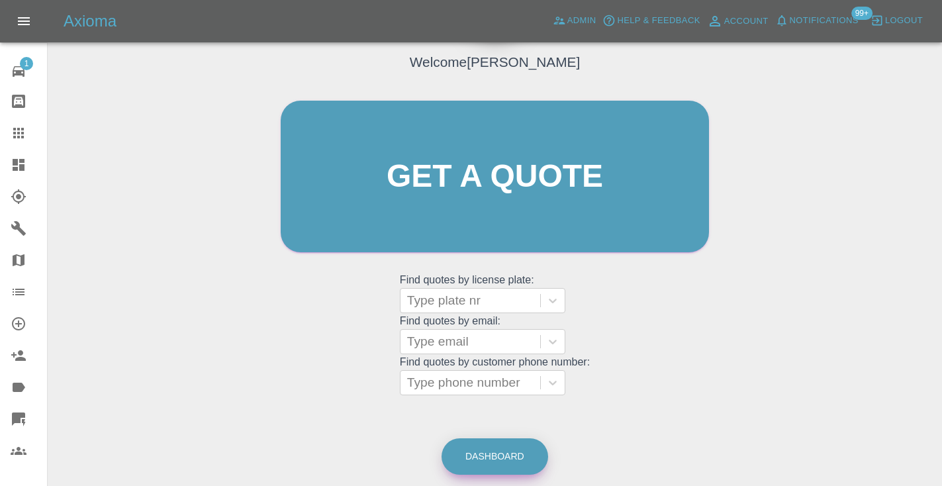
click at [505, 454] on link "Dashboard" at bounding box center [494, 456] width 107 height 36
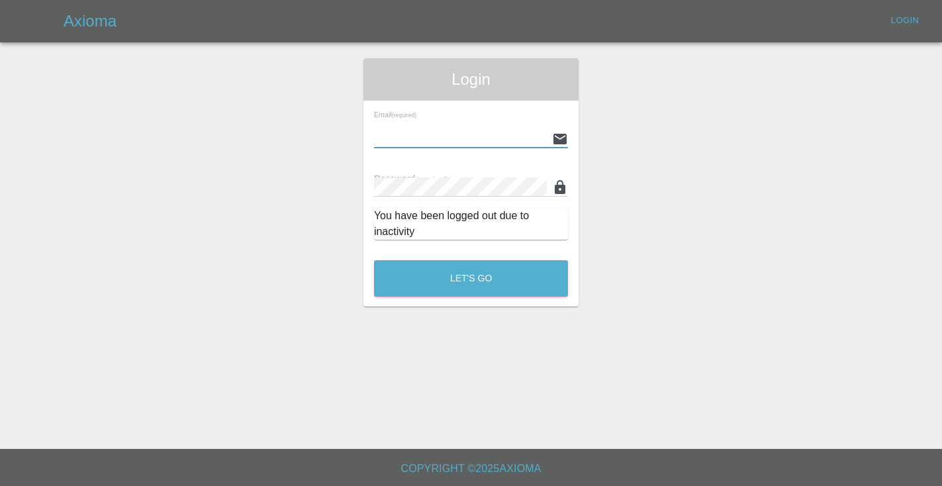
type input "[EMAIL_ADDRESS][DOMAIN_NAME]"
click at [471, 278] on button "Let's Go" at bounding box center [471, 278] width 194 height 36
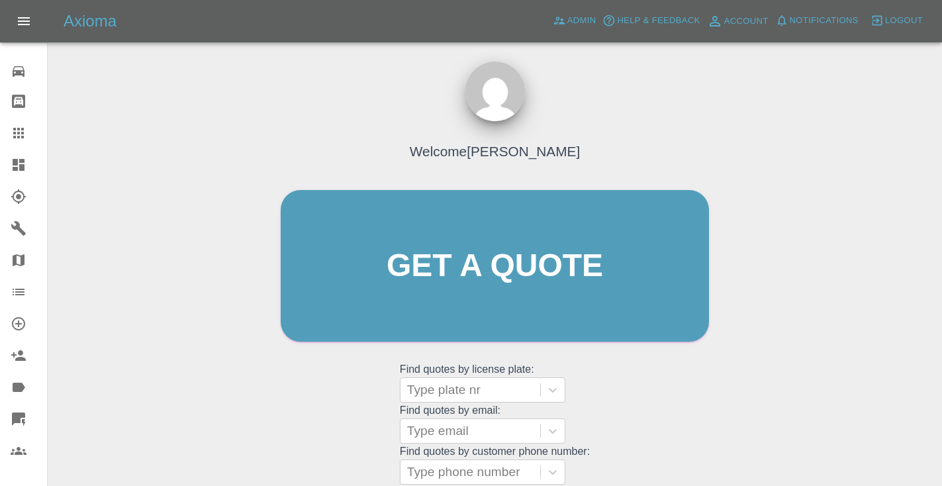
click at [723, 439] on div "Welcome [PERSON_NAME] Get a quote Get a quote Find quotes by license plate: Typ…" at bounding box center [494, 328] width 873 height 475
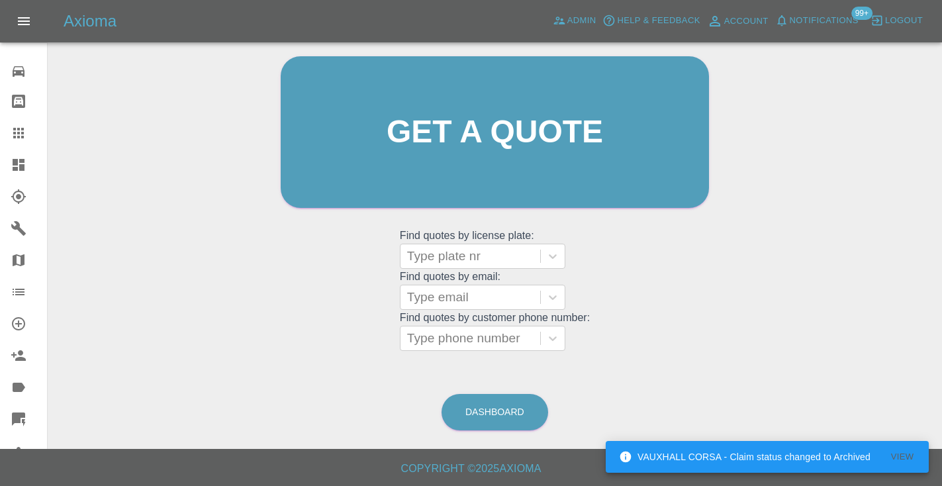
scroll to position [133, 0]
click at [510, 425] on link "Dashboard" at bounding box center [494, 412] width 107 height 36
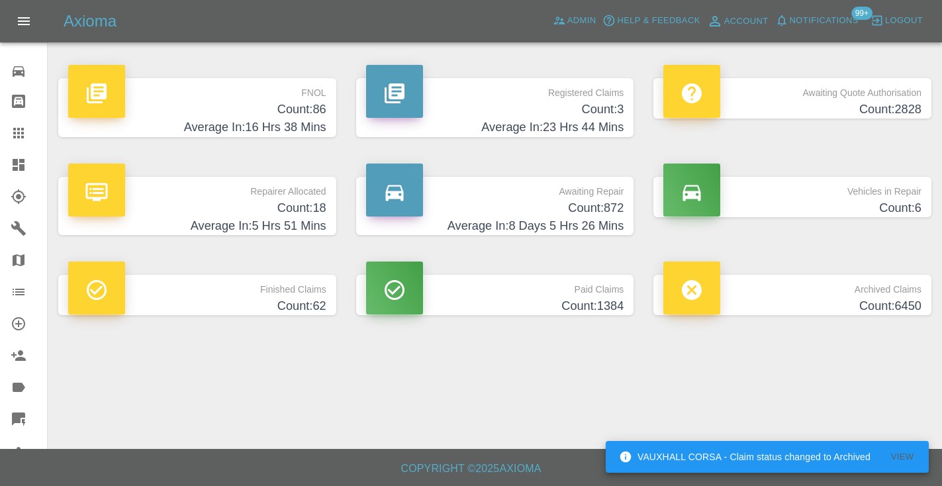
click at [598, 210] on h4 "Count: 872" at bounding box center [495, 208] width 258 height 18
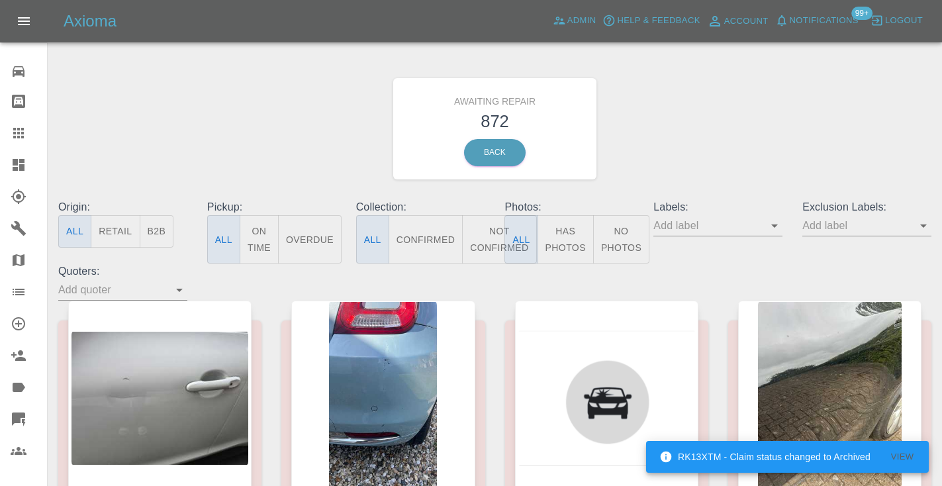
click at [482, 242] on button "Not Confirmed" at bounding box center [499, 239] width 74 height 48
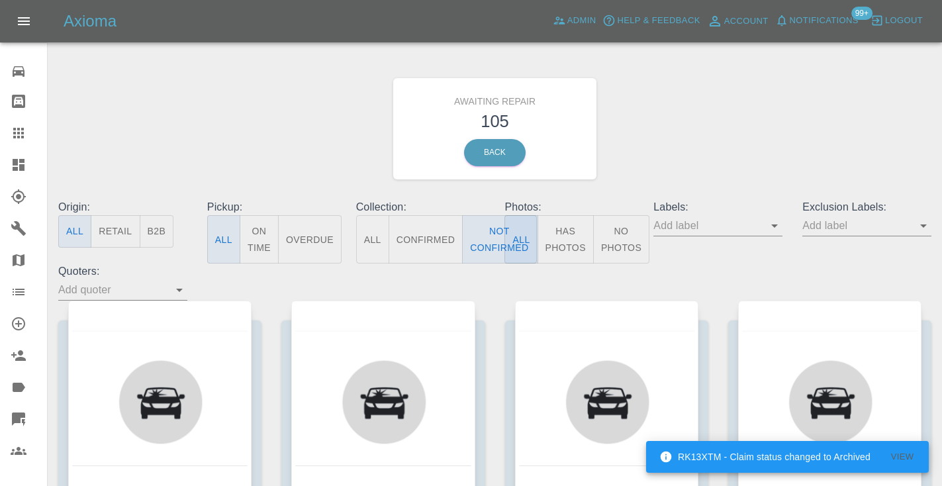
click at [751, 91] on div "Awaiting Repair 105 Back" at bounding box center [494, 128] width 893 height 141
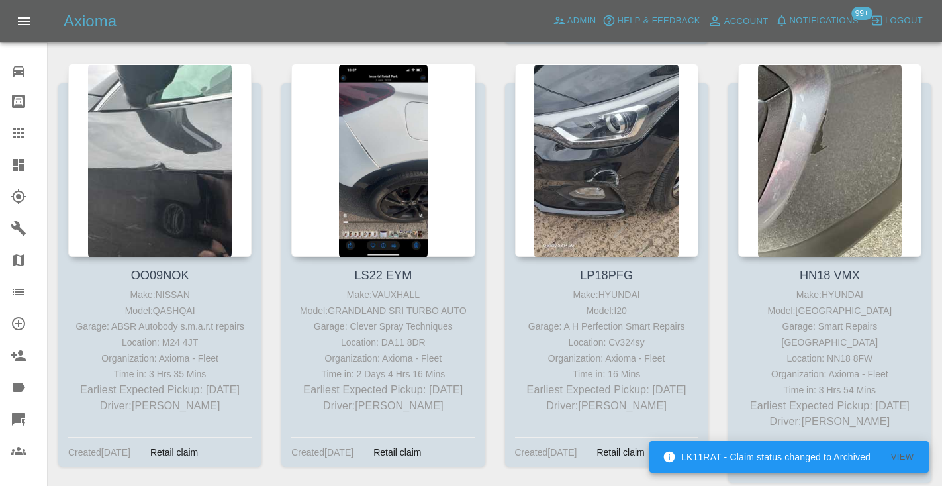
scroll to position [7595, 0]
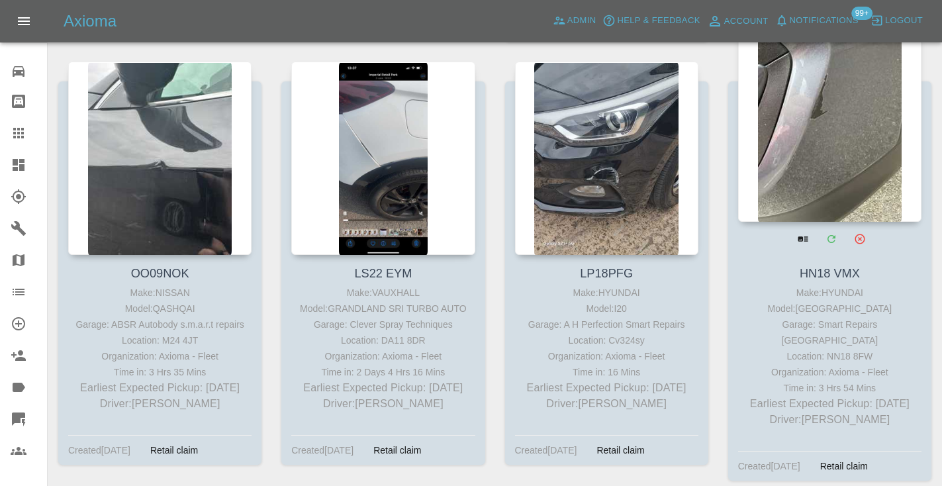
click at [805, 83] on div at bounding box center [829, 124] width 183 height 193
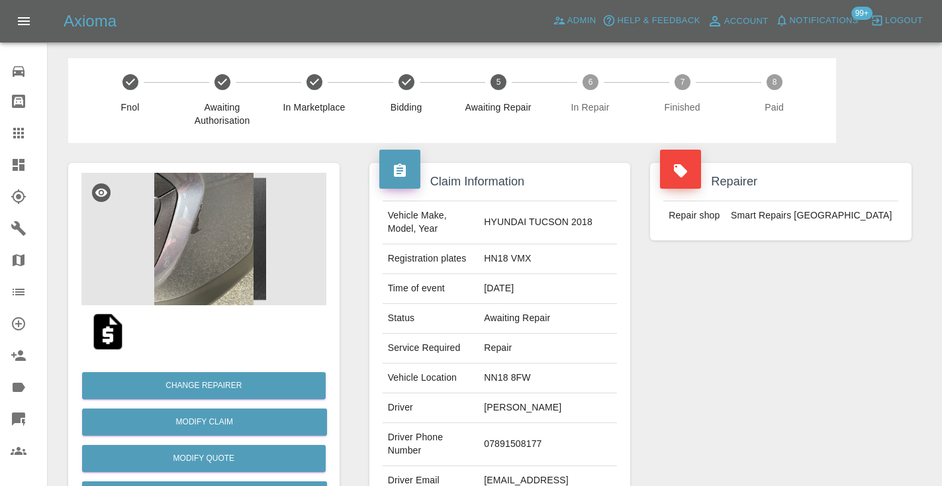
click at [516, 441] on td "07891508177" at bounding box center [547, 444] width 138 height 43
copy td "07891508177"
click at [788, 347] on div "Repairer Repair shop Smart Repairs Midlands" at bounding box center [780, 340] width 281 height 395
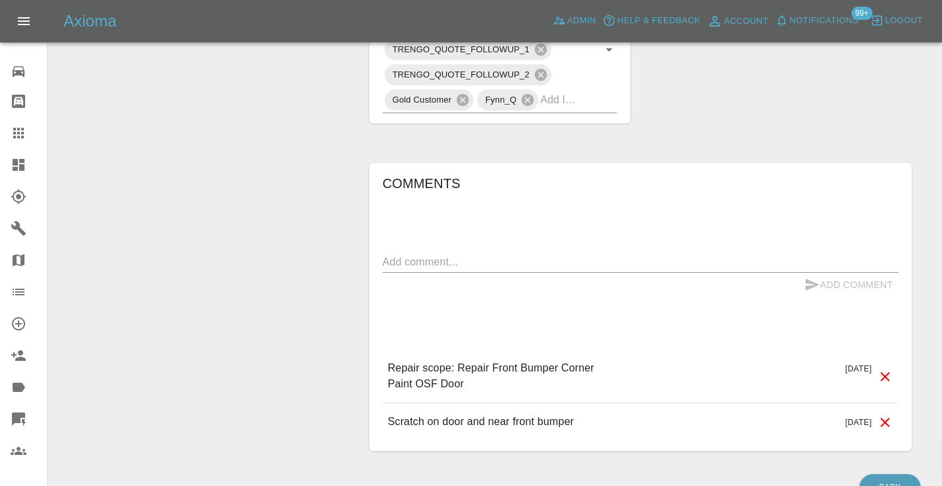
scroll to position [797, 0]
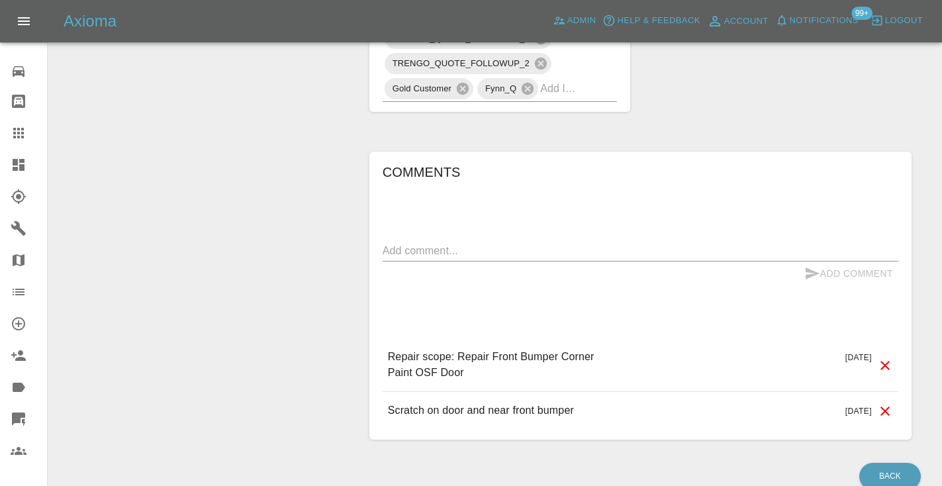
click at [459, 243] on textarea at bounding box center [641, 250] width 516 height 15
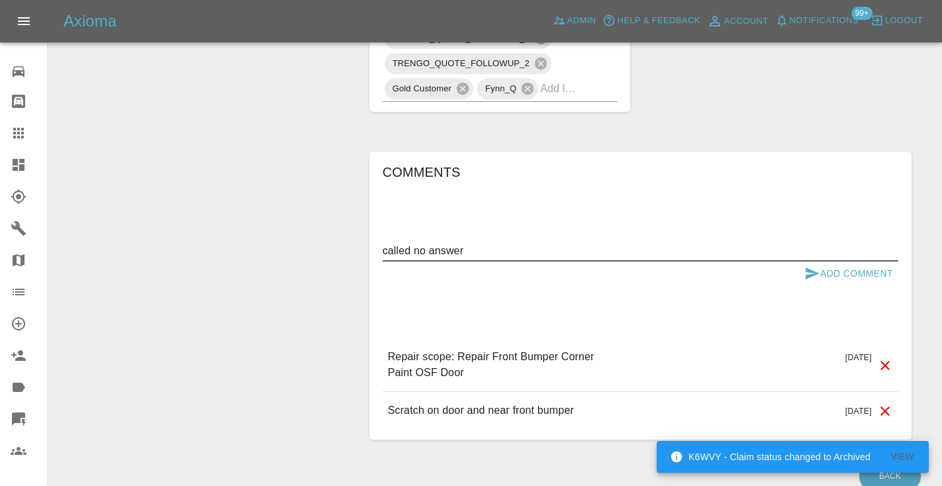
type textarea "called no answer"
click at [821, 261] on button "Add Comment" at bounding box center [848, 273] width 99 height 24
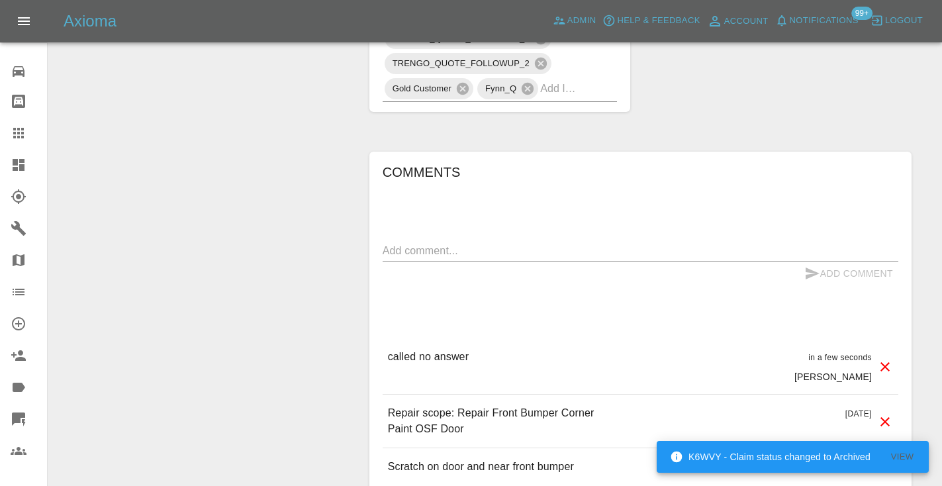
click at [17, 132] on icon at bounding box center [19, 133] width 16 height 16
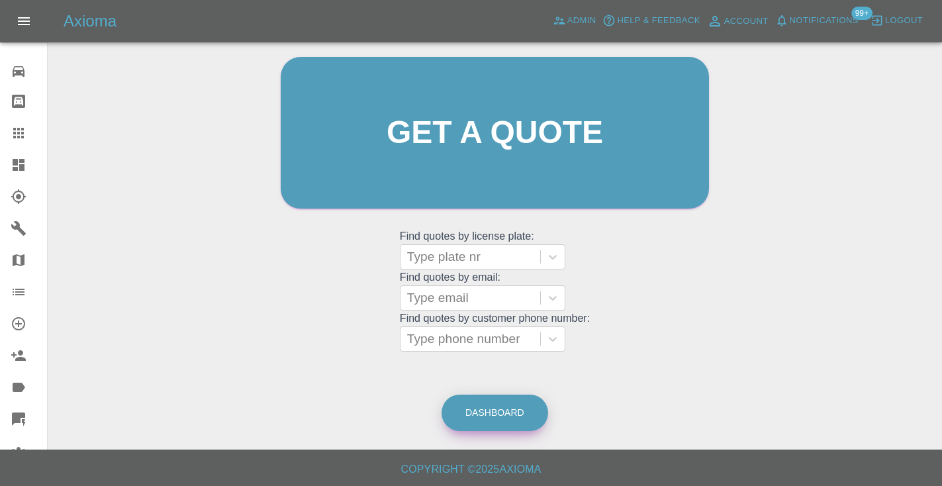
click at [499, 422] on link "Dashboard" at bounding box center [494, 412] width 107 height 36
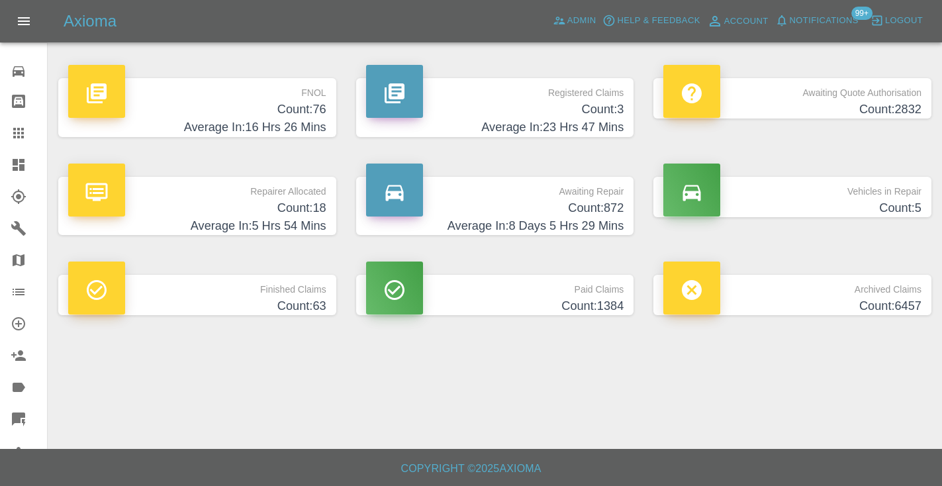
click at [604, 193] on p "Awaiting Repair" at bounding box center [495, 188] width 258 height 23
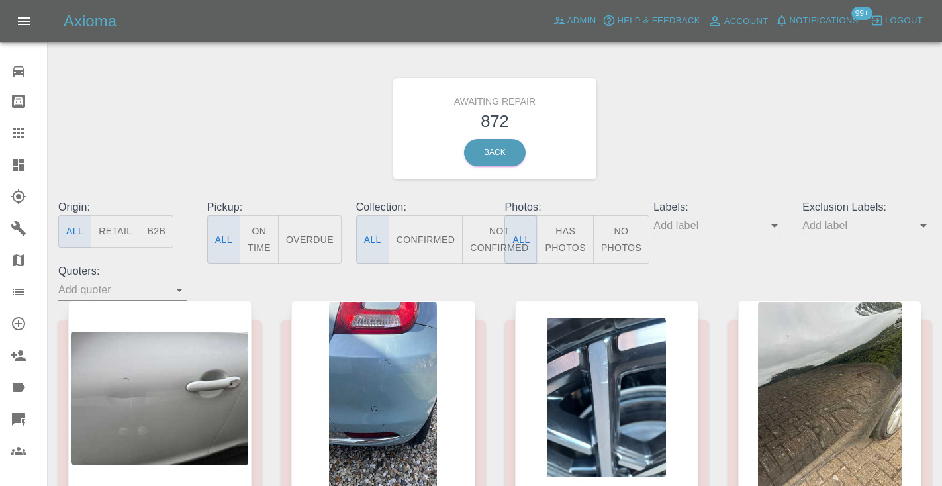
click at [474, 231] on button "Not Confirmed" at bounding box center [499, 239] width 74 height 48
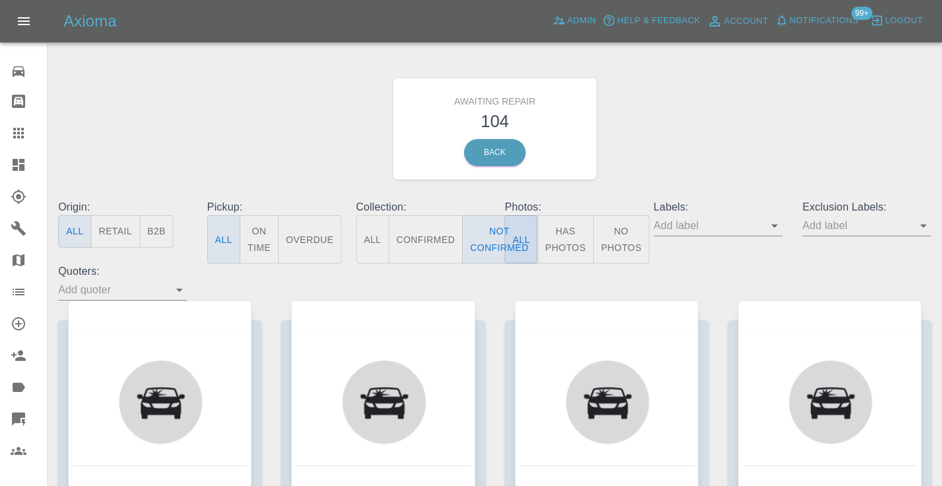
click at [648, 136] on div "Awaiting Repair 104 Back" at bounding box center [494, 128] width 893 height 141
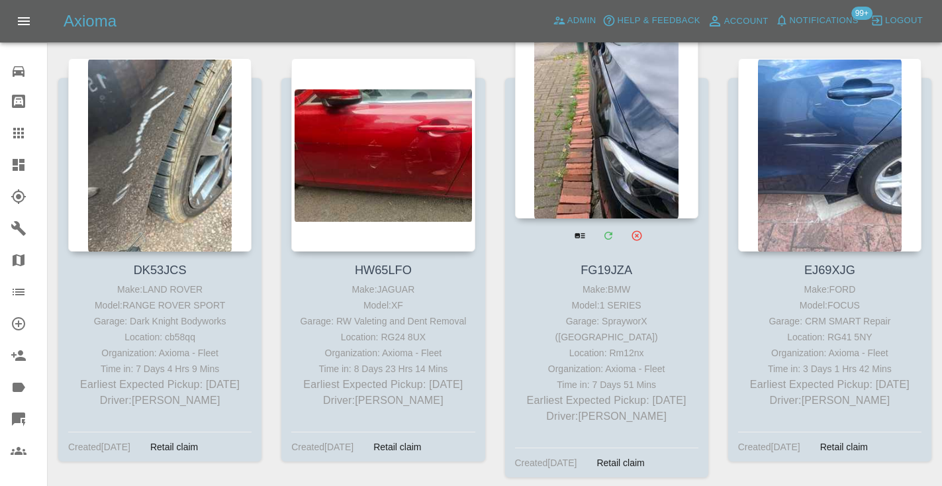
scroll to position [7153, 0]
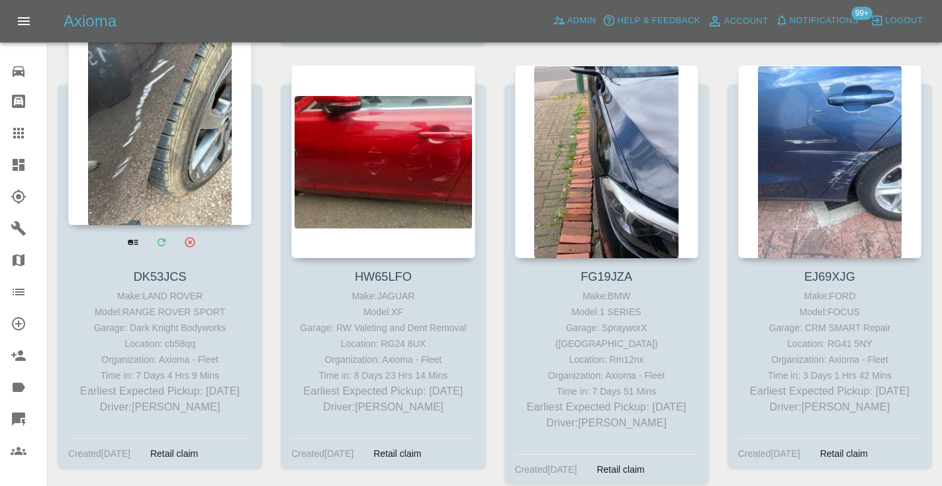
click at [195, 116] on div at bounding box center [159, 128] width 183 height 193
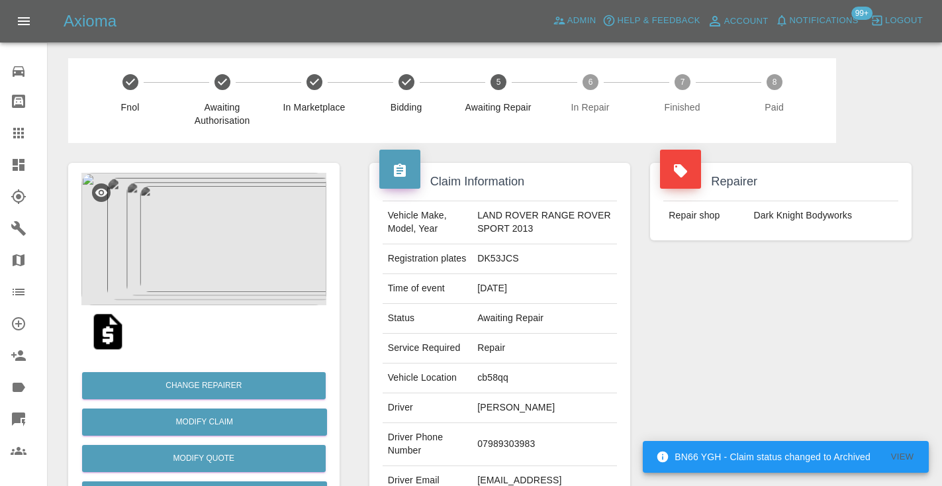
click at [506, 449] on td "07989303983" at bounding box center [544, 444] width 145 height 43
copy td "07989303983"
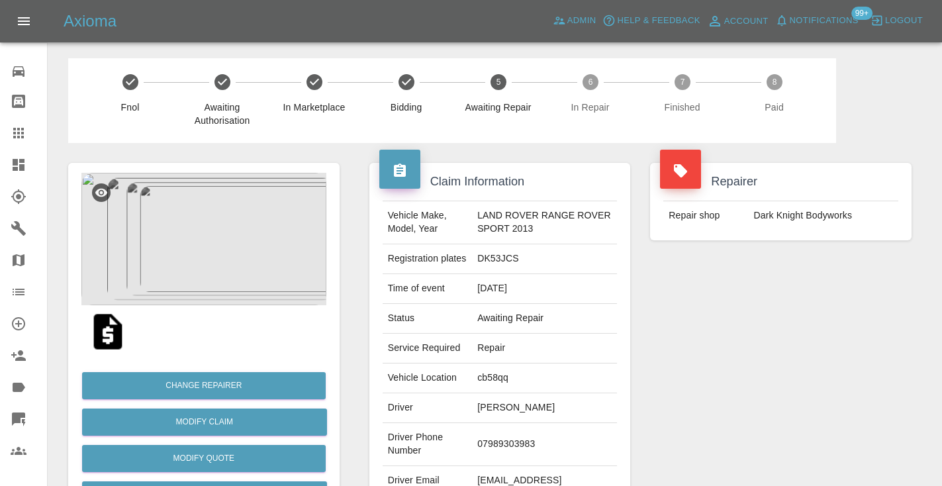
click at [753, 324] on div "Repairer Repair shop Dark Knight Bodyworks" at bounding box center [780, 340] width 281 height 395
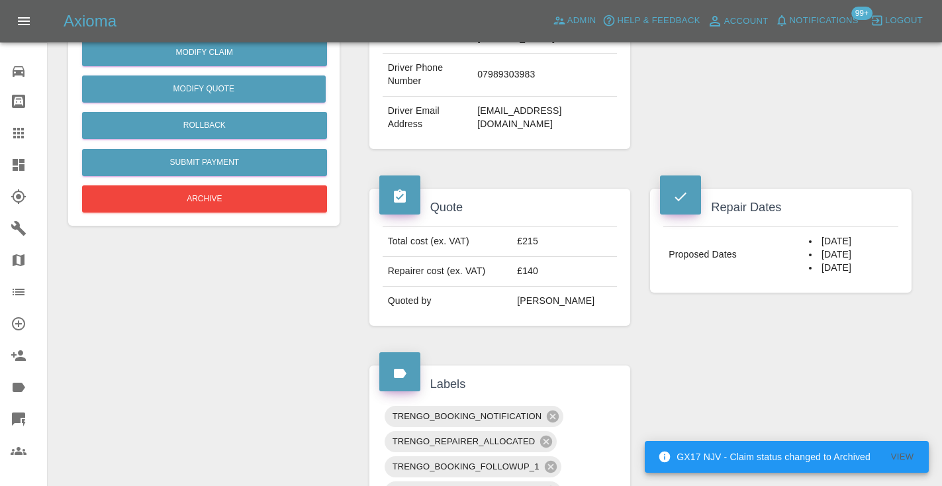
scroll to position [358, 0]
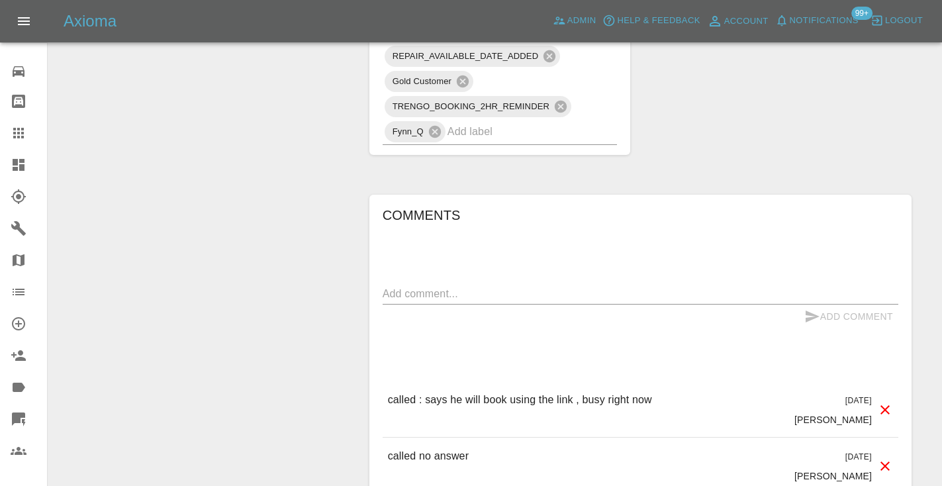
scroll to position [960, 0]
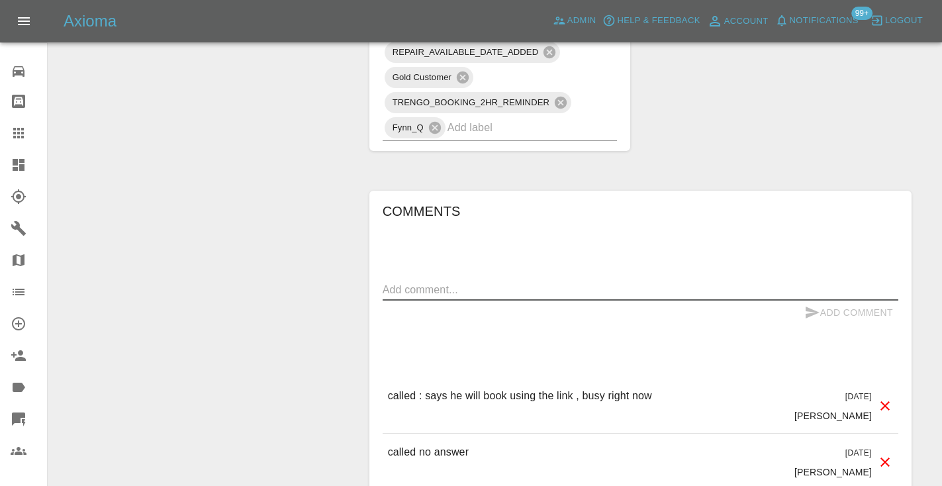
click at [538, 297] on textarea at bounding box center [641, 289] width 516 height 15
type textarea "v"
type textarea "called no answer . line just ringing"
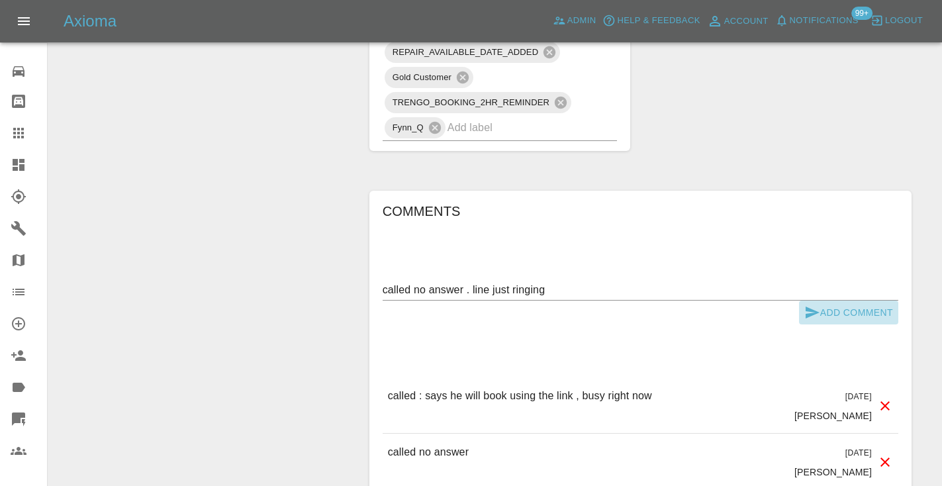
click at [821, 320] on button "Add Comment" at bounding box center [848, 312] width 99 height 24
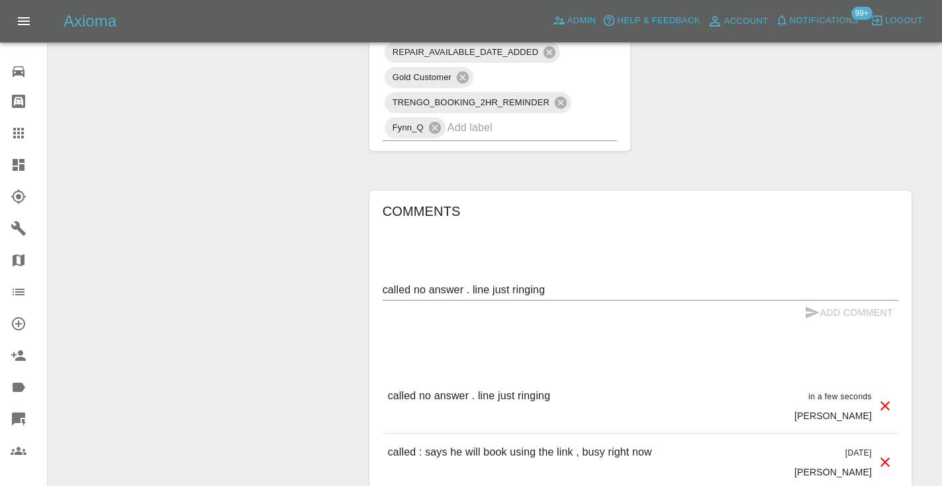
click at [531, 138] on input "text" at bounding box center [513, 127] width 133 height 21
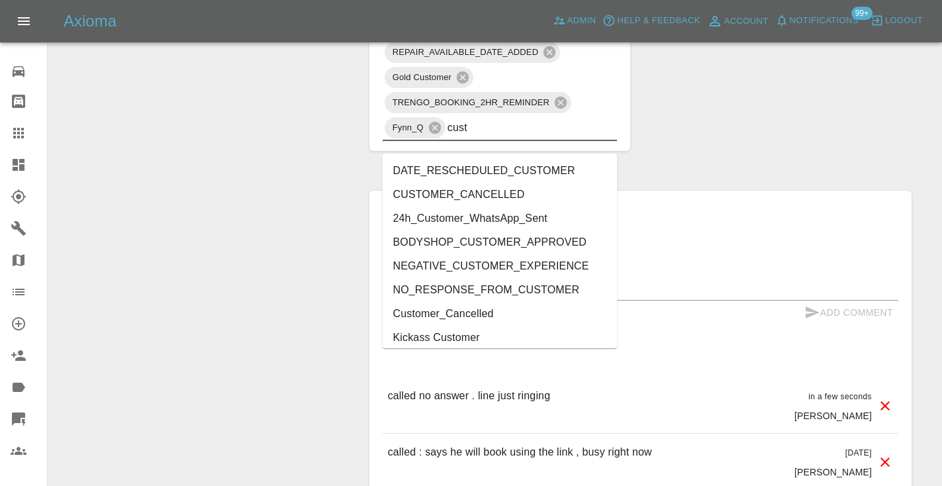
type input "cust"
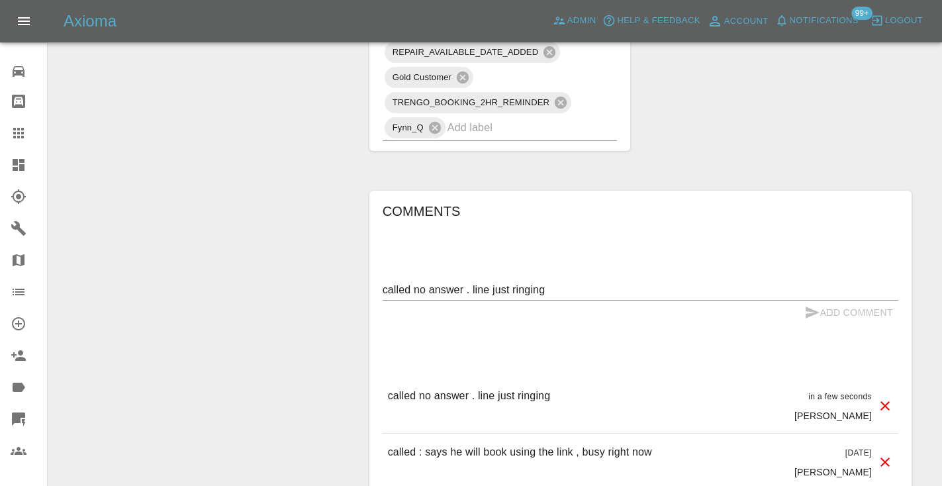
click at [24, 130] on icon at bounding box center [19, 133] width 16 height 16
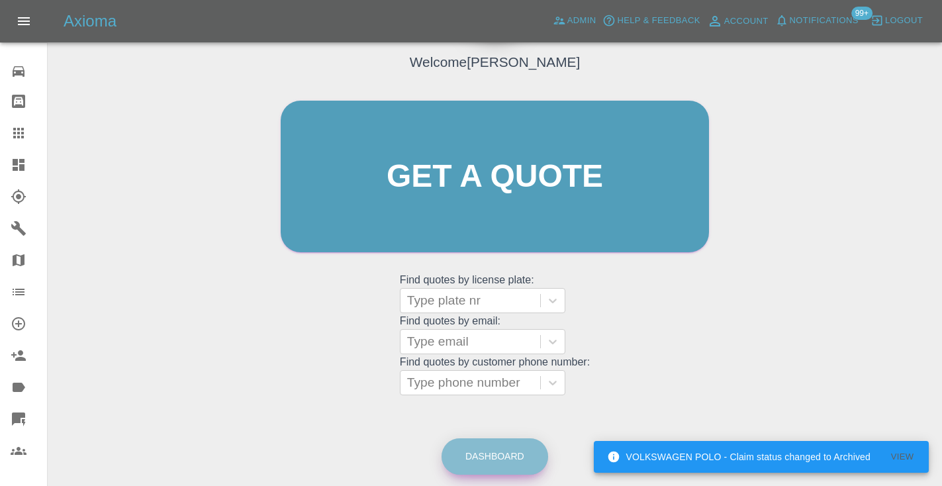
click at [478, 454] on link "Dashboard" at bounding box center [494, 456] width 107 height 36
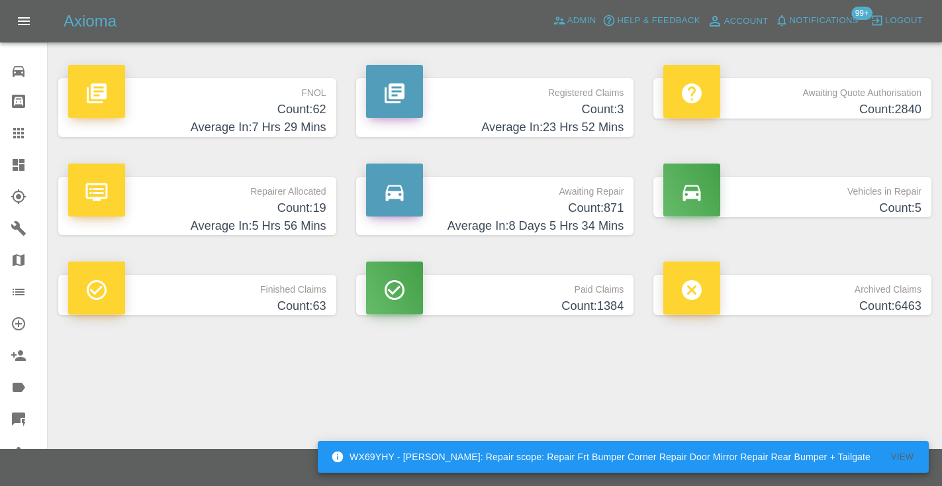
click at [586, 209] on h4 "Count: 871" at bounding box center [495, 208] width 258 height 18
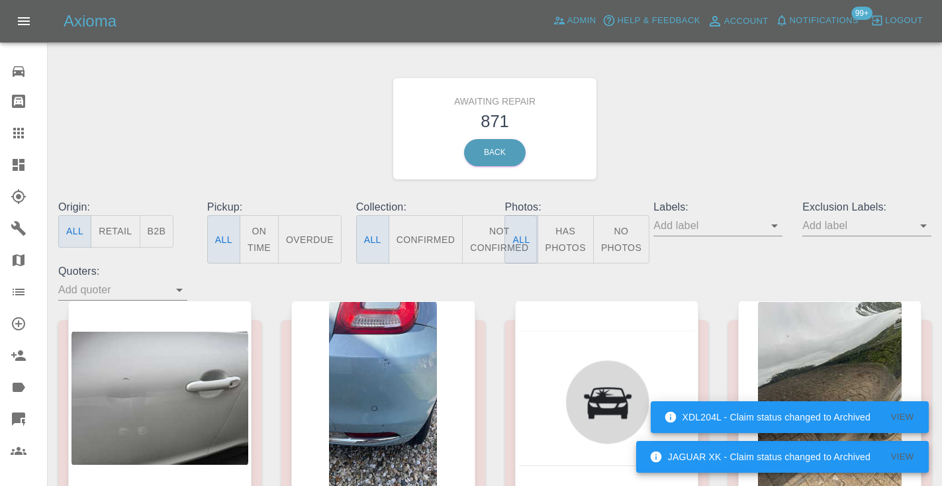
click at [488, 235] on button "Not Confirmed" at bounding box center [499, 239] width 74 height 48
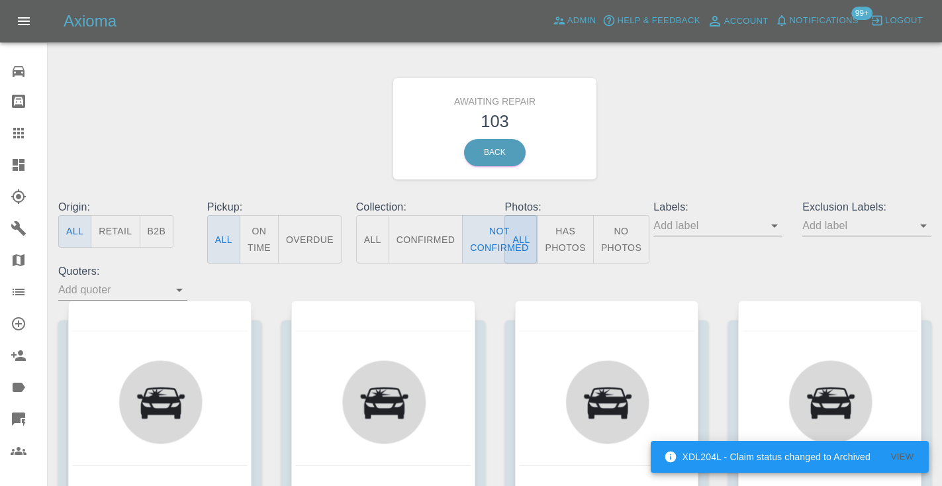
click at [749, 132] on div "Awaiting Repair 103 Back" at bounding box center [494, 128] width 893 height 141
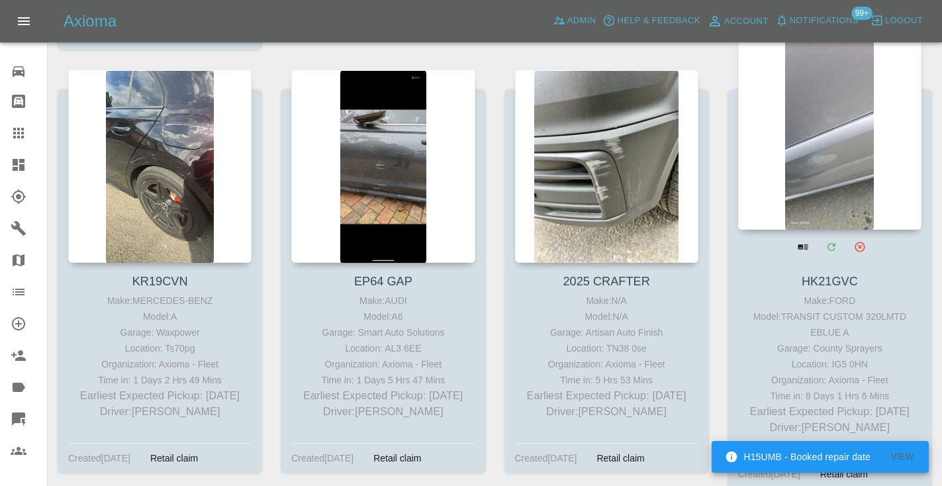
scroll to position [8897, 0]
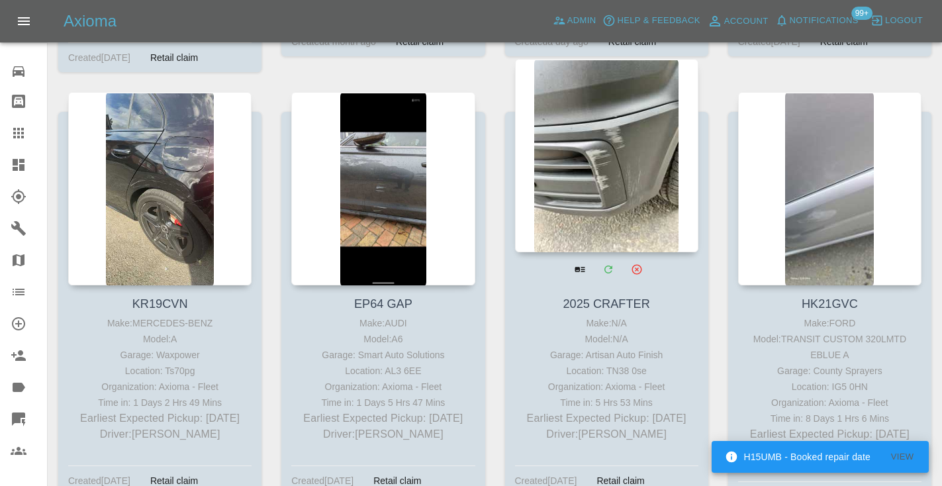
click at [638, 124] on div at bounding box center [606, 155] width 183 height 193
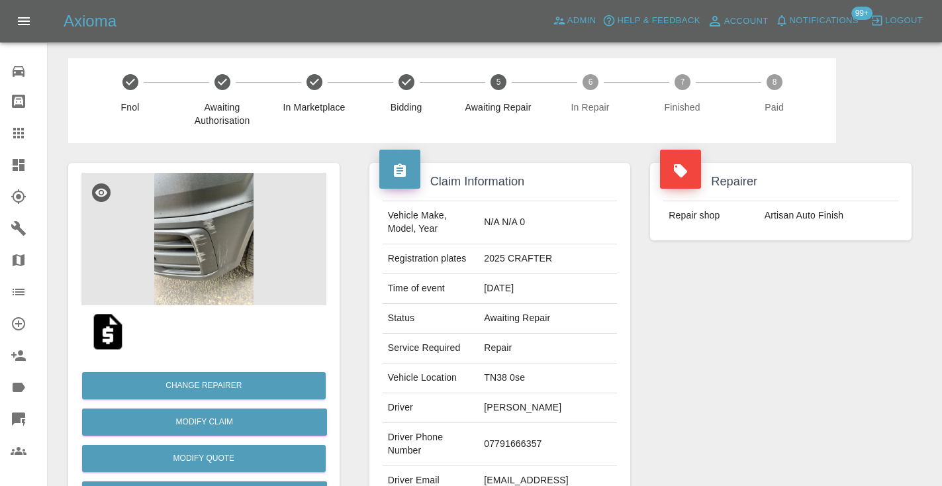
click at [536, 436] on td "07791666357" at bounding box center [547, 444] width 138 height 43
copy td "07791666357"
click at [758, 300] on div "Repairer Repair shop Artisan Auto Finish" at bounding box center [780, 340] width 281 height 395
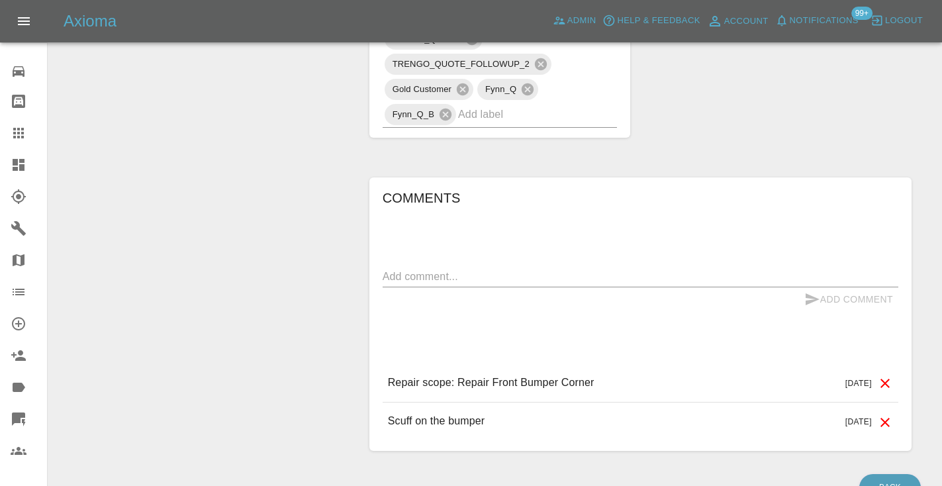
scroll to position [874, 0]
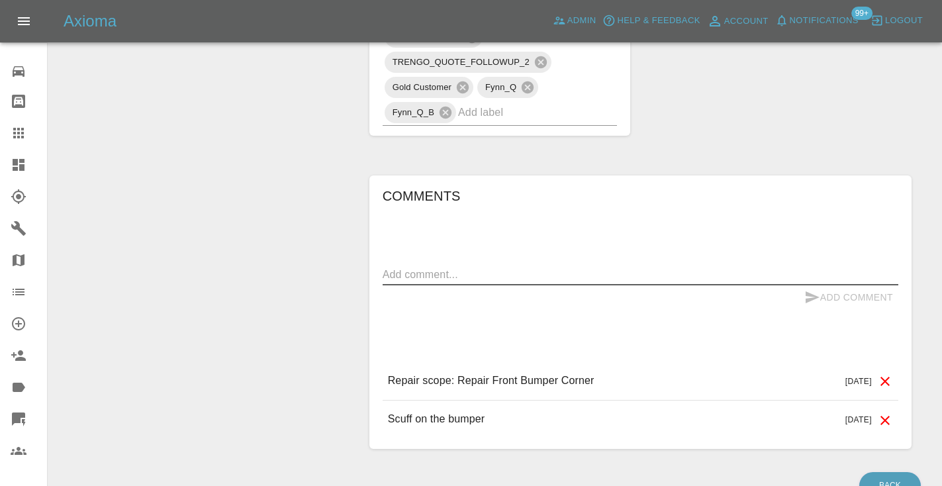
click at [471, 267] on textarea at bounding box center [641, 274] width 516 height 15
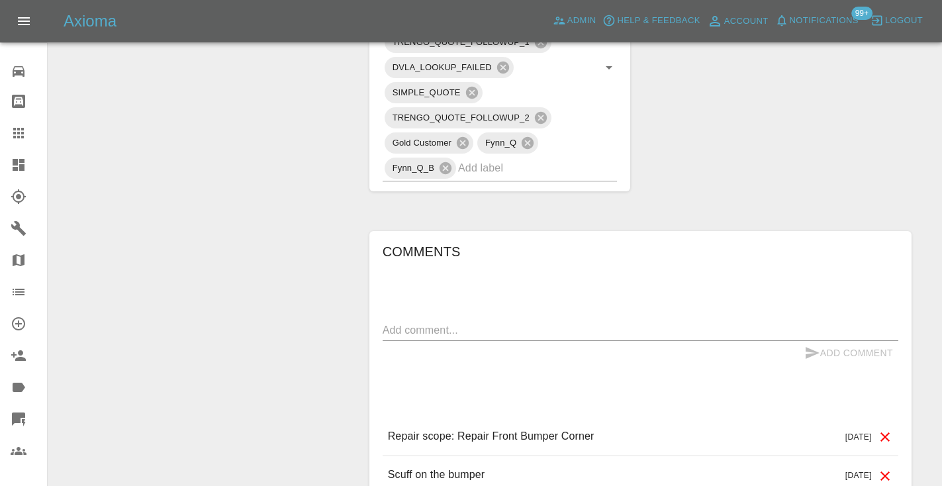
scroll to position [824, 0]
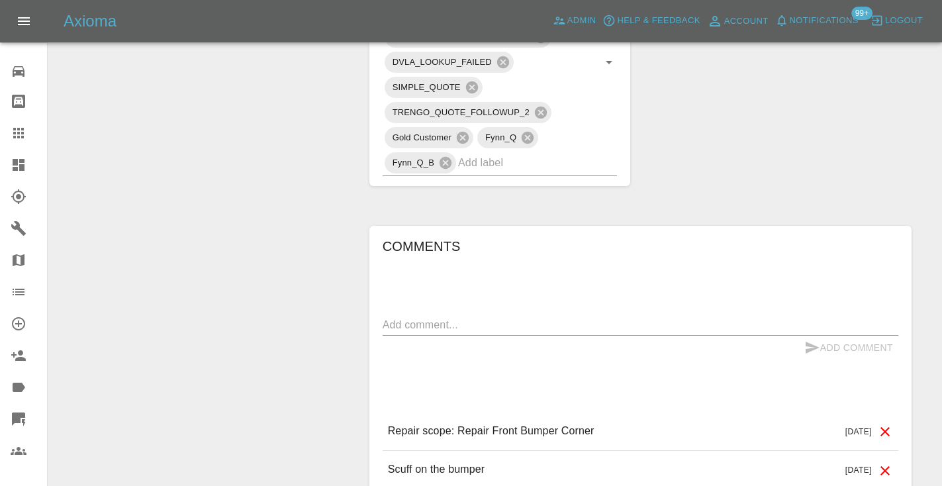
click at [452, 317] on textarea at bounding box center [641, 324] width 516 height 15
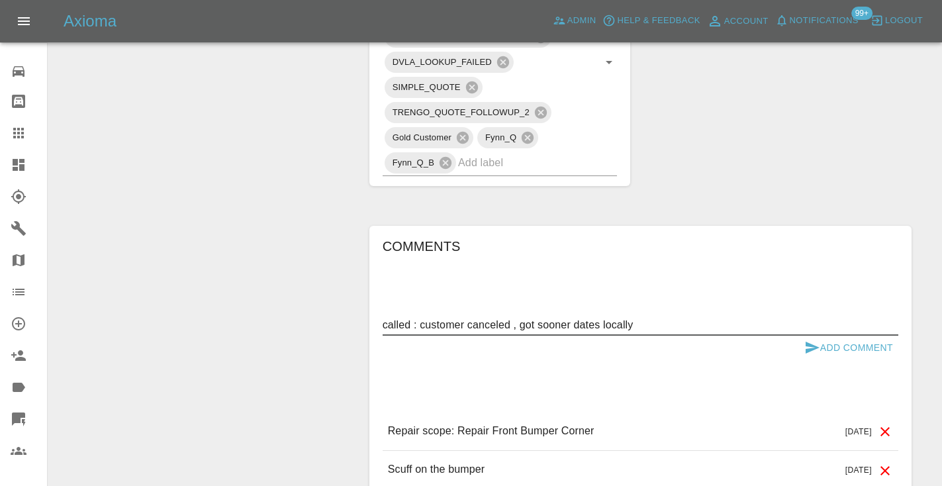
type textarea "called : customer canceled , got sooner dates locally"
click at [862, 336] on button "Add Comment" at bounding box center [848, 348] width 99 height 24
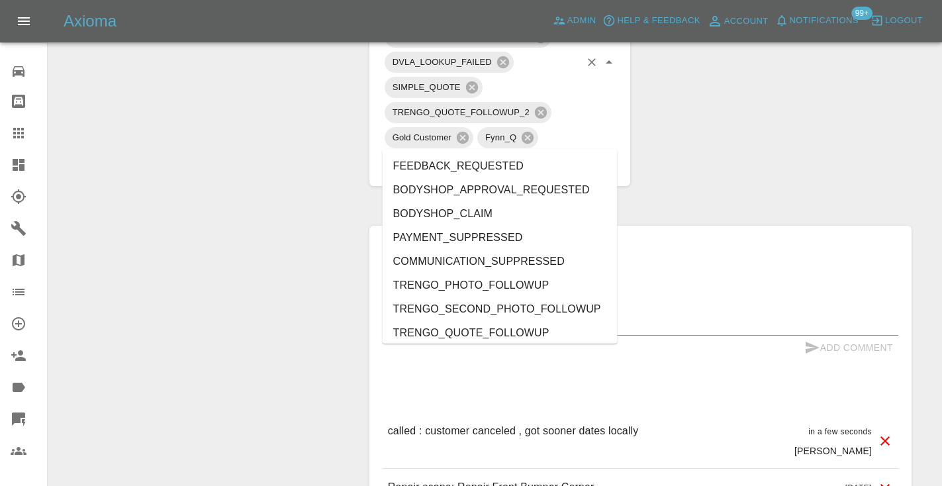
click at [500, 152] on input "text" at bounding box center [519, 162] width 122 height 21
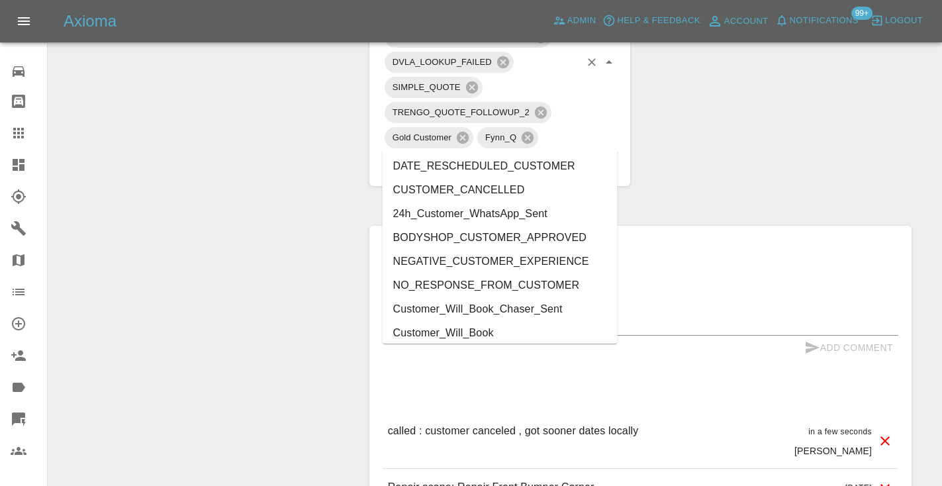
type input "cust"
click at [449, 191] on li "CUSTOMER_CANCELLED" at bounding box center [500, 190] width 235 height 24
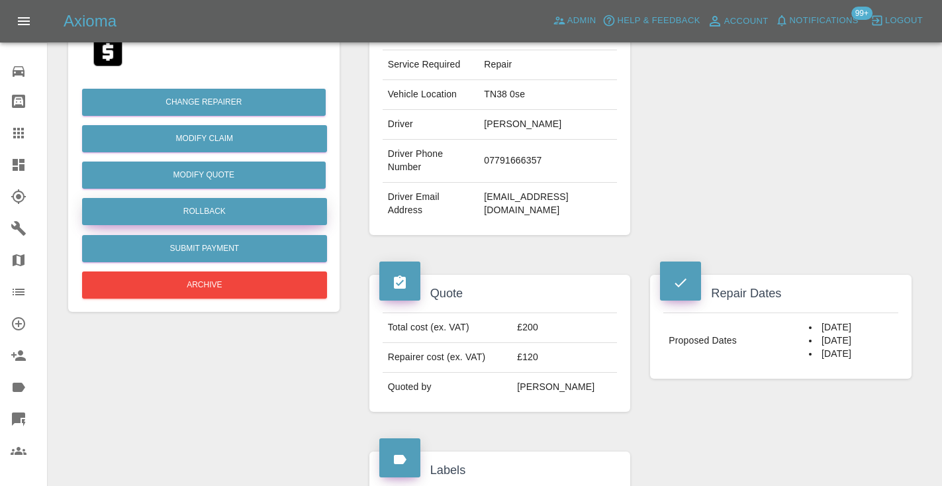
scroll to position [278, 0]
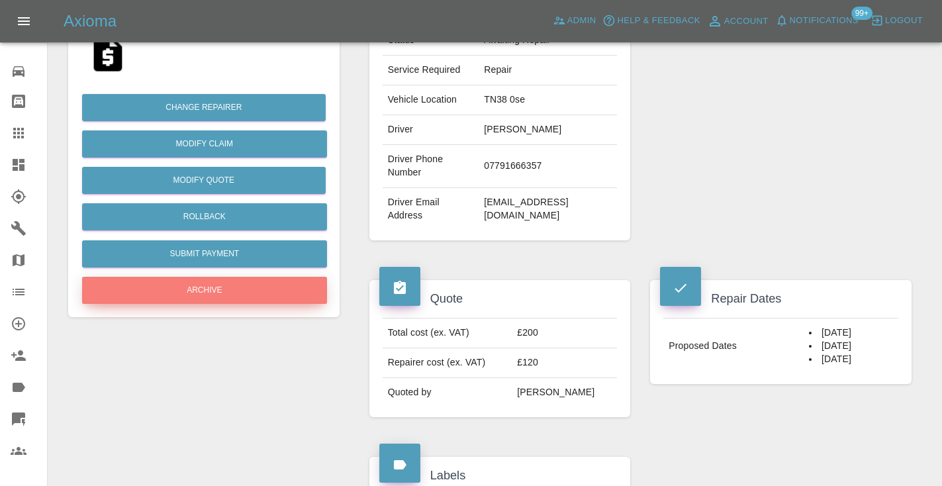
click at [258, 291] on button "Archive" at bounding box center [204, 290] width 245 height 27
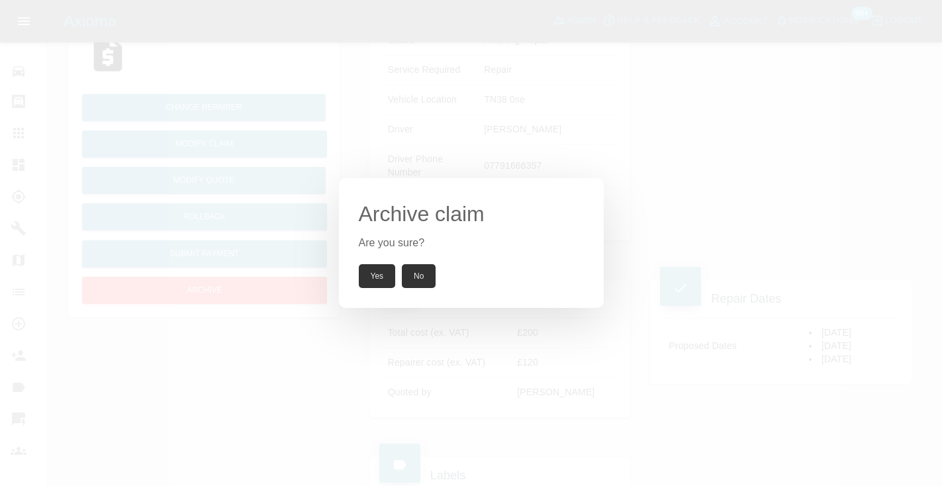
click at [378, 280] on button "Yes" at bounding box center [377, 276] width 37 height 24
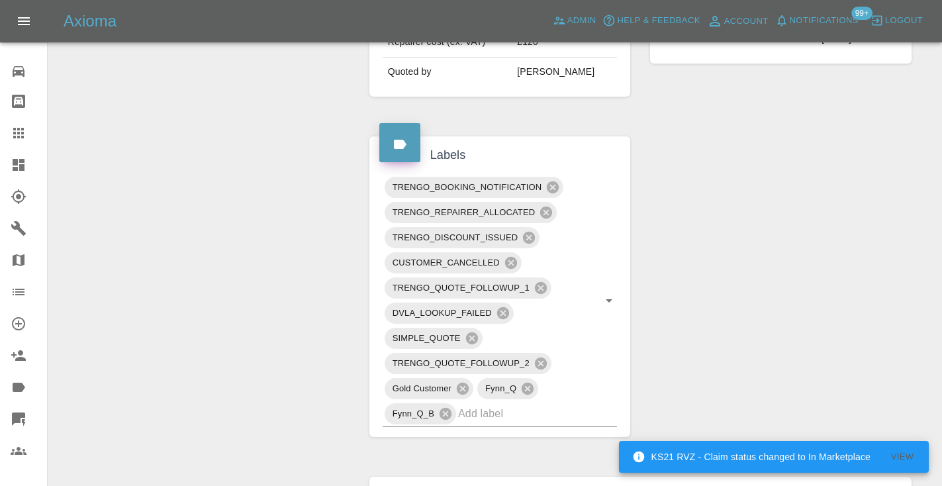
scroll to position [586, 0]
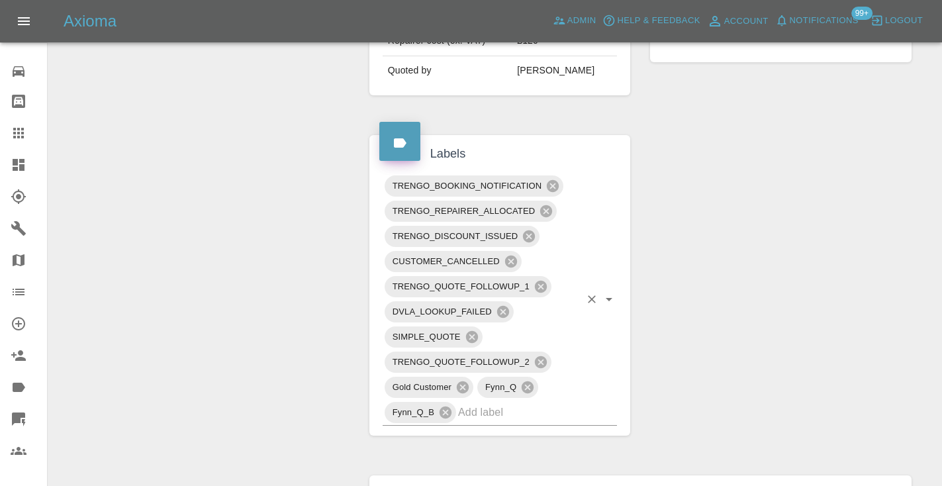
click at [495, 402] on input "text" at bounding box center [519, 412] width 122 height 21
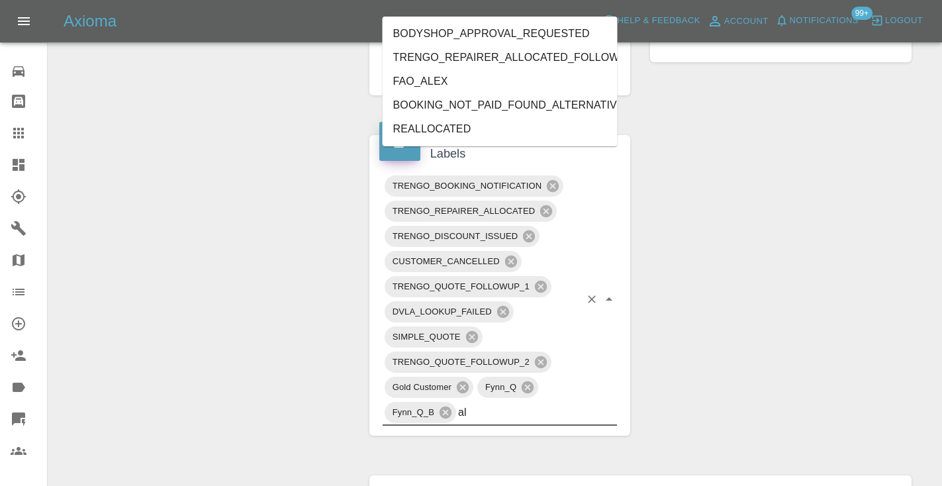
type input "alt"
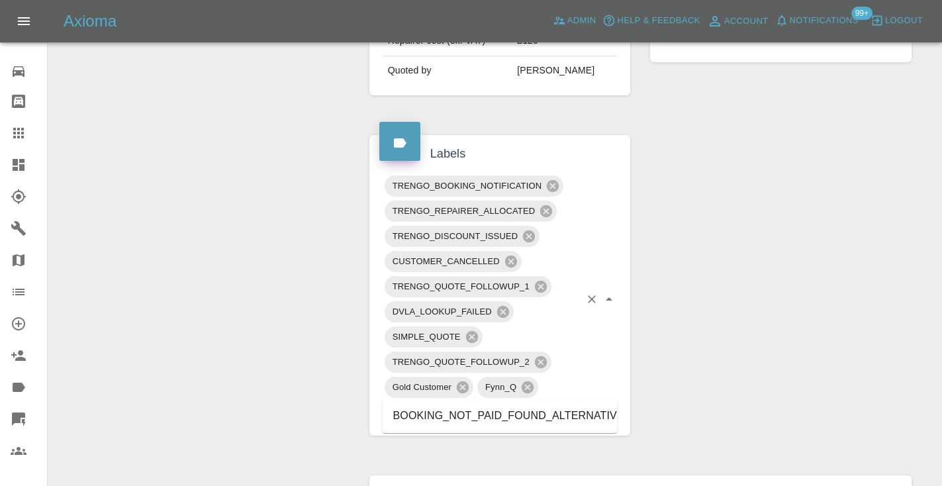
click at [553, 426] on li "BOOKING_NOT_PAID_FOUND_ALTERNATIVE" at bounding box center [500, 416] width 235 height 24
click at [214, 200] on div "Change Repairer Modify Claim Modify Quote Unarchive" at bounding box center [203, 183] width 291 height 1281
click at [28, 130] on div at bounding box center [29, 133] width 37 height 16
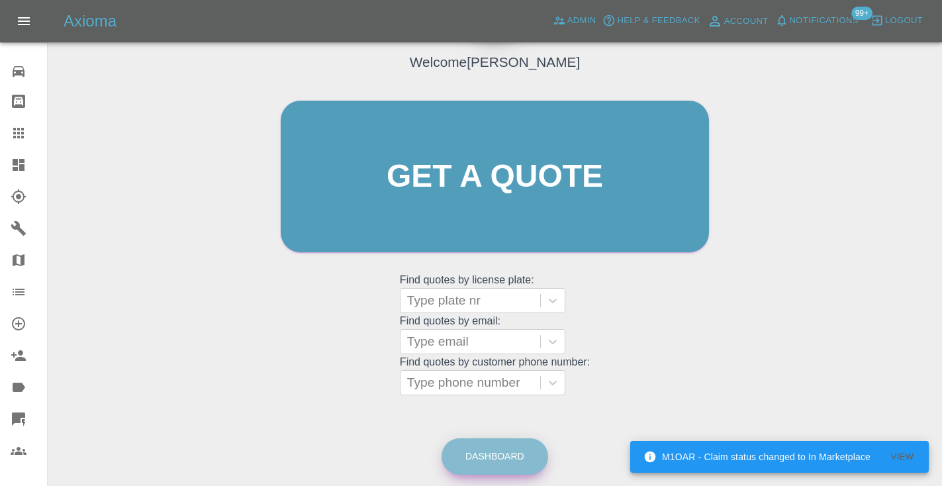
click at [504, 449] on link "Dashboard" at bounding box center [494, 456] width 107 height 36
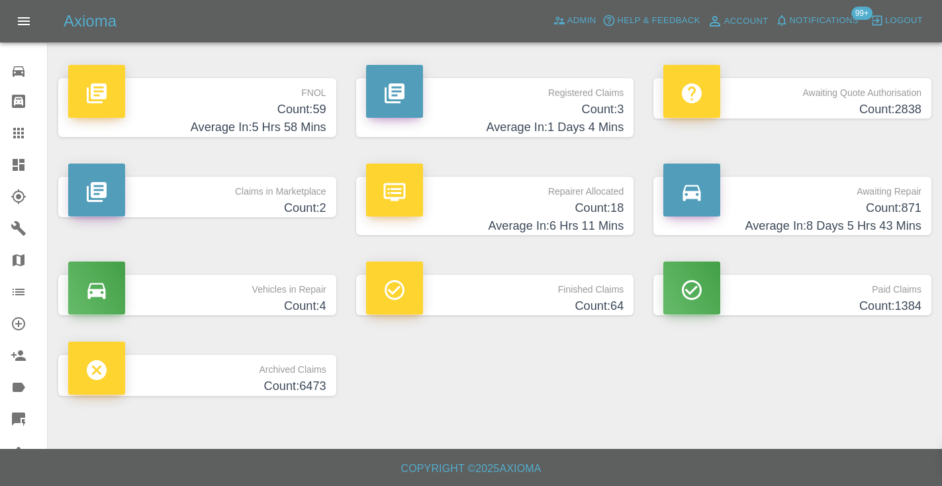
click at [903, 208] on h4 "Count: 871" at bounding box center [792, 208] width 258 height 18
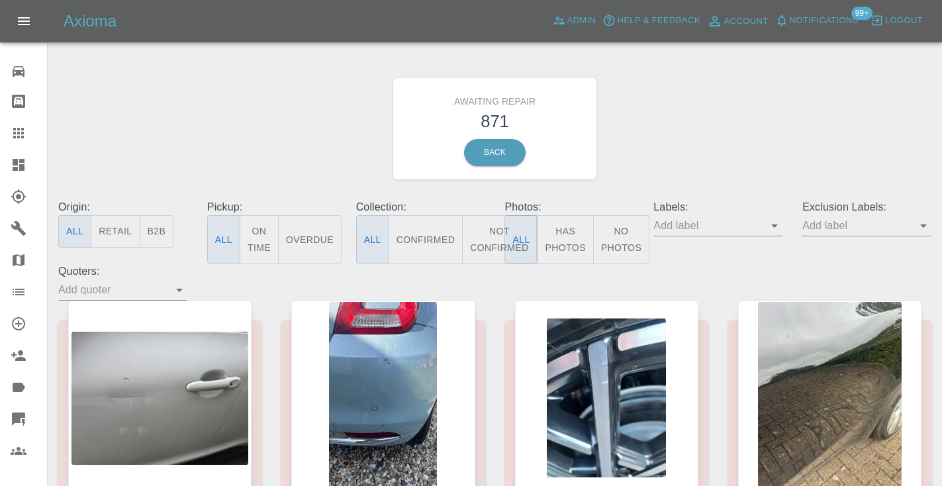
click at [494, 230] on button "Not Confirmed" at bounding box center [499, 239] width 74 height 48
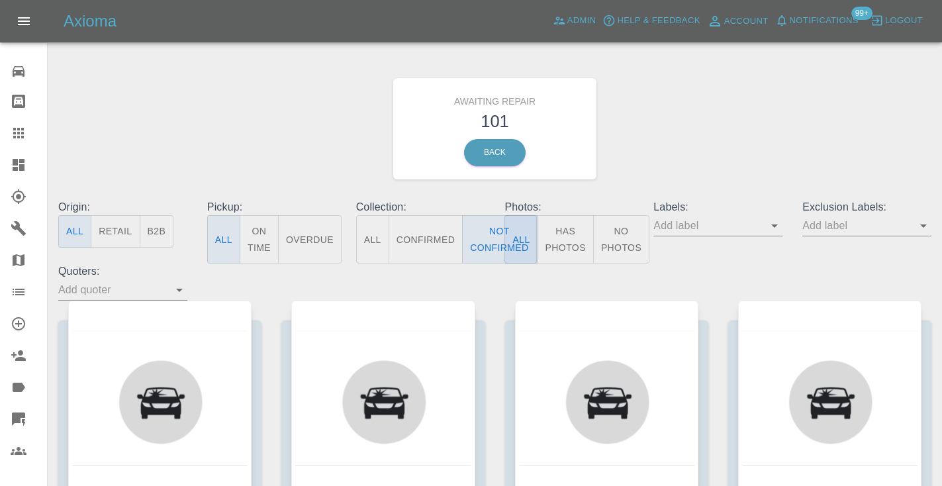
click at [752, 134] on div "Awaiting Repair 101 Back" at bounding box center [494, 128] width 893 height 141
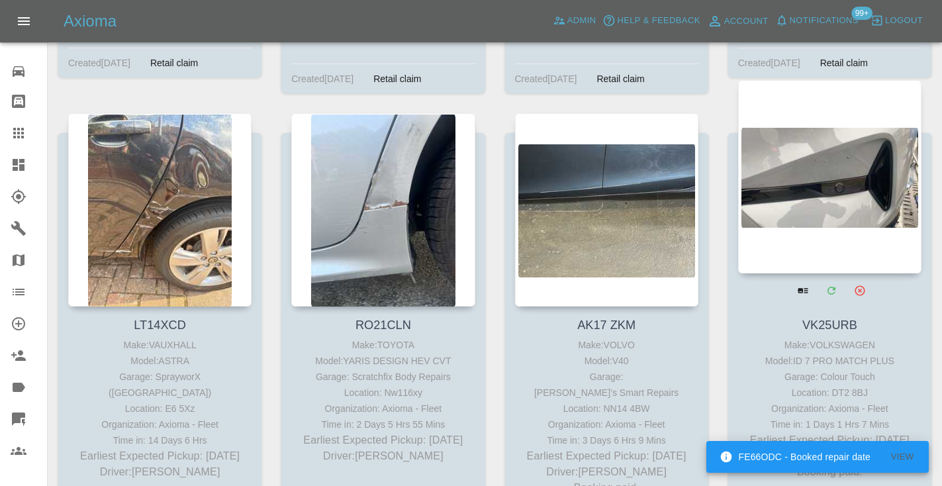
scroll to position [7983, 0]
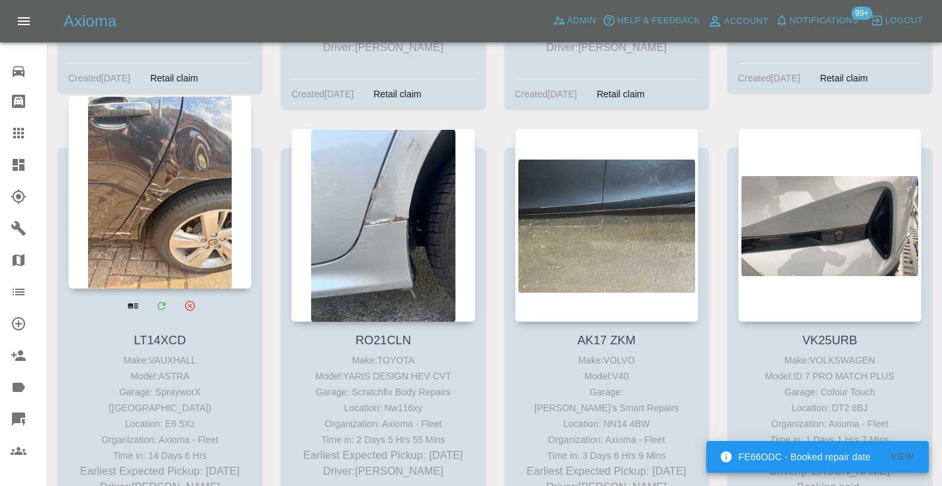
click at [163, 165] on div at bounding box center [159, 191] width 183 height 193
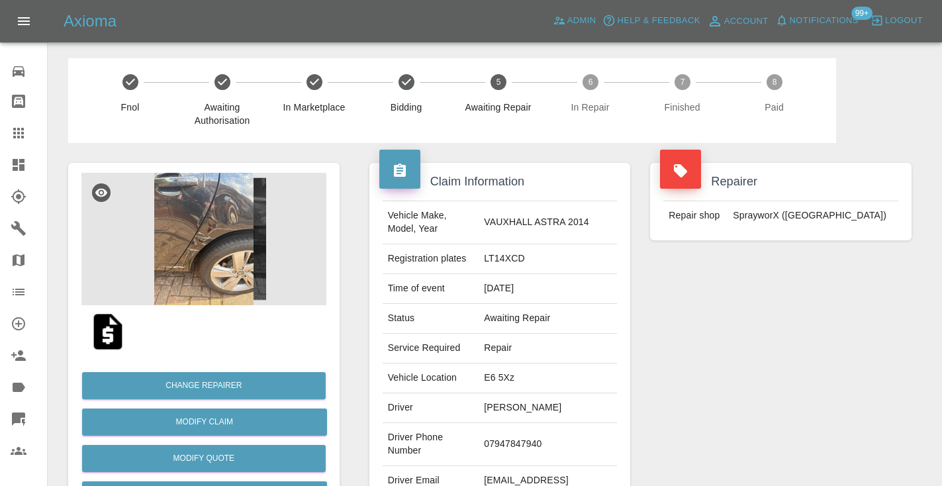
click at [528, 436] on td "07947847940" at bounding box center [547, 444] width 138 height 43
copy td "07947847940"
click at [821, 326] on div "Repairer Repair shop SprayworX (Kent)" at bounding box center [780, 340] width 281 height 395
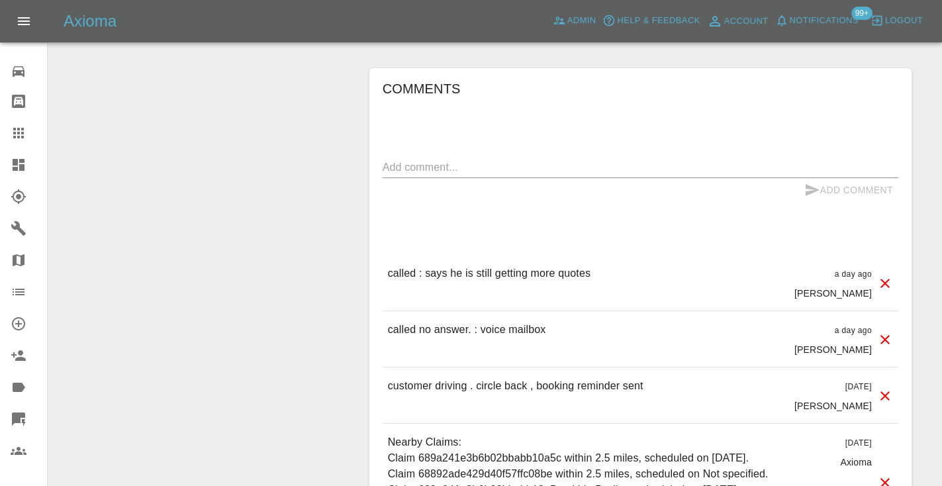
scroll to position [1179, 0]
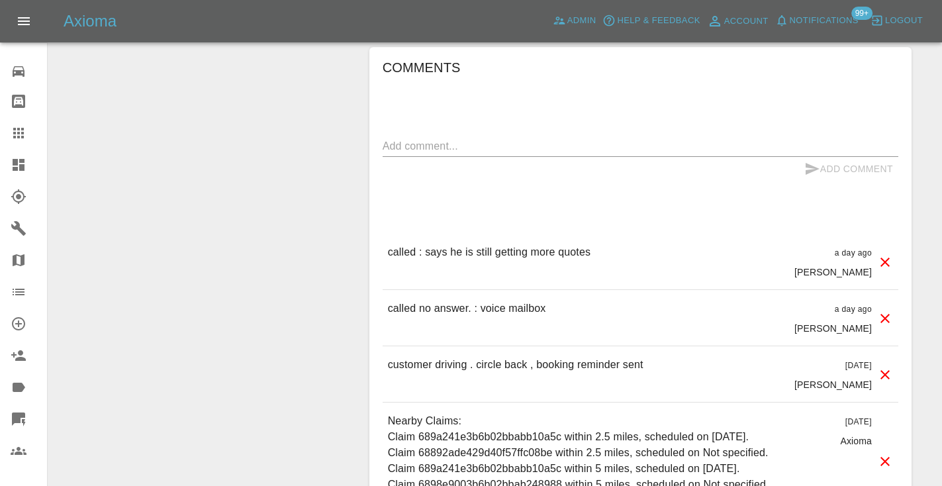
click at [410, 138] on textarea at bounding box center [641, 145] width 516 height 15
type textarea "called no answer : voice mailbox"
click at [826, 157] on button "Add Comment" at bounding box center [848, 169] width 99 height 24
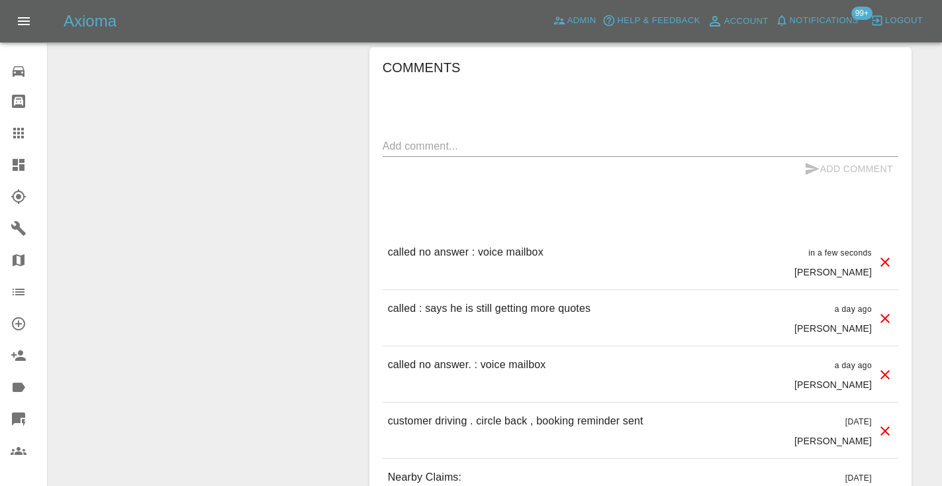
click at [15, 131] on icon at bounding box center [19, 133] width 16 height 16
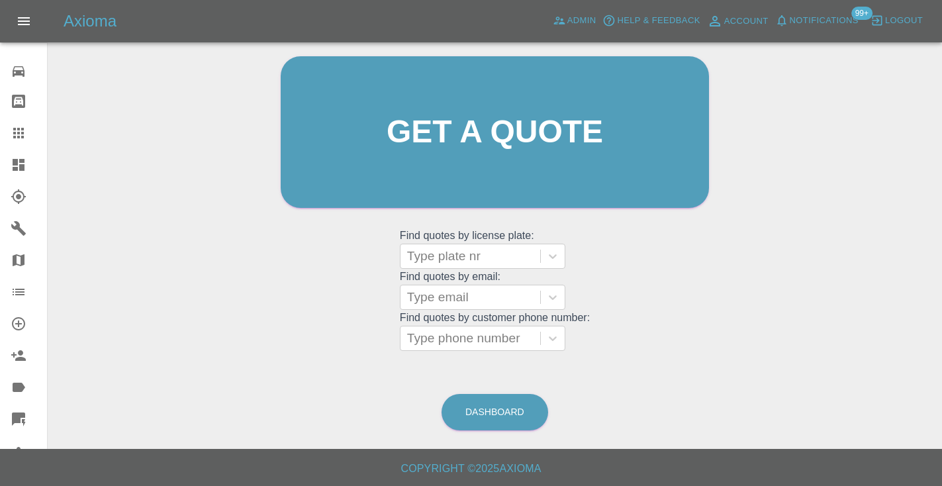
scroll to position [133, 0]
click at [521, 412] on link "Dashboard" at bounding box center [494, 412] width 107 height 36
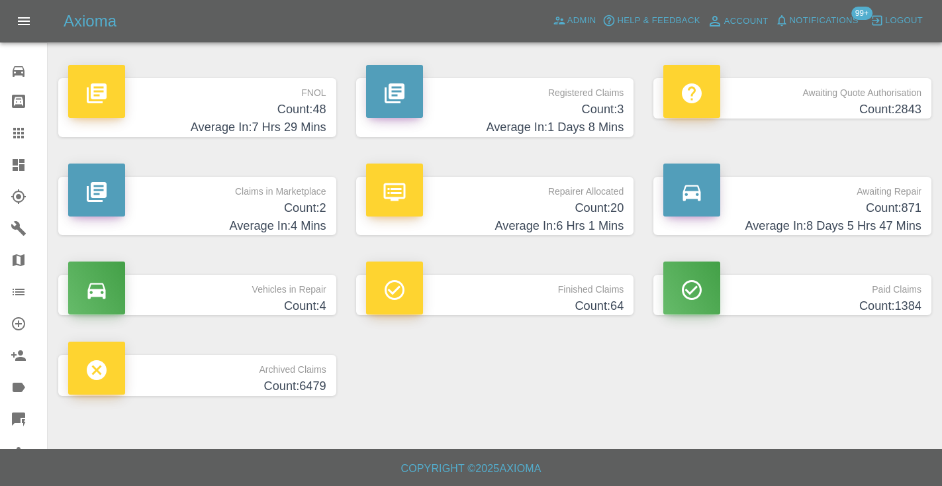
click at [894, 212] on h4 "Count: 871" at bounding box center [792, 208] width 258 height 18
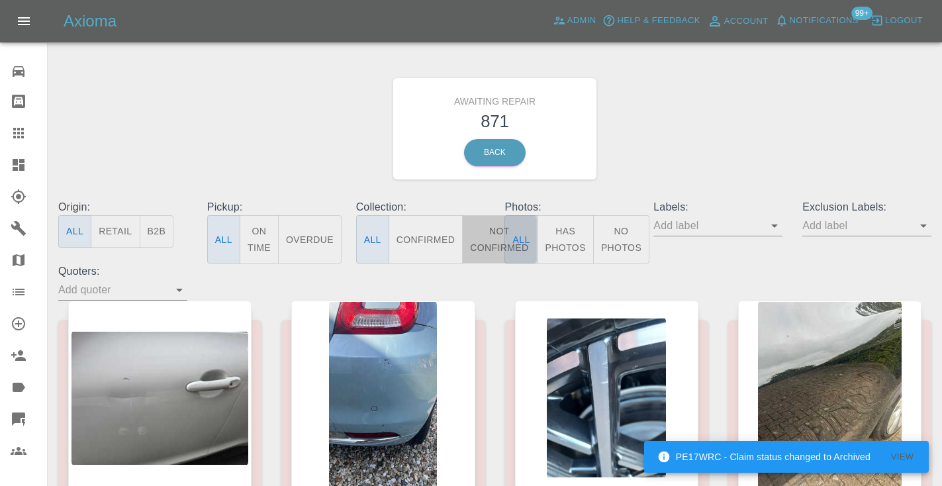
click at [484, 240] on button "Not Confirmed" at bounding box center [499, 239] width 74 height 48
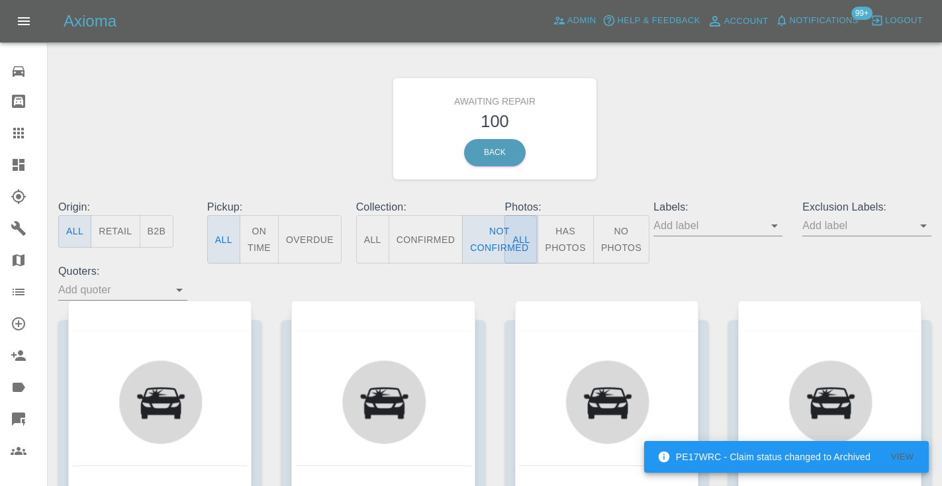
click at [778, 132] on div "Awaiting Repair 100 Back" at bounding box center [494, 128] width 893 height 141
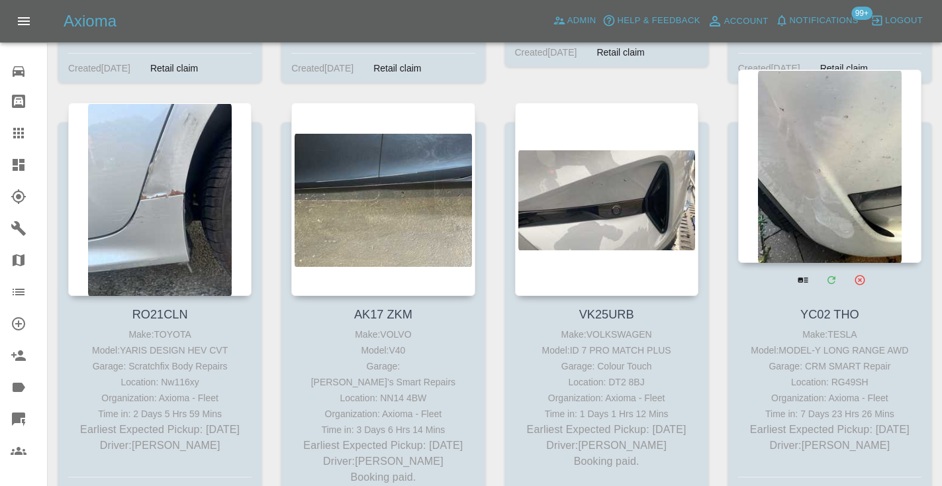
scroll to position [7999, 0]
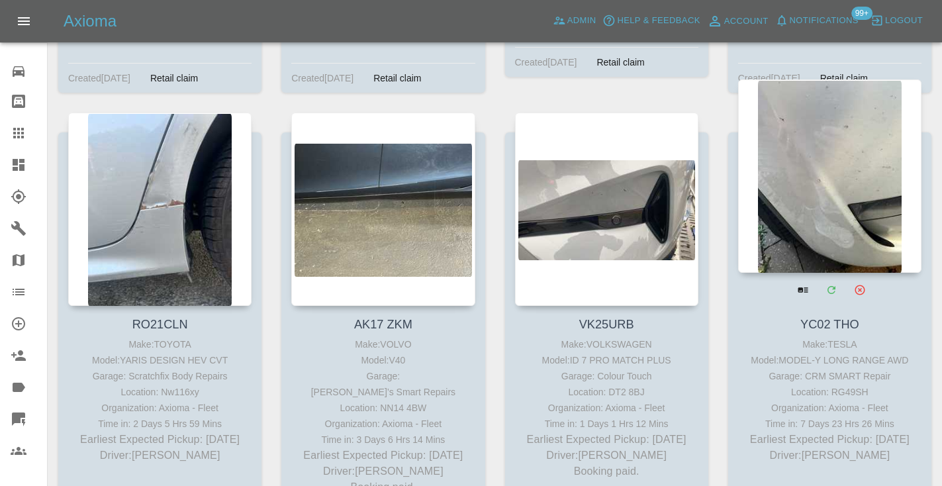
click at [860, 101] on div at bounding box center [829, 175] width 183 height 193
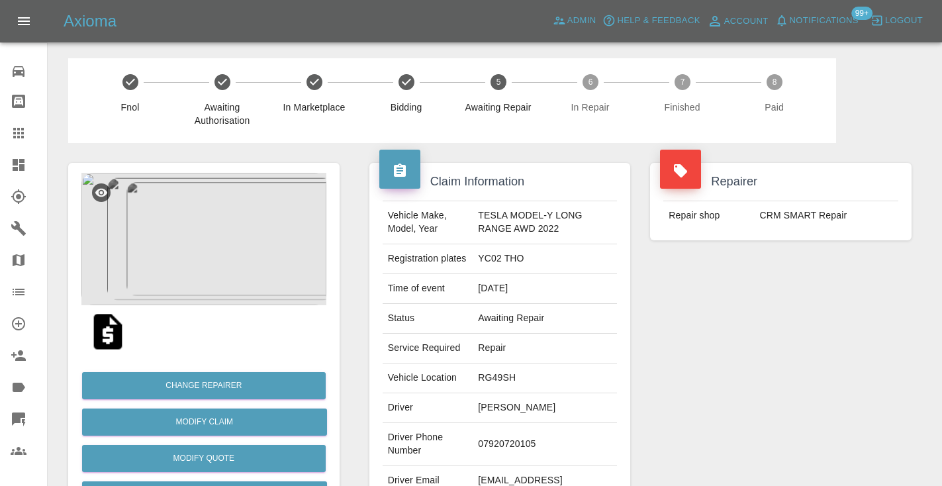
click at [497, 441] on td "07920720105" at bounding box center [545, 444] width 144 height 43
copy td "07920720105"
click at [672, 392] on div "Repairer Repair shop CRM SMART Repair" at bounding box center [780, 340] width 281 height 395
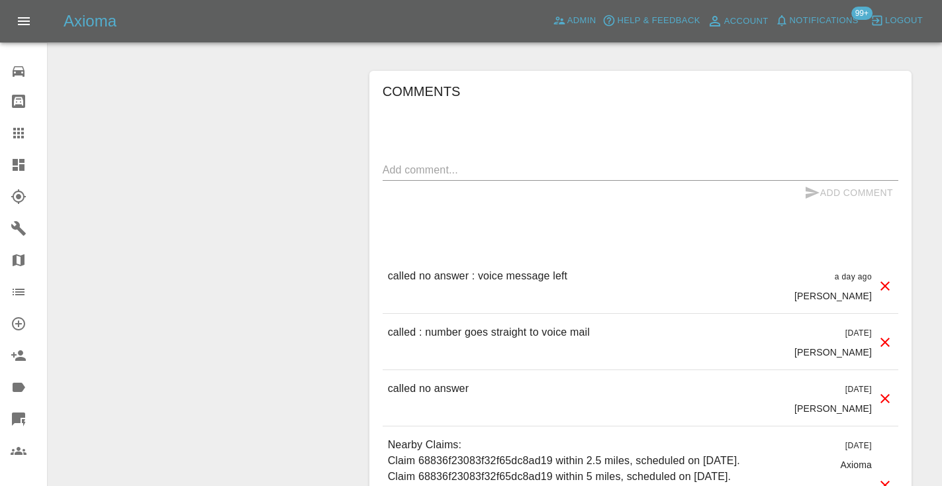
scroll to position [1100, 0]
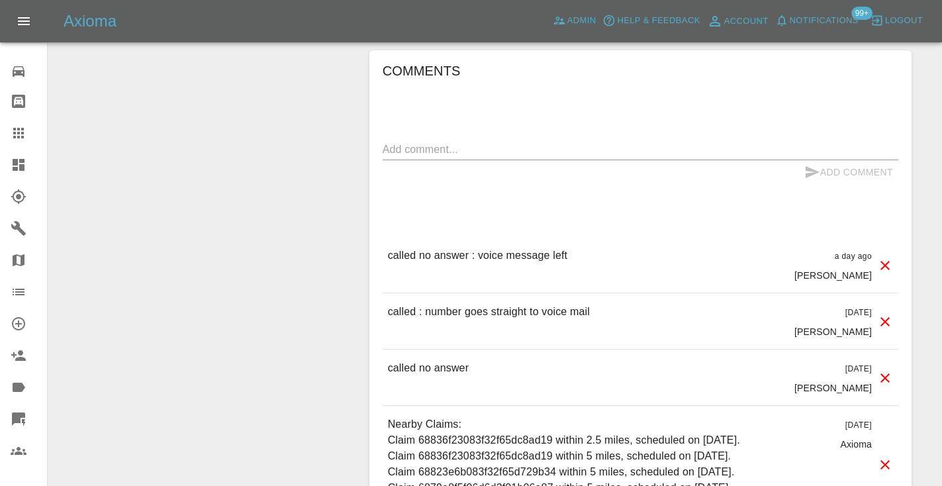
click at [412, 155] on textarea at bounding box center [641, 149] width 516 height 15
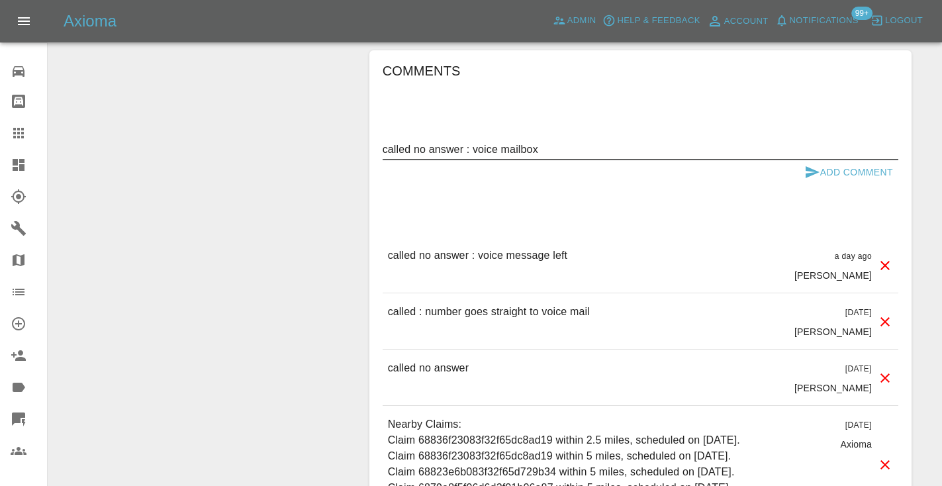
type textarea "called no answer : voice mailbox"
click at [811, 172] on icon "submit" at bounding box center [812, 172] width 14 height 12
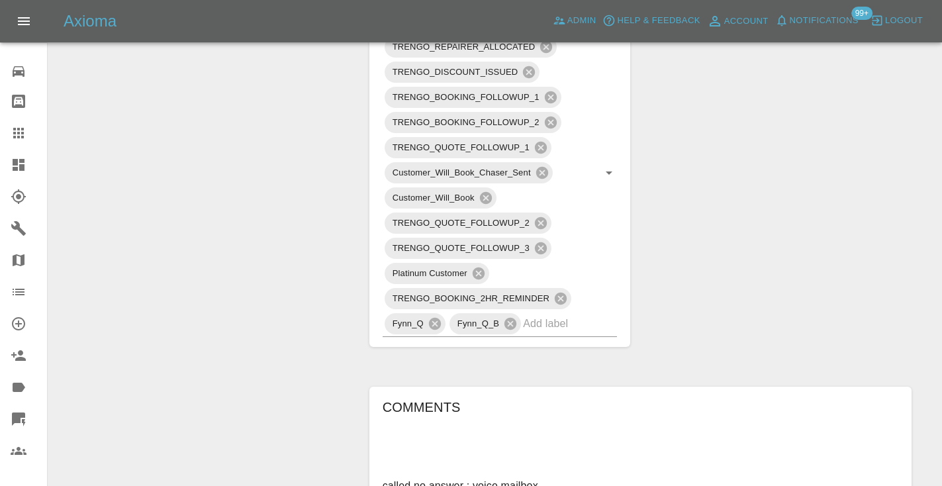
scroll to position [758, 0]
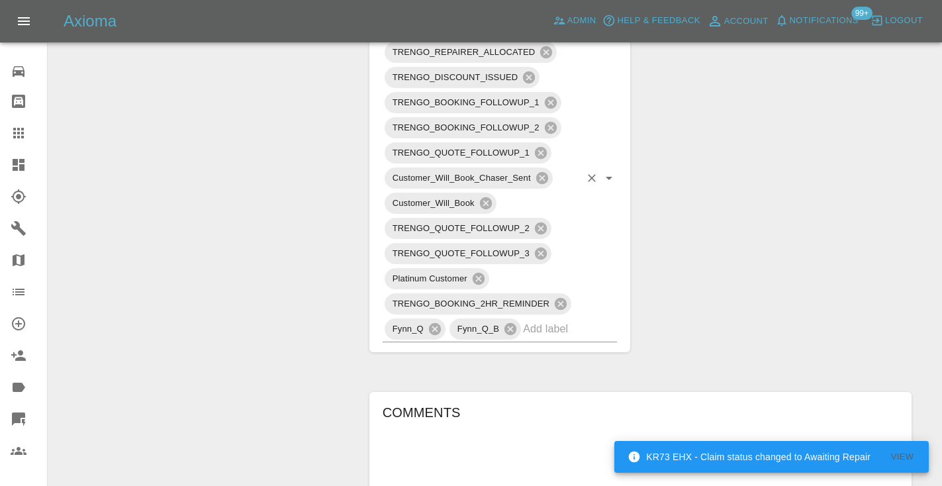
click at [538, 332] on input "text" at bounding box center [551, 328] width 57 height 21
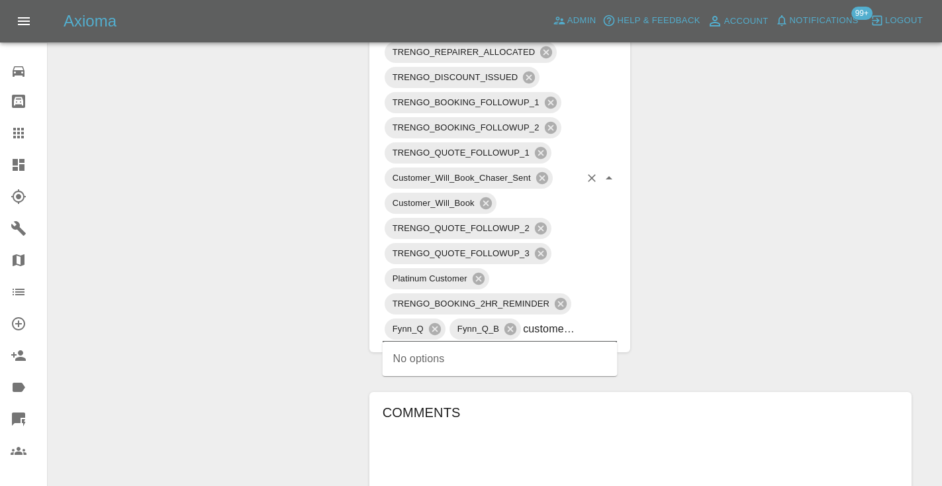
type input "customer_will"
click at [681, 295] on div "Claim Information Vehicle Make, Model, Year TESLA MODEL-Y LONG RANGE AWD 2022 R…" at bounding box center [640, 253] width 562 height 1736
click at [26, 137] on icon at bounding box center [19, 133] width 16 height 16
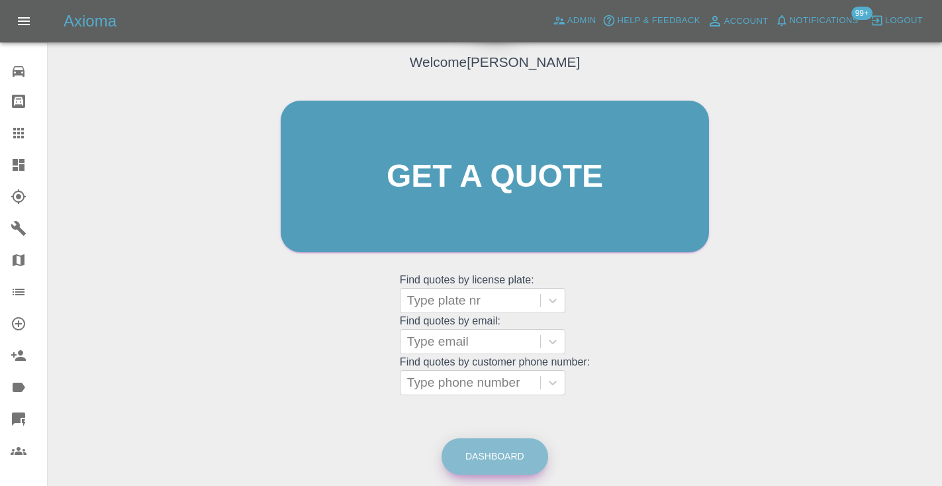
click at [498, 457] on link "Dashboard" at bounding box center [494, 456] width 107 height 36
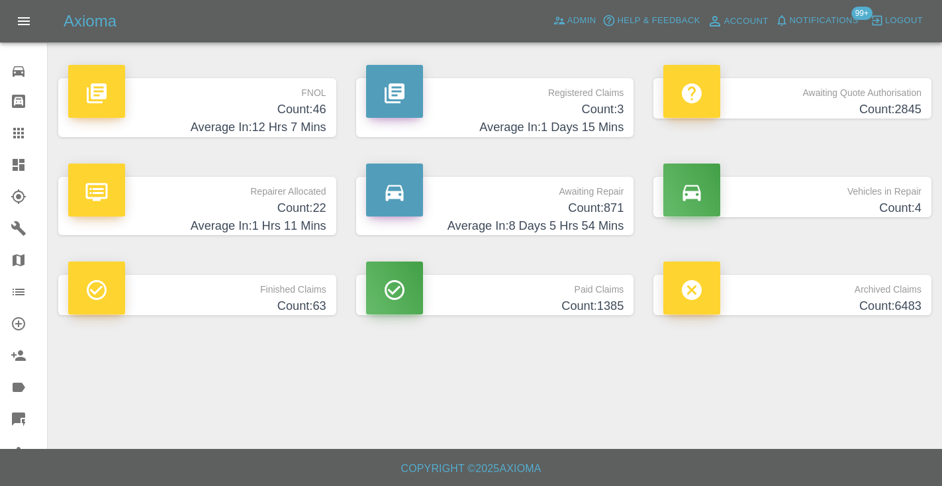
click at [602, 206] on h4 "Count: 871" at bounding box center [495, 208] width 258 height 18
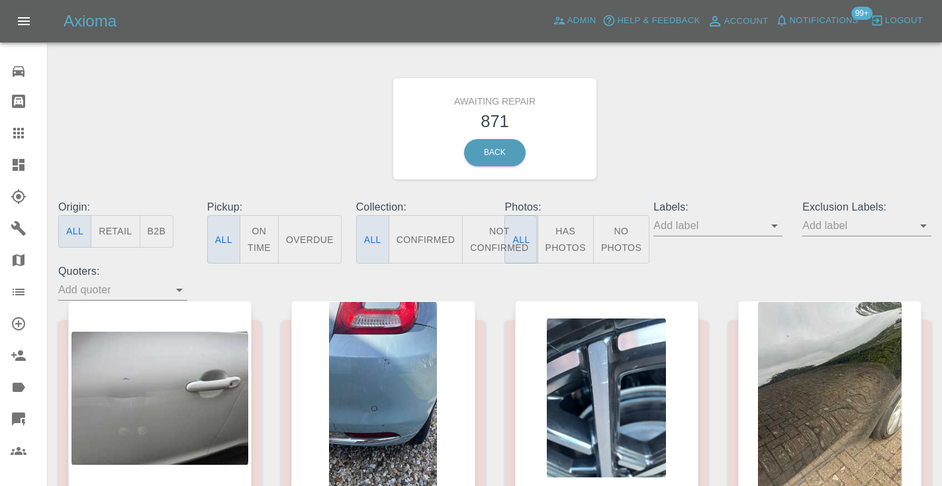
click at [488, 236] on button "Not Confirmed" at bounding box center [499, 239] width 74 height 48
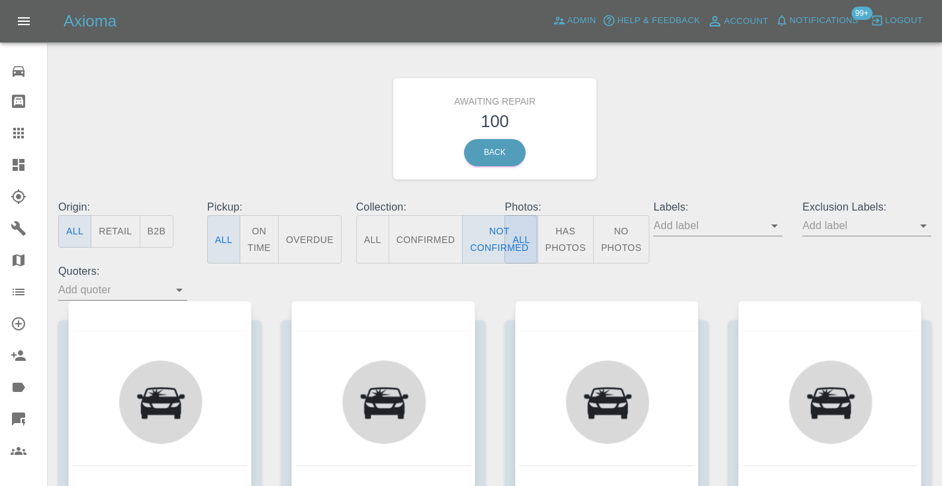
click at [716, 114] on div "Awaiting Repair 100 Back" at bounding box center [494, 128] width 893 height 141
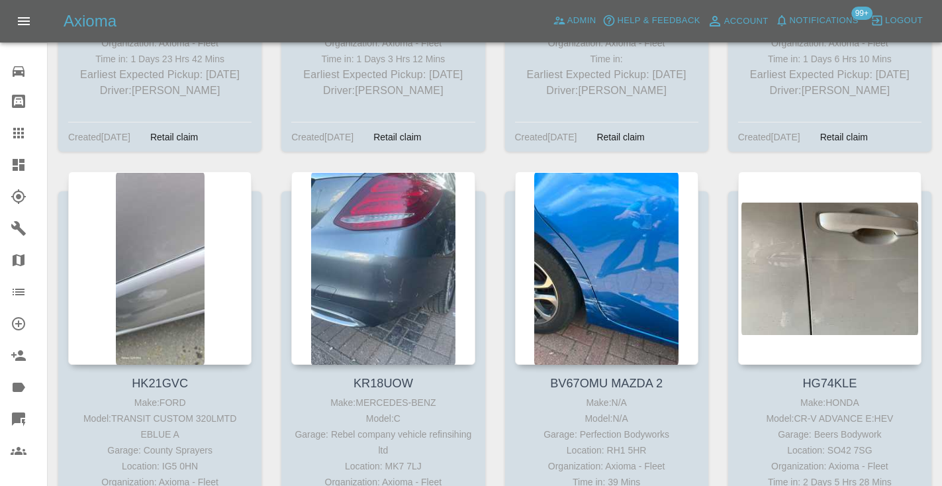
scroll to position [8833, 0]
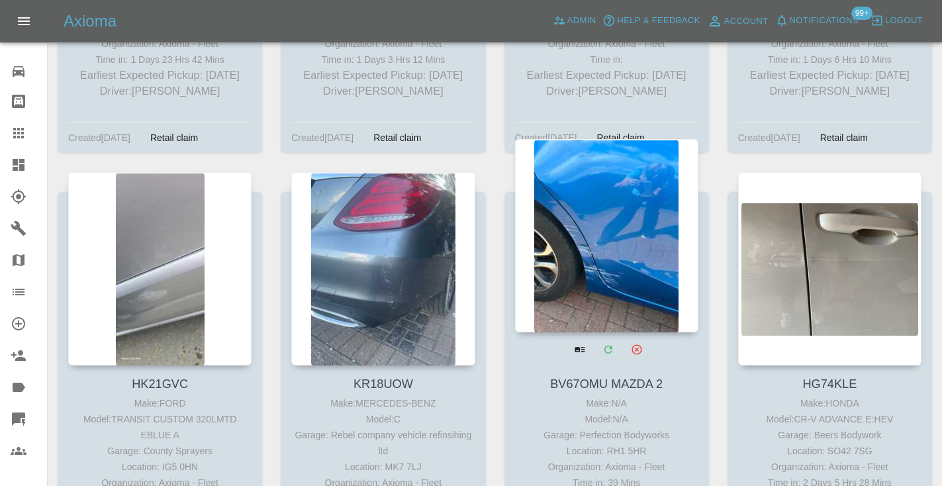
click at [611, 155] on div at bounding box center [606, 235] width 183 height 193
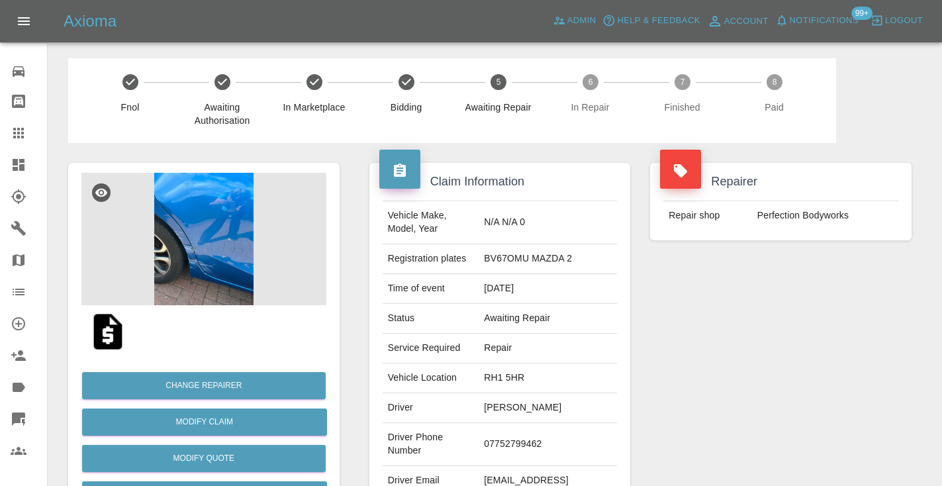
click at [525, 443] on td "07752799462" at bounding box center [547, 444] width 138 height 43
copy td "07752799462"
click at [719, 366] on div "Repairer Repair shop Perfection Bodyworks" at bounding box center [780, 340] width 281 height 395
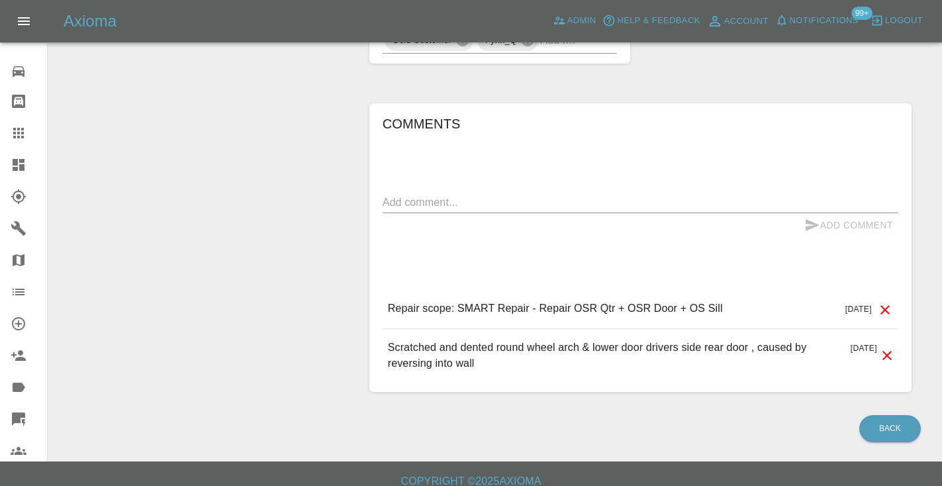
scroll to position [1062, 0]
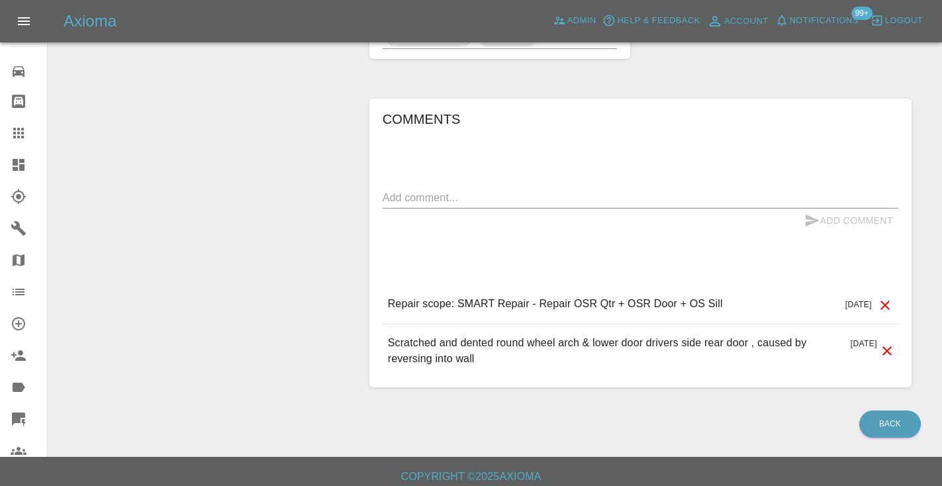
click at [404, 201] on textarea at bounding box center [641, 197] width 516 height 15
type textarea "c"
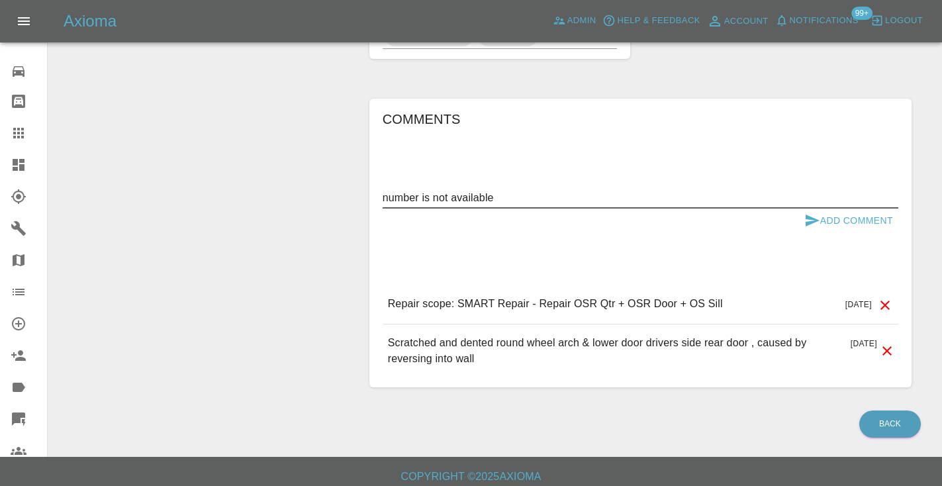
type textarea "number is not available"
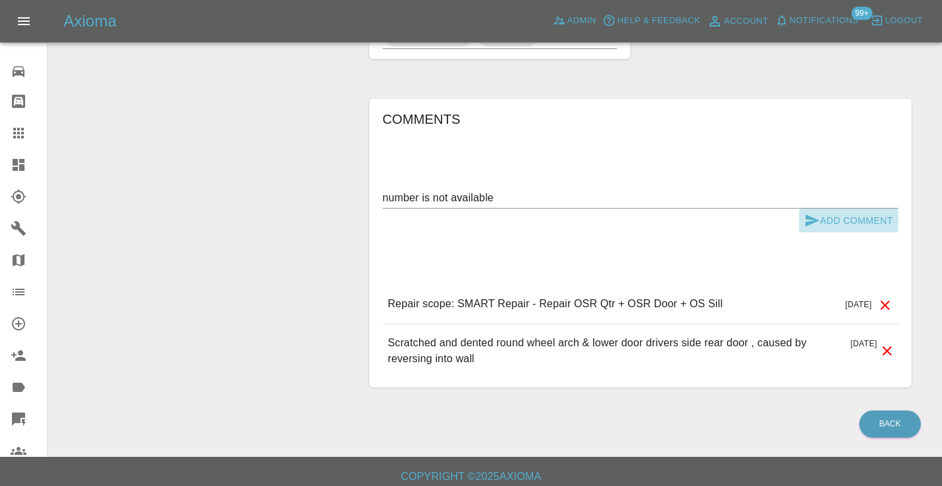
click at [802, 221] on button "Add Comment" at bounding box center [848, 220] width 99 height 24
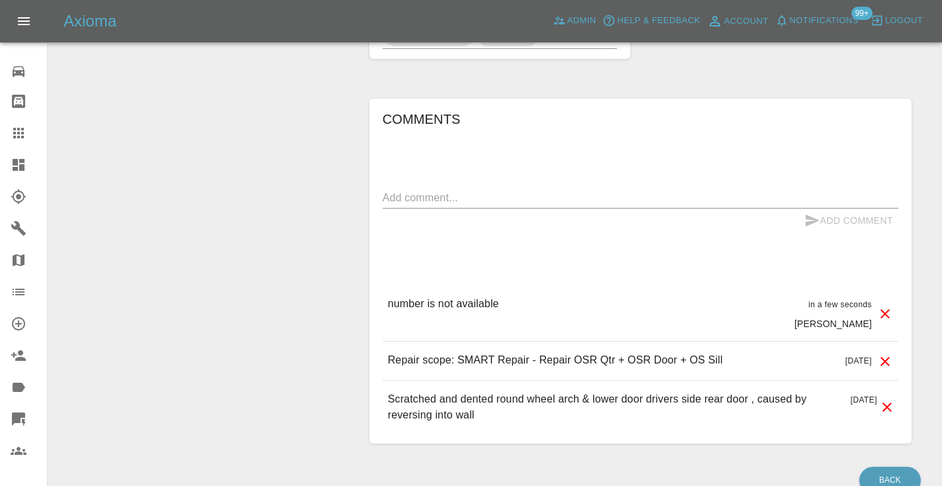
click at [14, 132] on icon at bounding box center [18, 133] width 11 height 11
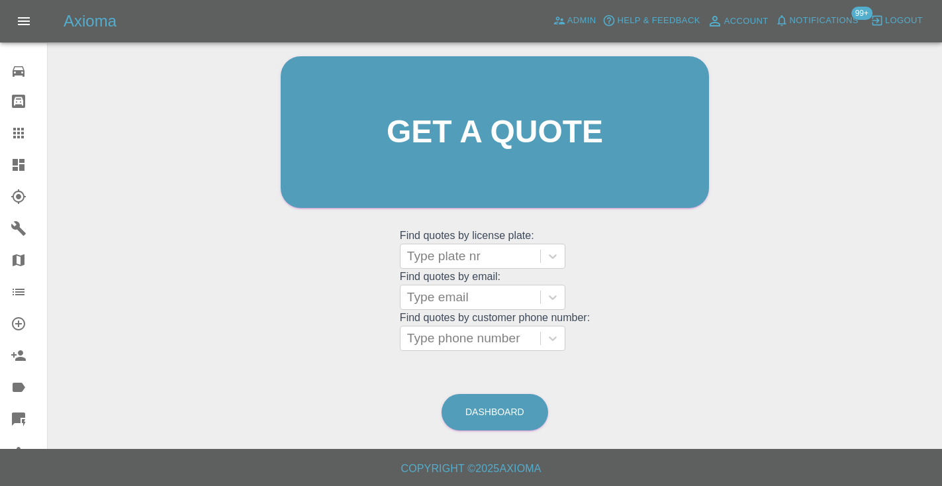
scroll to position [133, 0]
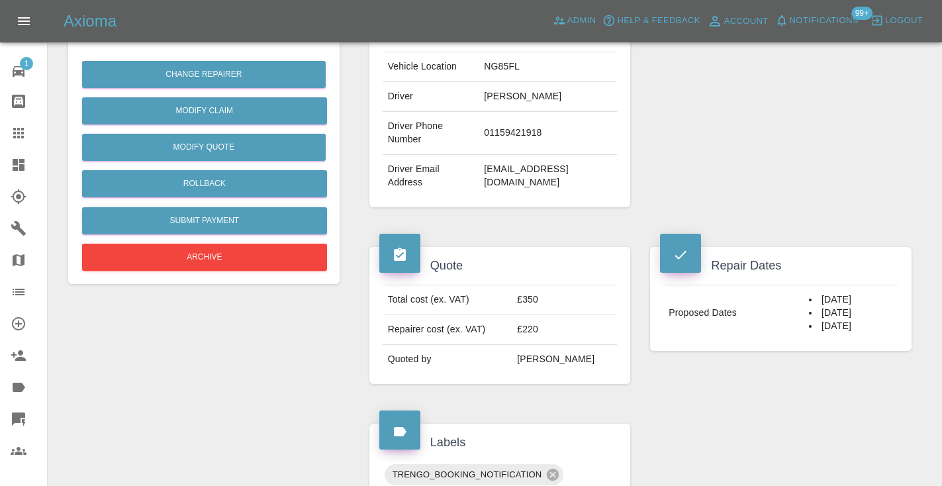
click at [734, 382] on div "Claim Information Vehicle Make, Model, Year NISSAN QASHQAI 2014 Registration pl…" at bounding box center [640, 376] width 562 height 1089
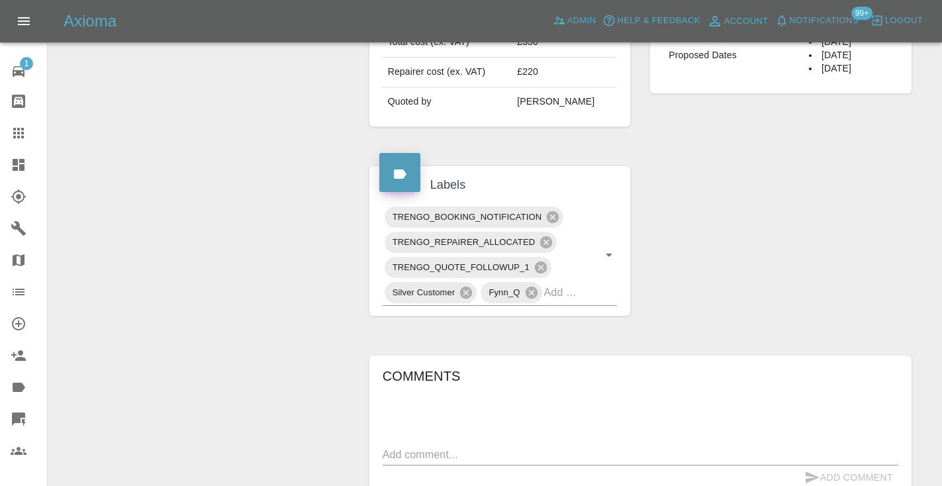
scroll to position [574, 0]
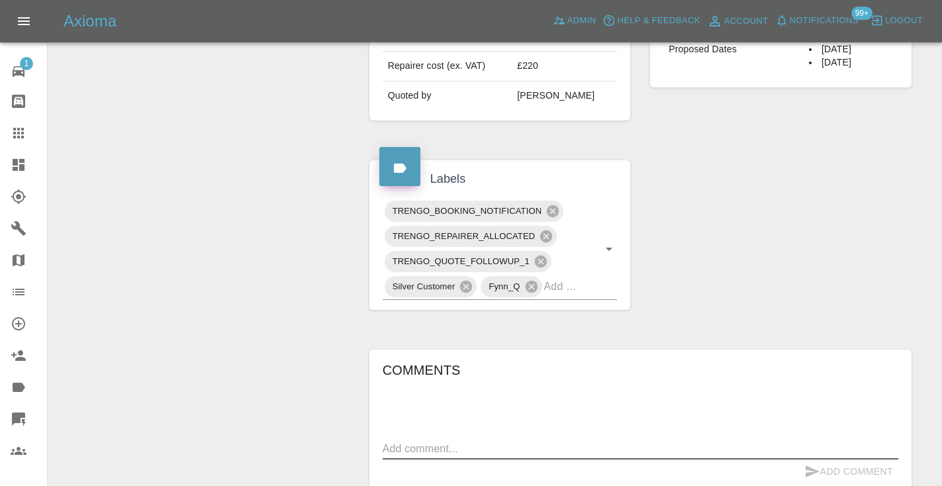
click at [414, 441] on textarea at bounding box center [641, 448] width 516 height 15
type textarea "customer will book"
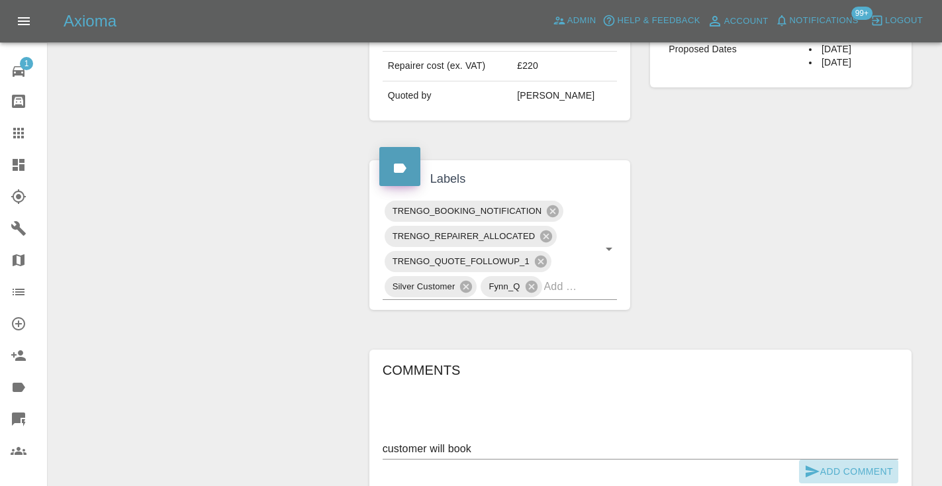
click at [817, 465] on icon "submit" at bounding box center [812, 471] width 14 height 12
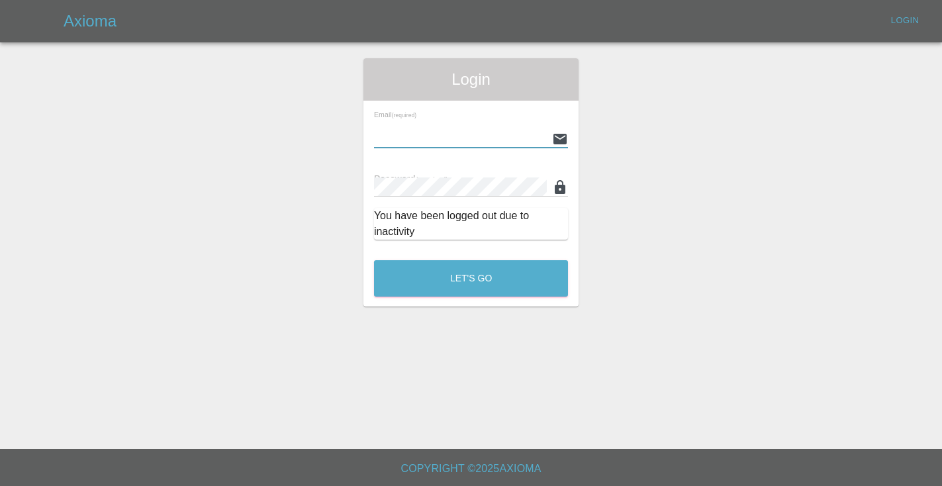
type input "[EMAIL_ADDRESS][DOMAIN_NAME]"
click at [471, 278] on button "Let's Go" at bounding box center [471, 278] width 194 height 36
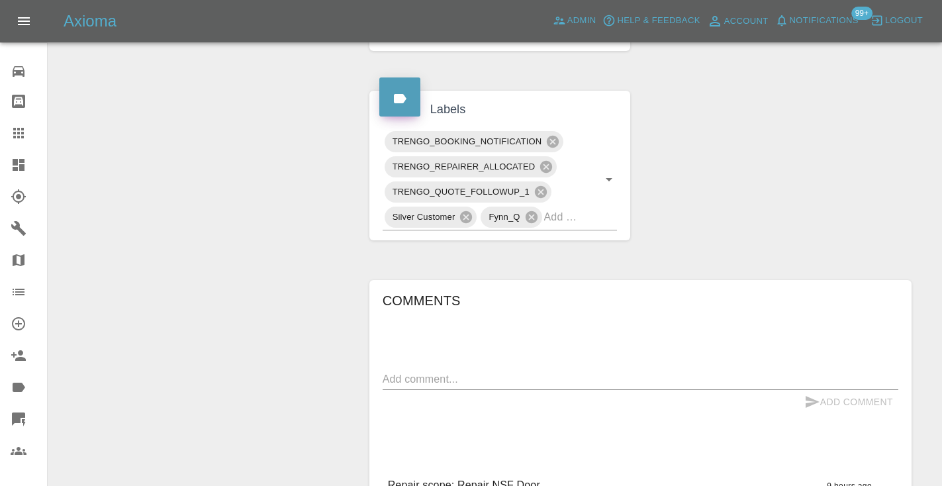
scroll to position [649, 0]
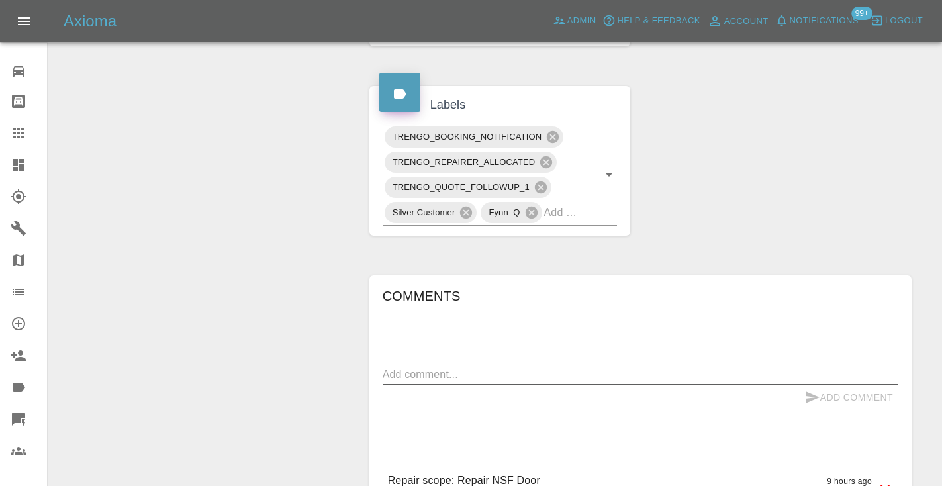
click at [410, 367] on textarea at bounding box center [641, 374] width 516 height 15
type textarea "customer will book"
click at [821, 385] on button "Add Comment" at bounding box center [848, 397] width 99 height 24
click at [574, 202] on input "text" at bounding box center [562, 212] width 36 height 21
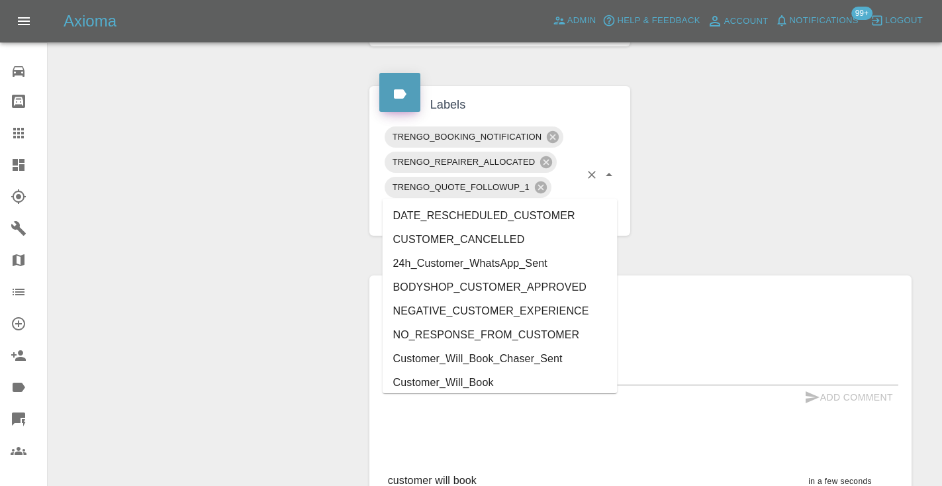
type input "cust"
click at [500, 388] on li "Customer_Will_Book" at bounding box center [500, 383] width 235 height 24
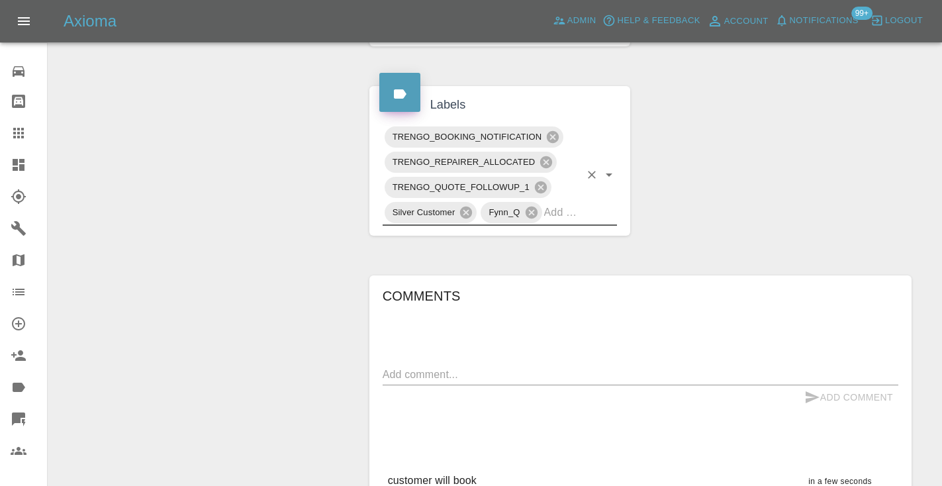
click at [277, 278] on div "Change Repairer Modify Claim Modify Quote Rollback Submit Payment Archive" at bounding box center [203, 66] width 291 height 1145
click at [18, 133] on icon at bounding box center [18, 133] width 11 height 11
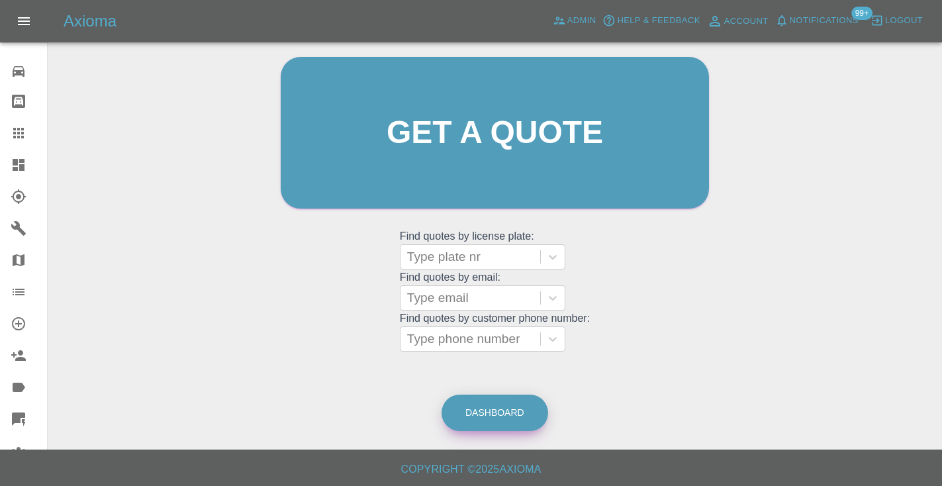
click at [499, 415] on link "Dashboard" at bounding box center [494, 412] width 107 height 36
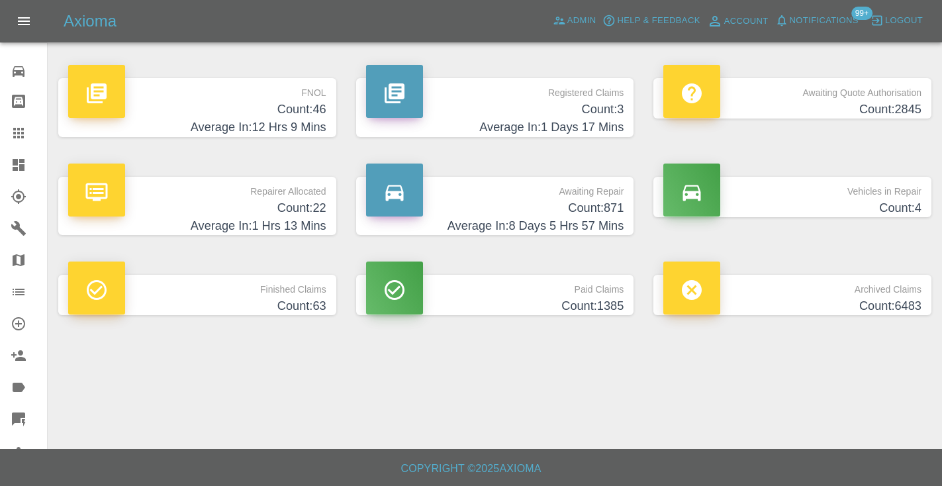
click at [623, 187] on p "Awaiting Repair" at bounding box center [495, 188] width 258 height 23
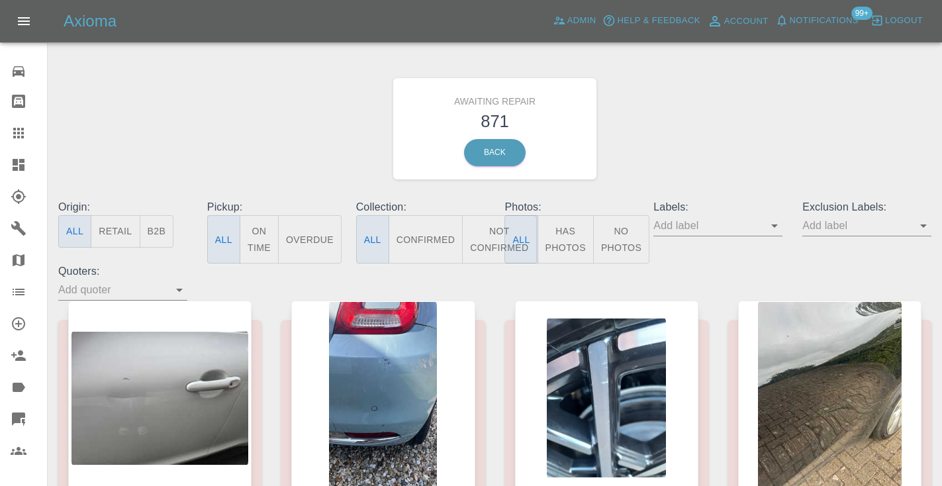
click at [494, 225] on button "Not Confirmed" at bounding box center [499, 239] width 74 height 48
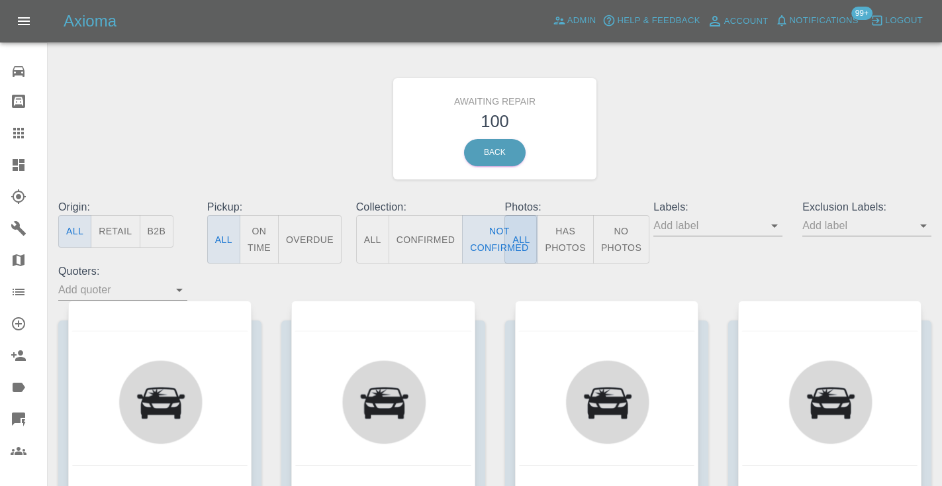
click at [710, 144] on div "Awaiting Repair 100 Back" at bounding box center [494, 128] width 893 height 141
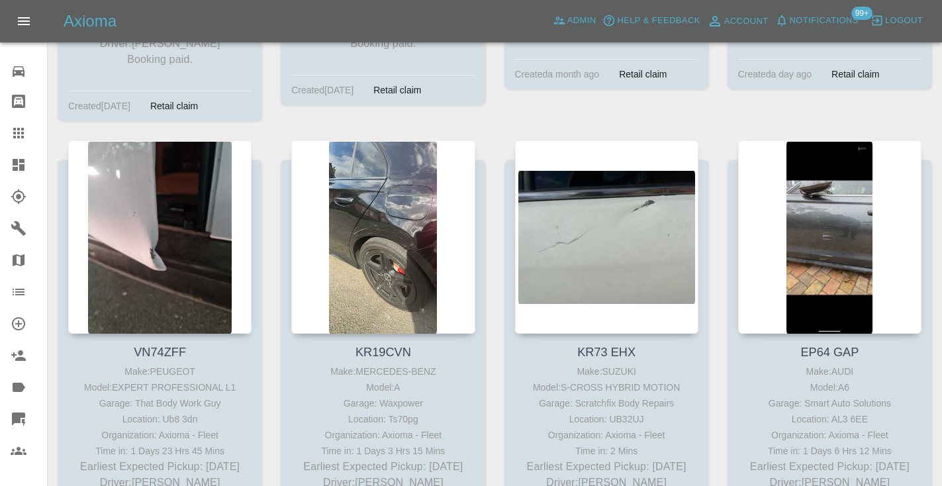
scroll to position [8439, 0]
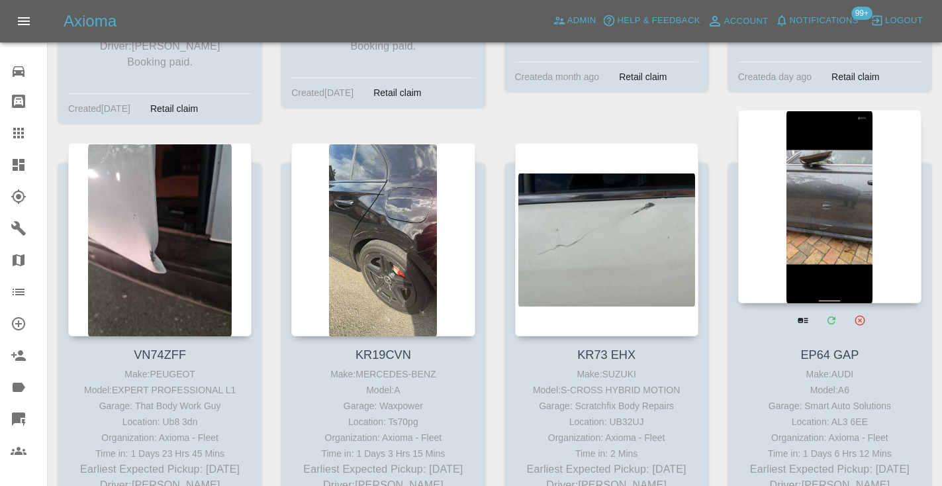
click at [841, 138] on div at bounding box center [829, 206] width 183 height 193
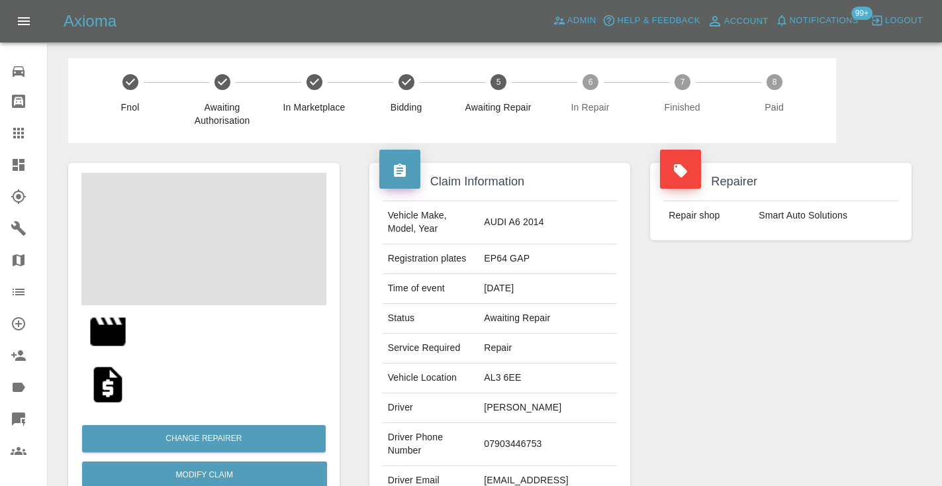
click at [533, 439] on td "07903446753" at bounding box center [547, 444] width 138 height 43
copy td "07903446753"
click at [732, 392] on div "Repairer Repair shop Smart Auto Solutions" at bounding box center [780, 340] width 281 height 395
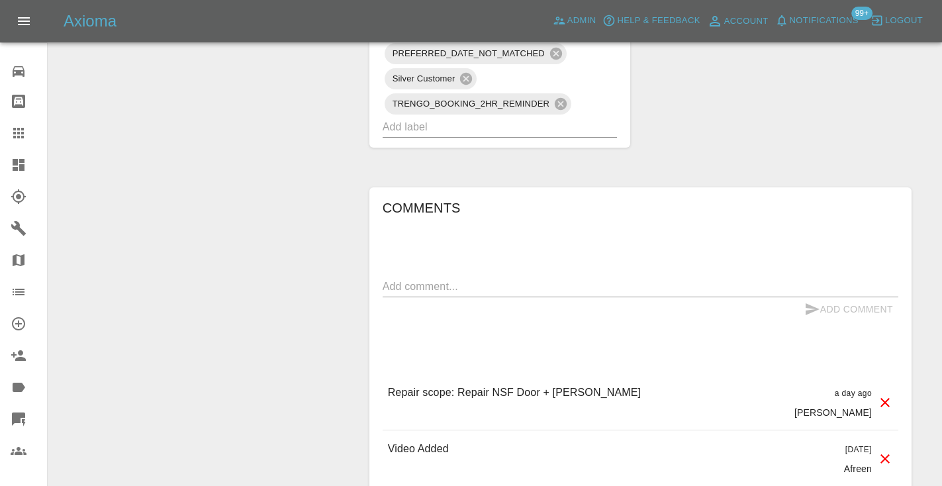
scroll to position [1116, 0]
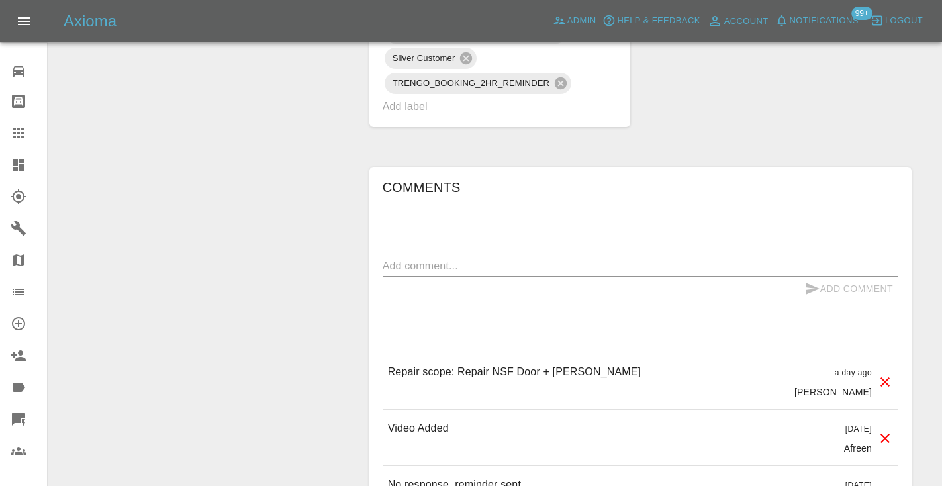
click at [428, 258] on textarea at bounding box center [641, 265] width 516 height 15
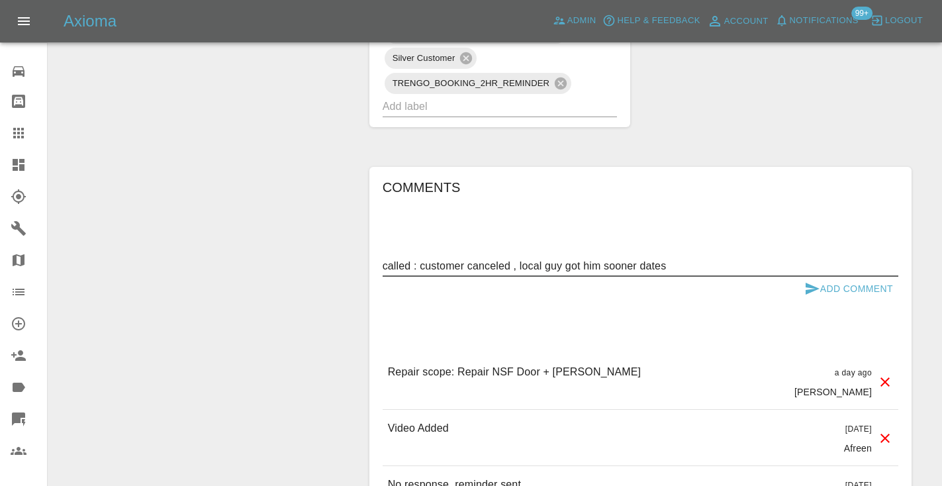
type textarea "called : customer canceled , local guy got him sooner dates"
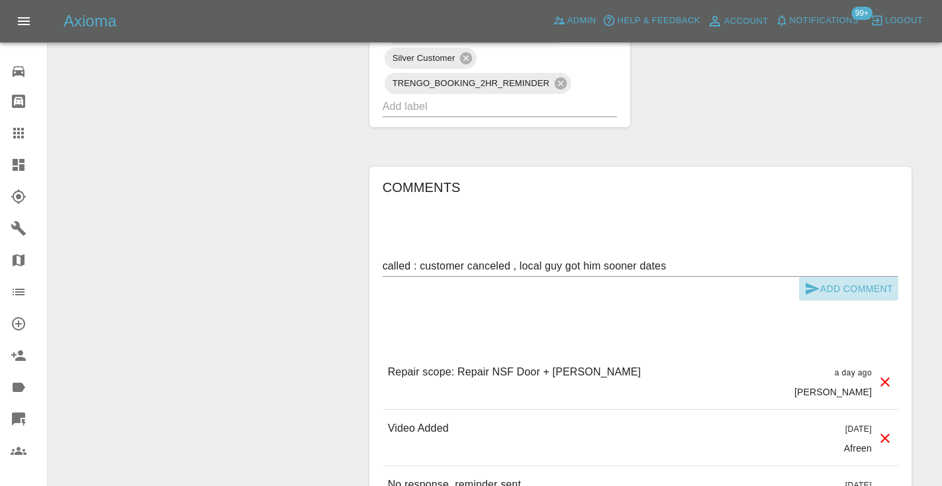
click at [823, 277] on button "Add Comment" at bounding box center [848, 289] width 99 height 24
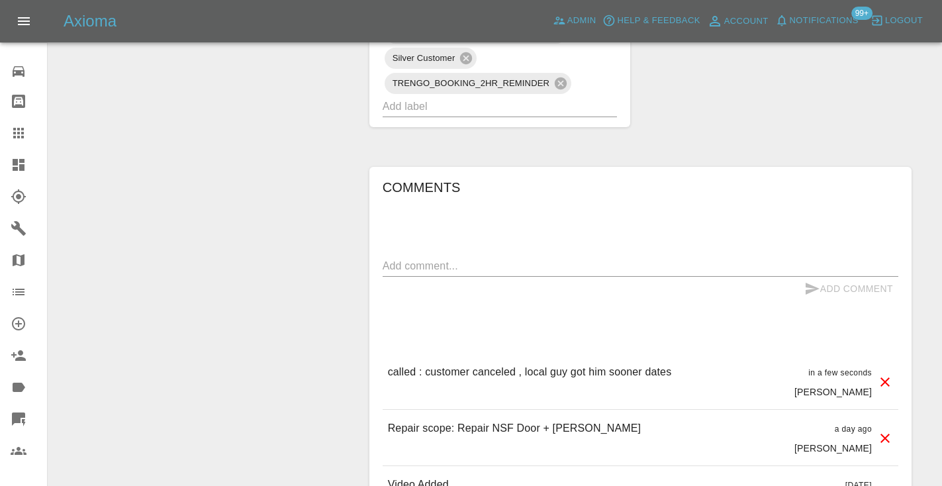
click at [461, 96] on input "text" at bounding box center [482, 106] width 198 height 21
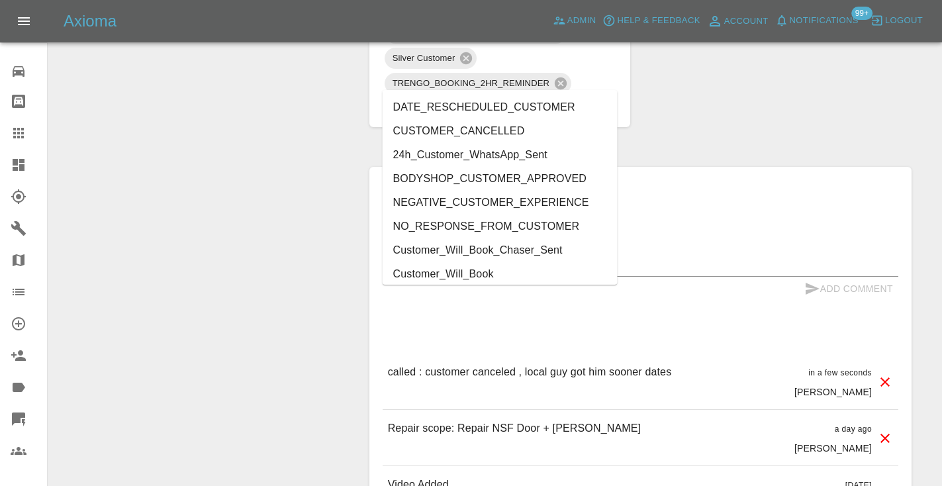
type input "cust"
click at [459, 130] on li "CUSTOMER_CANCELLED" at bounding box center [500, 131] width 235 height 24
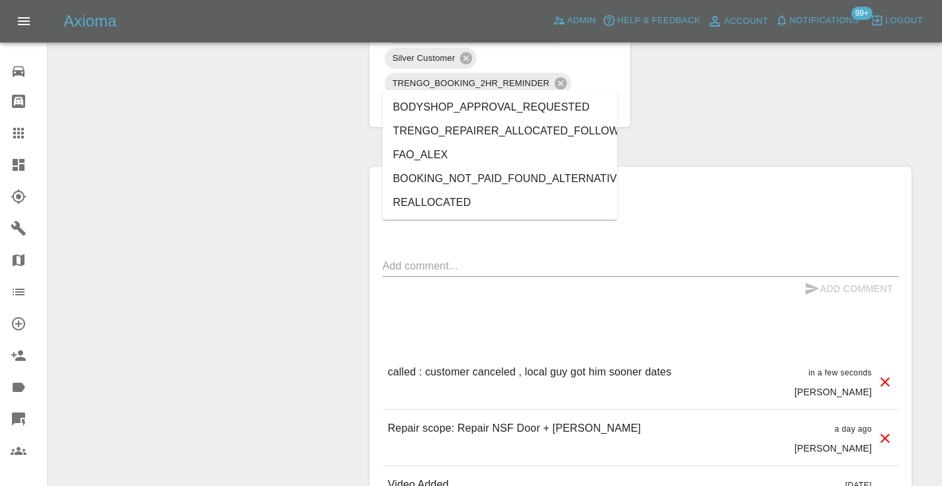
type input "alt"
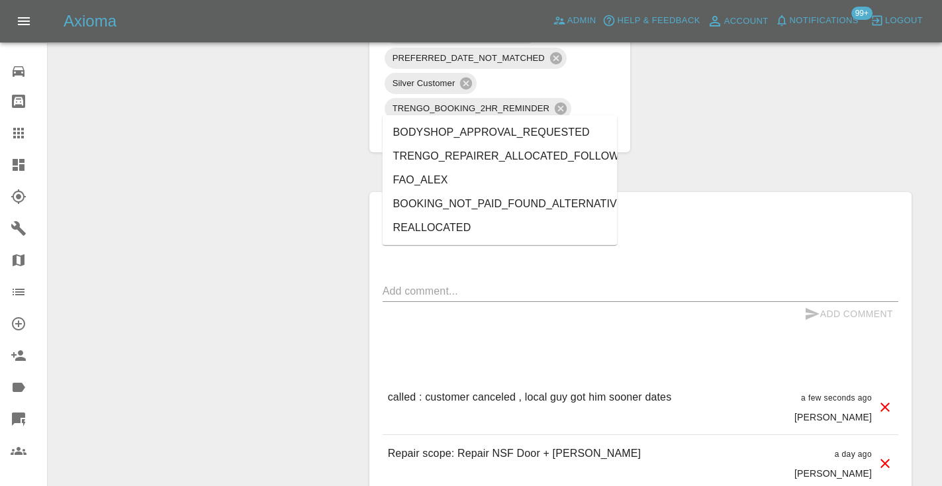
type input "alt"
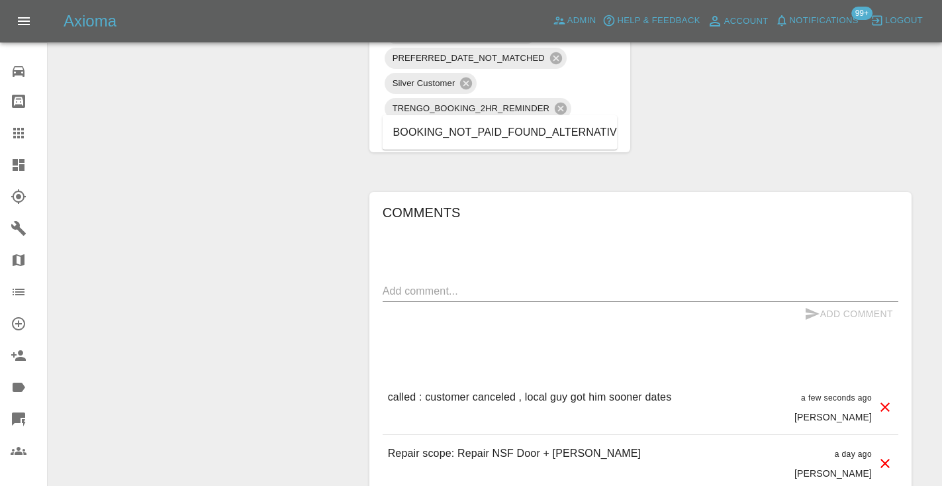
click at [544, 134] on li "BOOKING_NOT_PAID_FOUND_ALTERNATIVE" at bounding box center [500, 132] width 235 height 24
click at [26, 134] on icon at bounding box center [19, 133] width 16 height 16
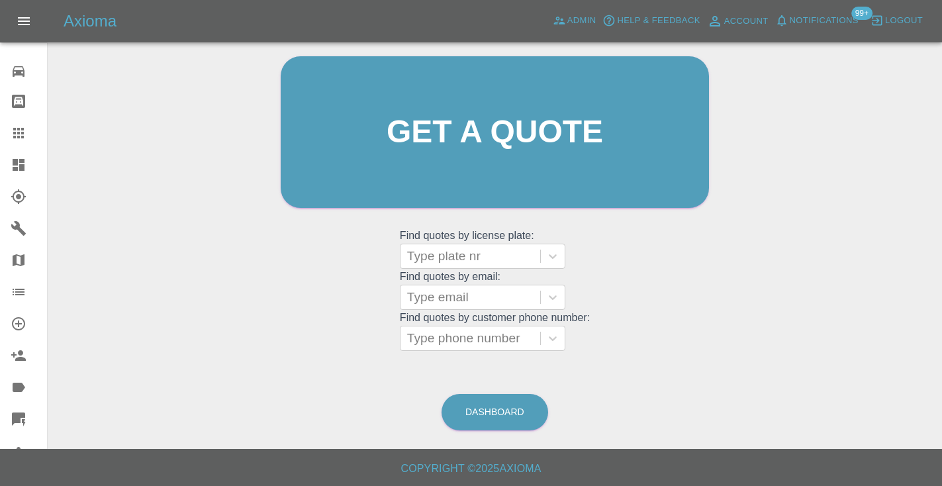
scroll to position [133, 0]
click at [517, 412] on link "Dashboard" at bounding box center [494, 412] width 107 height 36
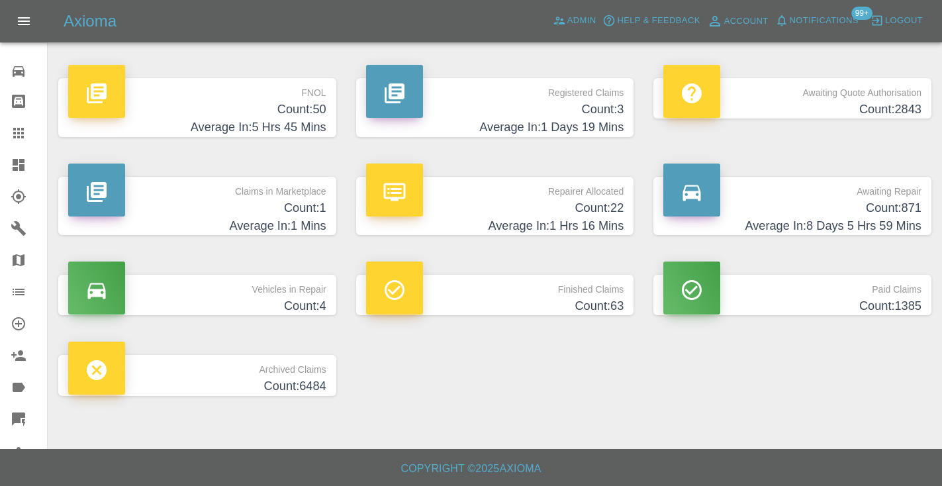
click at [901, 216] on h4 "Count: 871" at bounding box center [792, 208] width 258 height 18
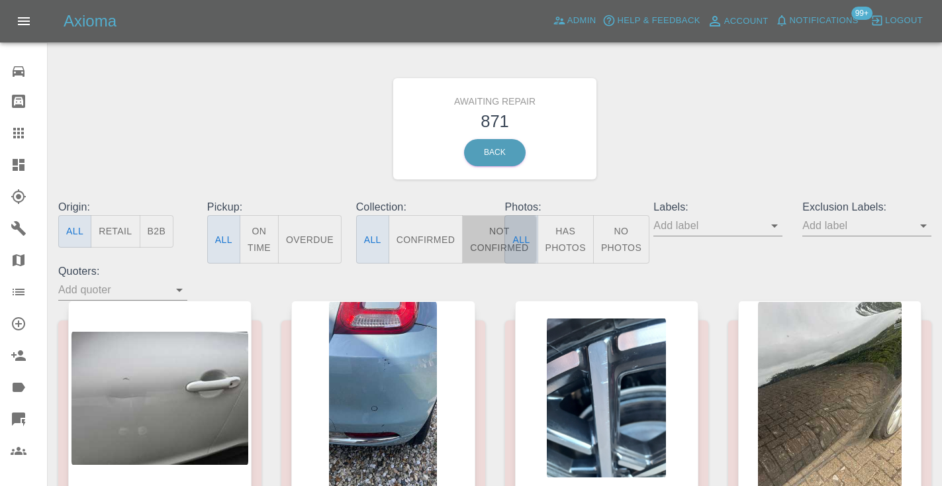
click at [483, 247] on button "Not Confirmed" at bounding box center [499, 239] width 74 height 48
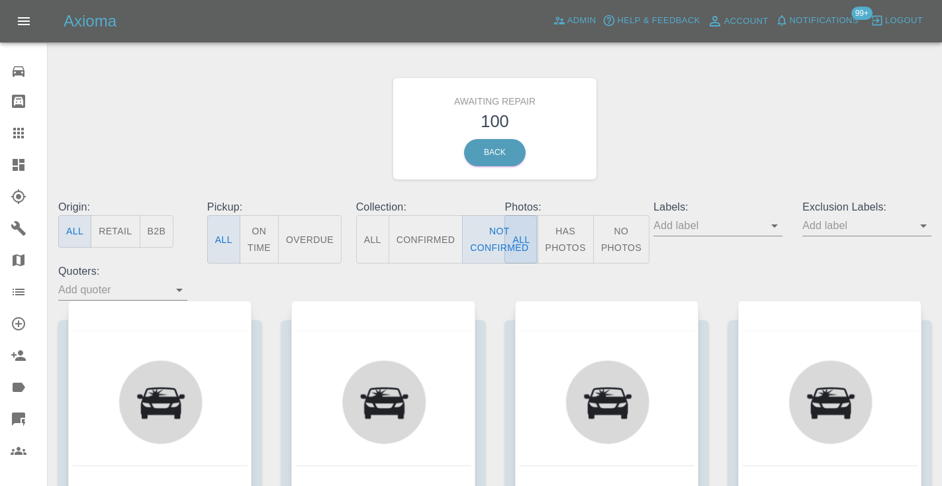
click at [642, 150] on div "Awaiting Repair 100 Back" at bounding box center [494, 128] width 893 height 141
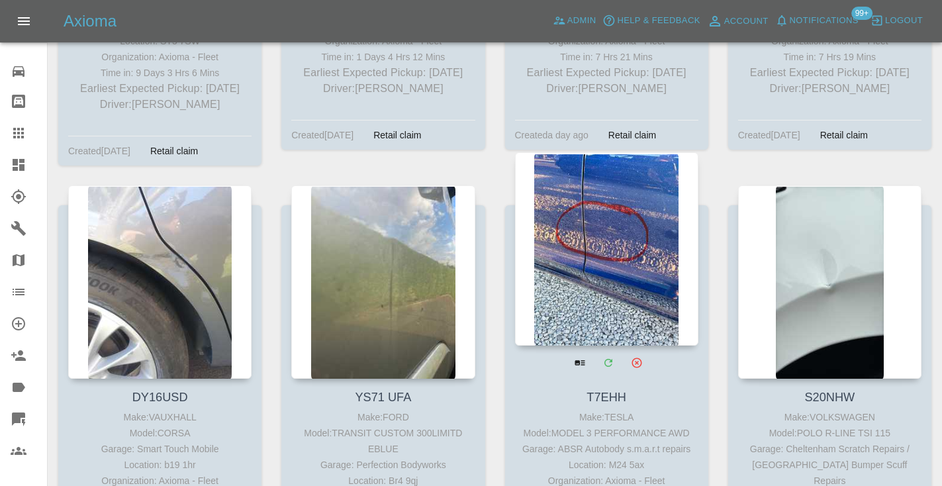
scroll to position [10593, 0]
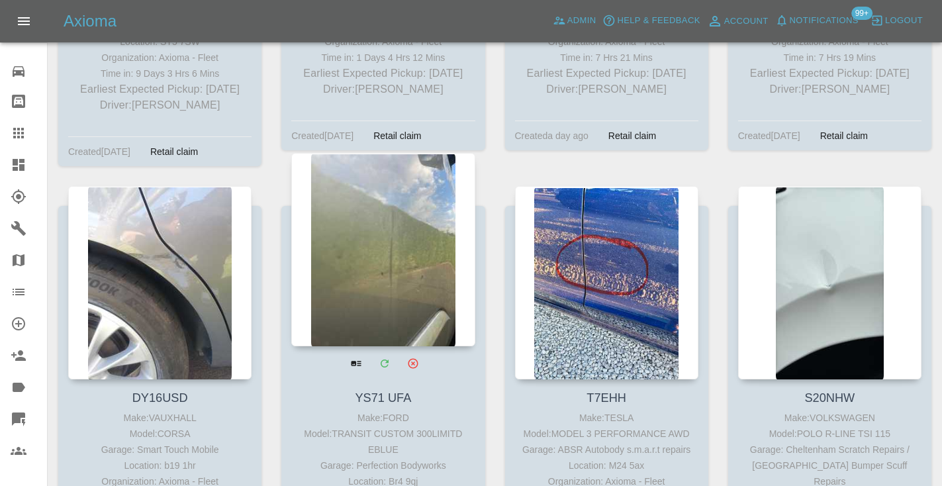
click at [370, 153] on div at bounding box center [382, 249] width 183 height 193
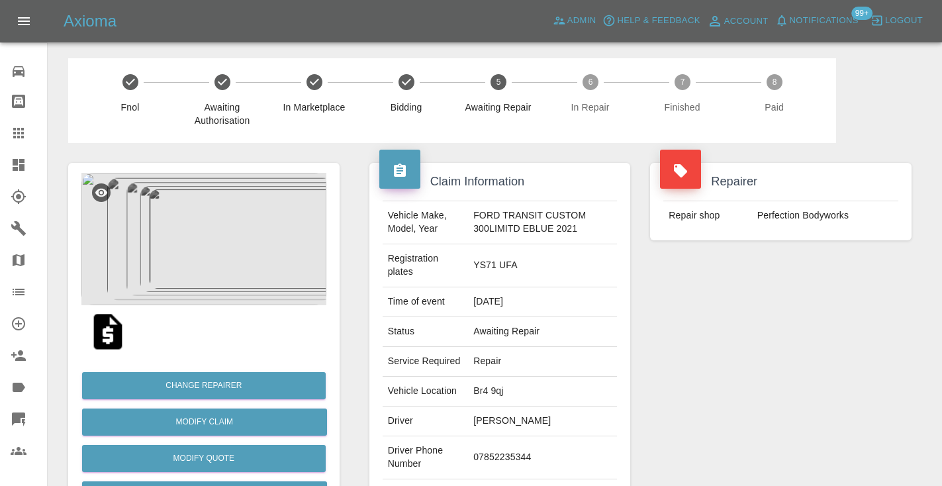
click at [506, 470] on td "07852235344" at bounding box center [542, 457] width 149 height 43
copy td "07852235344"
click at [860, 385] on div "Repairer Repair shop Perfection Bodyworks" at bounding box center [780, 347] width 281 height 408
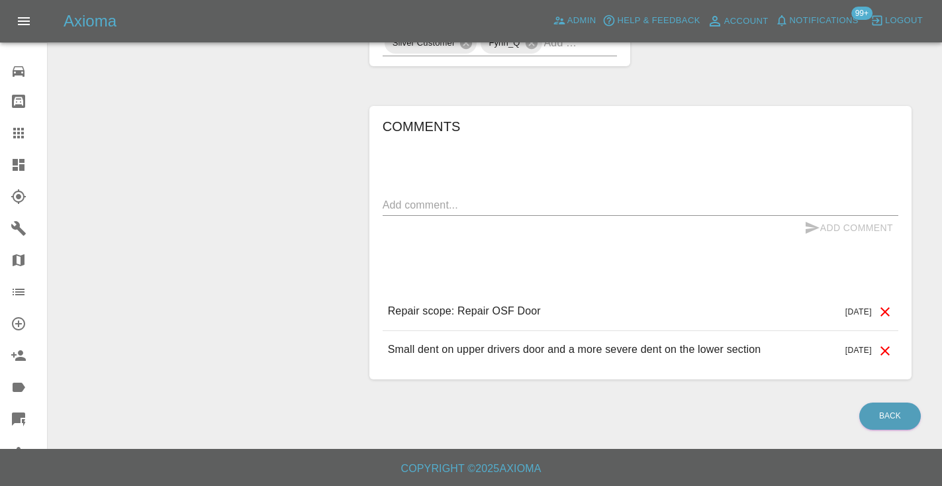
scroll to position [887, 0]
click at [413, 210] on textarea at bounding box center [641, 204] width 516 height 15
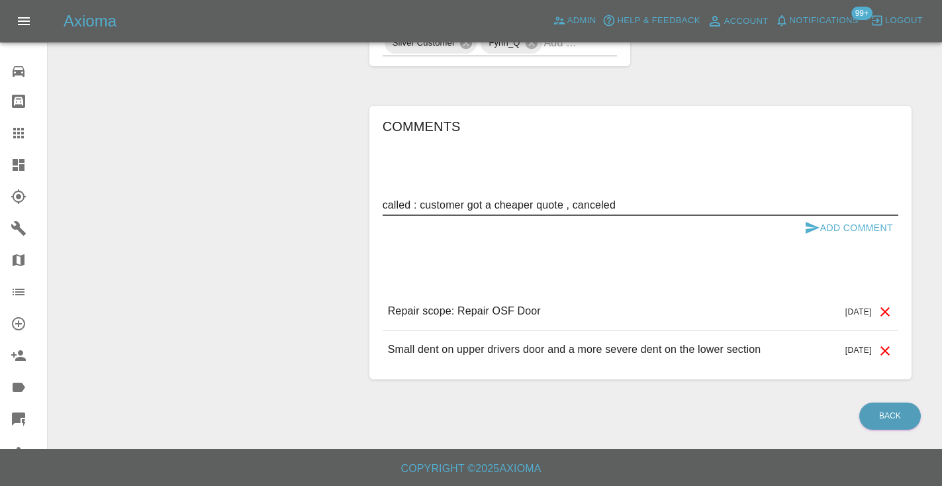
type textarea "called : customer got a cheaper quote , canceled"
click at [823, 236] on button "Add Comment" at bounding box center [848, 228] width 99 height 24
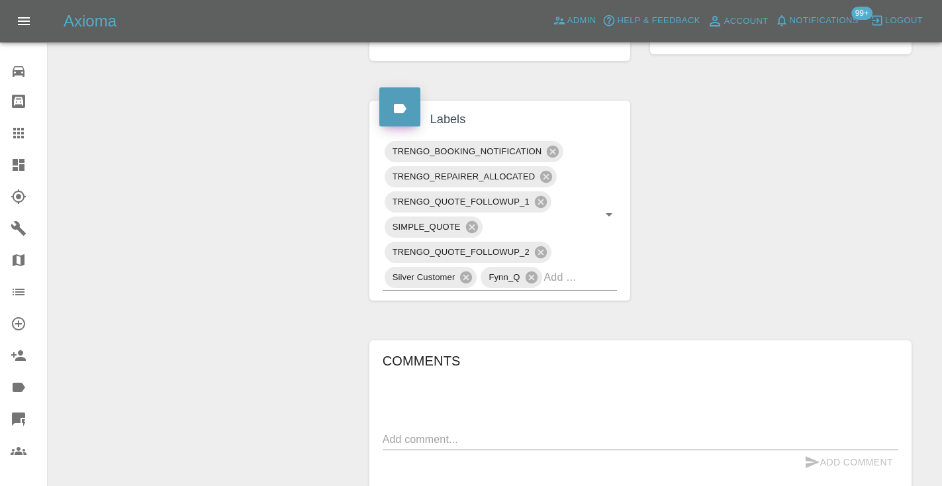
scroll to position [627, 0]
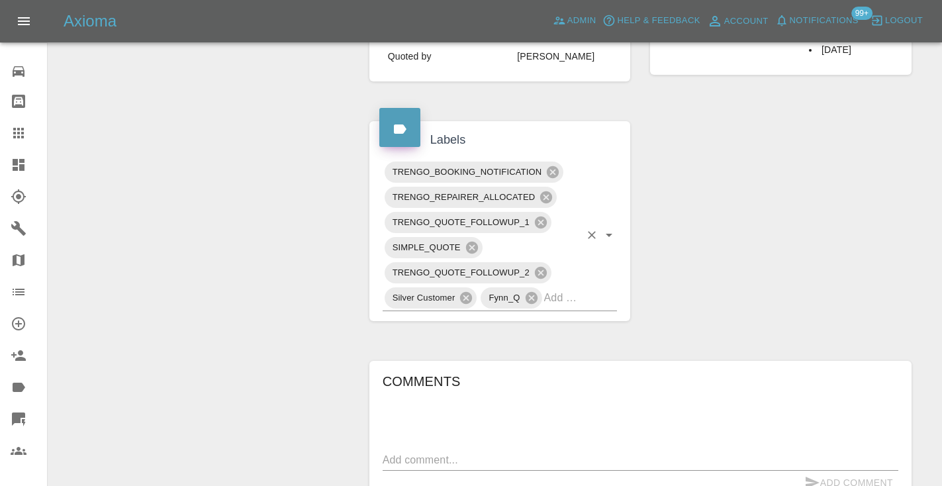
click at [565, 308] on input "text" at bounding box center [562, 297] width 36 height 21
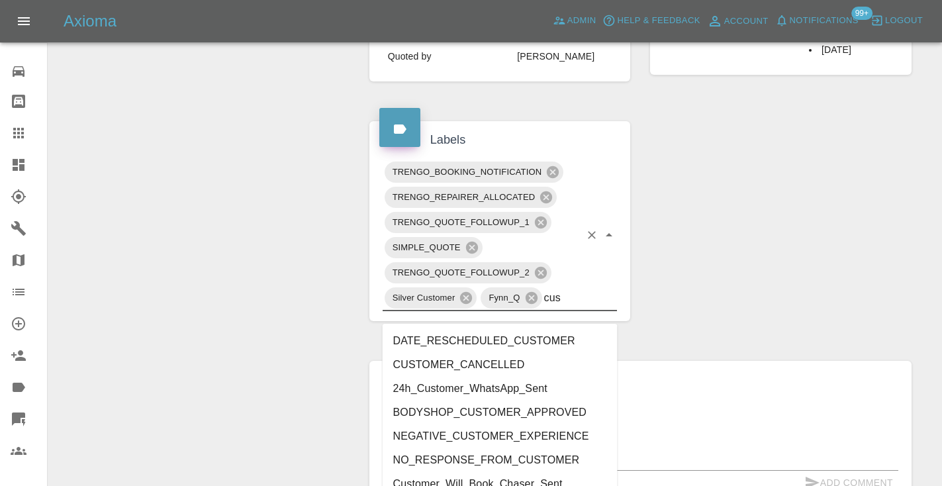
type input "cust"
drag, startPoint x: 526, startPoint y: 377, endPoint x: 518, endPoint y: 361, distance: 17.2
click at [518, 361] on ul "DATE_RESCHEDULED_CUSTOMER CUSTOMER_CANCELLED 24h_Customer_WhatsApp_Sent BODYSHO…" at bounding box center [500, 421] width 235 height 195
click at [518, 361] on li "CUSTOMER_CANCELLED" at bounding box center [500, 365] width 235 height 24
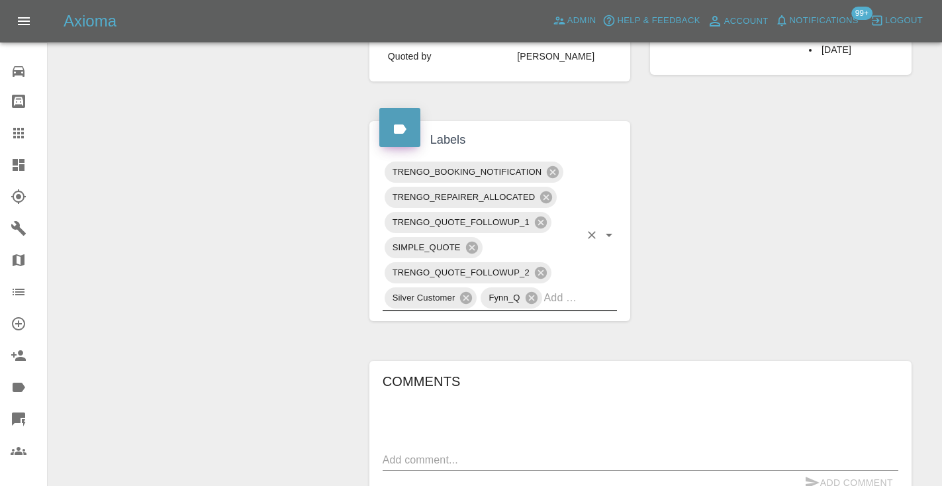
click at [237, 199] on div "Change Repairer Modify Claim Modify Quote Rollback Submit Payment Archive" at bounding box center [203, 113] width 291 height 1194
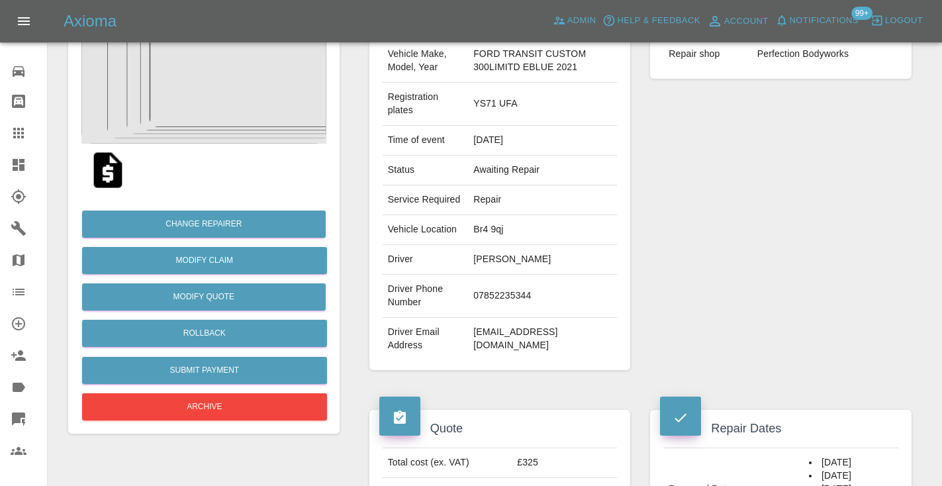
scroll to position [152, 0]
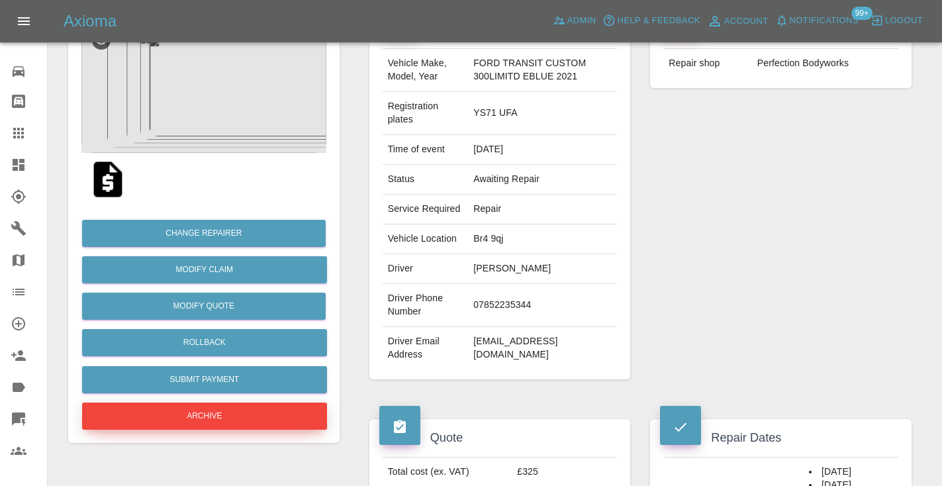
click at [232, 414] on button "Archive" at bounding box center [204, 415] width 245 height 27
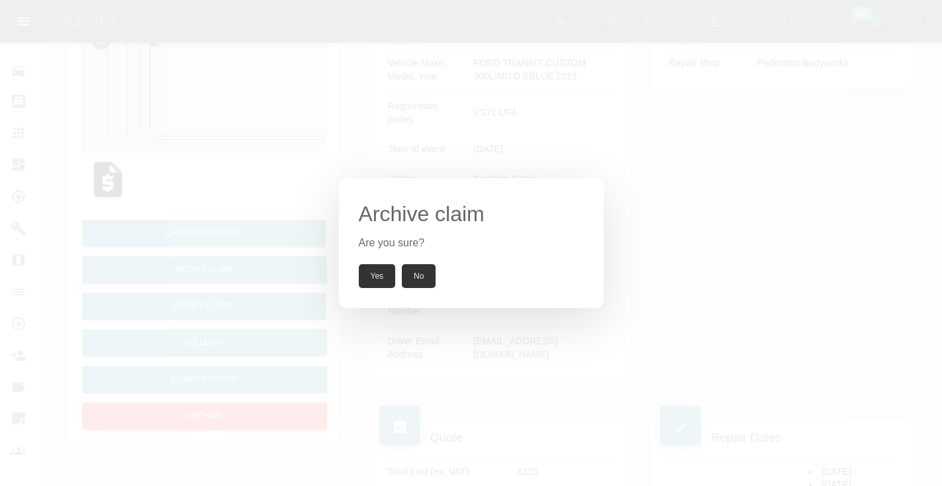
click at [373, 281] on button "Yes" at bounding box center [377, 276] width 37 height 24
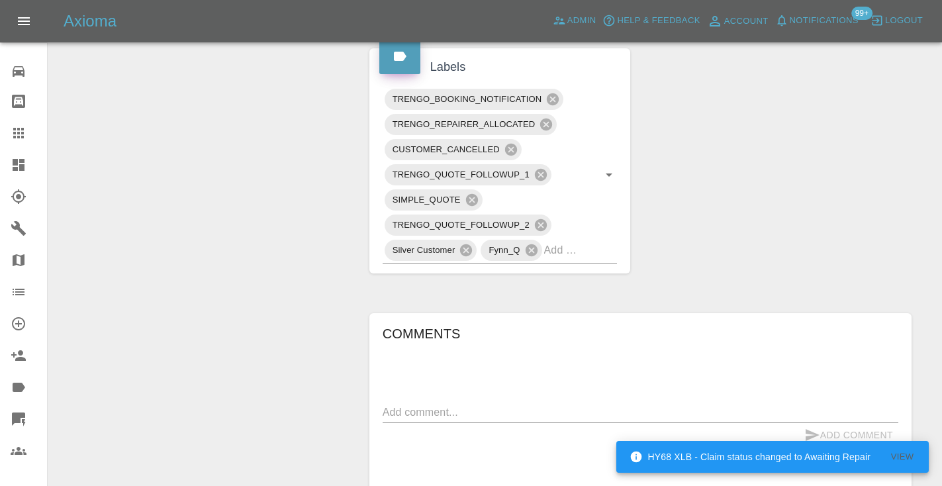
scroll to position [691, 0]
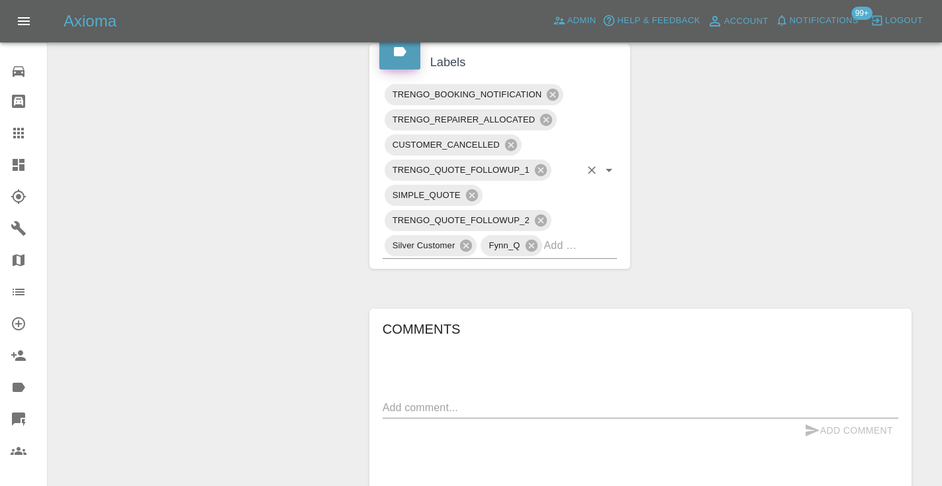
click at [586, 259] on div "TRENGO_BOOKING_NOTIFICATION TRENGO_REPAIRER_ALLOCATED CUSTOMER_CANCELLED TRENGO…" at bounding box center [500, 170] width 235 height 177
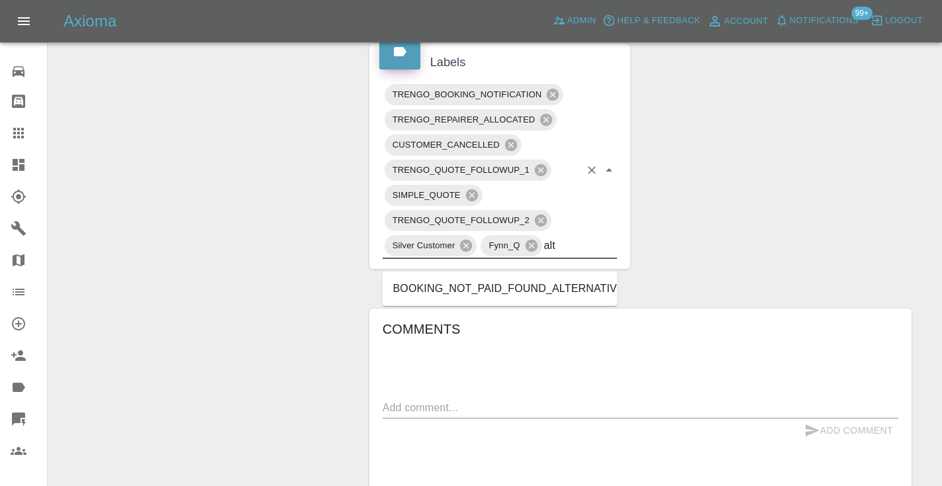
type input "alte"
click at [592, 283] on li "BOOKING_NOT_PAID_FOUND_ALTERNATIVE" at bounding box center [500, 289] width 235 height 24
click at [334, 197] on div "Change Repairer Modify Claim Modify Quote Unarchive" at bounding box center [203, 48] width 291 height 1219
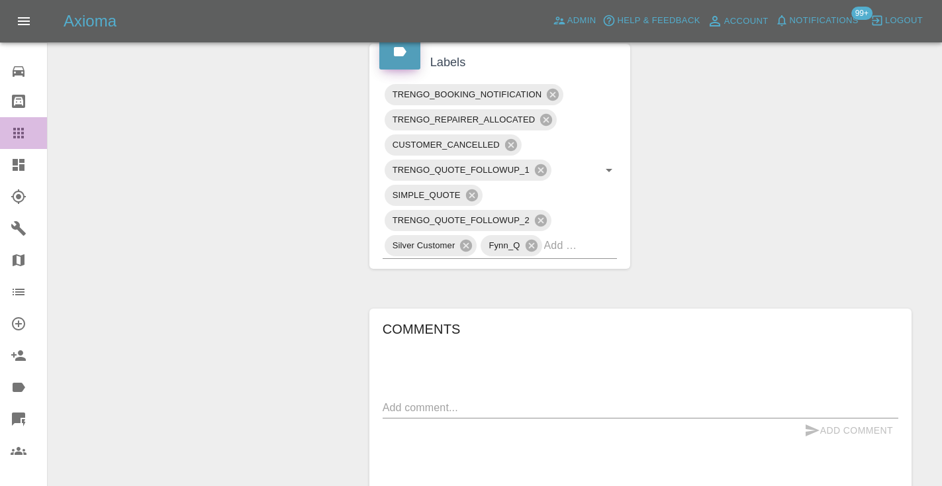
click at [34, 133] on div at bounding box center [29, 133] width 37 height 16
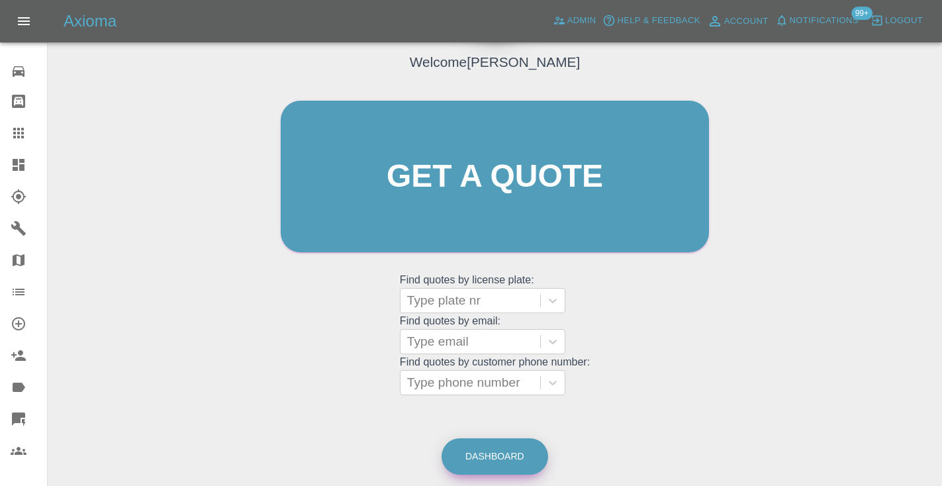
click at [512, 449] on link "Dashboard" at bounding box center [494, 456] width 107 height 36
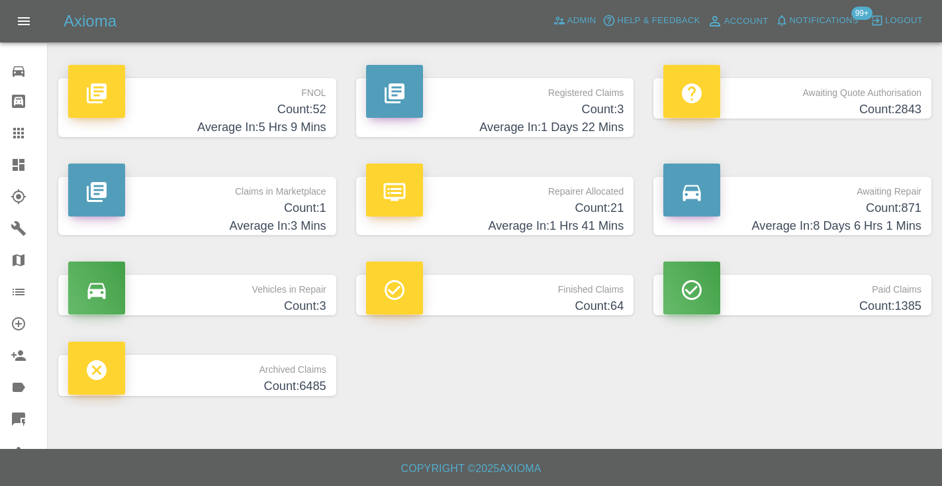
click at [911, 220] on h4 "Average In: 8 Days 6 Hrs 1 Mins" at bounding box center [792, 226] width 258 height 18
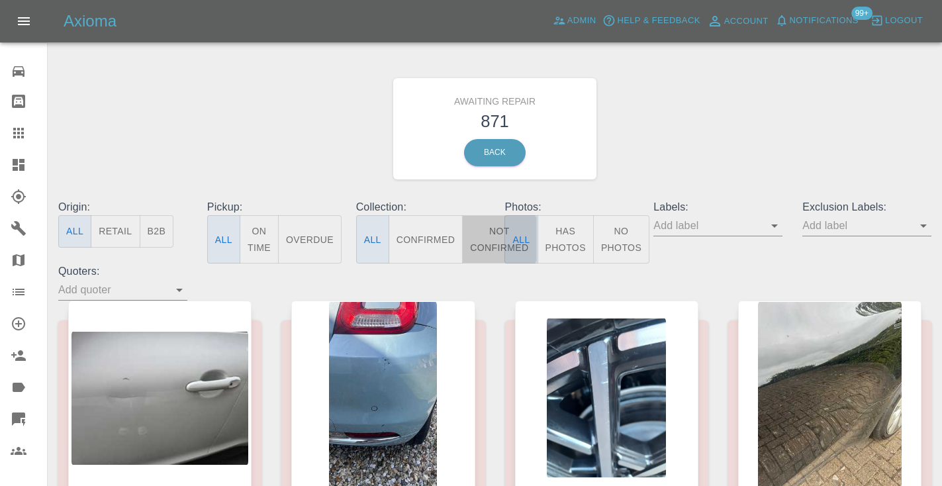
click at [499, 231] on button "Not Confirmed" at bounding box center [499, 239] width 74 height 48
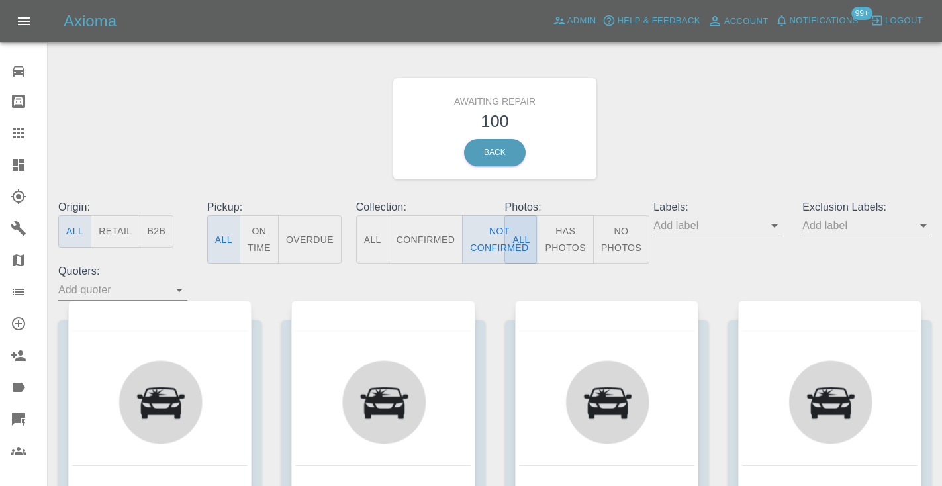
click at [779, 101] on div "Awaiting Repair 100 Back" at bounding box center [494, 128] width 893 height 141
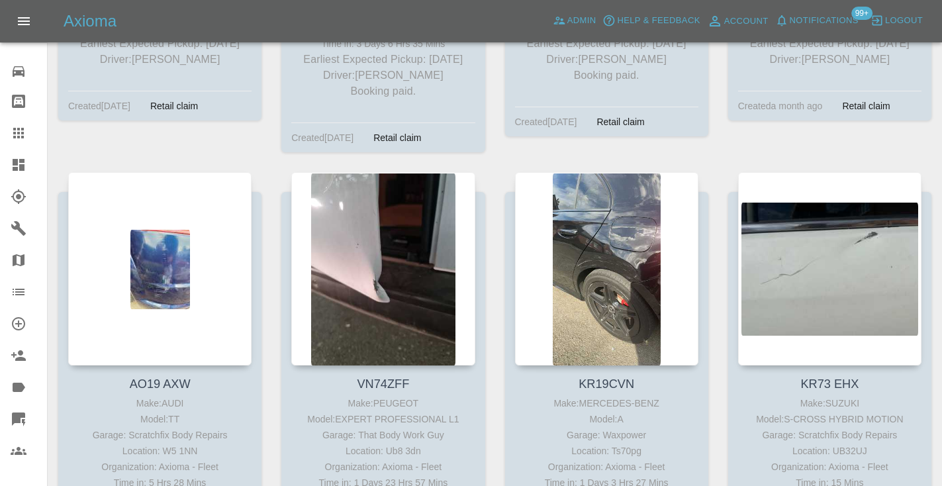
scroll to position [8406, 0]
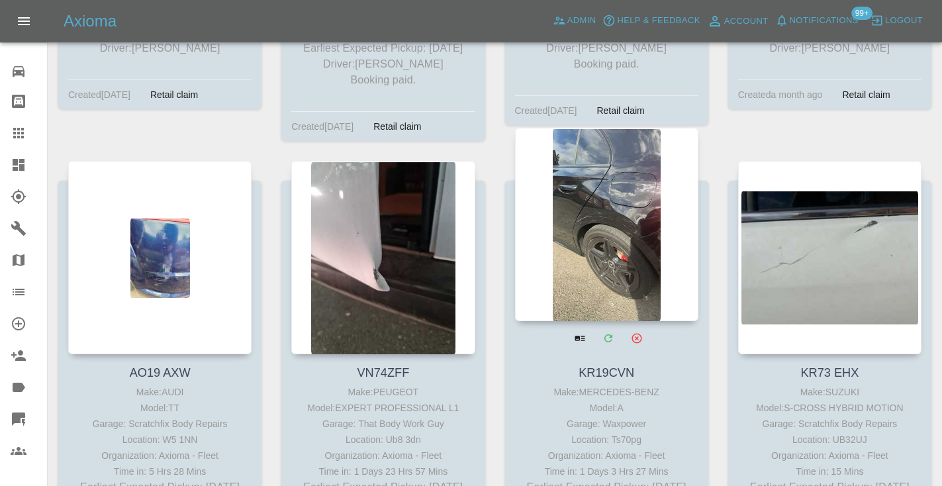
click at [587, 130] on div at bounding box center [606, 224] width 183 height 193
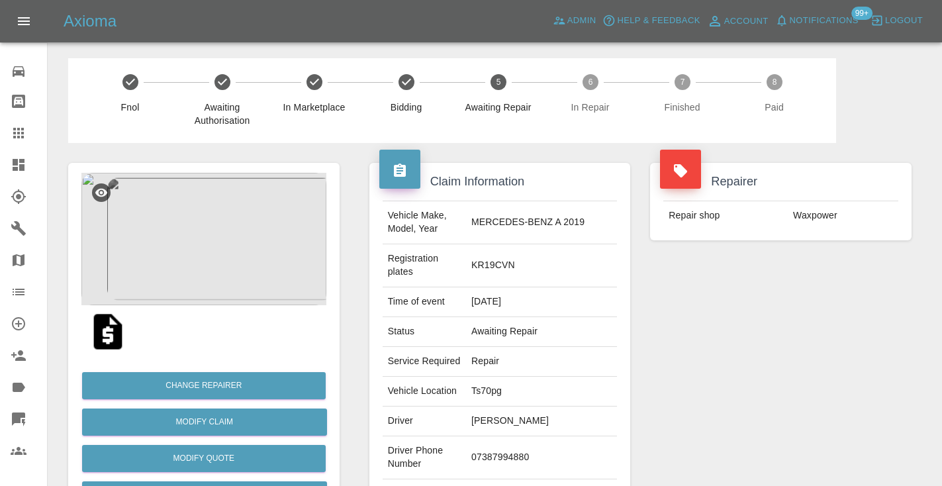
click at [546, 436] on td "07387994880" at bounding box center [541, 457] width 151 height 43
copy td "07387994880"
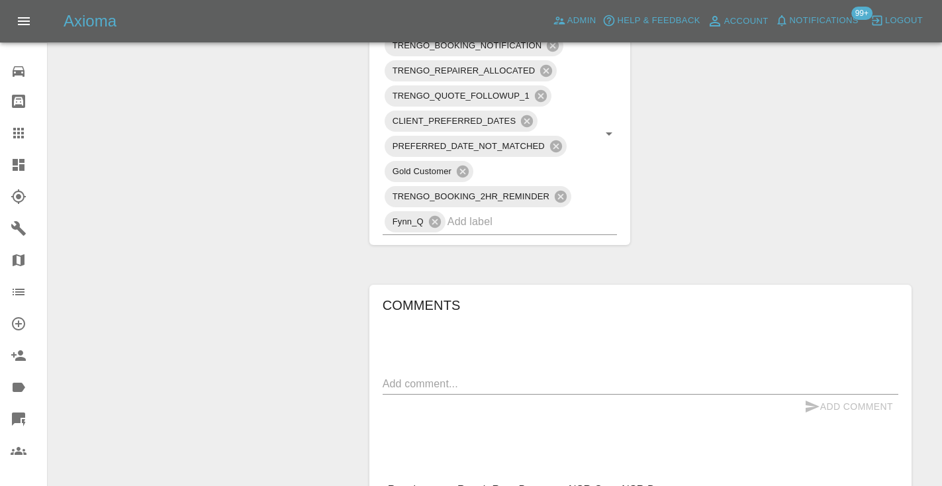
scroll to position [856, 0]
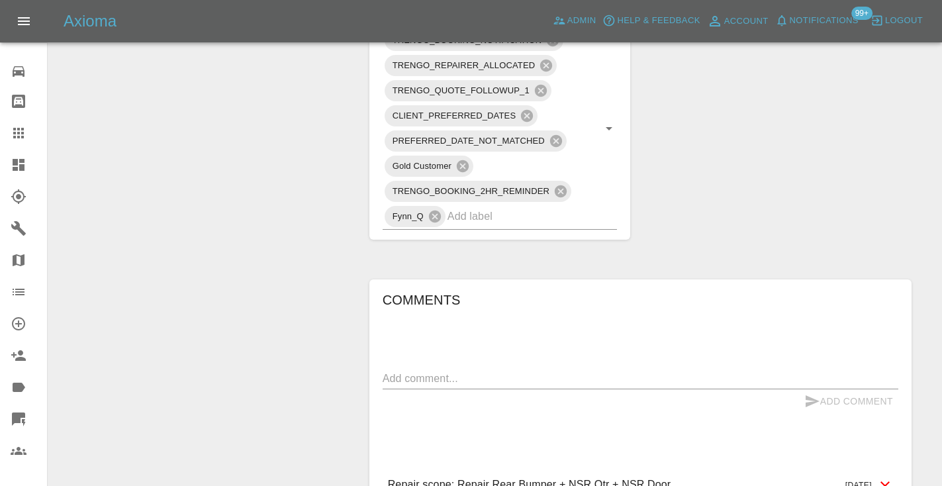
click at [439, 371] on textarea at bounding box center [641, 378] width 516 height 15
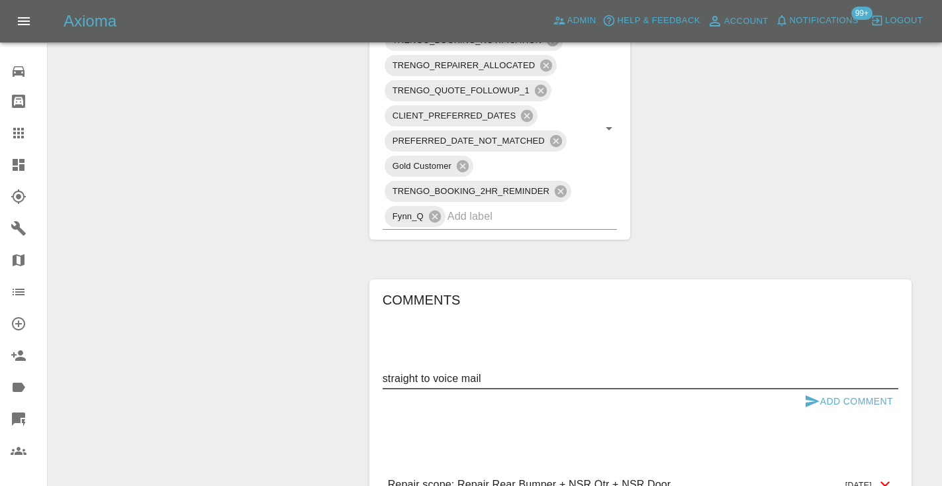
type textarea "straight to voice mail"
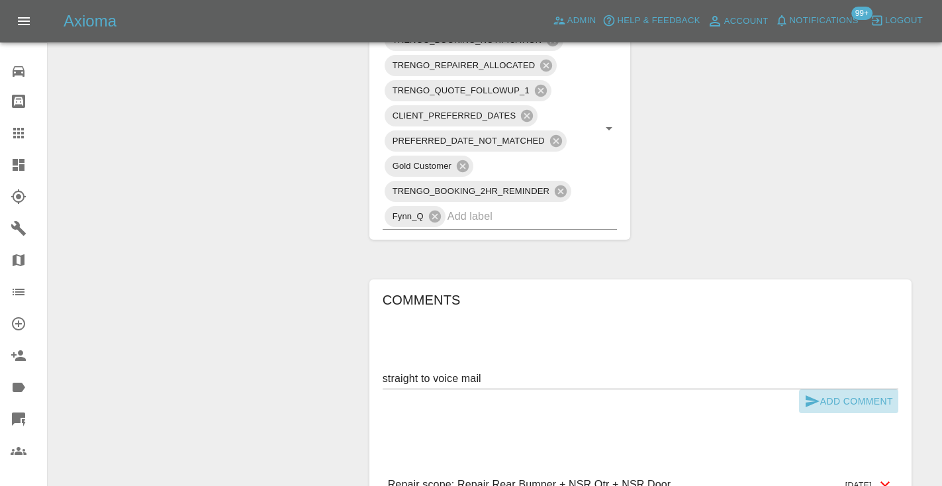
click at [817, 393] on icon "submit" at bounding box center [812, 401] width 16 height 16
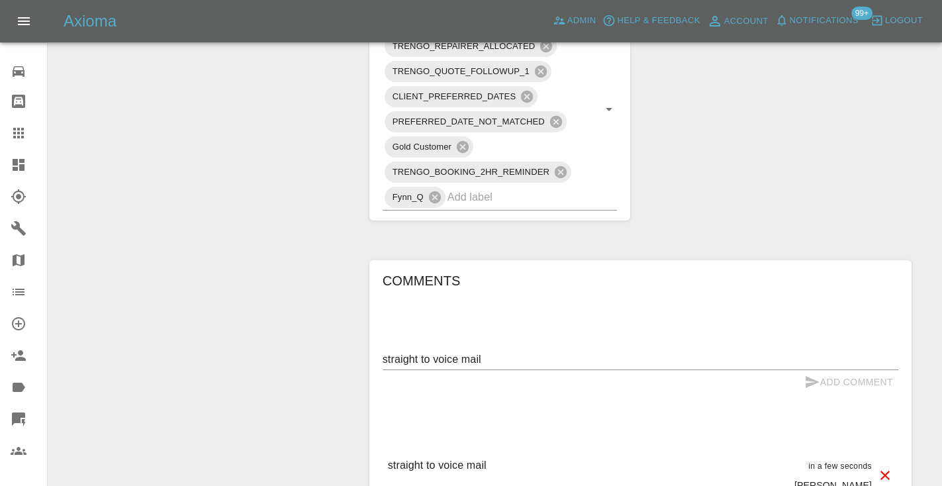
scroll to position [882, 0]
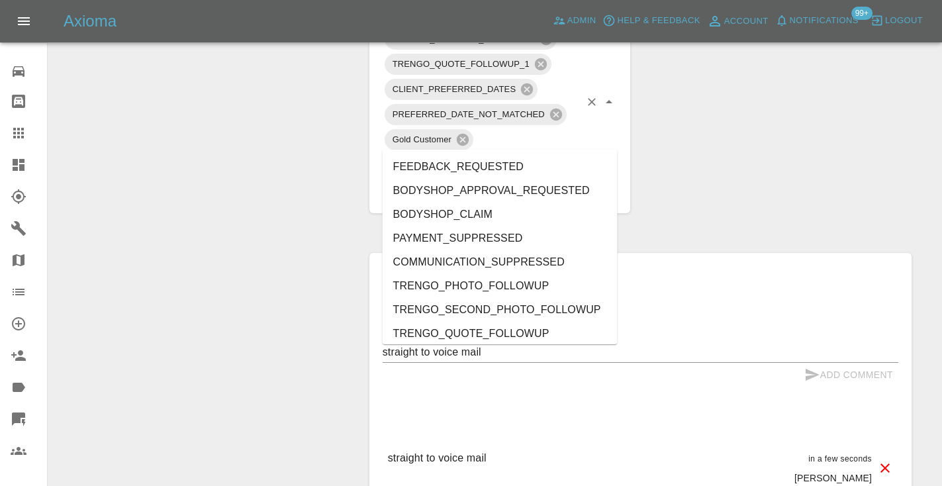
click at [504, 179] on input "text" at bounding box center [513, 189] width 133 height 21
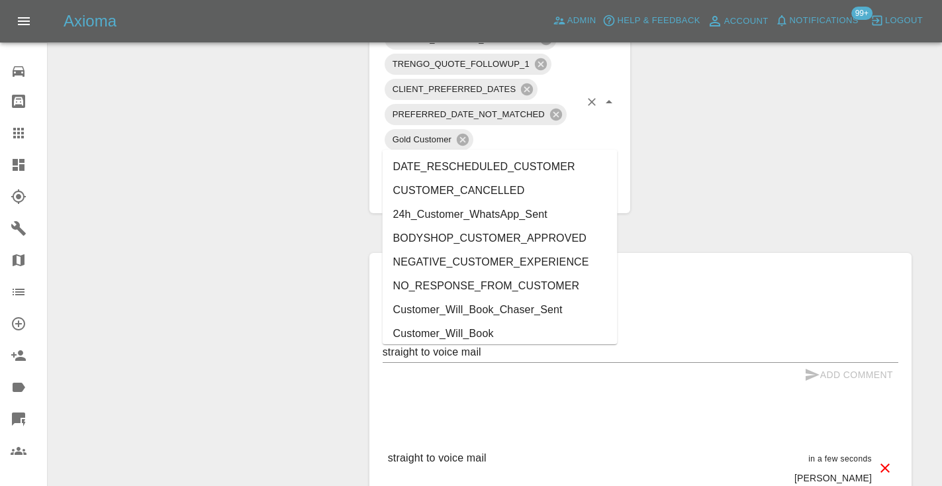
type input "cust"
click at [495, 335] on li "Customer_Will_Book" at bounding box center [500, 334] width 235 height 24
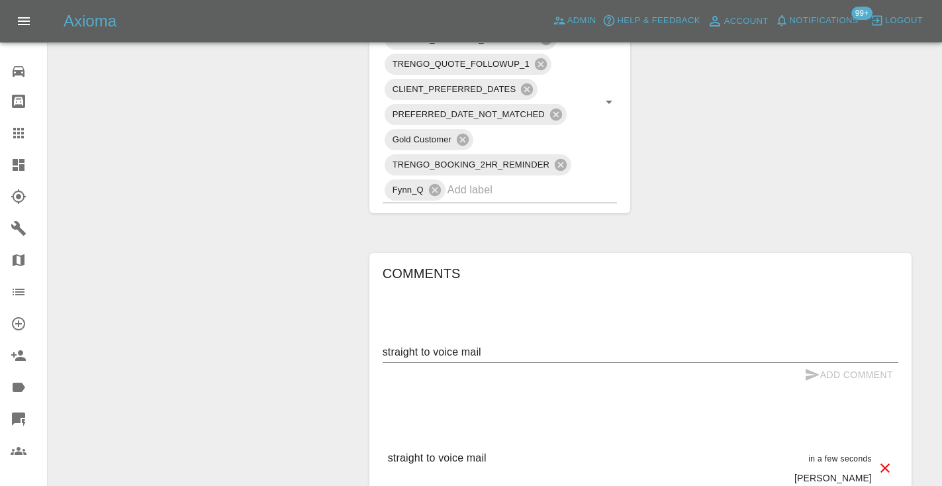
click at [22, 141] on link "Claims" at bounding box center [23, 133] width 47 height 32
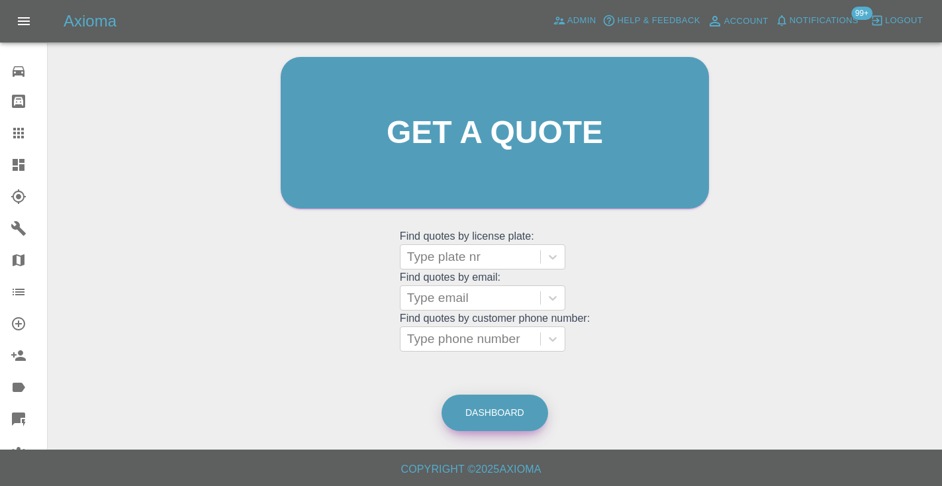
click at [481, 398] on link "Dashboard" at bounding box center [494, 412] width 107 height 36
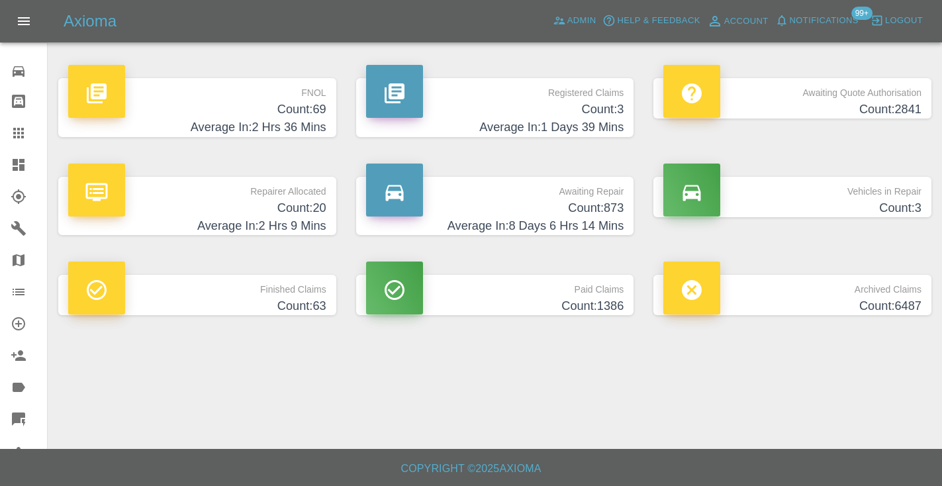
click at [613, 204] on h4 "Count: 873" at bounding box center [495, 208] width 258 height 18
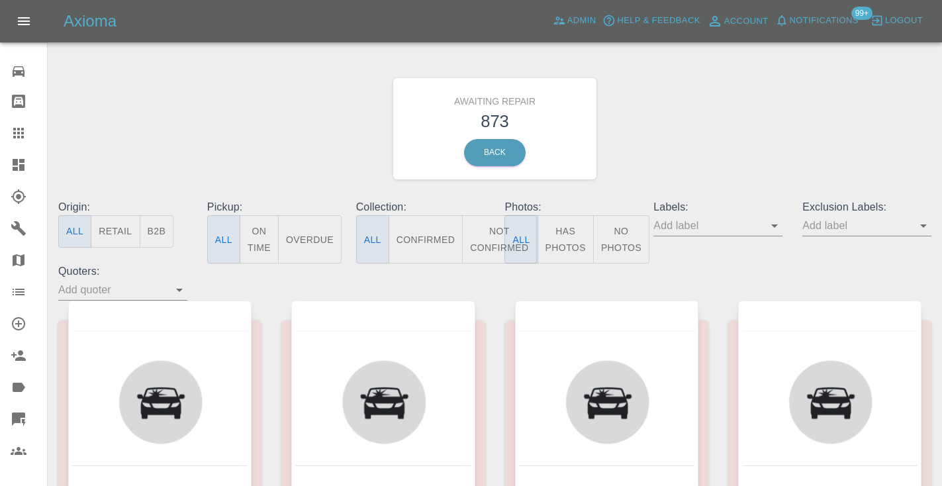
click at [489, 228] on button "Not Confirmed" at bounding box center [499, 239] width 74 height 48
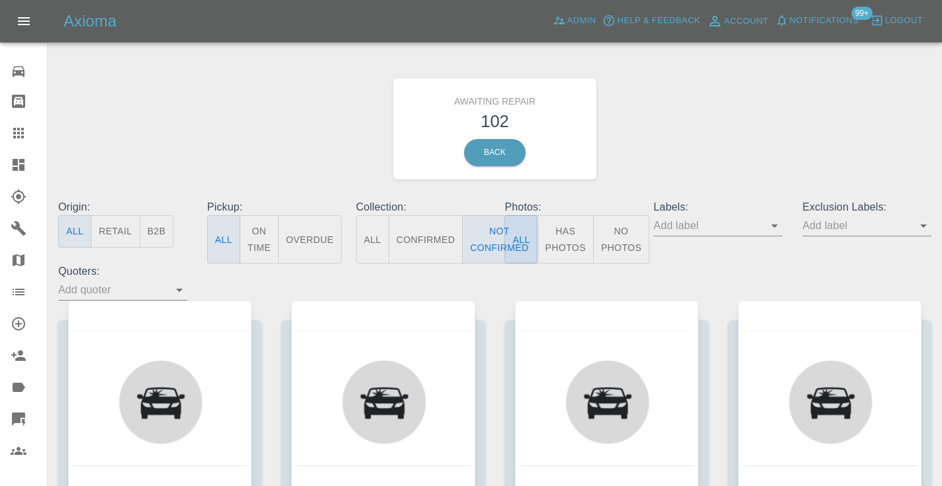
click at [694, 123] on div "Awaiting Repair 102 Back" at bounding box center [494, 128] width 893 height 141
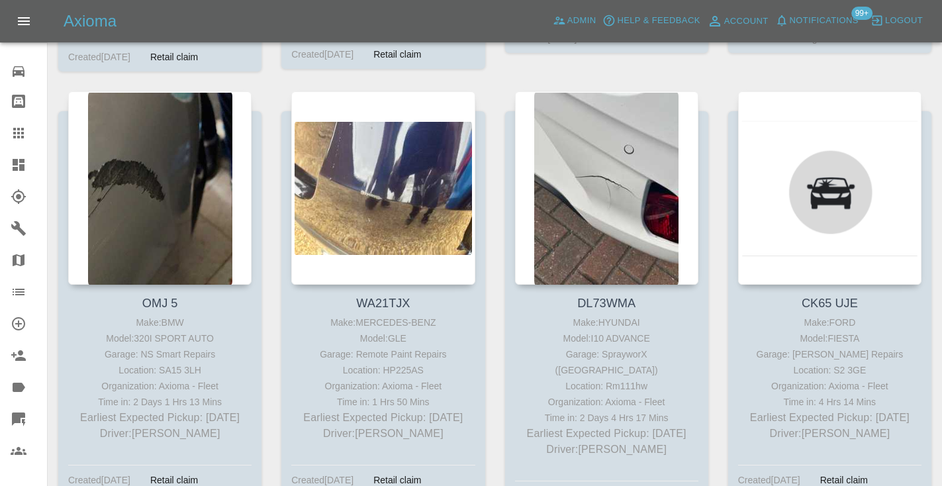
scroll to position [1537, 0]
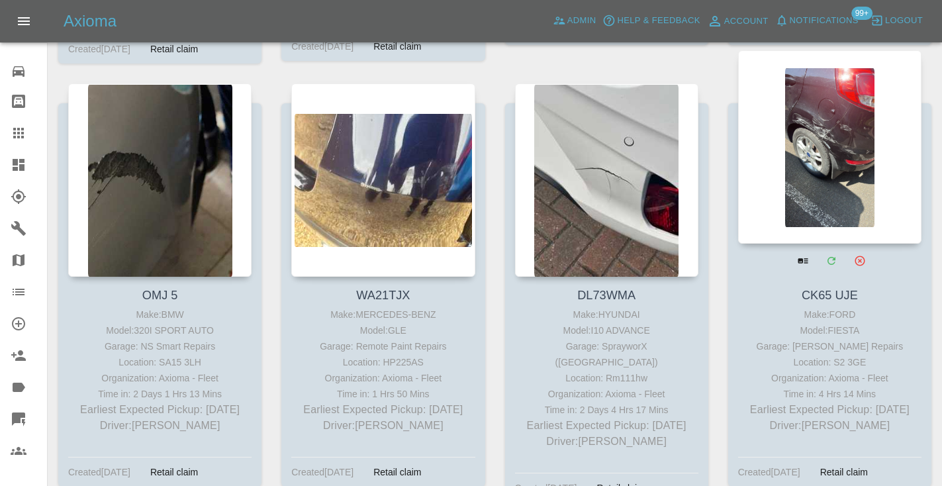
click at [824, 161] on div at bounding box center [829, 146] width 183 height 193
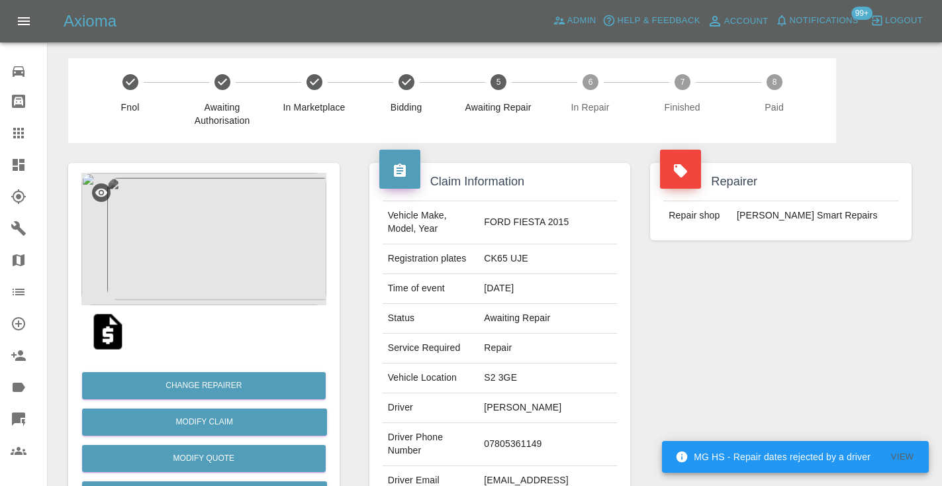
click at [529, 435] on td "07805361149" at bounding box center [547, 444] width 138 height 43
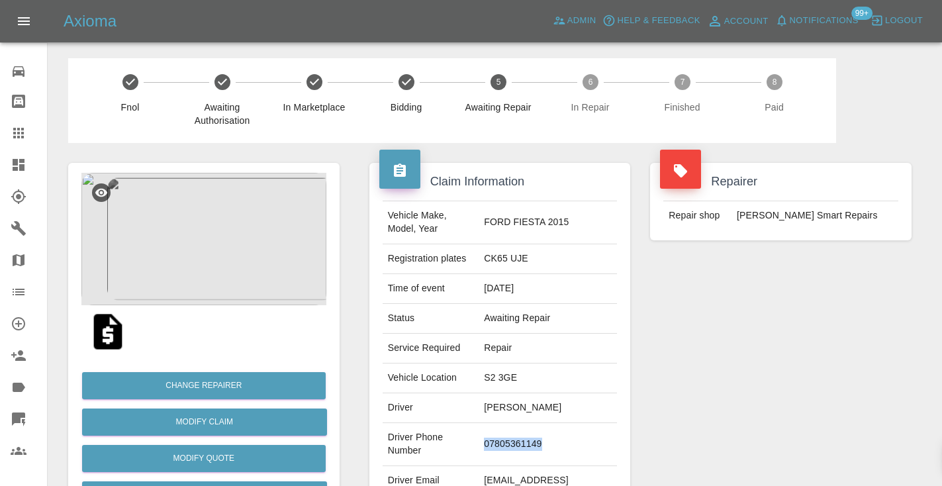
click at [529, 435] on td "07805361149" at bounding box center [547, 444] width 138 height 43
copy td "07805361149"
click at [754, 347] on div "Repairer Repair shop Rickys Smart Repairs" at bounding box center [780, 340] width 281 height 395
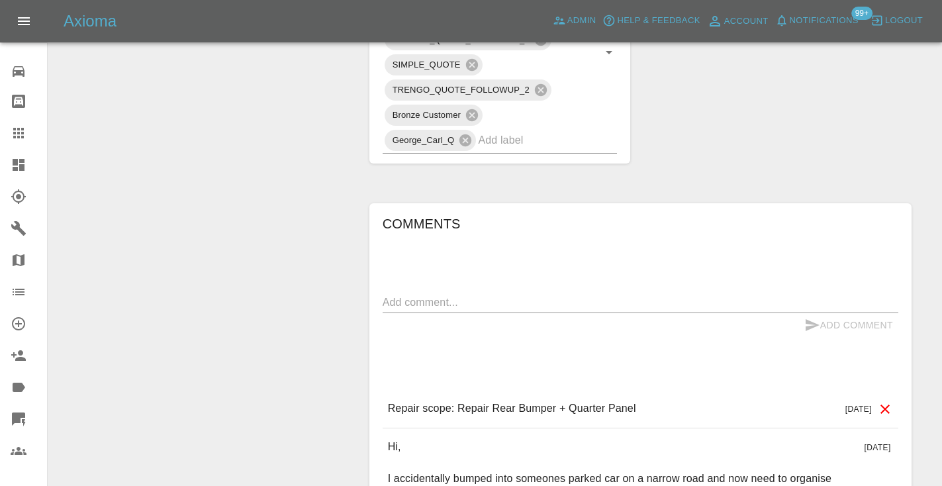
scroll to position [876, 0]
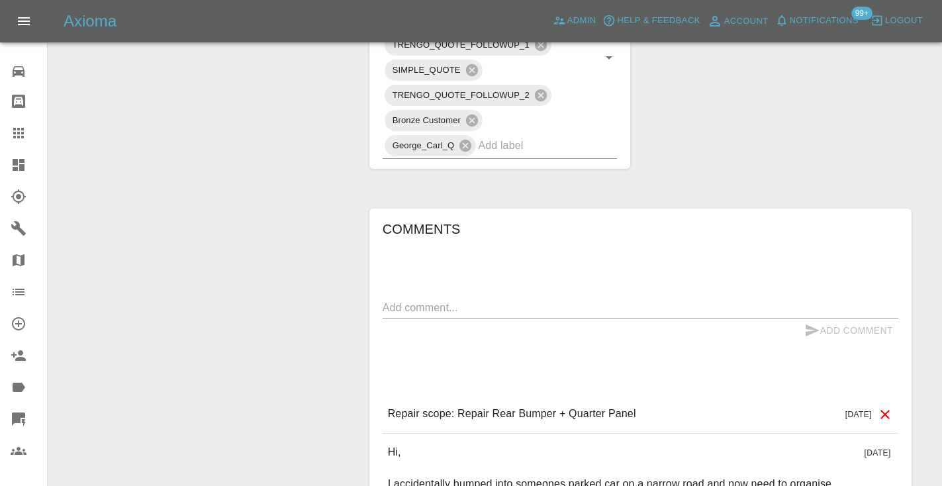
click at [427, 300] on textarea at bounding box center [641, 307] width 516 height 15
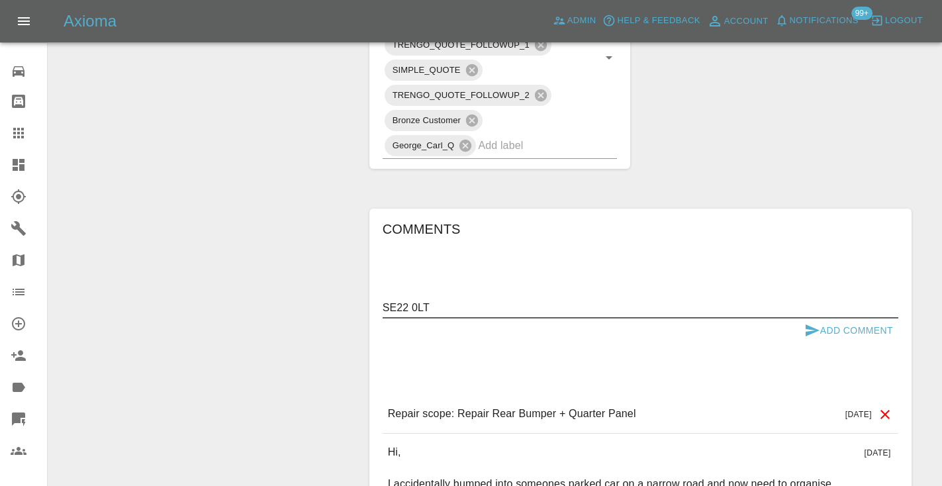
click at [396, 300] on textarea "SE22 0LT" at bounding box center [641, 307] width 516 height 15
click at [443, 300] on textarea "SE22 0LT" at bounding box center [641, 307] width 516 height 15
type textarea "SE22 0LT new postcode"
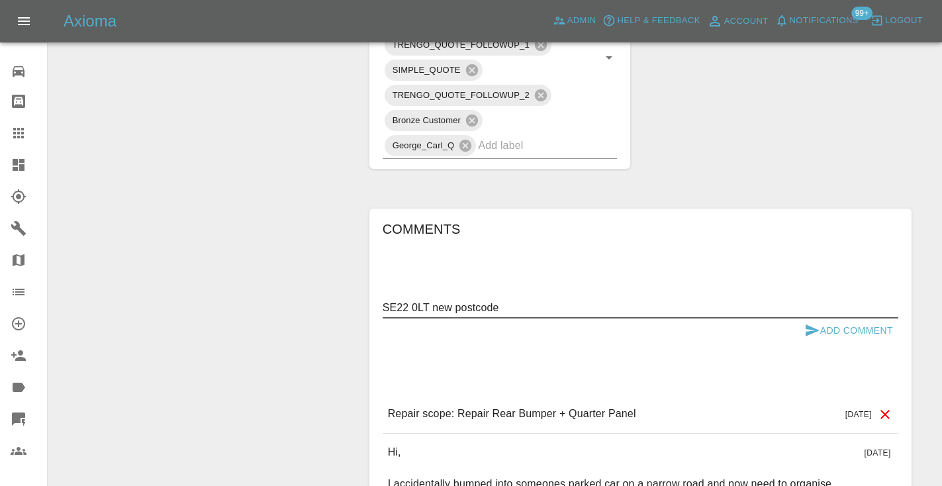
click at [815, 322] on icon "submit" at bounding box center [812, 330] width 16 height 16
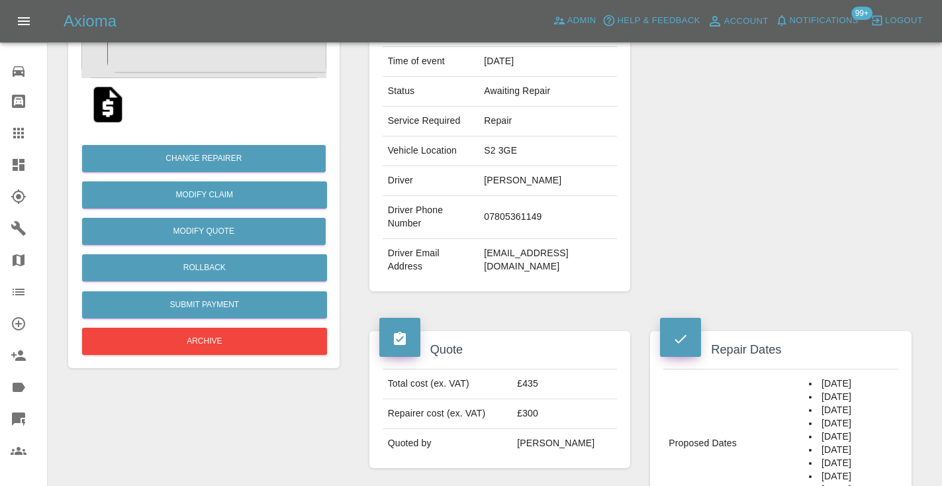
scroll to position [216, 0]
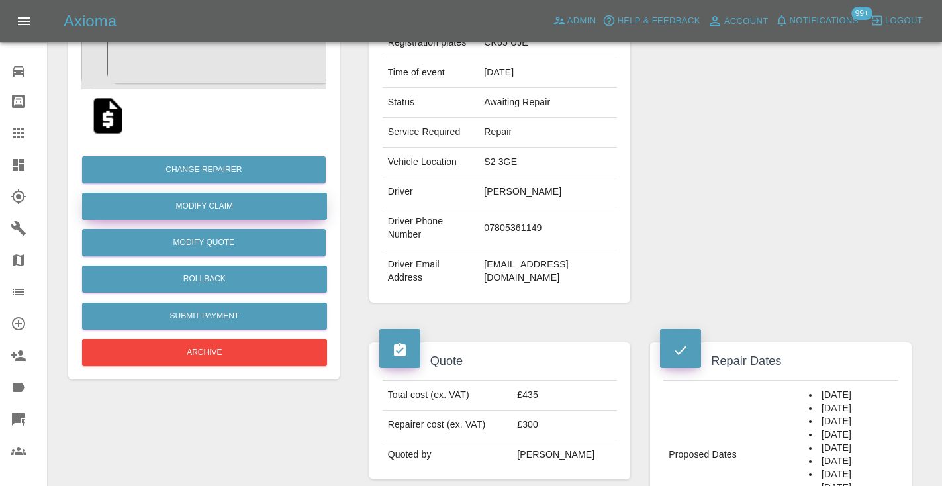
click at [212, 206] on link "Modify Claim" at bounding box center [204, 206] width 245 height 27
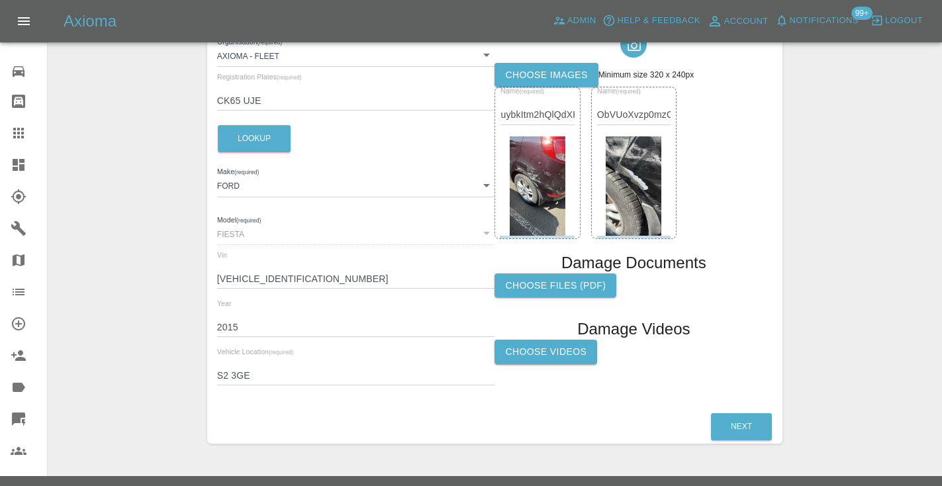
scroll to position [255, 0]
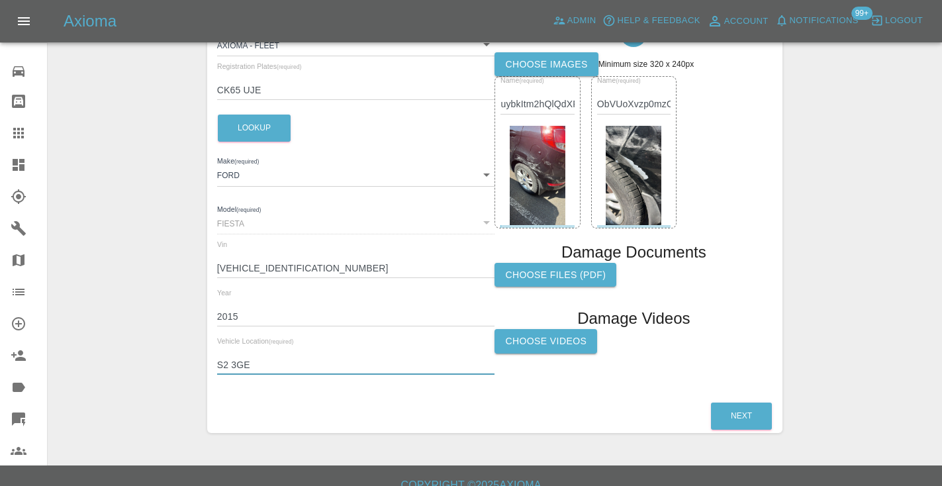
click at [254, 366] on input "S2 3GE" at bounding box center [356, 364] width 278 height 19
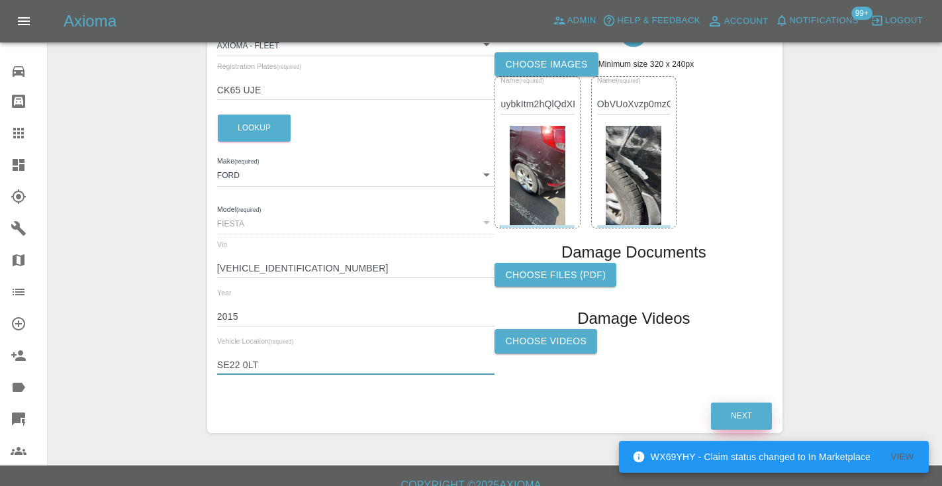
type input "SE22 0LT"
click at [746, 418] on button "Next" at bounding box center [741, 415] width 61 height 27
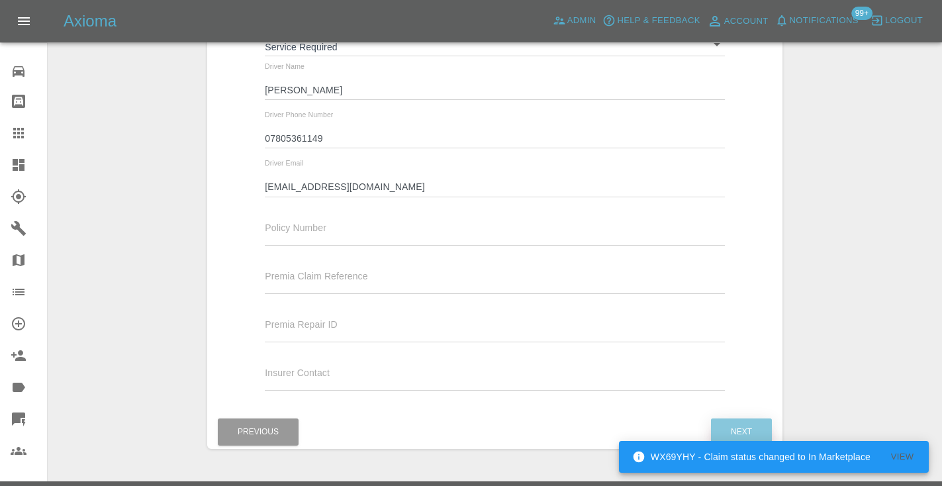
click at [737, 426] on button "Next" at bounding box center [741, 431] width 61 height 27
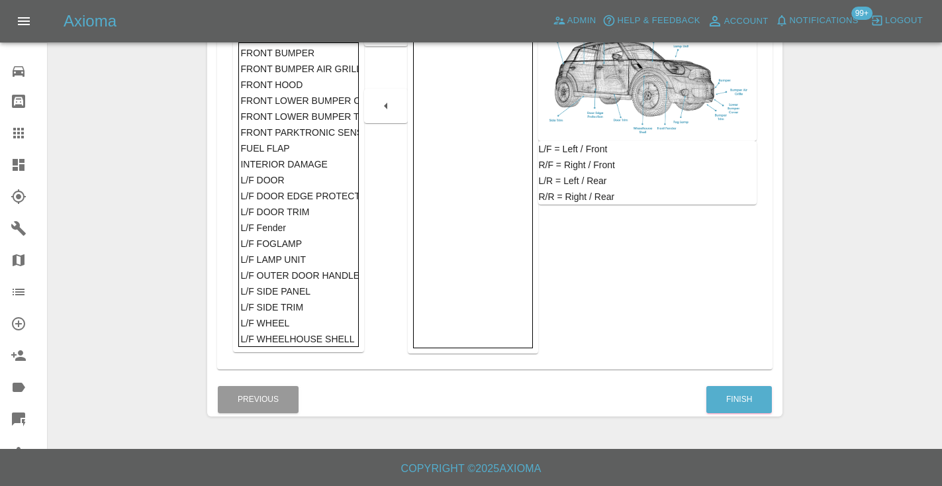
scroll to position [333, 0]
click at [734, 400] on button "Finish" at bounding box center [739, 399] width 66 height 27
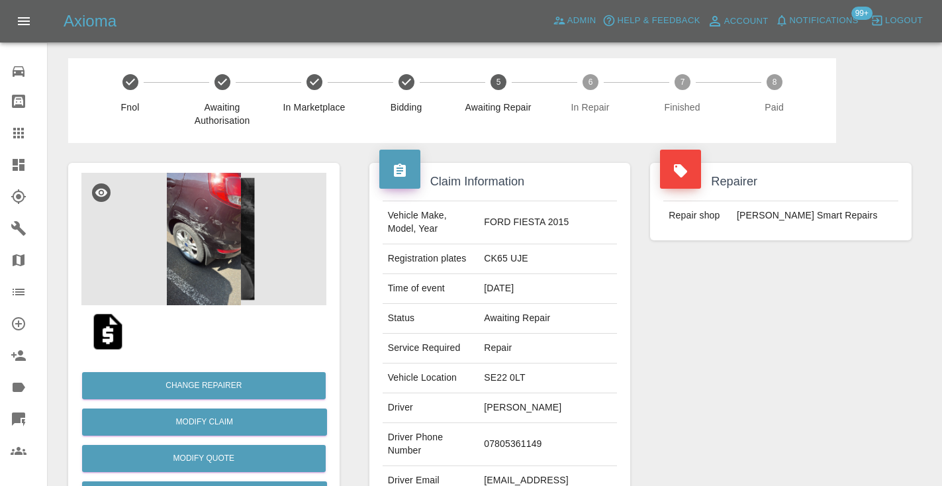
click at [680, 312] on div "Repairer Repair shop Rickys Smart Repairs" at bounding box center [780, 340] width 281 height 395
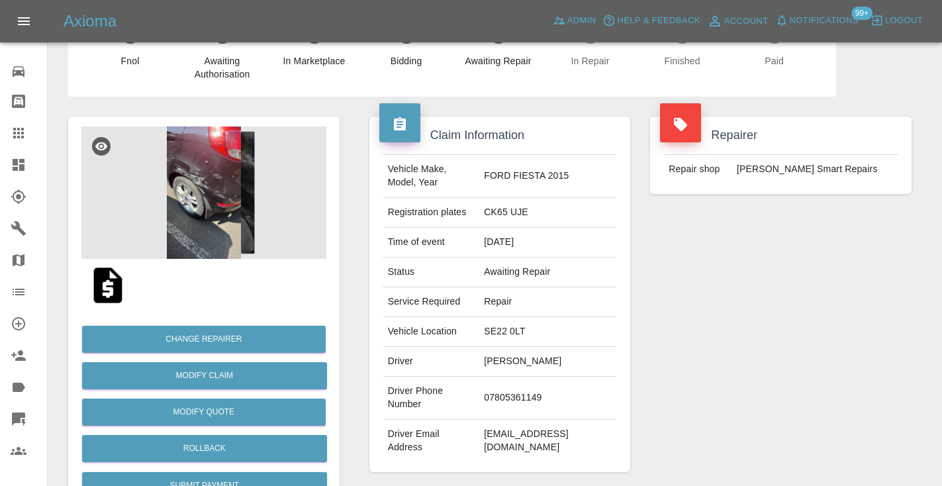
scroll to position [-8, 0]
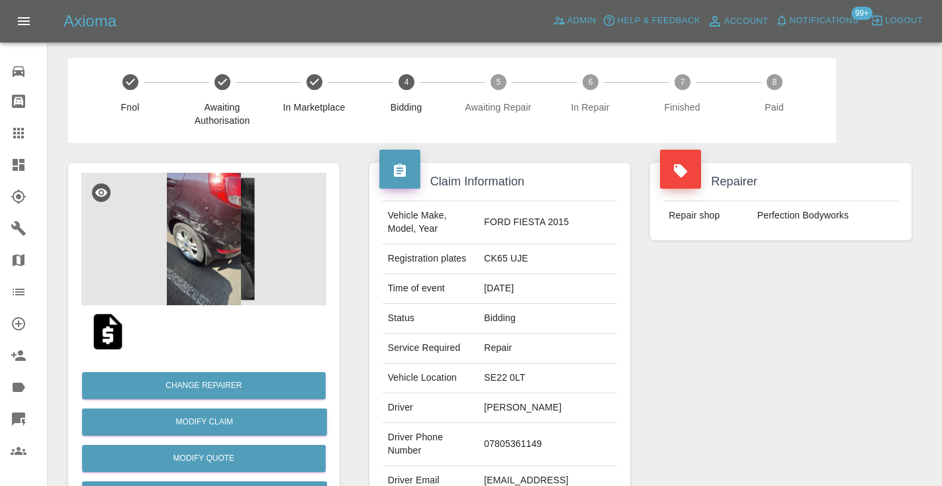
click at [16, 140] on icon at bounding box center [19, 133] width 16 height 16
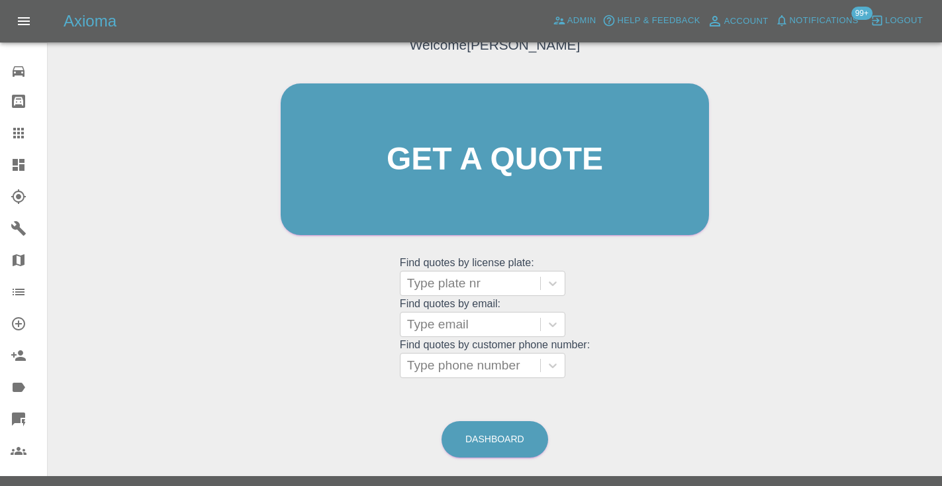
scroll to position [139, 0]
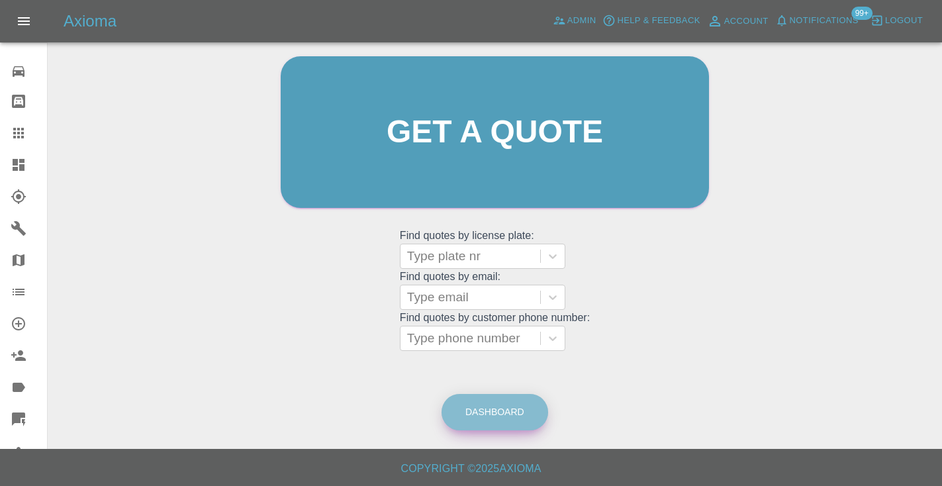
click at [503, 401] on link "Dashboard" at bounding box center [494, 412] width 107 height 36
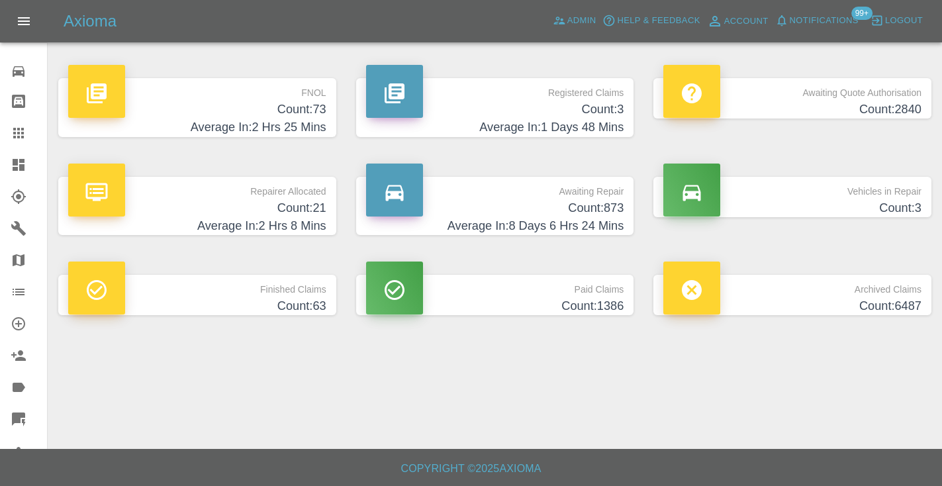
click at [597, 200] on h4 "Count: 873" at bounding box center [495, 208] width 258 height 18
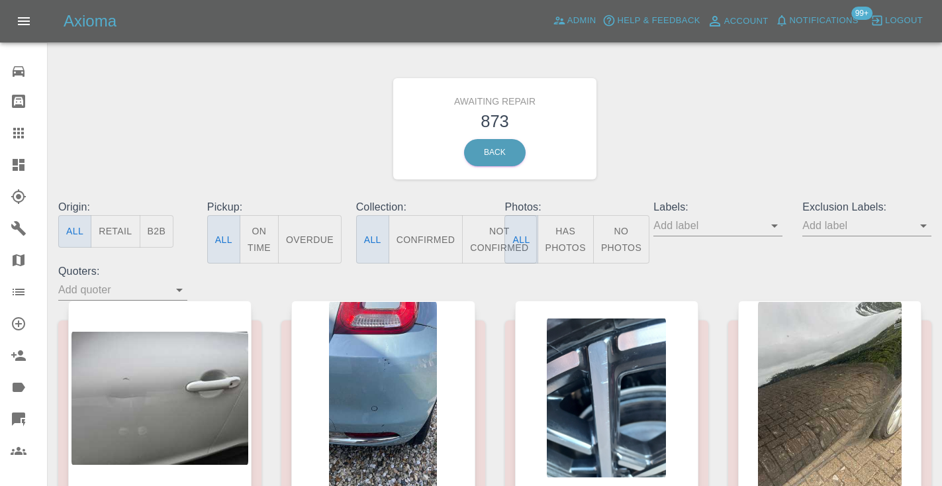
click at [488, 246] on button "Not Confirmed" at bounding box center [499, 239] width 74 height 48
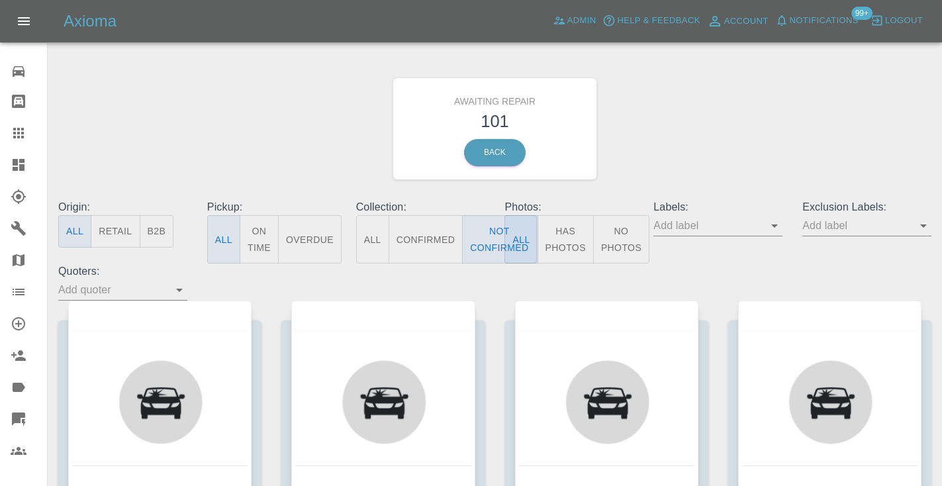
click at [615, 173] on div "Awaiting Repair 101 Back" at bounding box center [494, 128] width 893 height 141
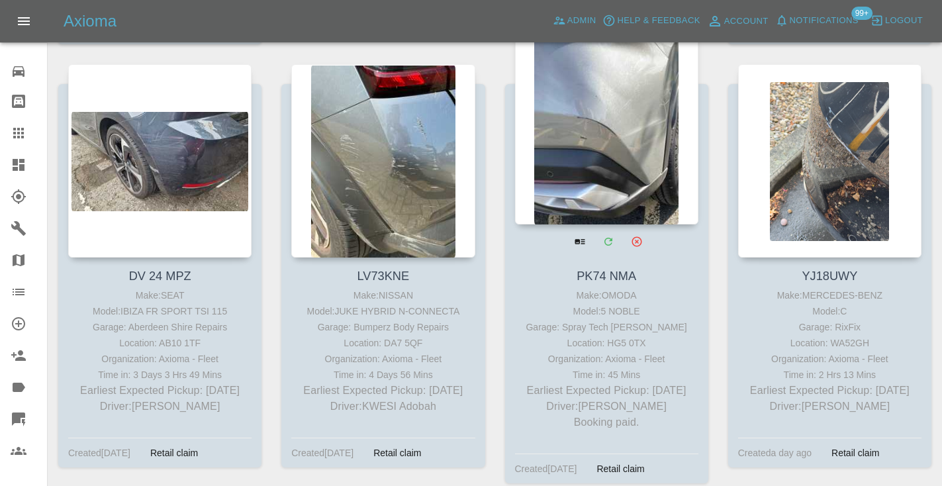
scroll to position [670, 0]
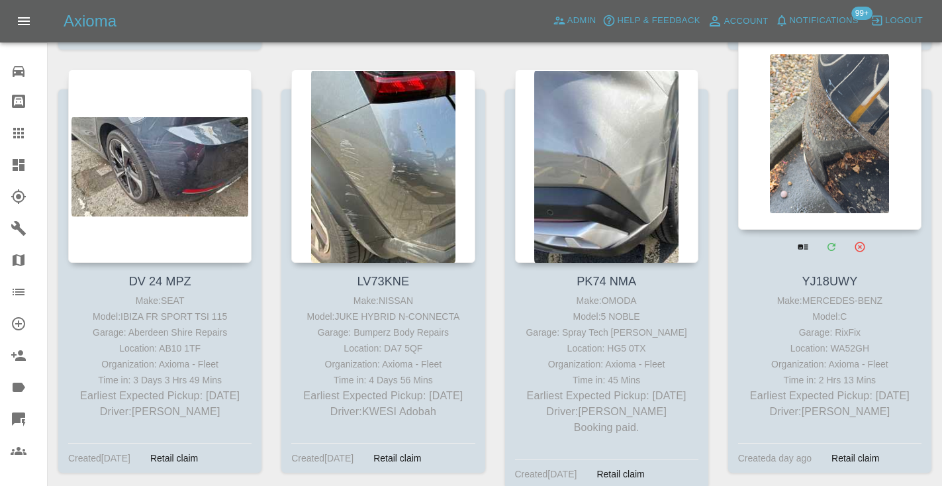
click at [794, 165] on div at bounding box center [829, 132] width 183 height 193
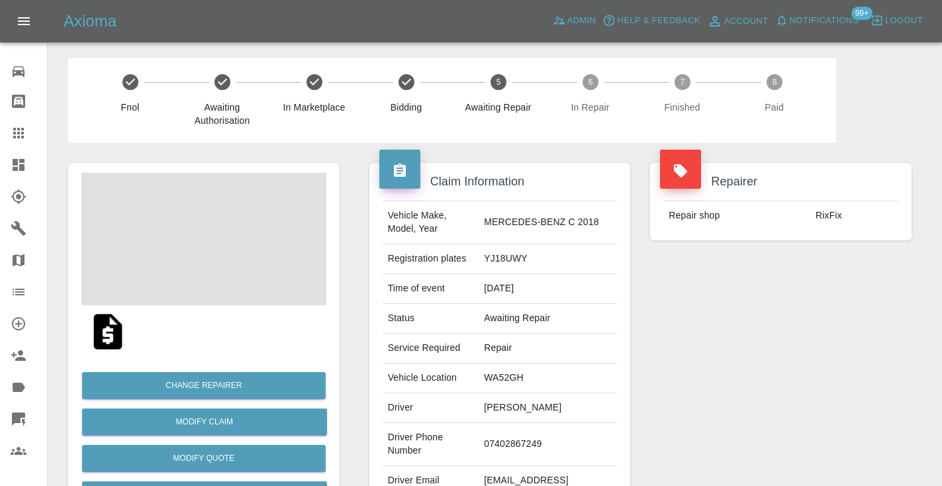
click at [532, 433] on td "07402867249" at bounding box center [547, 444] width 138 height 43
copy td "07402867249"
click at [723, 328] on div "Repairer Repair shop RixFix" at bounding box center [780, 340] width 281 height 395
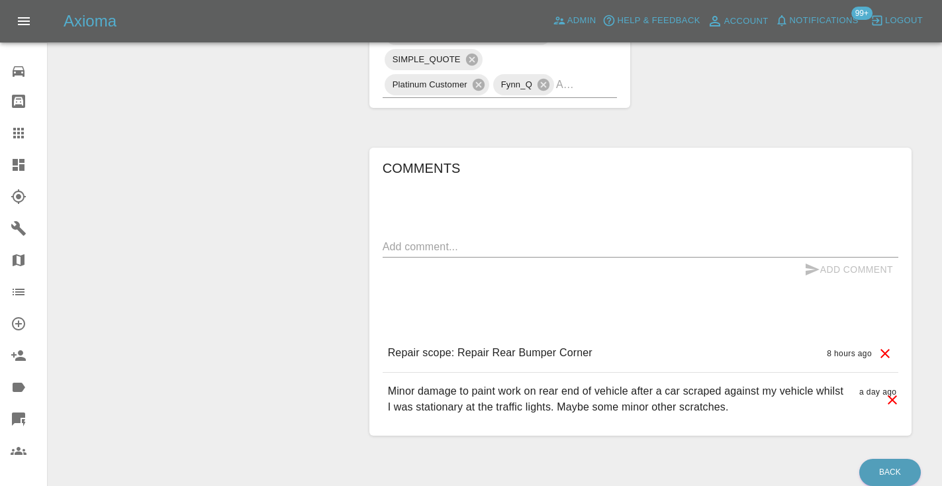
scroll to position [864, 0]
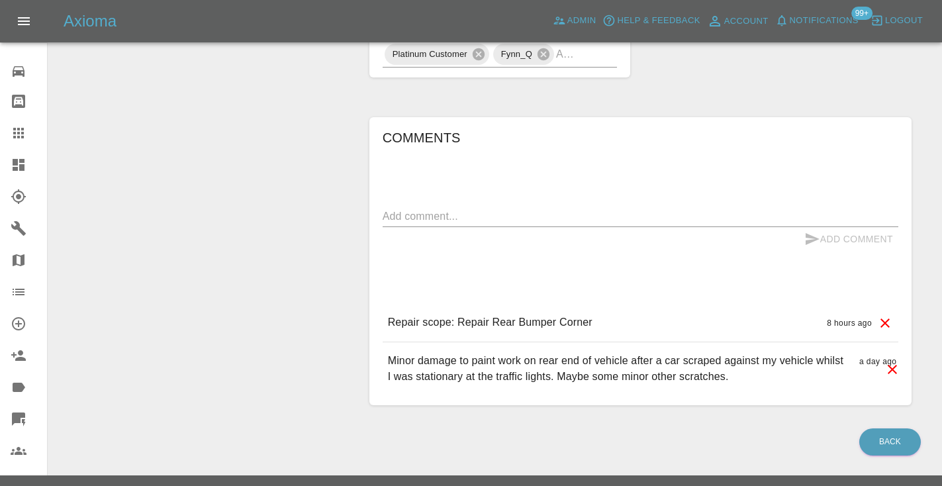
click at [457, 208] on textarea at bounding box center [641, 215] width 516 height 15
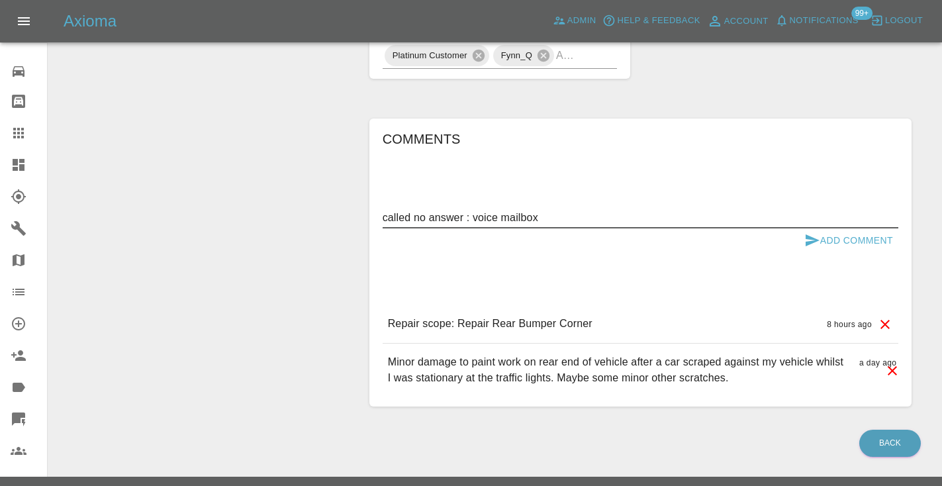
type textarea "called no answer : voice mailbox"
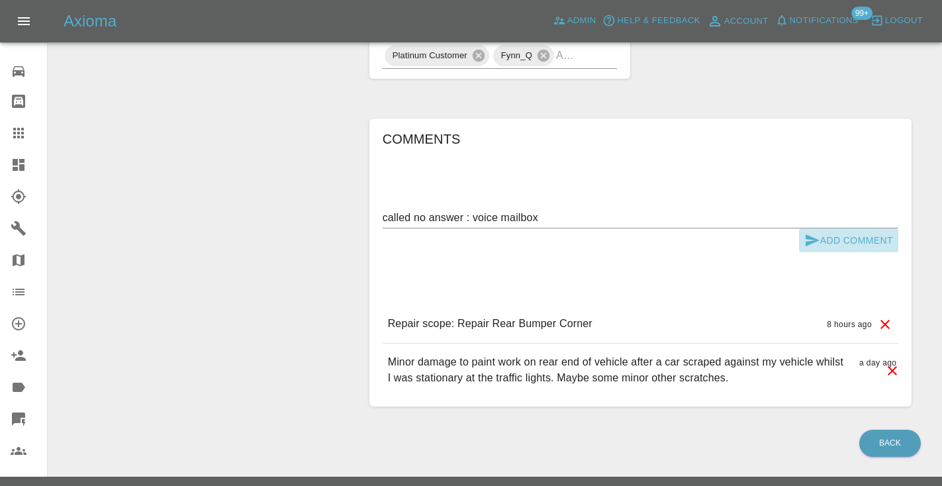
click at [817, 234] on icon "submit" at bounding box center [812, 240] width 14 height 12
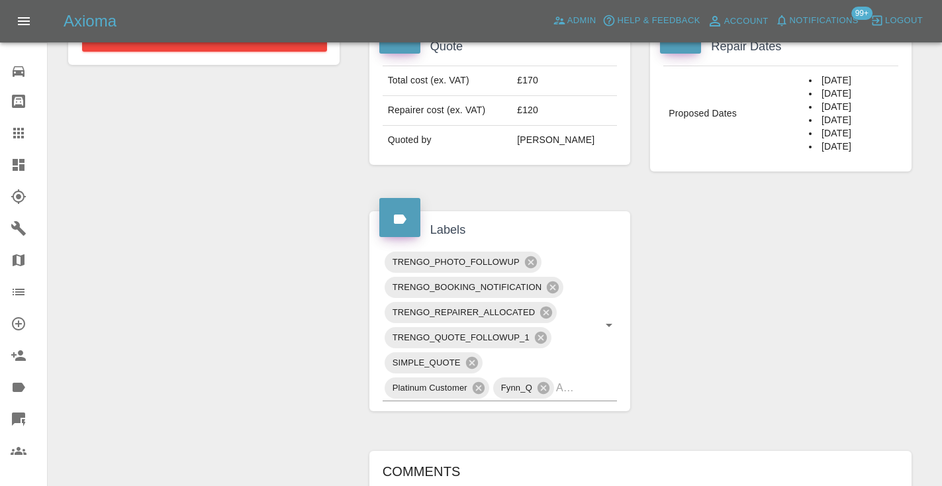
scroll to position [525, 0]
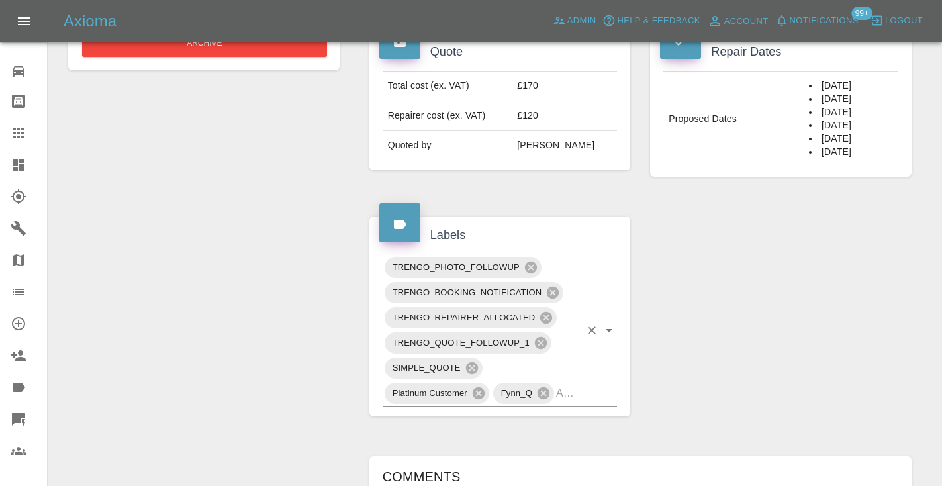
click at [574, 383] on input "text" at bounding box center [568, 393] width 24 height 21
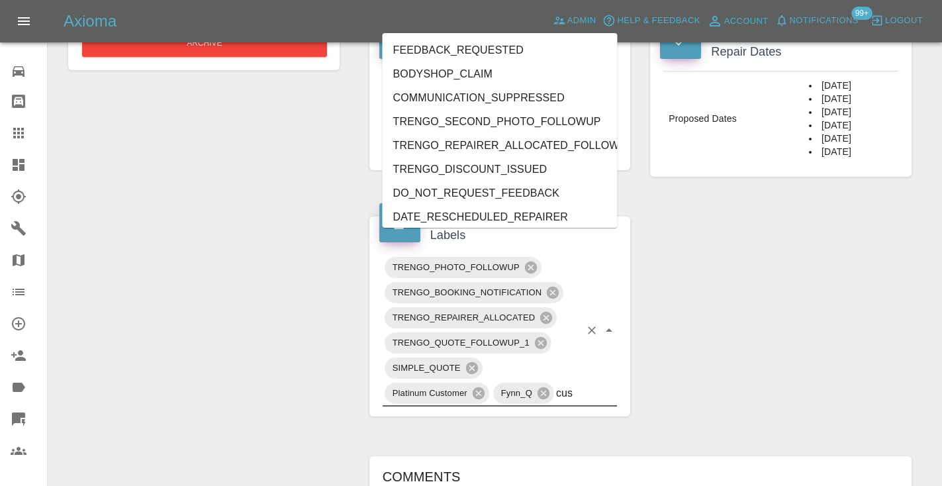
type input "cust"
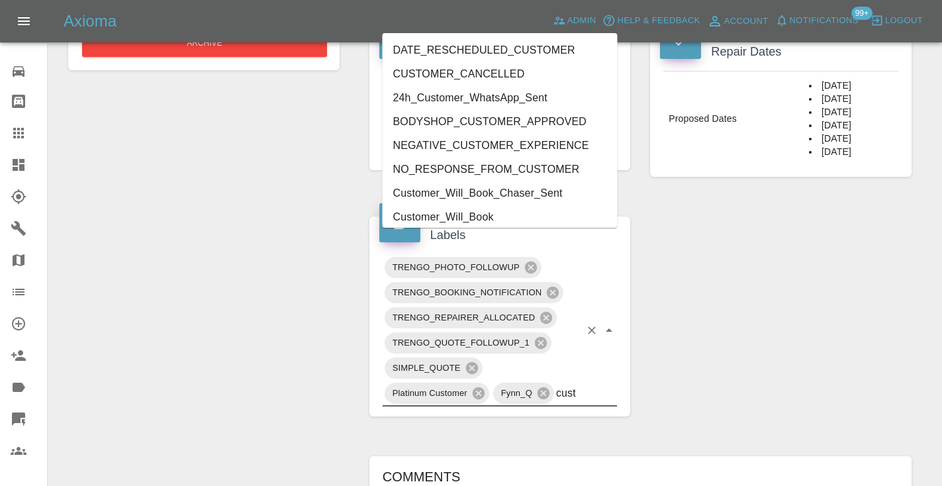
click at [500, 216] on li "Customer_Will_Book" at bounding box center [500, 217] width 235 height 24
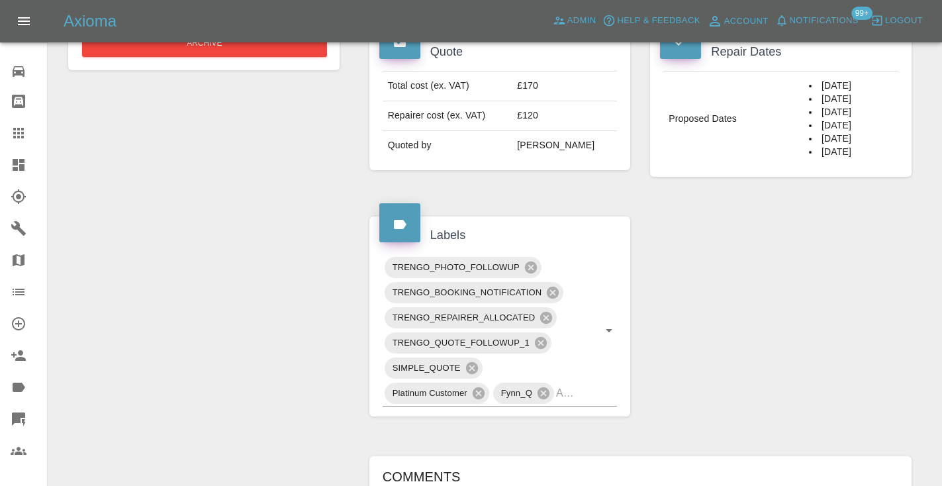
click at [713, 198] on div "Claim Information Vehicle Make, Model, Year MERCEDES-BENZ C 2018 Registration p…" at bounding box center [640, 219] width 562 height 1202
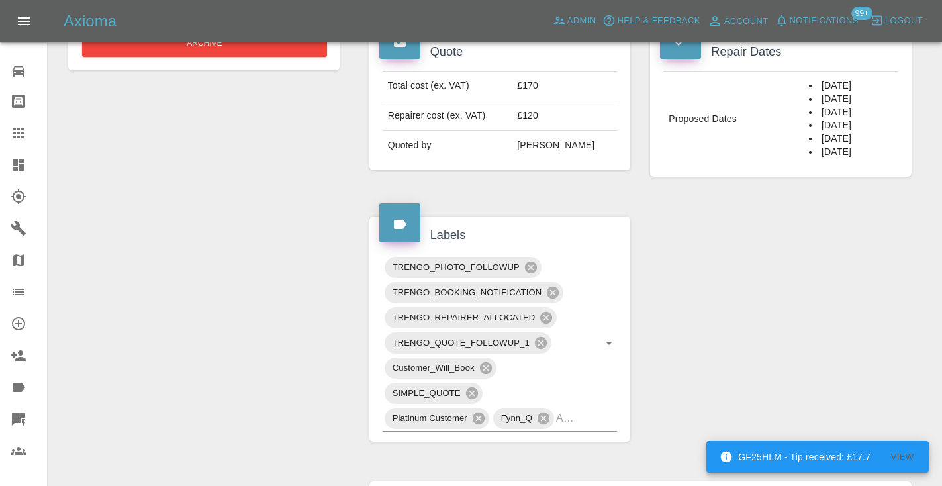
click at [21, 136] on icon at bounding box center [18, 133] width 11 height 11
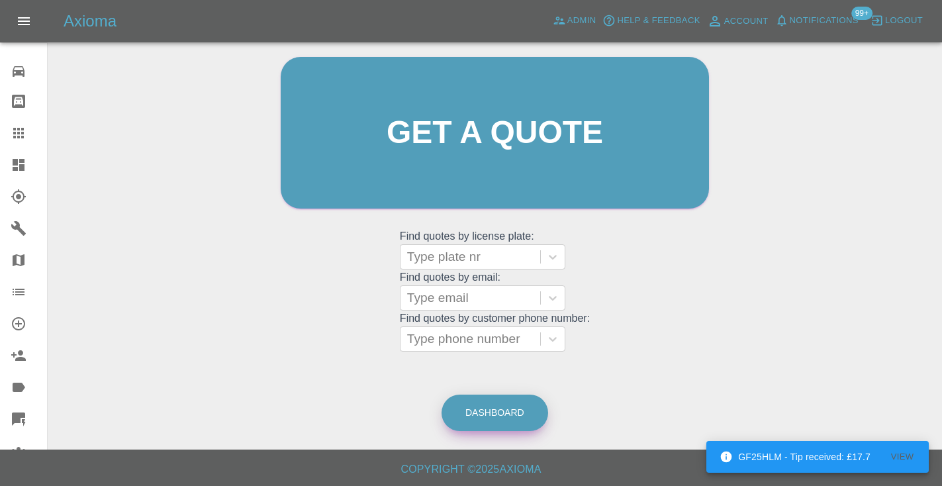
click at [496, 411] on link "Dashboard" at bounding box center [494, 412] width 107 height 36
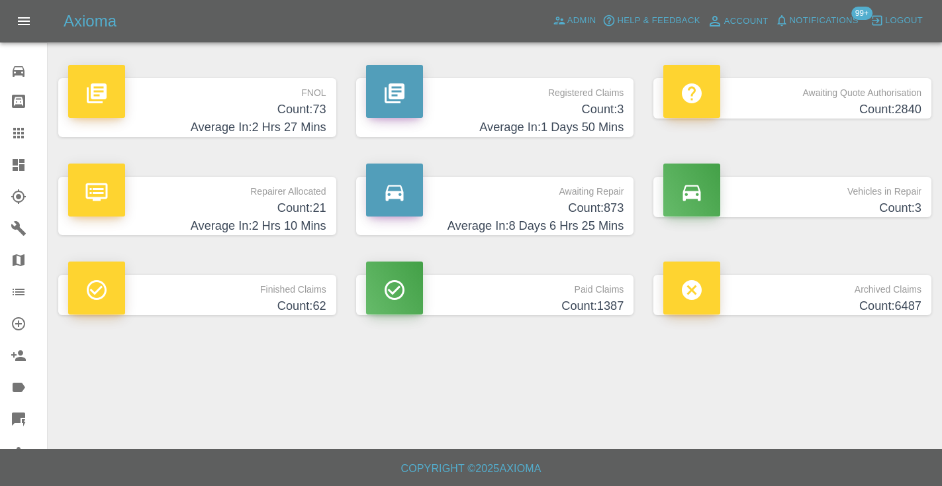
click at [578, 213] on h4 "Count: 873" at bounding box center [495, 208] width 258 height 18
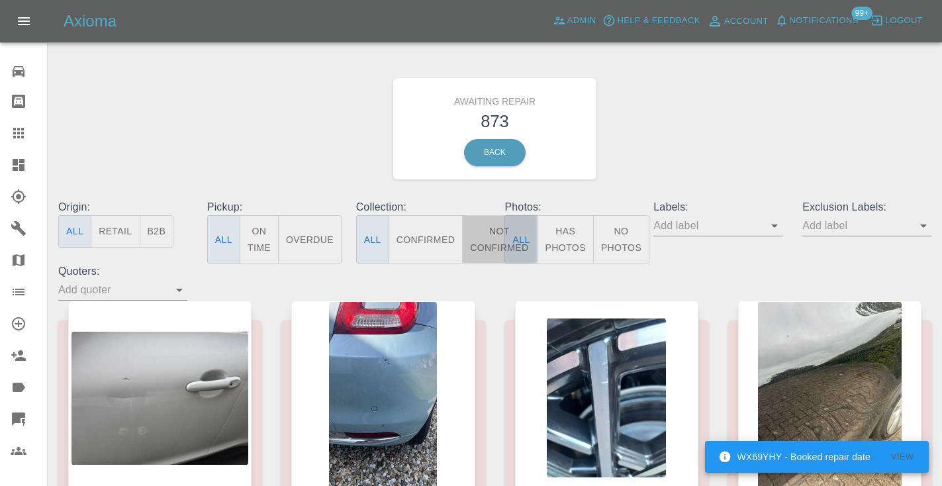
click at [479, 248] on button "Not Confirmed" at bounding box center [499, 239] width 74 height 48
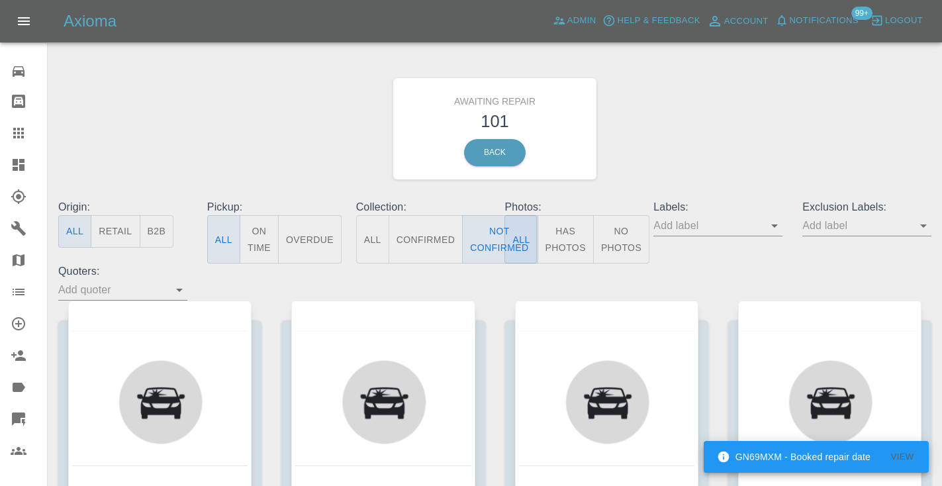
click at [856, 20] on span "Notifications" at bounding box center [824, 20] width 69 height 15
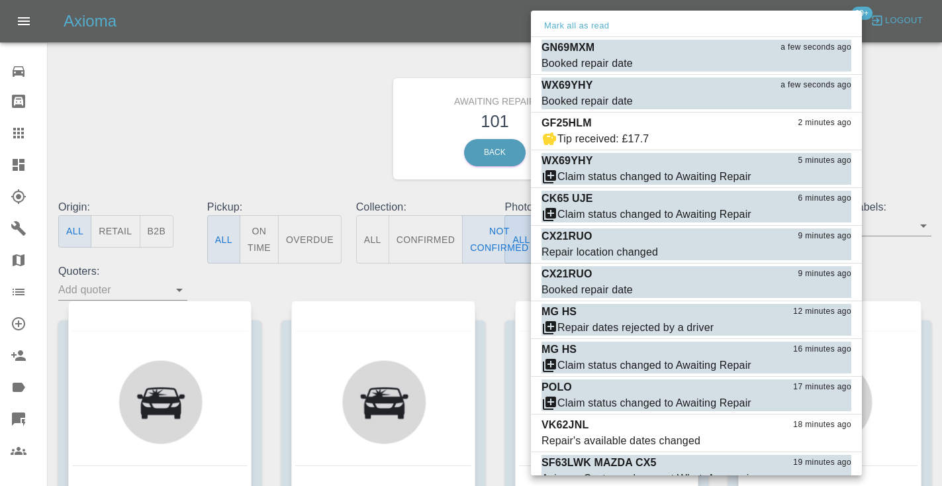
click at [901, 101] on div at bounding box center [471, 243] width 942 height 486
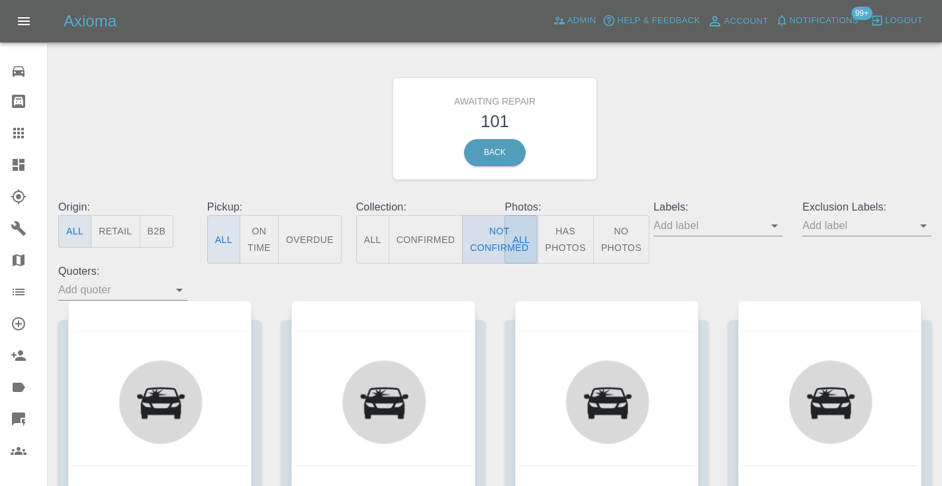
click at [486, 220] on button "Not Confirmed" at bounding box center [499, 239] width 74 height 48
click at [496, 237] on button "Not Confirmed" at bounding box center [499, 239] width 74 height 48
click at [699, 128] on div "Awaiting Repair 101 Back" at bounding box center [494, 128] width 893 height 141
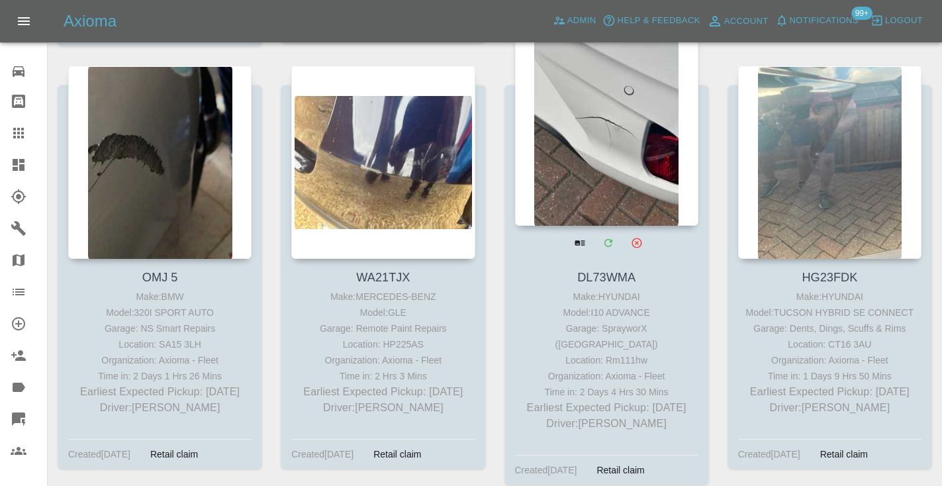
scroll to position [1549, 0]
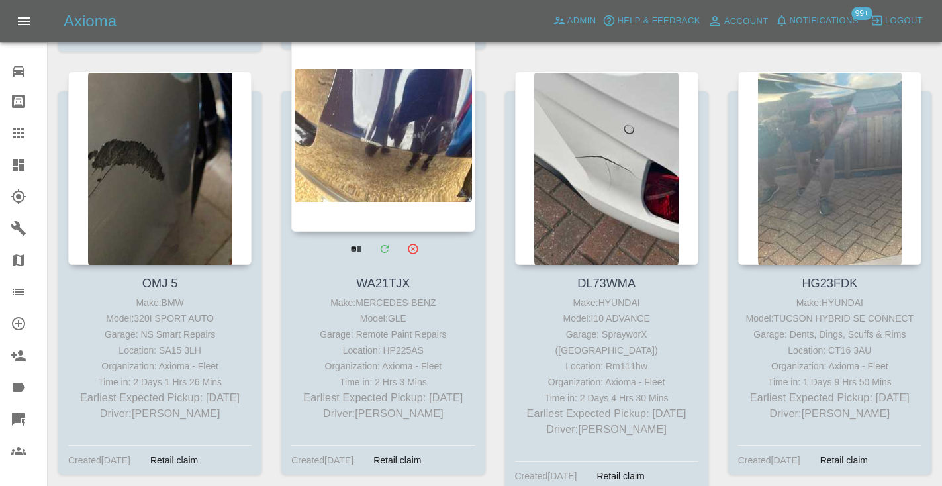
click at [431, 136] on div at bounding box center [382, 134] width 183 height 193
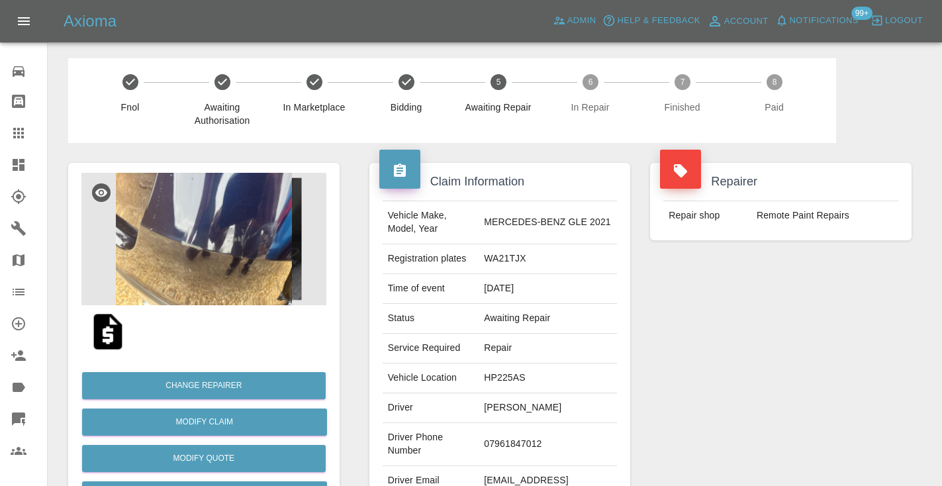
click at [551, 433] on td "07961847012" at bounding box center [547, 444] width 138 height 43
click at [539, 434] on td "07961847012" at bounding box center [547, 444] width 138 height 43
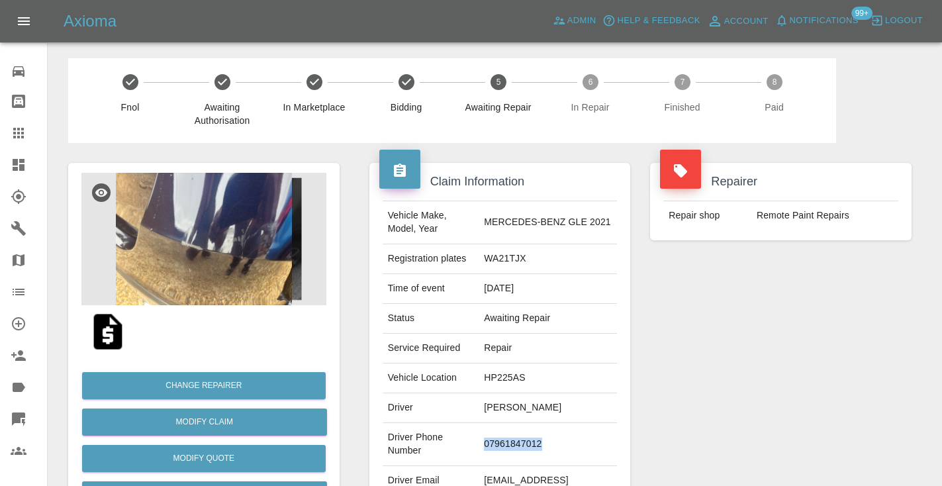
click at [539, 434] on td "07961847012" at bounding box center [547, 444] width 138 height 43
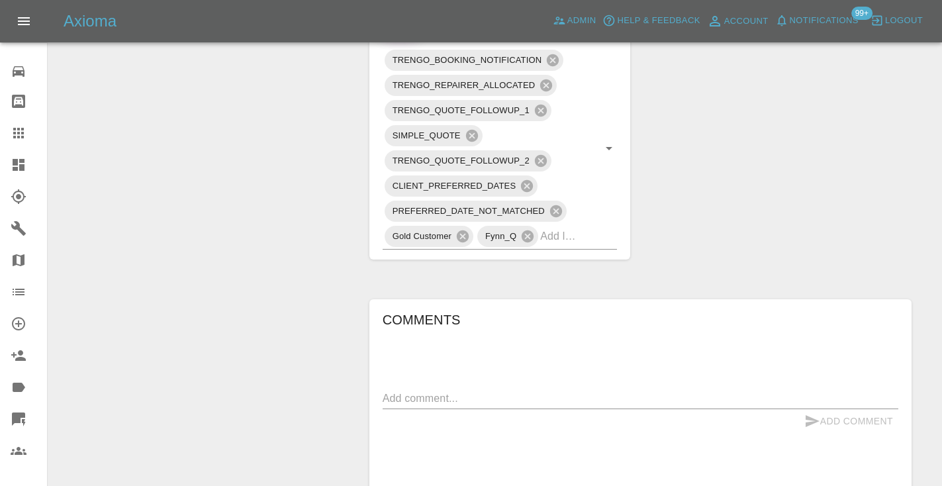
scroll to position [880, 0]
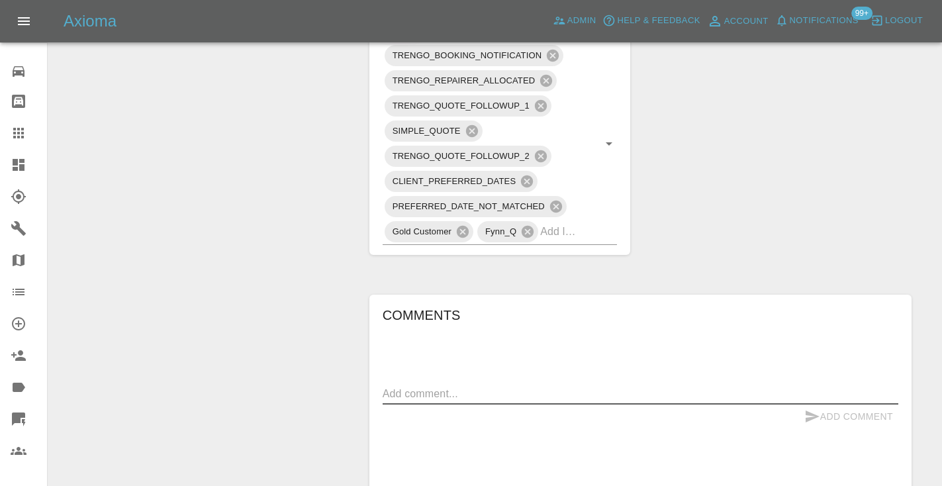
click at [412, 386] on textarea at bounding box center [641, 393] width 516 height 15
type textarea "called no answer : voice mailbox"
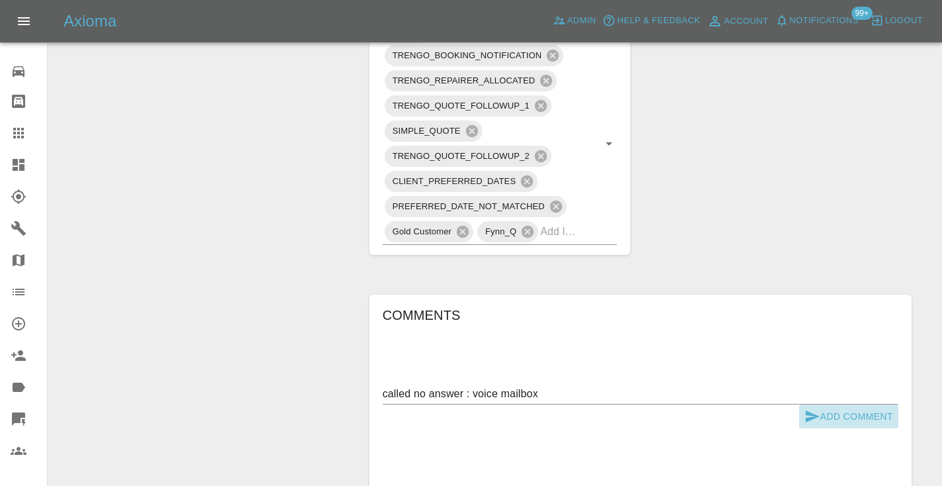
click at [813, 410] on icon "submit" at bounding box center [812, 416] width 14 height 12
